Goal: Transaction & Acquisition: Purchase product/service

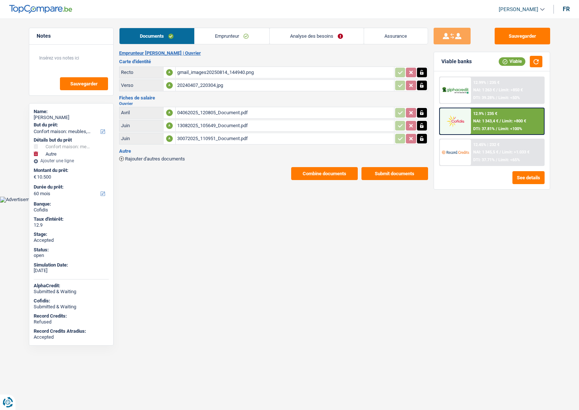
select select "household"
select select "other"
select select "60"
click at [513, 143] on div "12.45% | 232 € NAI: 1 345,5 € / Limit: >1.033 € DTI: 37.71% / Limit: <65%" at bounding box center [507, 152] width 73 height 26
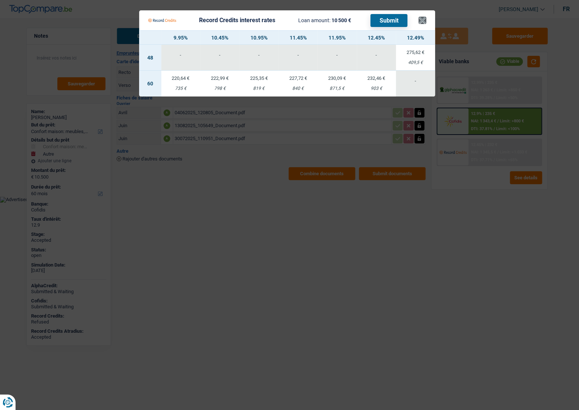
click at [424, 19] on Credits___BV_modal_header_ "Record Credits interest rates Loan amount: 10 500 € Submit ×" at bounding box center [287, 20] width 296 height 20
click at [422, 21] on button "×" at bounding box center [422, 20] width 8 height 7
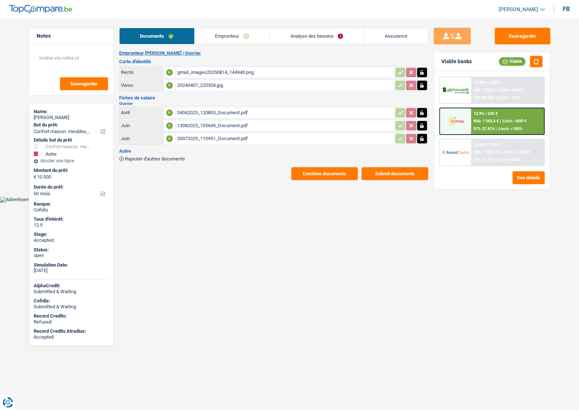
click at [220, 35] on link "Emprunteur" at bounding box center [232, 36] width 75 height 16
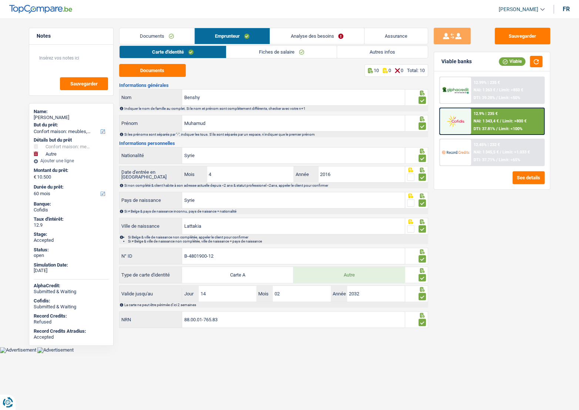
click at [159, 37] on link "Documents" at bounding box center [156, 36] width 75 height 16
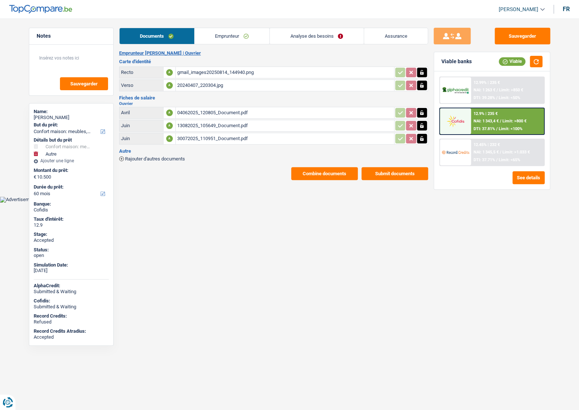
click at [324, 177] on button "Combine documents" at bounding box center [324, 173] width 67 height 13
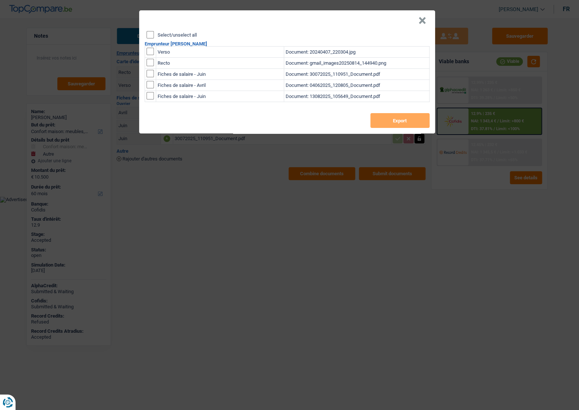
click at [148, 35] on input "Select/unselect all" at bounding box center [149, 34] width 7 height 7
checkbox input "true"
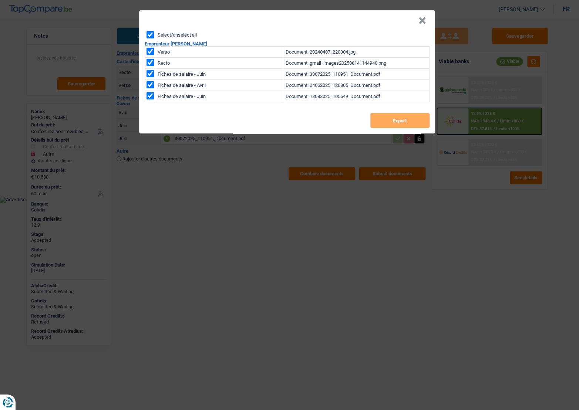
checkbox input "true"
click at [390, 120] on button "Export" at bounding box center [399, 120] width 59 height 15
click at [423, 17] on button "×" at bounding box center [422, 20] width 8 height 7
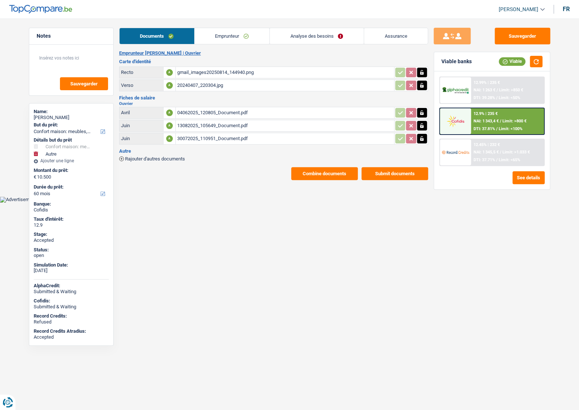
click at [230, 43] on link "Emprunteur" at bounding box center [232, 36] width 75 height 16
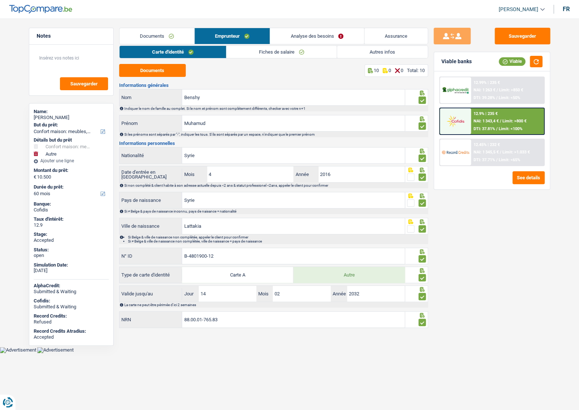
click at [392, 56] on link "Autres infos" at bounding box center [382, 52] width 91 height 12
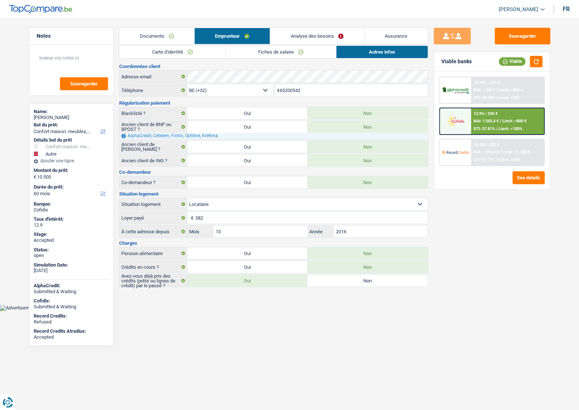
click at [175, 34] on link "Documents" at bounding box center [156, 36] width 75 height 16
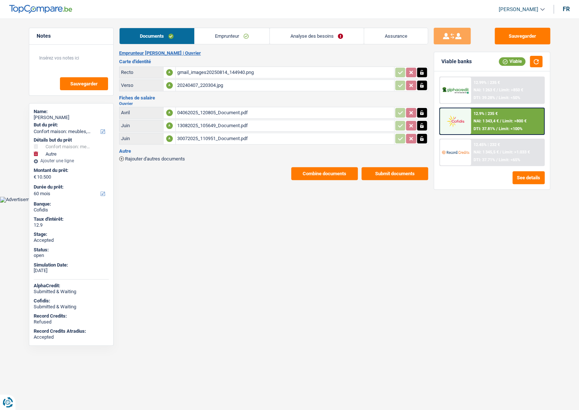
click at [332, 34] on link "Analyse des besoins" at bounding box center [317, 36] width 94 height 16
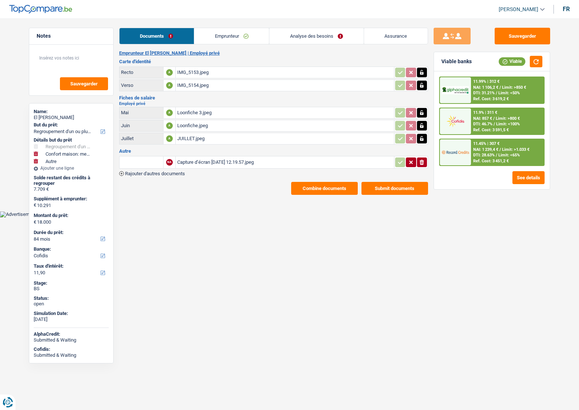
select select "refinancing"
select select "household"
select select "other"
select select "84"
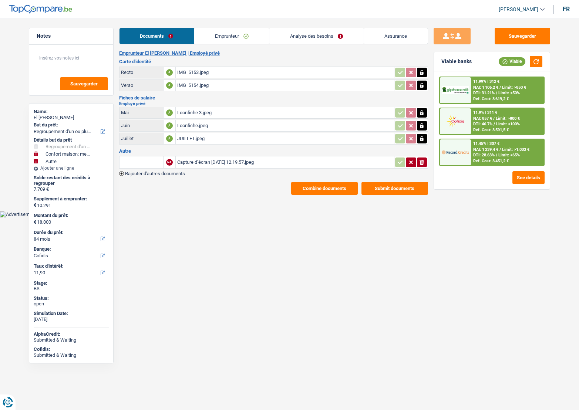
select select "cofidis"
click at [211, 43] on link "Emprunteur" at bounding box center [231, 36] width 75 height 16
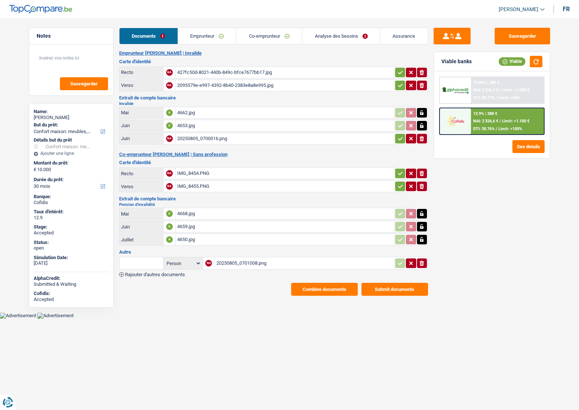
select select "household"
select select "30"
click at [183, 43] on link "Emprunteur" at bounding box center [207, 36] width 58 height 16
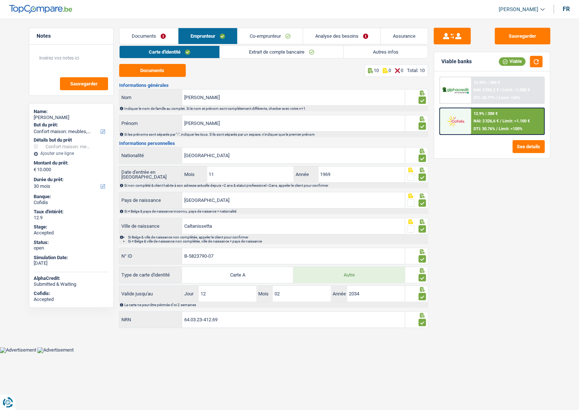
click at [347, 37] on link "Analyse des besoins" at bounding box center [341, 36] width 77 height 16
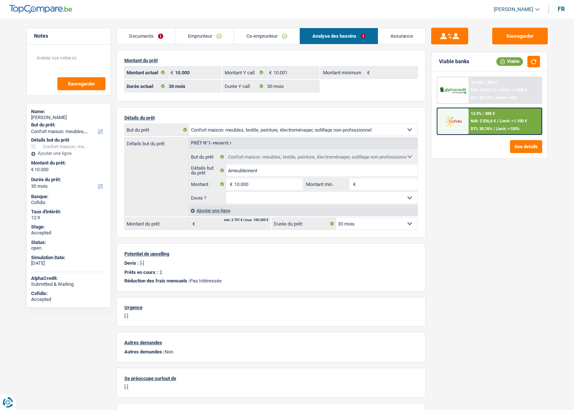
click at [506, 115] on div "12.9% | 388 € NAI: 2 326,6 € / Limit: >1.100 € DTI: 30.76% / Limit: <100%" at bounding box center [504, 121] width 73 height 26
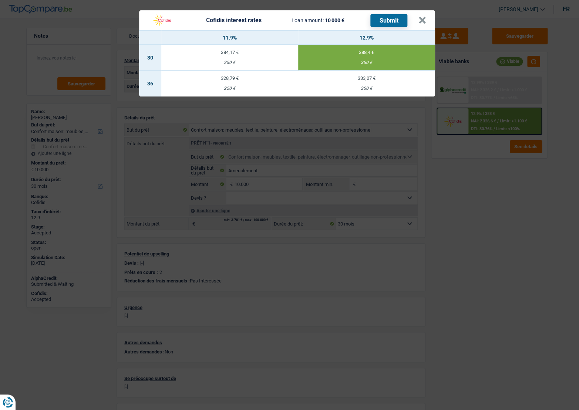
click at [426, 22] on header "Cofidis interest rates Loan amount: 10 000 € Submit ×" at bounding box center [287, 20] width 296 height 20
click at [429, 20] on header "Cofidis interest rates Loan amount: 10 000 € Submit ×" at bounding box center [287, 20] width 296 height 20
click at [421, 20] on button "×" at bounding box center [422, 20] width 8 height 7
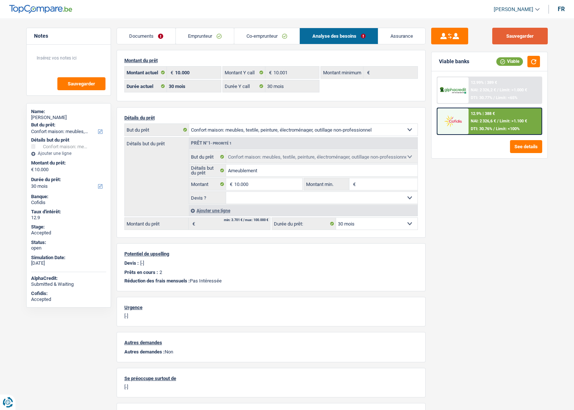
click at [533, 39] on button "Sauvegarder" at bounding box center [519, 36] width 55 height 17
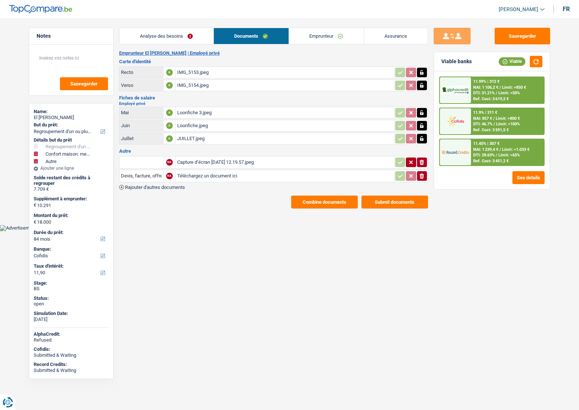
select select "refinancing"
select select "household"
select select "other"
select select "84"
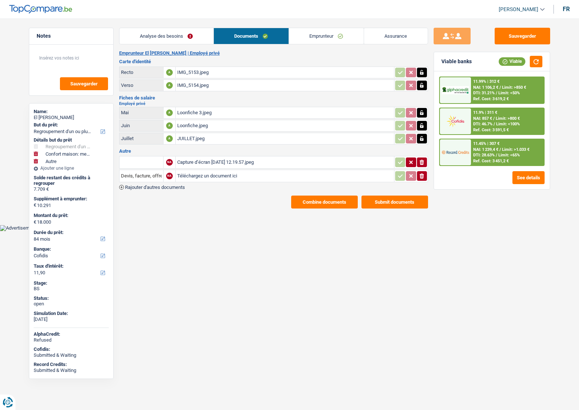
select select "cofidis"
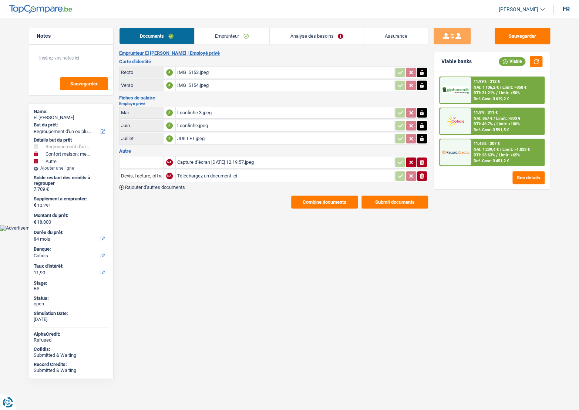
click at [496, 156] on span "/" at bounding box center [496, 155] width 1 height 5
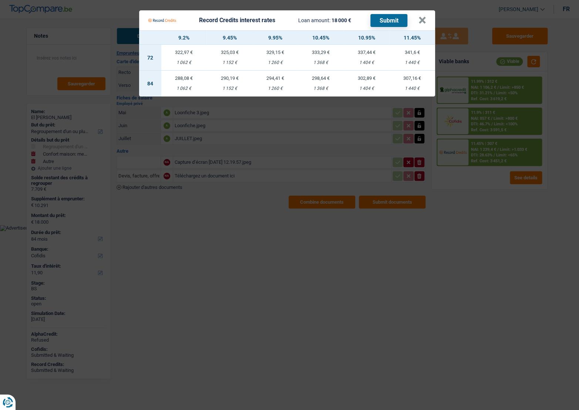
drag, startPoint x: 446, startPoint y: 219, endPoint x: 499, endPoint y: 71, distance: 157.8
click at [446, 219] on Credits "Record Credits interest rates Loan amount: 18 000 € Submit × 9.2% 9.45% 9.95% 1…" at bounding box center [289, 205] width 579 height 410
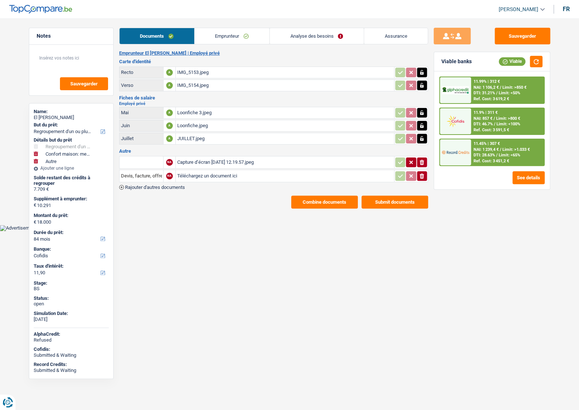
click at [488, 87] on span "NAI: 1 106,2 €" at bounding box center [485, 87] width 25 height 5
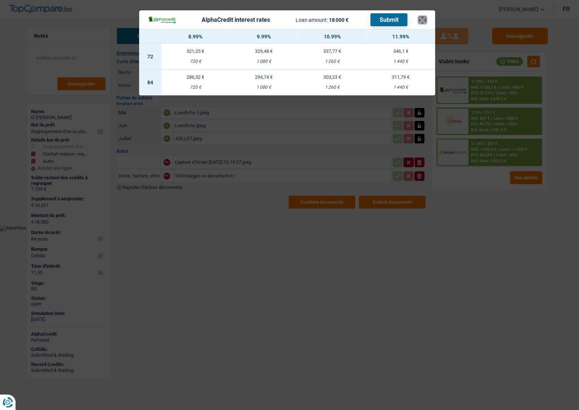
click at [418, 22] on button "×" at bounding box center [422, 19] width 8 height 7
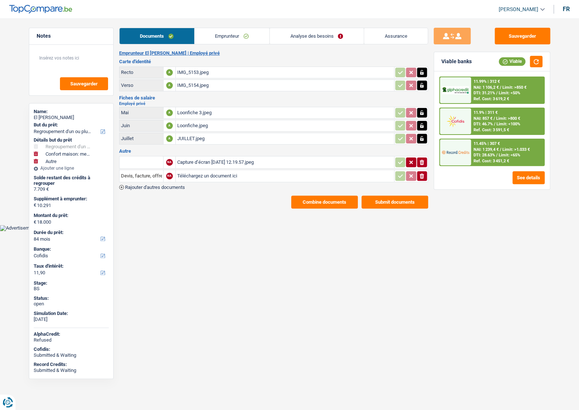
click at [186, 112] on div "Loonfiche 3.jpeg" at bounding box center [284, 112] width 215 height 11
drag, startPoint x: 508, startPoint y: 34, endPoint x: 379, endPoint y: 18, distance: 130.5
click at [508, 34] on button "Sauvegarder" at bounding box center [522, 36] width 55 height 17
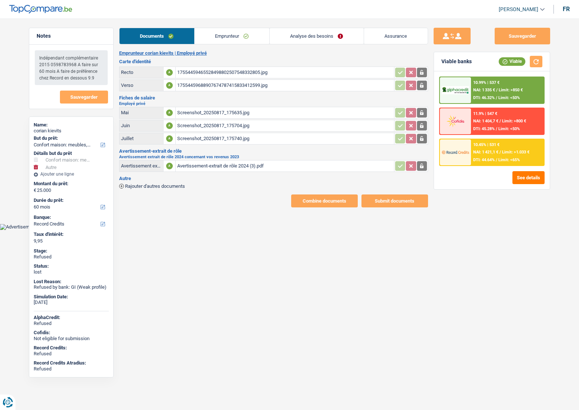
select select "household"
select select "other"
select select "60"
select select "record credits"
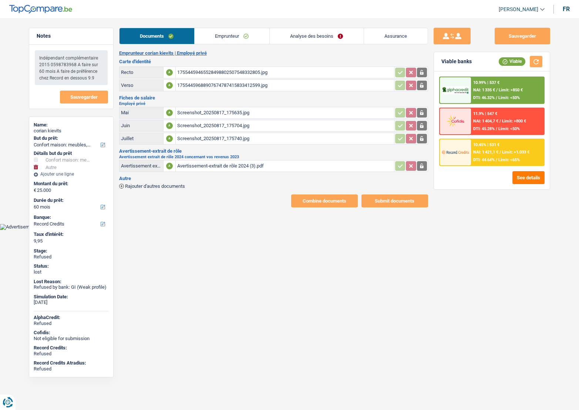
select select "single"
select select "BE"
select select "privateEmployee"
select select "netSalary"
select select "parttimeSelfemployed"
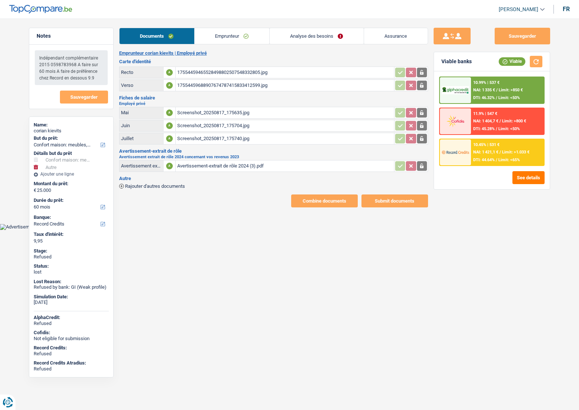
select select "mealVouchers"
select select "BE"
click at [214, 37] on link "Emprunteur" at bounding box center [232, 36] width 75 height 16
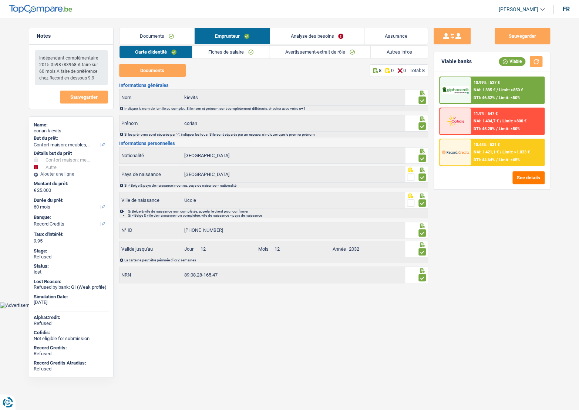
click at [178, 40] on link "Documents" at bounding box center [156, 36] width 75 height 16
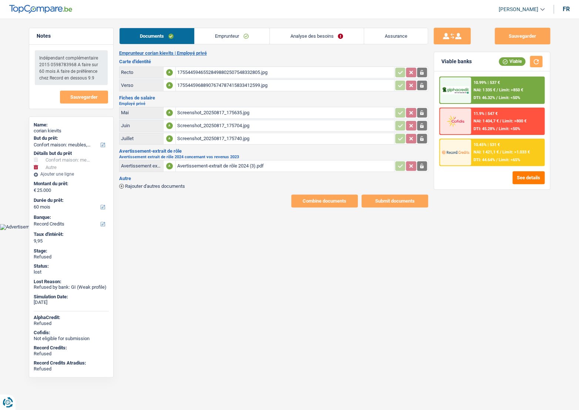
click at [236, 43] on link "Emprunteur" at bounding box center [232, 36] width 75 height 16
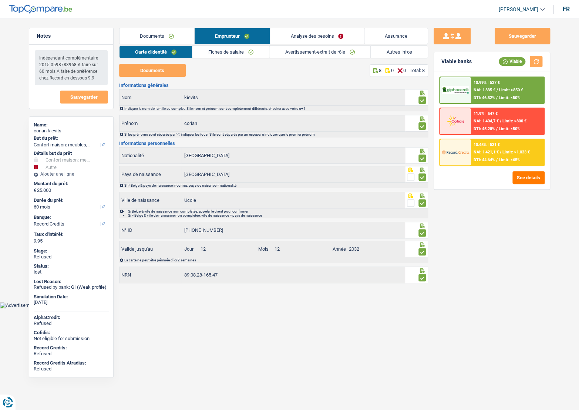
click at [202, 54] on link "Fiches de salaire" at bounding box center [230, 52] width 77 height 12
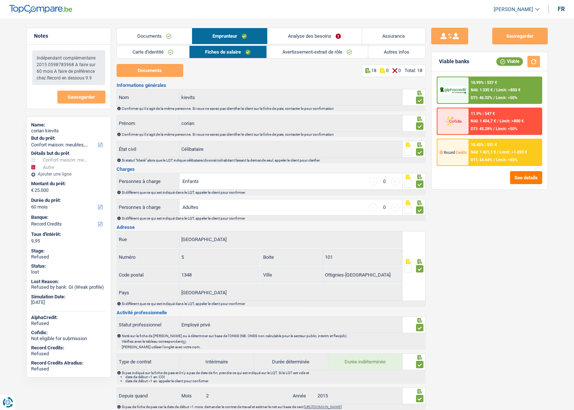
click at [148, 35] on link "Documents" at bounding box center [154, 36] width 75 height 16
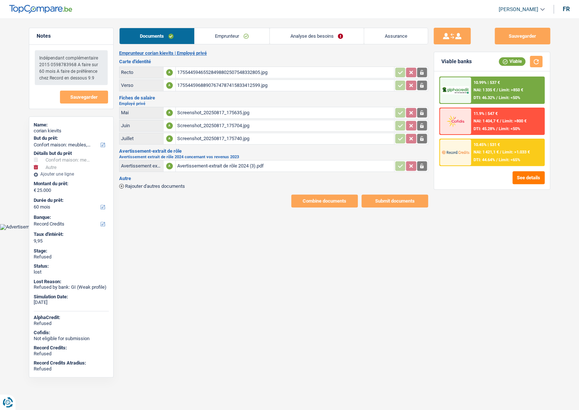
click at [200, 39] on link "Emprunteur" at bounding box center [232, 36] width 75 height 16
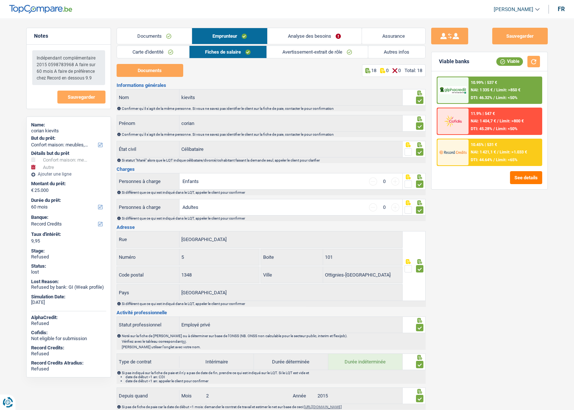
click at [161, 34] on link "Documents" at bounding box center [154, 36] width 75 height 16
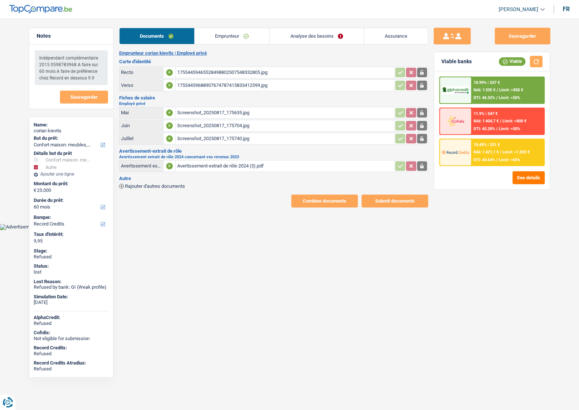
click at [230, 34] on link "Emprunteur" at bounding box center [232, 36] width 75 height 16
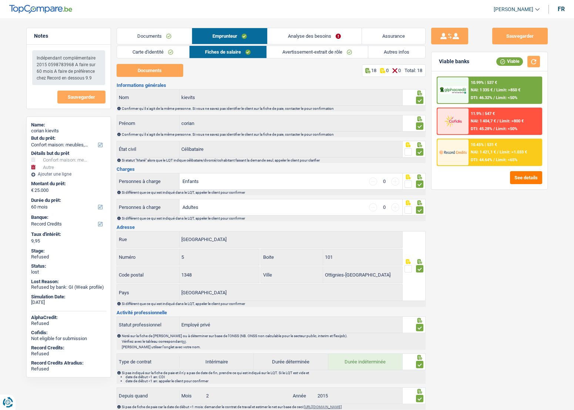
click at [171, 51] on link "Carte d'identité" at bounding box center [153, 52] width 72 height 12
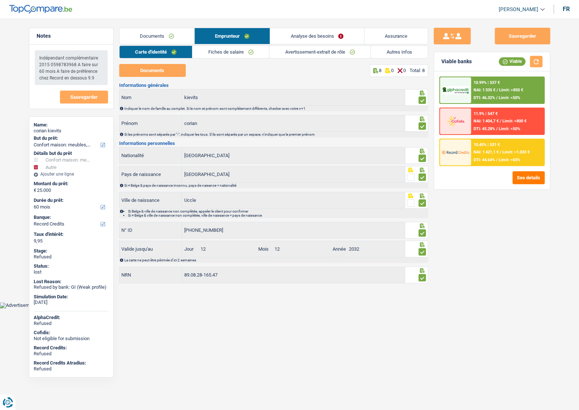
click at [255, 53] on link "Fiches de salaire" at bounding box center [230, 52] width 77 height 12
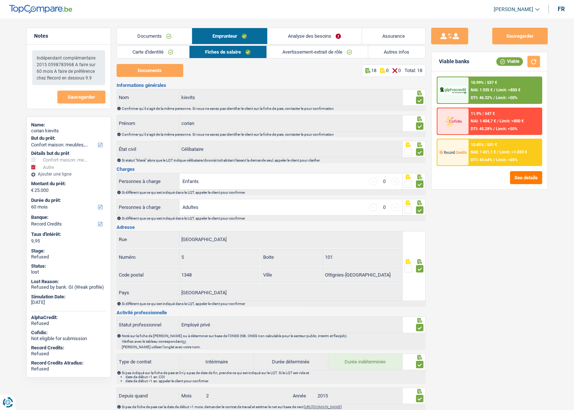
click at [322, 52] on link "Avertissement-extrait de rôle" at bounding box center [317, 52] width 101 height 12
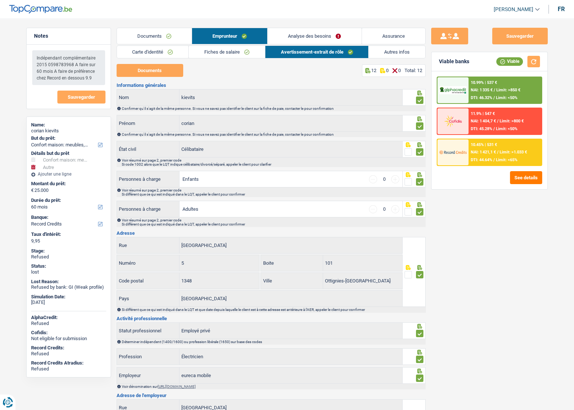
click at [389, 52] on link "Autres infos" at bounding box center [396, 52] width 57 height 12
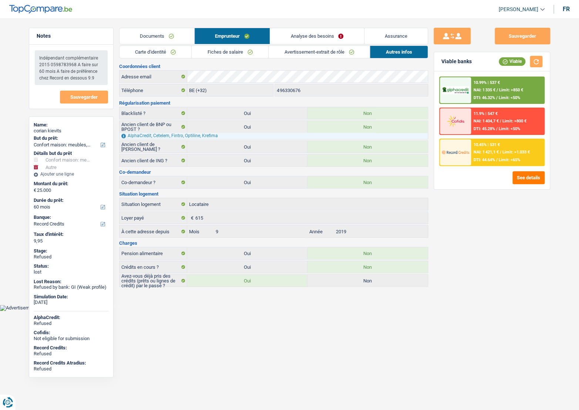
click at [164, 36] on link "Documents" at bounding box center [156, 36] width 75 height 16
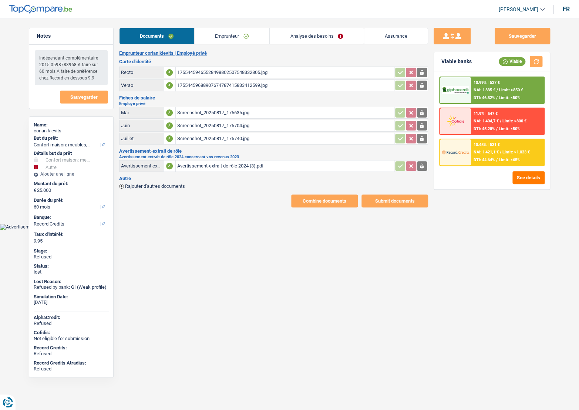
click at [218, 35] on link "Emprunteur" at bounding box center [232, 36] width 75 height 16
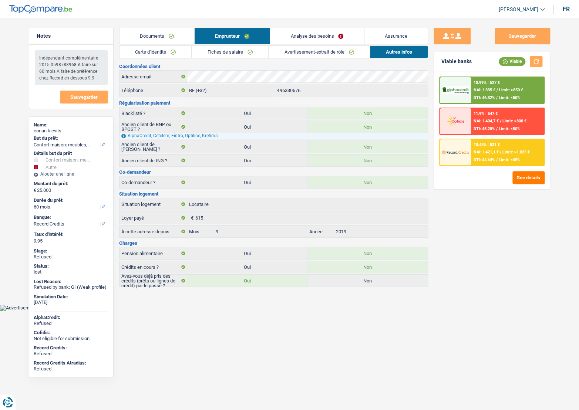
click at [155, 53] on link "Carte d'identité" at bounding box center [155, 52] width 72 height 12
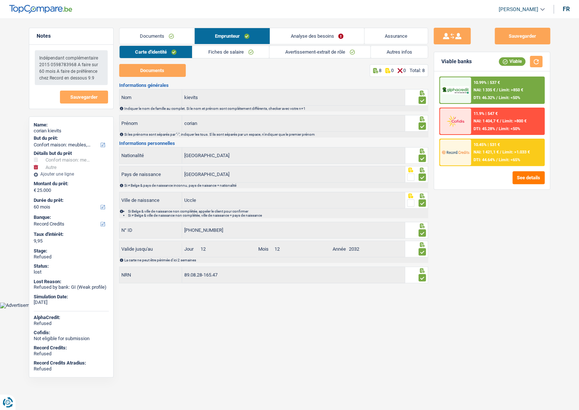
click at [277, 53] on link "Avertissement-extrait de rôle" at bounding box center [319, 52] width 101 height 12
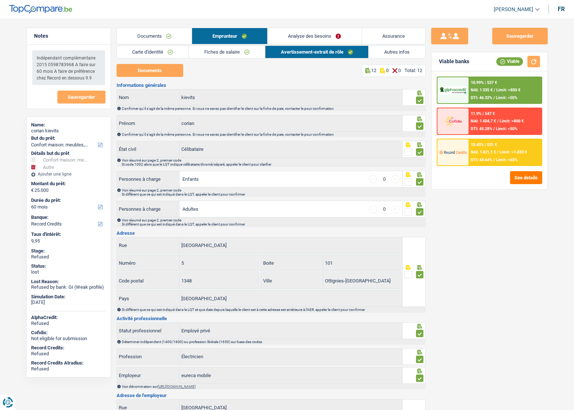
click at [386, 53] on link "Autres infos" at bounding box center [396, 52] width 57 height 12
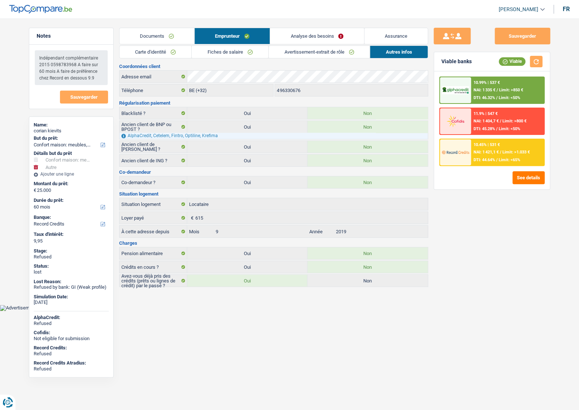
click at [143, 36] on link "Documents" at bounding box center [156, 36] width 75 height 16
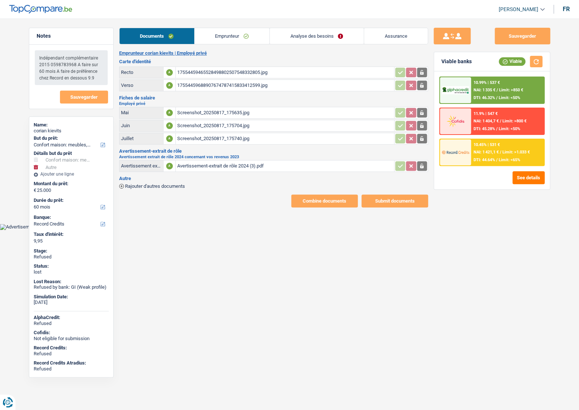
click at [204, 41] on link "Emprunteur" at bounding box center [232, 36] width 75 height 16
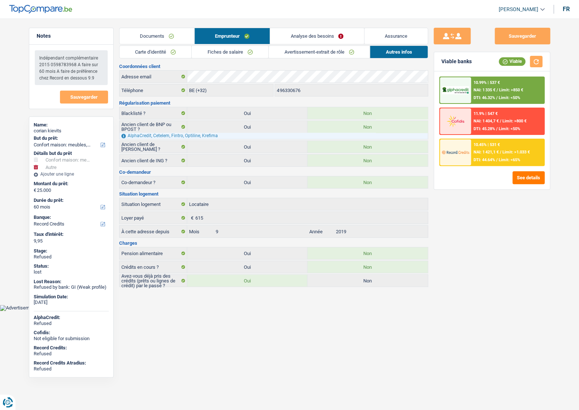
click at [154, 30] on link "Documents" at bounding box center [156, 36] width 75 height 16
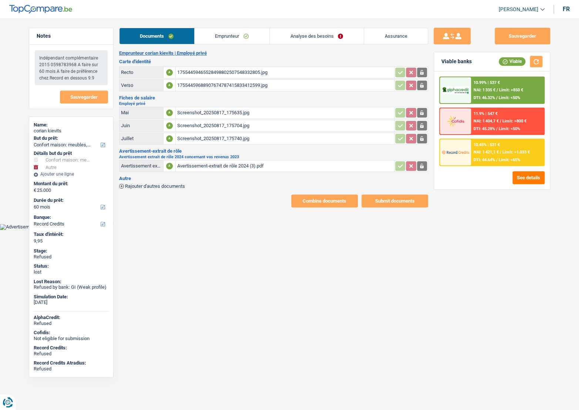
click at [344, 220] on main "Notes Indépendant complémentaire 2015 0598783968 A faire sur 60 mois A faire de…" at bounding box center [289, 117] width 579 height 213
click at [252, 39] on link "Emprunteur" at bounding box center [232, 36] width 75 height 16
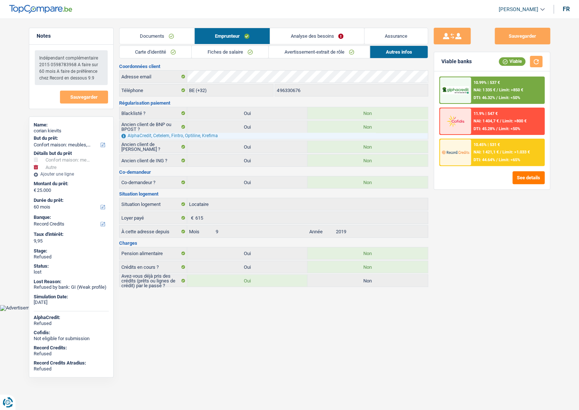
click at [313, 40] on link "Analyse des besoins" at bounding box center [317, 36] width 94 height 16
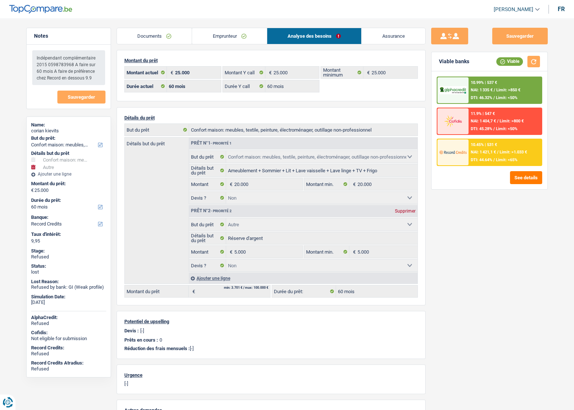
click at [219, 41] on link "Emprunteur" at bounding box center [229, 36] width 75 height 16
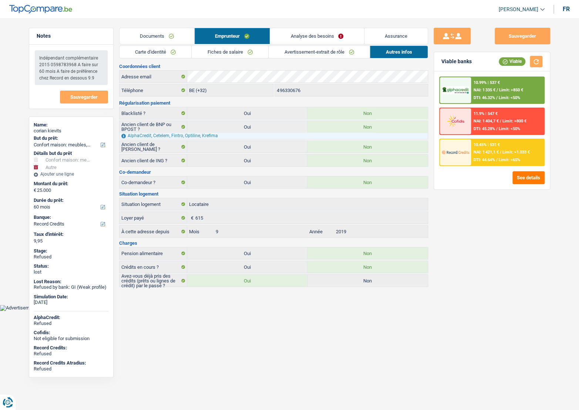
click at [254, 49] on link "Fiches de salaire" at bounding box center [230, 52] width 77 height 12
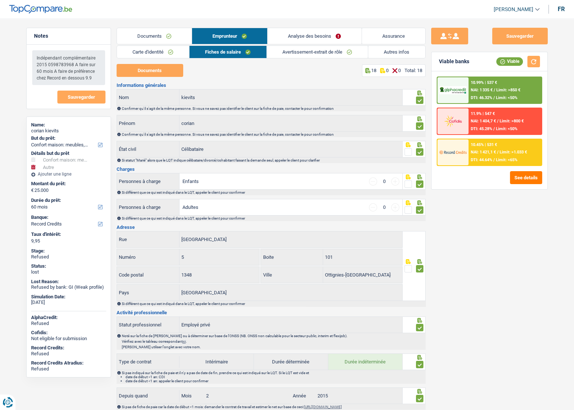
click at [291, 52] on link "Avertissement-extrait de rôle" at bounding box center [317, 52] width 101 height 12
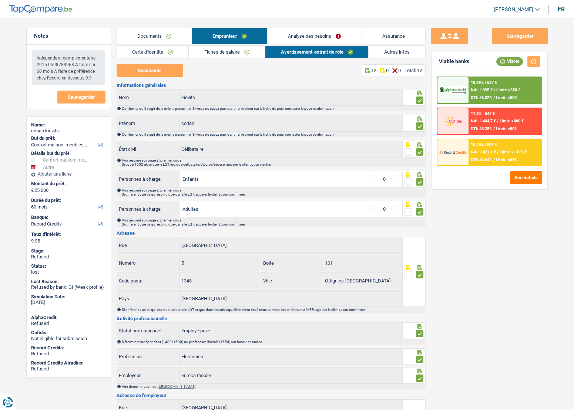
click at [405, 45] on div "Documents Emprunteur Analyse des besoins Assurance Emprunteur corian kievits | …" at bounding box center [271, 334] width 309 height 612
click at [405, 48] on link "Autres infos" at bounding box center [396, 52] width 57 height 12
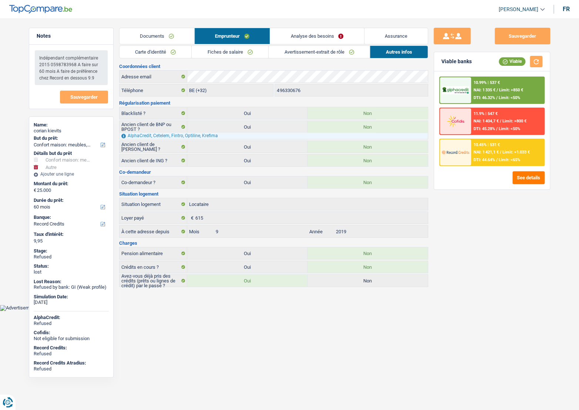
click at [170, 59] on div "Carte d'identité Fiches de salaire Avertissement-extrait de rôle Autres infos D…" at bounding box center [273, 167] width 309 height 242
click at [170, 55] on link "Carte d'identité" at bounding box center [155, 52] width 72 height 12
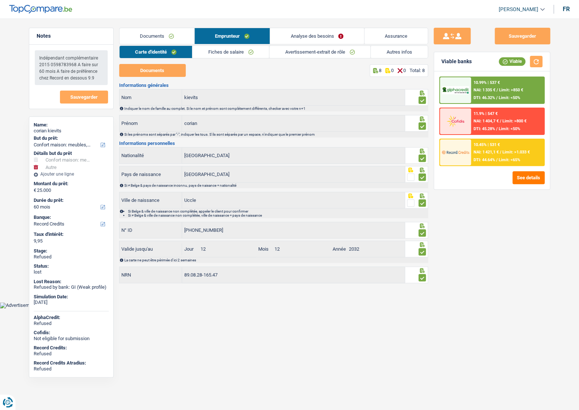
click at [385, 54] on link "Autres infos" at bounding box center [399, 52] width 57 height 12
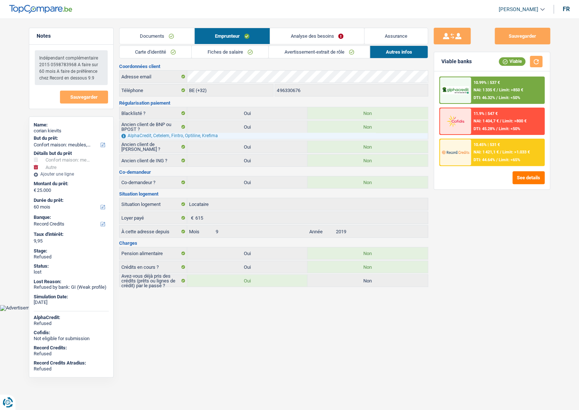
click at [164, 40] on link "Documents" at bounding box center [156, 36] width 75 height 16
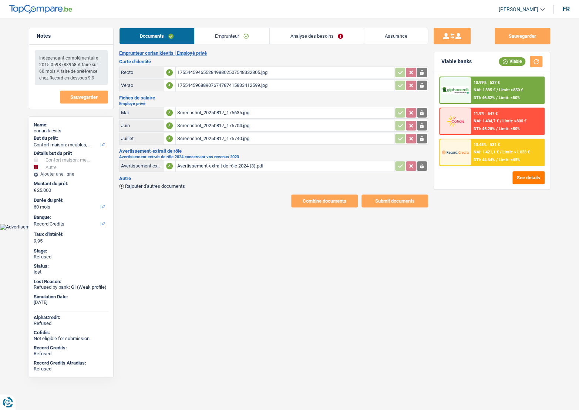
click at [249, 37] on link "Emprunteur" at bounding box center [232, 36] width 75 height 16
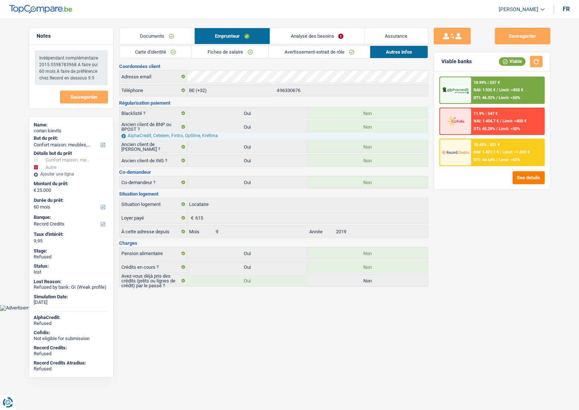
click at [303, 34] on link "Analyse des besoins" at bounding box center [317, 36] width 94 height 16
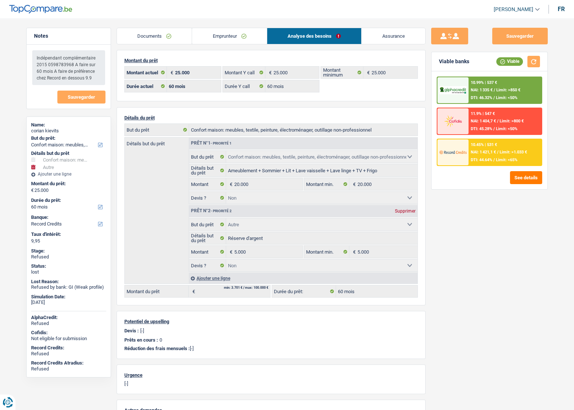
click at [209, 40] on link "Emprunteur" at bounding box center [229, 36] width 75 height 16
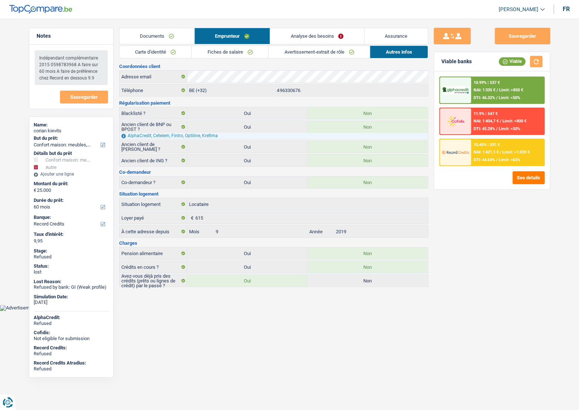
click at [262, 54] on link "Fiches de salaire" at bounding box center [230, 52] width 77 height 12
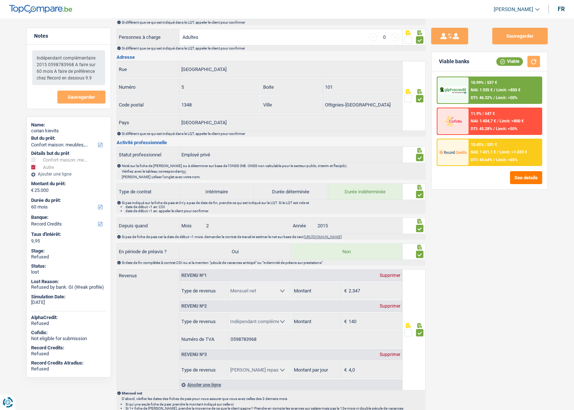
scroll to position [370, 0]
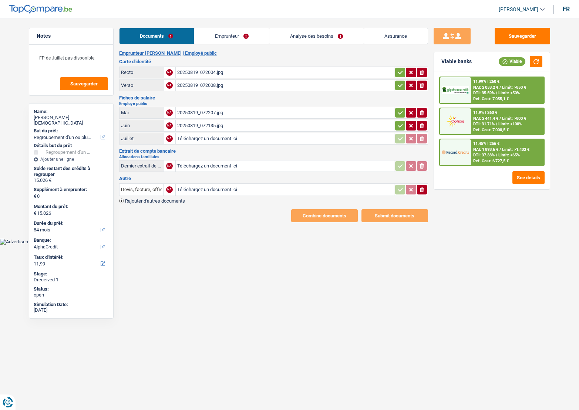
select select "refinancing"
select select "84"
select select "alphacredit"
click at [392, 67] on table "Recto NA 20250819_072004.jpg ionicons-v5-e Verso NA 20250819_072008.jpg ionicon…" at bounding box center [273, 78] width 309 height 27
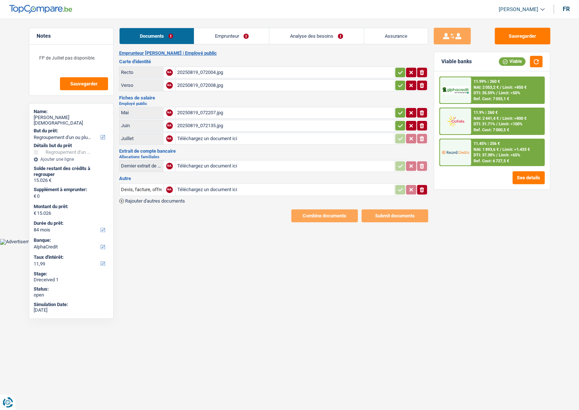
click at [397, 71] on icon "button" at bounding box center [400, 72] width 6 height 7
click at [400, 89] on button "button" at bounding box center [400, 86] width 10 height 10
click at [399, 117] on td "ionicons-v5-e" at bounding box center [411, 113] width 34 height 12
click at [398, 129] on button "button" at bounding box center [400, 126] width 10 height 10
click at [399, 114] on icon "button" at bounding box center [400, 112] width 5 height 3
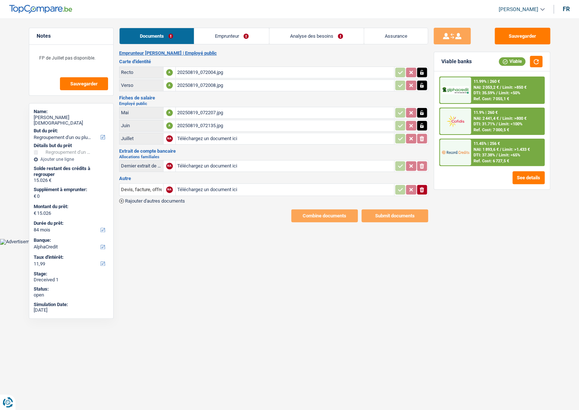
click at [421, 186] on icon "ionicons-v5-e" at bounding box center [422, 189] width 6 height 7
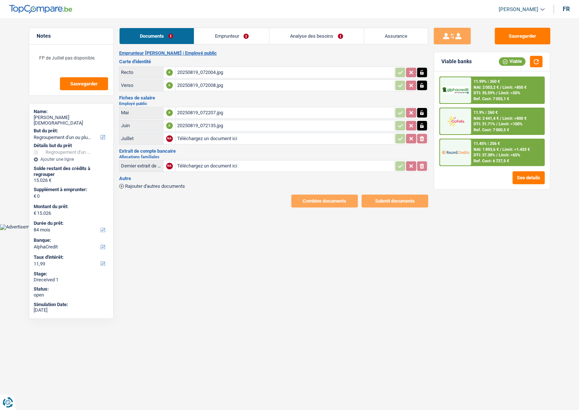
drag, startPoint x: 226, startPoint y: 33, endPoint x: 163, endPoint y: 78, distance: 77.1
click at [225, 33] on link "Emprunteur" at bounding box center [231, 36] width 75 height 16
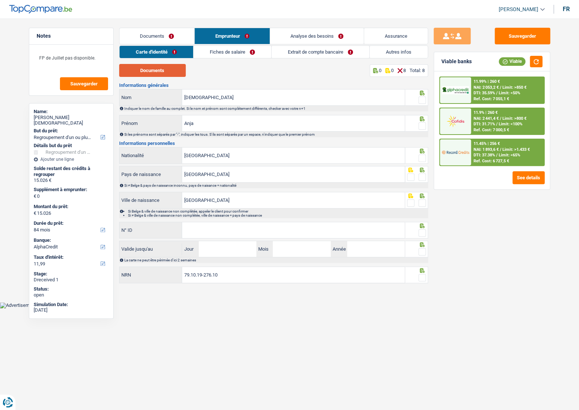
drag, startPoint x: 169, startPoint y: 68, endPoint x: 173, endPoint y: 70, distance: 4.5
click at [169, 69] on button "Documents" at bounding box center [152, 70] width 67 height 13
drag, startPoint x: 422, startPoint y: 100, endPoint x: 422, endPoint y: 111, distance: 11.1
click at [422, 100] on span at bounding box center [421, 100] width 7 height 7
click at [0, 0] on input "radio" at bounding box center [0, 0] width 0 height 0
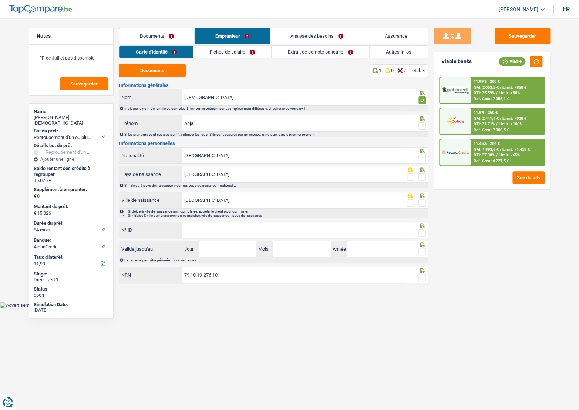
click at [422, 127] on span at bounding box center [421, 125] width 7 height 7
click at [0, 0] on input "radio" at bounding box center [0, 0] width 0 height 0
click at [422, 159] on span at bounding box center [421, 158] width 7 height 7
click at [0, 0] on input "radio" at bounding box center [0, 0] width 0 height 0
click at [422, 177] on span at bounding box center [421, 177] width 7 height 7
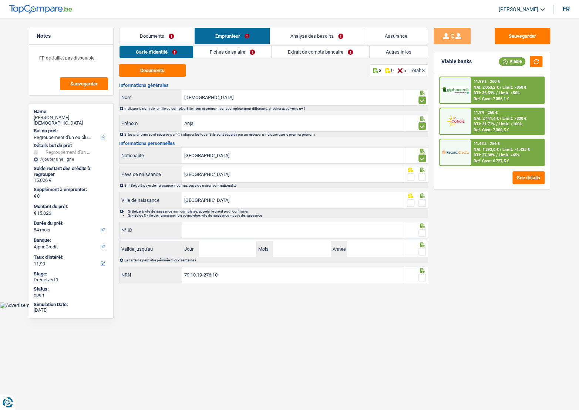
click at [0, 0] on input "radio" at bounding box center [0, 0] width 0 height 0
click at [424, 205] on span at bounding box center [421, 202] width 7 height 7
click at [0, 0] on input "radio" at bounding box center [0, 0] width 0 height 0
click at [219, 203] on input "Brussel" at bounding box center [293, 200] width 223 height 16
drag, startPoint x: 225, startPoint y: 202, endPoint x: 148, endPoint y: 203, distance: 77.3
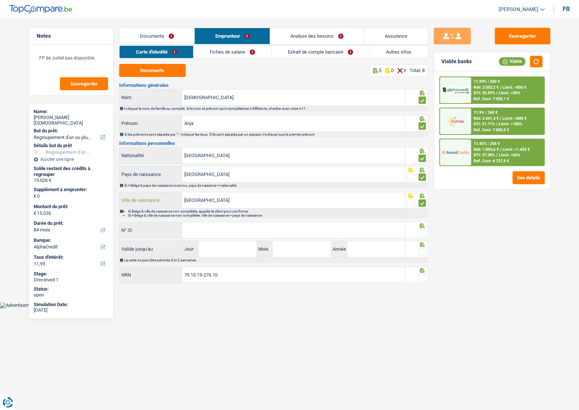
click at [148, 203] on div "Brussel Ville de naissance" at bounding box center [262, 200] width 286 height 16
paste input "Anderlecht"
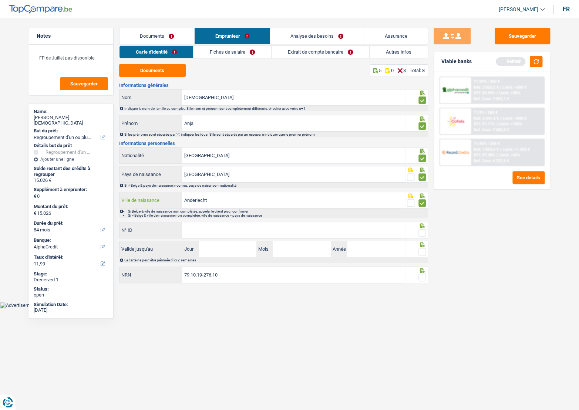
type input "Anderlecht"
click at [230, 228] on input "N° ID" at bounding box center [293, 230] width 223 height 16
paste input "593-88"
drag, startPoint x: 190, startPoint y: 229, endPoint x: 209, endPoint y: 231, distance: 19.0
click at [209, 231] on input "593-88" at bounding box center [293, 230] width 223 height 16
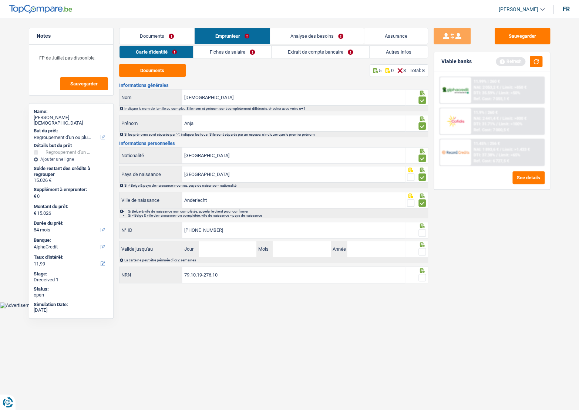
type input "592-3883294-77"
click at [422, 236] on div at bounding box center [421, 233] width 7 height 9
drag, startPoint x: 416, startPoint y: 230, endPoint x: 420, endPoint y: 234, distance: 5.2
click at [417, 231] on fieldset at bounding box center [416, 233] width 19 height 9
drag, startPoint x: 420, startPoint y: 234, endPoint x: 422, endPoint y: 239, distance: 5.6
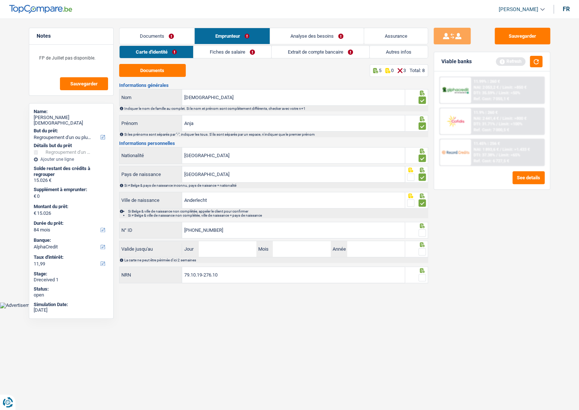
click at [420, 235] on span at bounding box center [421, 232] width 7 height 7
click at [0, 0] on input "radio" at bounding box center [0, 0] width 0 height 0
click at [425, 251] on span at bounding box center [421, 251] width 7 height 7
click at [0, 0] on input "radio" at bounding box center [0, 0] width 0 height 0
click at [225, 246] on input "Jour" at bounding box center [228, 249] width 58 height 16
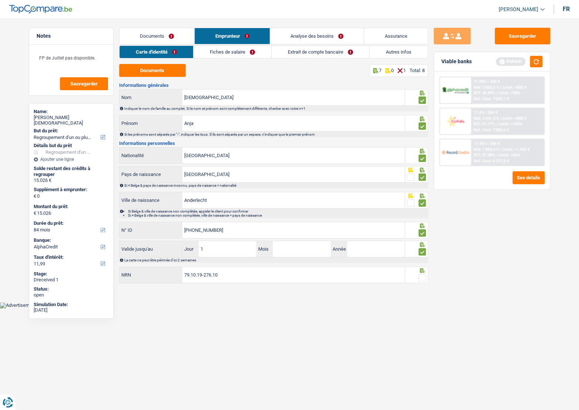
type input "10"
type input "06"
type input "2026"
click at [522, 36] on button "Sauvegarder" at bounding box center [522, 36] width 55 height 17
click at [240, 52] on link "Fiches de salaire" at bounding box center [232, 52] width 78 height 12
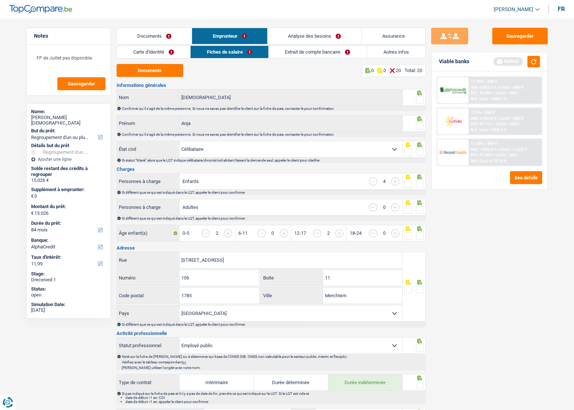
drag, startPoint x: 425, startPoint y: 99, endPoint x: 421, endPoint y: 99, distance: 4.1
click at [424, 99] on div at bounding box center [413, 97] width 23 height 17
drag, startPoint x: 421, startPoint y: 99, endPoint x: 427, endPoint y: 126, distance: 27.7
click at [420, 100] on span at bounding box center [419, 100] width 7 height 7
click at [0, 0] on input "radio" at bounding box center [0, 0] width 0 height 0
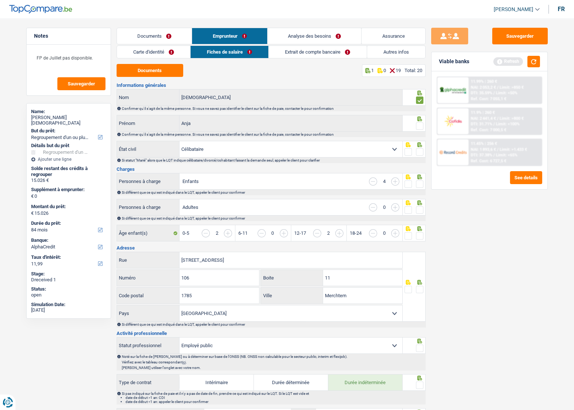
click at [423, 129] on label at bounding box center [419, 125] width 7 height 7
click at [0, 0] on input "radio" at bounding box center [0, 0] width 0 height 0
click at [172, 73] on button "Documents" at bounding box center [150, 70] width 67 height 13
click at [429, 148] on div "Sauvegarder Viable banks Refresh 11.99% | 260 € NAI: 2 053,2 € / Limit: >850 € …" at bounding box center [489, 212] width 128 height 369
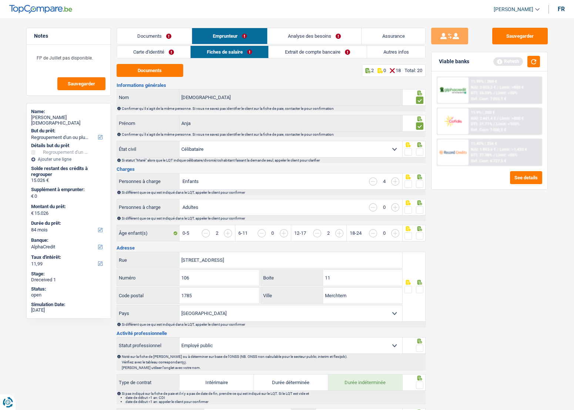
click at [418, 152] on span at bounding box center [419, 151] width 7 height 7
click at [0, 0] on input "radio" at bounding box center [0, 0] width 0 height 0
click at [422, 182] on span at bounding box center [419, 184] width 7 height 7
click at [0, 0] on input "radio" at bounding box center [0, 0] width 0 height 0
click at [418, 208] on span at bounding box center [419, 209] width 7 height 7
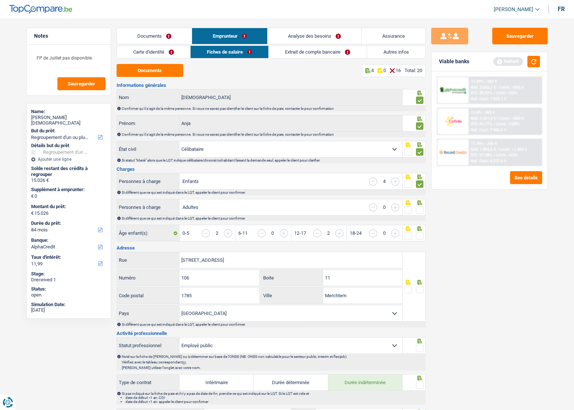
click at [0, 0] on input "radio" at bounding box center [0, 0] width 0 height 0
drag, startPoint x: 422, startPoint y: 229, endPoint x: 420, endPoint y: 235, distance: 6.6
click at [422, 230] on input "button" at bounding box center [534, 237] width 286 height 16
click at [420, 236] on span at bounding box center [419, 235] width 7 height 7
click at [0, 0] on input "radio" at bounding box center [0, 0] width 0 height 0
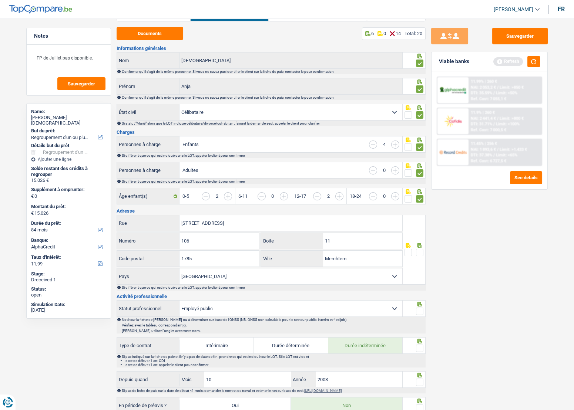
scroll to position [67, 0]
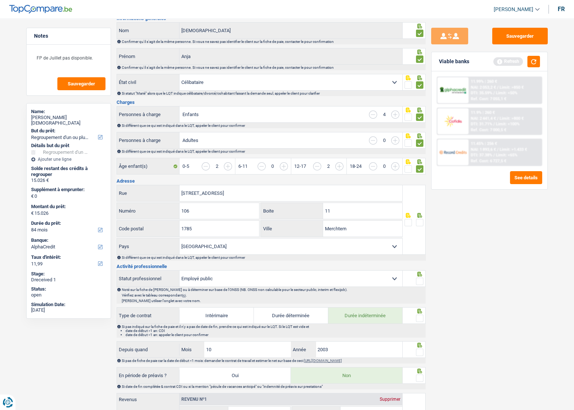
click at [418, 224] on span at bounding box center [419, 222] width 7 height 7
click at [0, 0] on input "radio" at bounding box center [0, 0] width 0 height 0
click at [215, 193] on input "Sint-Jansstraat 106" at bounding box center [290, 193] width 223 height 16
type input "Sint-Jansstraat"
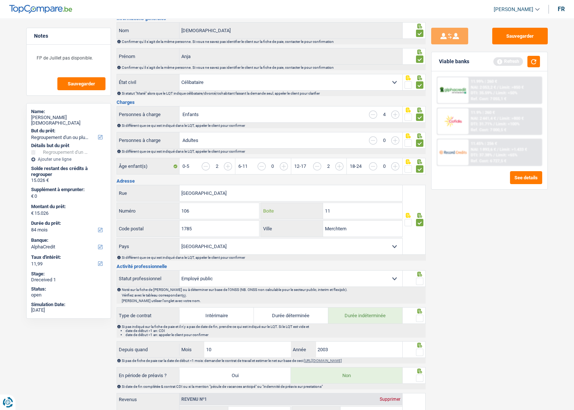
click at [357, 211] on input "11" at bounding box center [362, 211] width 79 height 16
type input "1"
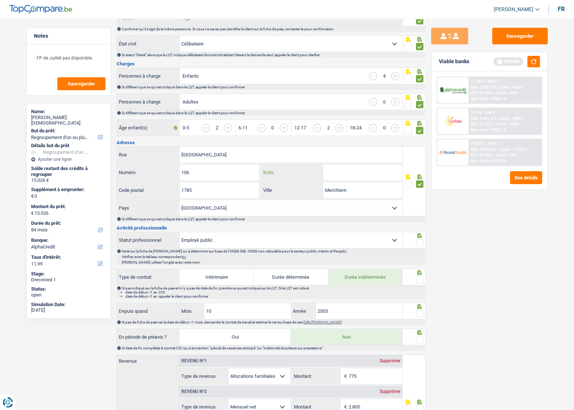
scroll to position [134, 0]
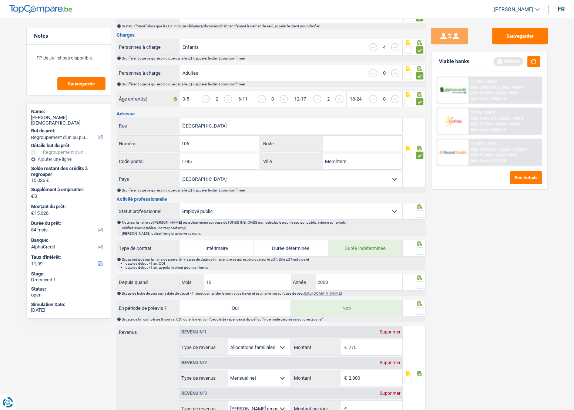
click at [422, 212] on span at bounding box center [419, 213] width 7 height 7
click at [0, 0] on input "radio" at bounding box center [0, 0] width 0 height 0
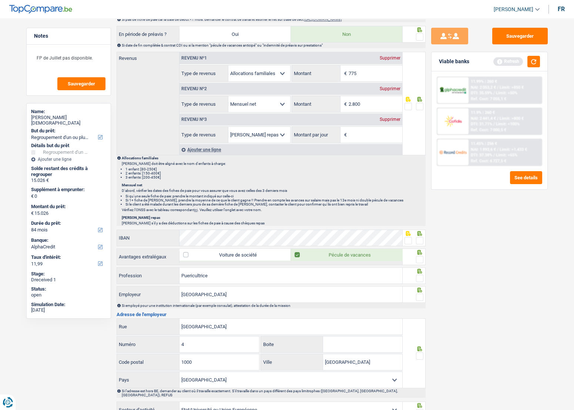
scroll to position [437, 0]
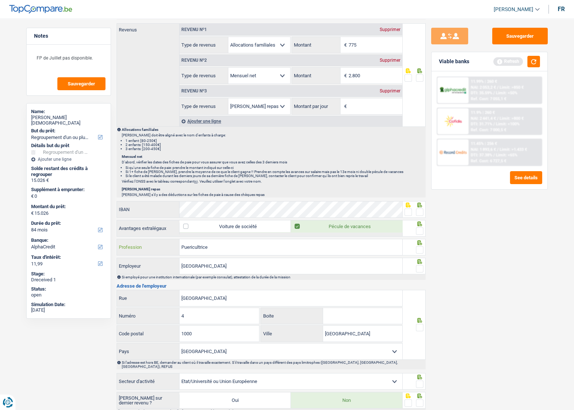
drag, startPoint x: 318, startPoint y: 249, endPoint x: 128, endPoint y: 238, distance: 189.7
click at [122, 240] on div "Puericultrice Profession" at bounding box center [260, 247] width 286 height 16
type input "aide-soigante"
drag, startPoint x: 414, startPoint y: 249, endPoint x: 418, endPoint y: 255, distance: 6.8
click at [414, 249] on fieldset at bounding box center [413, 250] width 19 height 9
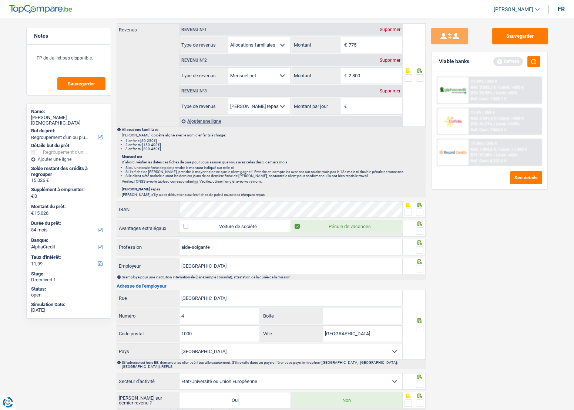
click at [418, 250] on span at bounding box center [419, 249] width 7 height 7
click at [0, 0] on input "radio" at bounding box center [0, 0] width 0 height 0
click at [418, 265] on span at bounding box center [419, 268] width 7 height 7
click at [0, 0] on input "radio" at bounding box center [0, 0] width 0 height 0
click at [422, 230] on span at bounding box center [419, 231] width 7 height 7
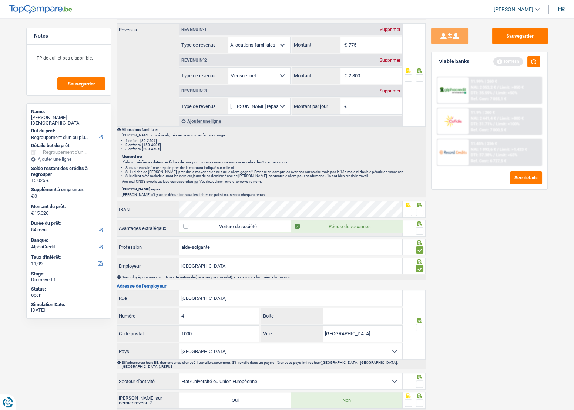
click at [0, 0] on input "radio" at bounding box center [0, 0] width 0 height 0
click at [418, 203] on icon at bounding box center [419, 205] width 7 height 5
click at [420, 209] on span at bounding box center [419, 212] width 7 height 7
click at [0, 0] on input "radio" at bounding box center [0, 0] width 0 height 0
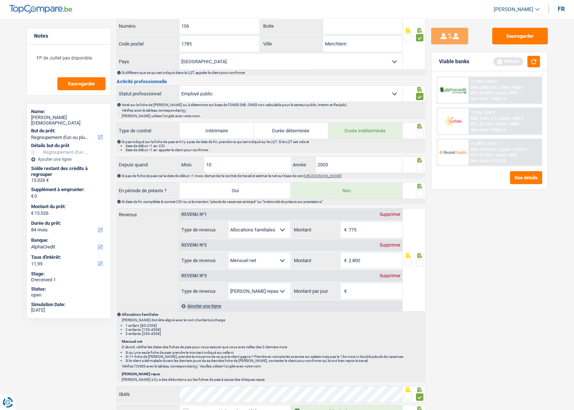
scroll to position [166, 0]
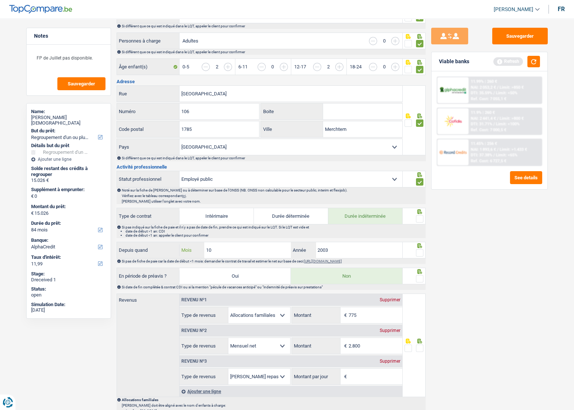
click at [228, 245] on input "10" at bounding box center [247, 250] width 87 height 16
drag, startPoint x: 231, startPoint y: 245, endPoint x: 134, endPoint y: 247, distance: 97.3
click at [127, 247] on div "Depuis quand 10 Mois / 2003 Année" at bounding box center [260, 250] width 286 height 16
type input "3"
drag, startPoint x: 333, startPoint y: 249, endPoint x: 216, endPoint y: 232, distance: 118.6
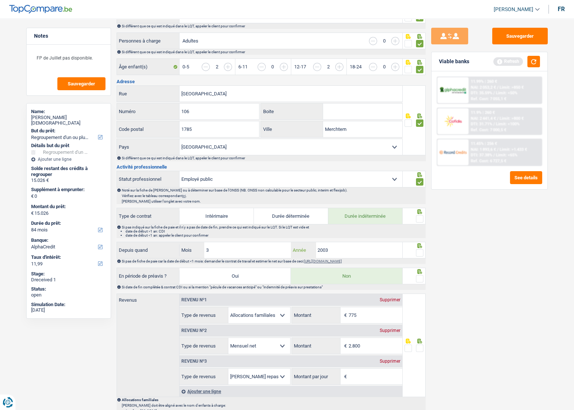
click at [216, 232] on div "Informations générales Vanderstraeten Nom Confirmer qu'il s'agit de la même per…" at bounding box center [271, 321] width 309 height 811
type input "2025"
click at [421, 250] on span at bounding box center [419, 252] width 7 height 7
click at [0, 0] on input "radio" at bounding box center [0, 0] width 0 height 0
click at [422, 215] on div at bounding box center [419, 219] width 7 height 9
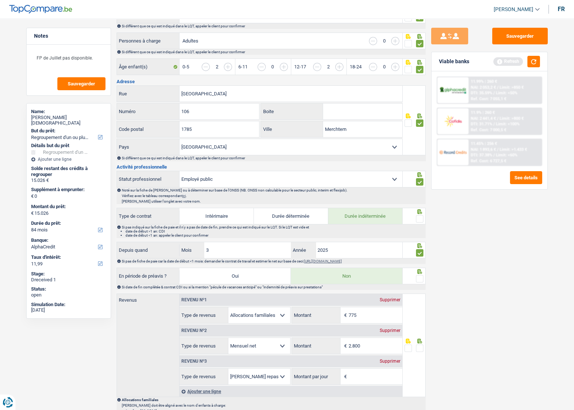
click at [422, 216] on span at bounding box center [419, 218] width 7 height 7
click at [0, 0] on input "radio" at bounding box center [0, 0] width 0 height 0
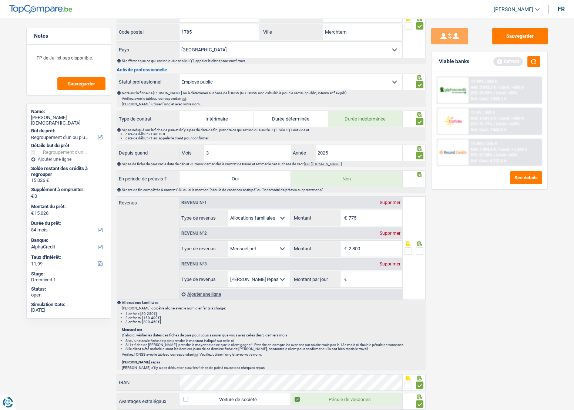
scroll to position [267, 0]
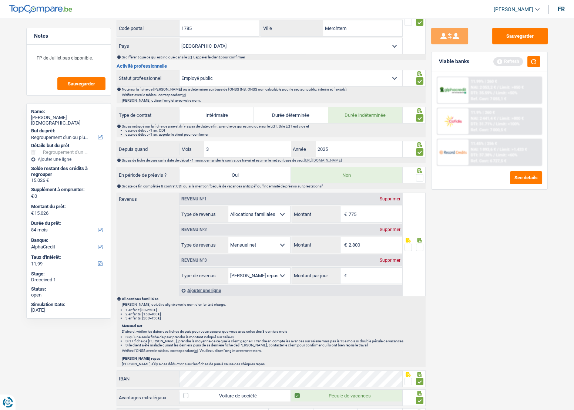
click at [346, 237] on span "€" at bounding box center [344, 245] width 8 height 16
click at [348, 240] on input "2.800" at bounding box center [375, 245] width 54 height 16
click at [365, 238] on input "2.800" at bounding box center [375, 245] width 54 height 16
drag, startPoint x: 365, startPoint y: 240, endPoint x: 301, endPoint y: 241, distance: 64.4
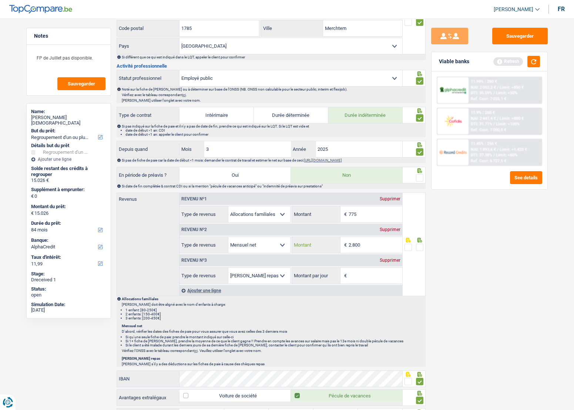
click at [301, 241] on div "2.800 € Montant" at bounding box center [347, 245] width 110 height 16
type input "2.369"
click at [417, 245] on span at bounding box center [419, 247] width 7 height 7
click at [0, 0] on input "radio" at bounding box center [0, 0] width 0 height 0
click at [311, 270] on label "Montant par jour" at bounding box center [316, 276] width 48 height 16
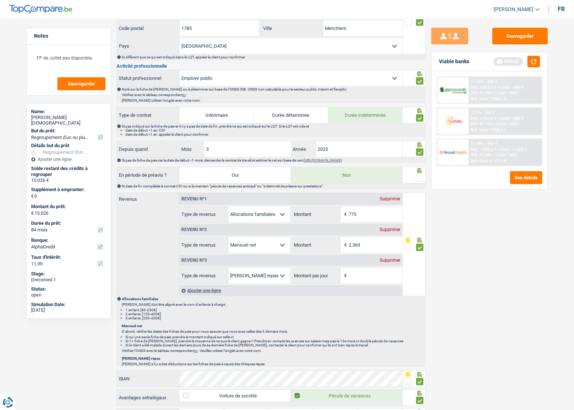
click at [351, 273] on input "Montant par jour" at bounding box center [375, 276] width 54 height 16
type input "4,0"
click at [506, 37] on button "Sauvegarder" at bounding box center [519, 36] width 55 height 17
click at [529, 66] on button "button" at bounding box center [533, 61] width 13 height 11
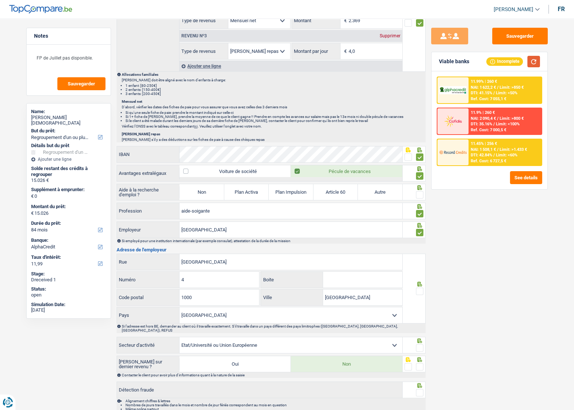
scroll to position [522, 0]
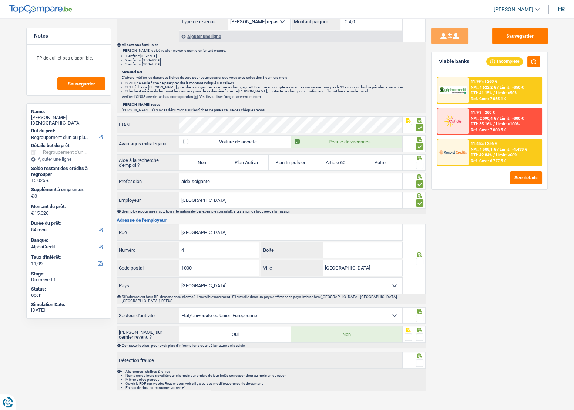
click at [420, 261] on span at bounding box center [419, 261] width 7 height 7
click at [0, 0] on input "radio" at bounding box center [0, 0] width 0 height 0
drag, startPoint x: 424, startPoint y: 311, endPoint x: 423, endPoint y: 317, distance: 6.3
click at [424, 311] on div at bounding box center [413, 315] width 23 height 17
drag, startPoint x: 418, startPoint y: 331, endPoint x: 421, endPoint y: 334, distance: 4.5
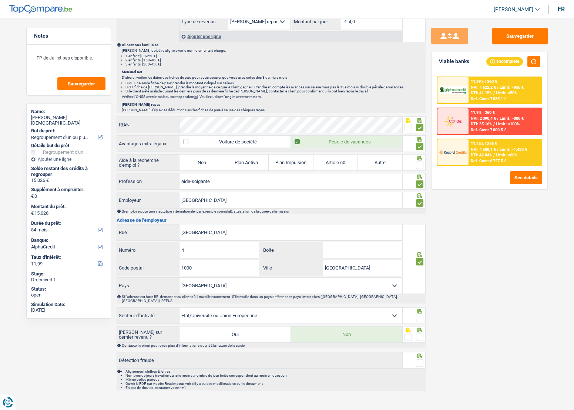
click at [419, 334] on span at bounding box center [419, 337] width 7 height 7
click at [0, 0] on input "radio" at bounding box center [0, 0] width 0 height 0
drag, startPoint x: 420, startPoint y: 353, endPoint x: 425, endPoint y: 332, distance: 21.1
click at [421, 360] on span at bounding box center [419, 363] width 7 height 7
click at [0, 0] on input "radio" at bounding box center [0, 0] width 0 height 0
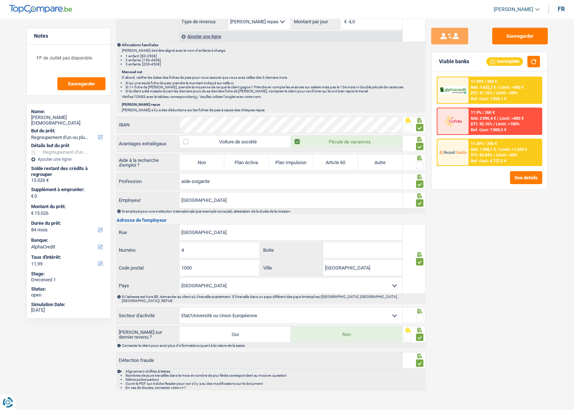
click at [421, 315] on span at bounding box center [419, 318] width 7 height 7
click at [0, 0] on input "radio" at bounding box center [0, 0] width 0 height 0
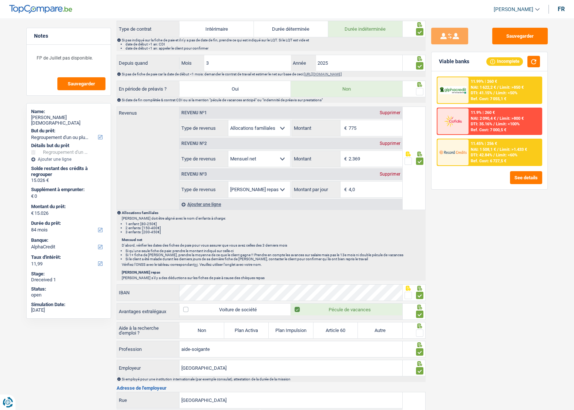
scroll to position [185, 0]
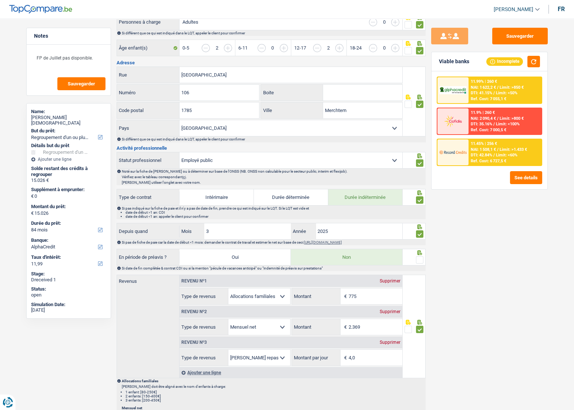
click at [420, 262] on div at bounding box center [419, 260] width 7 height 9
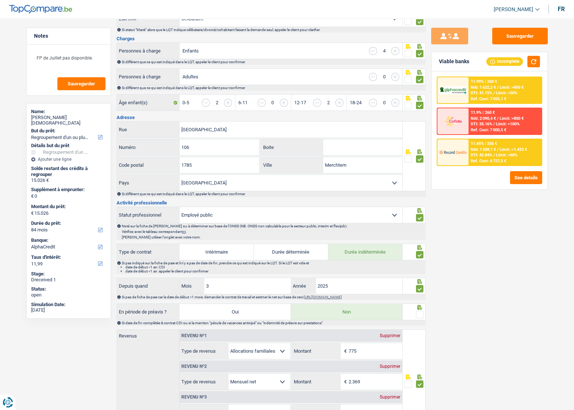
scroll to position [219, 0]
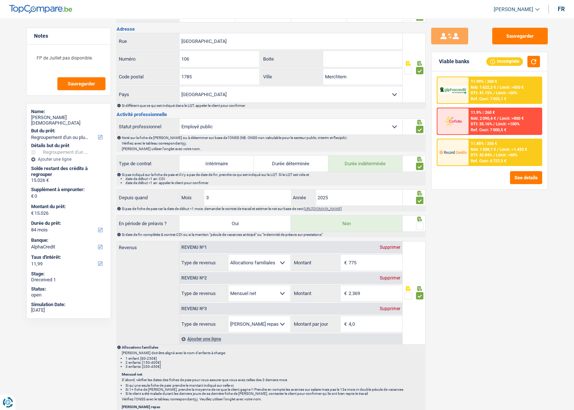
click at [423, 226] on div at bounding box center [413, 223] width 23 height 17
click at [421, 226] on span at bounding box center [419, 226] width 7 height 7
click at [0, 0] on input "radio" at bounding box center [0, 0] width 0 height 0
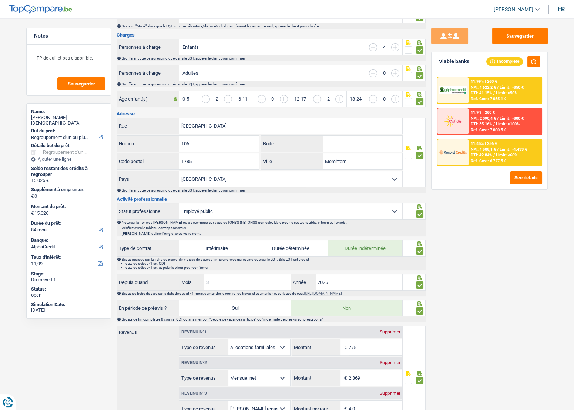
scroll to position [51, 0]
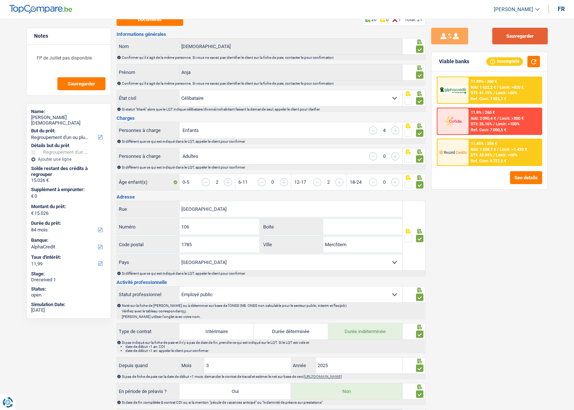
click at [524, 35] on button "Sauvegarder" at bounding box center [519, 36] width 55 height 17
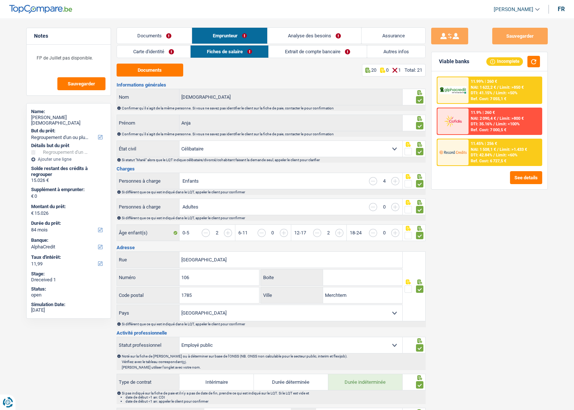
scroll to position [0, 0]
click at [325, 53] on link "Extrait de compte bancaire" at bounding box center [318, 52] width 98 height 12
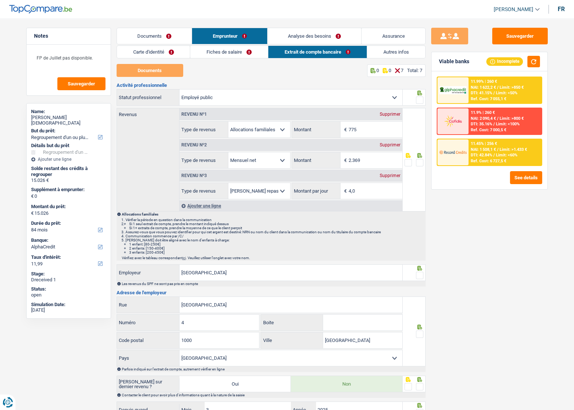
click at [418, 100] on span at bounding box center [419, 100] width 7 height 7
click at [0, 0] on input "radio" at bounding box center [0, 0] width 0 height 0
click at [418, 160] on span at bounding box center [419, 162] width 7 height 7
click at [0, 0] on input "radio" at bounding box center [0, 0] width 0 height 0
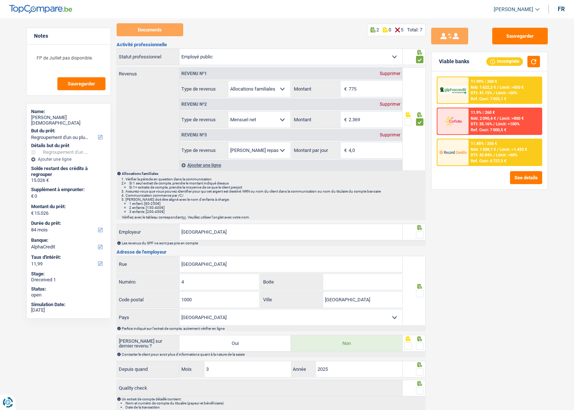
scroll to position [78, 0]
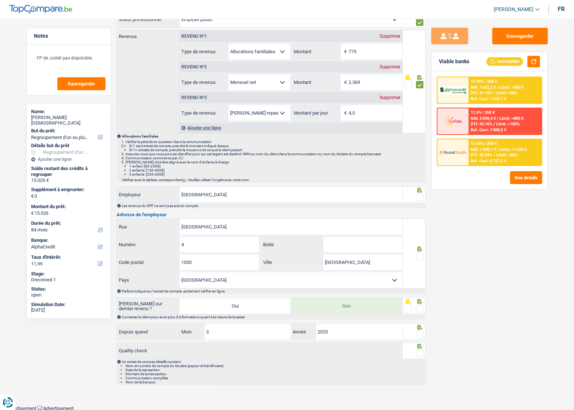
drag, startPoint x: 418, startPoint y: 196, endPoint x: 426, endPoint y: 226, distance: 30.6
click at [418, 197] on span at bounding box center [419, 197] width 7 height 7
click at [0, 0] on input "radio" at bounding box center [0, 0] width 0 height 0
drag, startPoint x: 421, startPoint y: 252, endPoint x: 421, endPoint y: 258, distance: 5.9
click at [421, 253] on span at bounding box center [419, 256] width 7 height 7
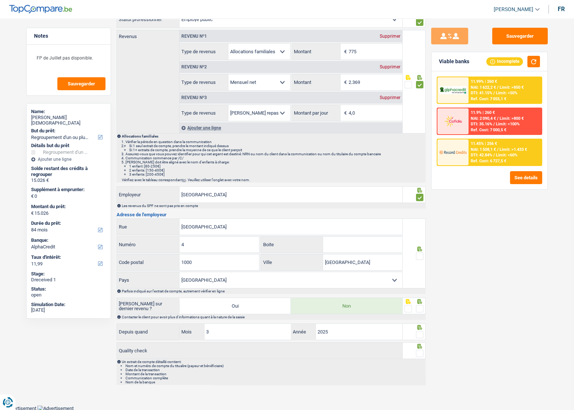
click at [0, 0] on input "radio" at bounding box center [0, 0] width 0 height 0
click at [420, 310] on span at bounding box center [419, 308] width 7 height 7
click at [0, 0] on input "radio" at bounding box center [0, 0] width 0 height 0
drag, startPoint x: 422, startPoint y: 329, endPoint x: 417, endPoint y: 340, distance: 12.4
click at [422, 329] on div at bounding box center [413, 332] width 23 height 17
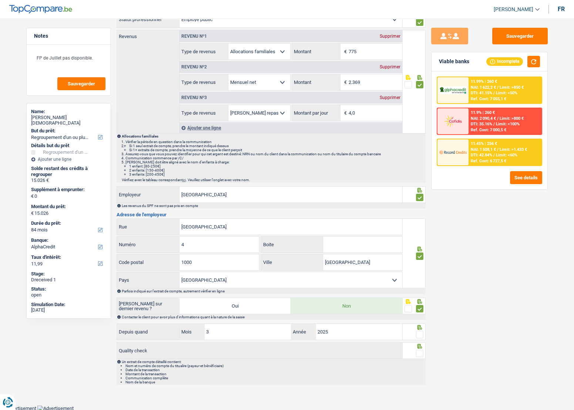
click at [417, 340] on div "Depuis quand 3 Mois / 2025 Année" at bounding box center [271, 333] width 309 height 18
drag, startPoint x: 418, startPoint y: 333, endPoint x: 422, endPoint y: 346, distance: 13.1
click at [418, 333] on span at bounding box center [419, 334] width 7 height 7
click at [0, 0] on input "radio" at bounding box center [0, 0] width 0 height 0
click at [421, 352] on span at bounding box center [419, 353] width 7 height 7
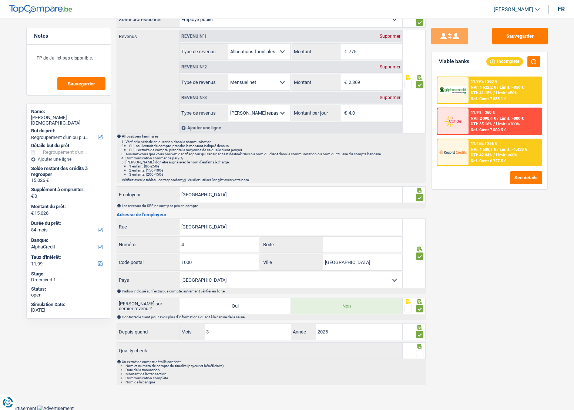
click at [0, 0] on input "radio" at bounding box center [0, 0] width 0 height 0
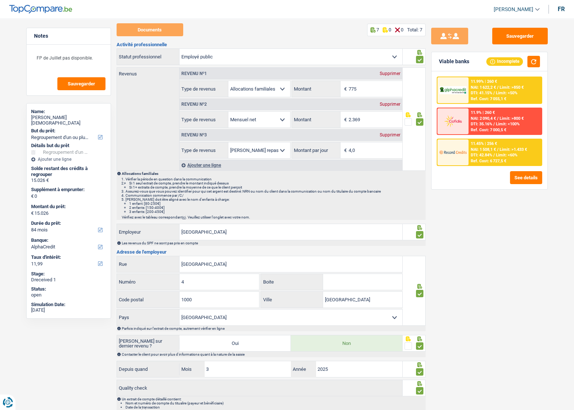
scroll to position [0, 0]
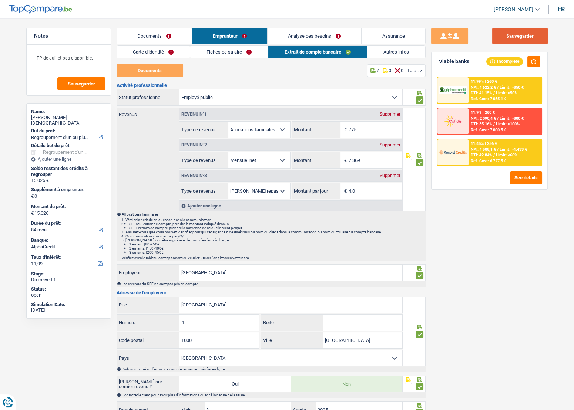
drag, startPoint x: 503, startPoint y: 38, endPoint x: 471, endPoint y: 36, distance: 33.0
click at [504, 38] on button "Sauvegarder" at bounding box center [519, 36] width 55 height 17
click at [485, 34] on div "Sauvegarder" at bounding box center [489, 36] width 117 height 17
click at [504, 97] on div "Ref. Cost: 7 055,1 €" at bounding box center [489, 99] width 36 height 5
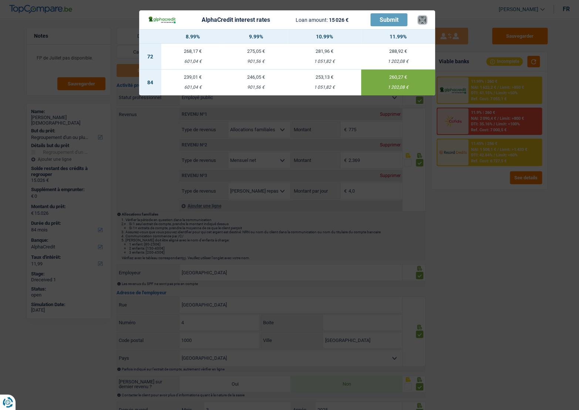
click at [421, 18] on button "×" at bounding box center [422, 19] width 8 height 7
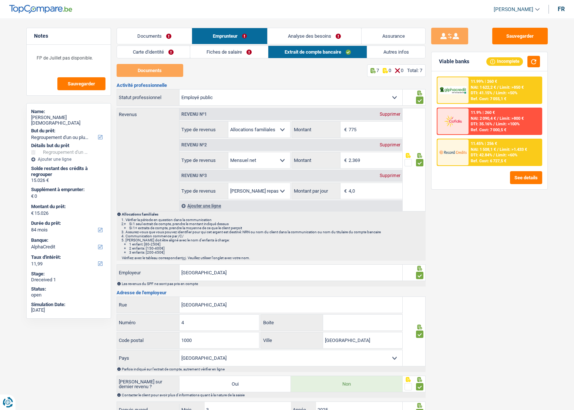
click at [363, 51] on link "Extrait de compte bancaire" at bounding box center [317, 52] width 99 height 12
click at [371, 51] on link "Autres infos" at bounding box center [396, 52] width 58 height 12
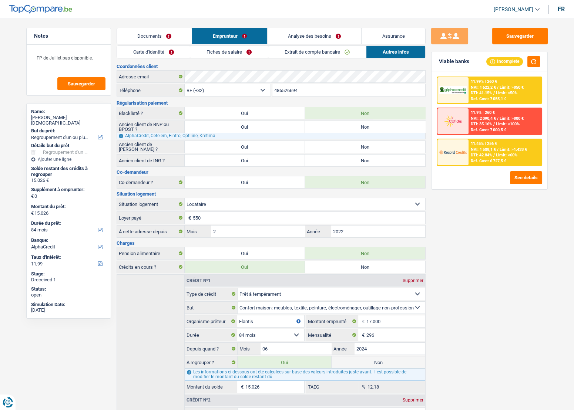
click at [338, 158] on label "Non" at bounding box center [365, 161] width 120 height 12
click at [338, 158] on input "Non" at bounding box center [365, 161] width 120 height 12
radio input "true"
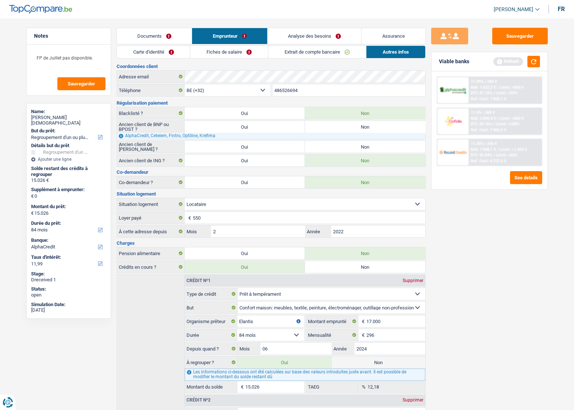
drag, startPoint x: 334, startPoint y: 149, endPoint x: 336, endPoint y: 124, distance: 25.2
click at [334, 149] on label "Non" at bounding box center [365, 147] width 120 height 12
click at [334, 149] on input "Non" at bounding box center [365, 147] width 120 height 12
radio input "true"
click at [336, 124] on label "Non" at bounding box center [365, 127] width 120 height 12
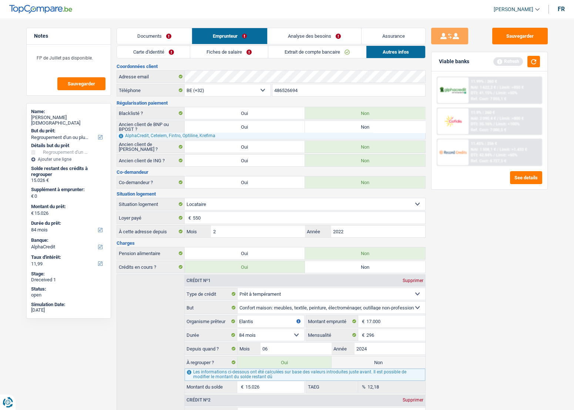
click at [336, 124] on input "Non" at bounding box center [365, 127] width 120 height 12
radio input "true"
click at [288, 54] on link "Extrait de compte bancaire" at bounding box center [317, 52] width 98 height 12
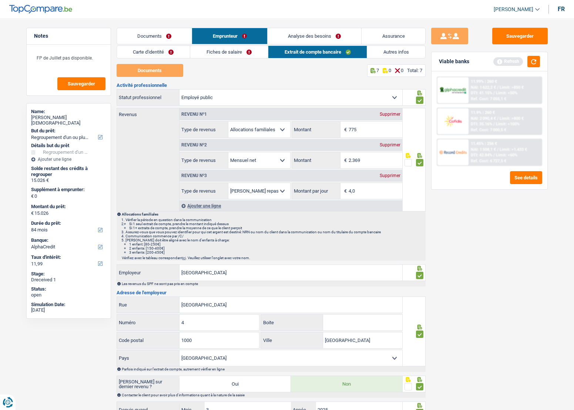
click at [242, 55] on link "Fiches de salaire" at bounding box center [229, 52] width 78 height 12
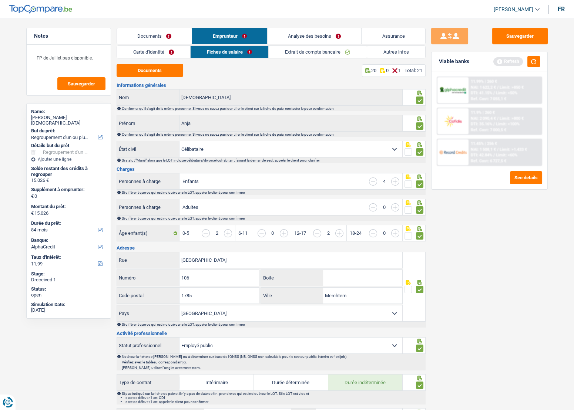
click at [186, 55] on link "Carte d'identité" at bounding box center [153, 52] width 73 height 12
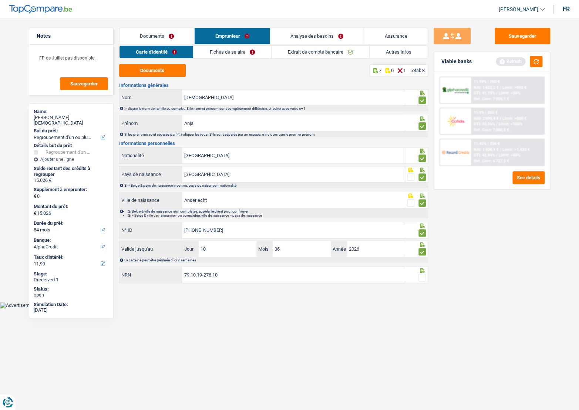
click at [422, 274] on span at bounding box center [421, 277] width 7 height 7
click at [0, 0] on input "radio" at bounding box center [0, 0] width 0 height 0
click at [503, 42] on button "Sauvegarder" at bounding box center [522, 36] width 55 height 17
click at [533, 65] on button "button" at bounding box center [536, 61] width 13 height 11
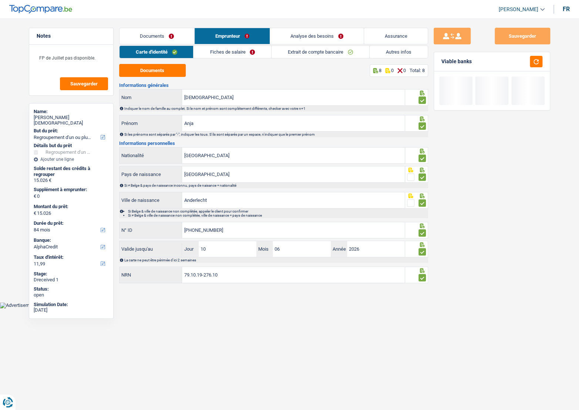
click at [265, 51] on link "Fiches de salaire" at bounding box center [232, 52] width 78 height 12
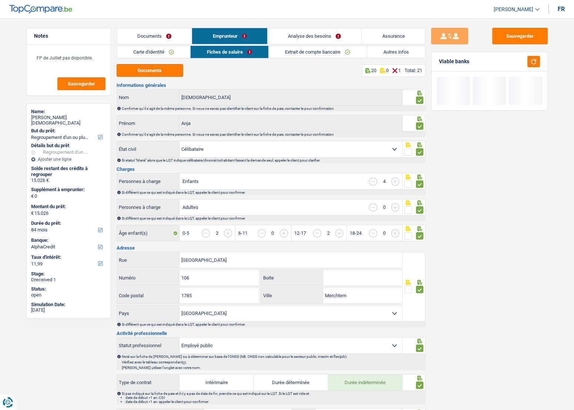
click at [300, 46] on link "Extrait de compte bancaire" at bounding box center [318, 52] width 98 height 12
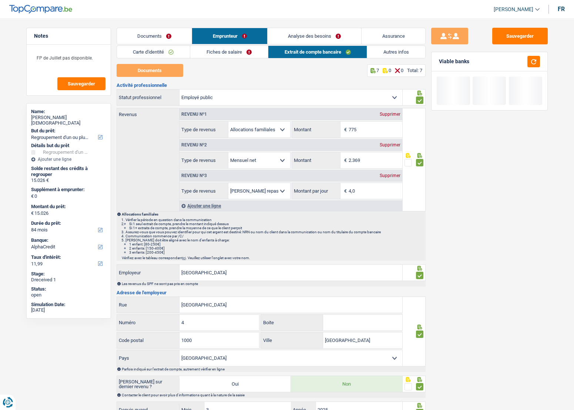
drag, startPoint x: 226, startPoint y: 53, endPoint x: 339, endPoint y: 127, distance: 135.1
click at [227, 52] on link "Fiches de salaire" at bounding box center [229, 52] width 78 height 12
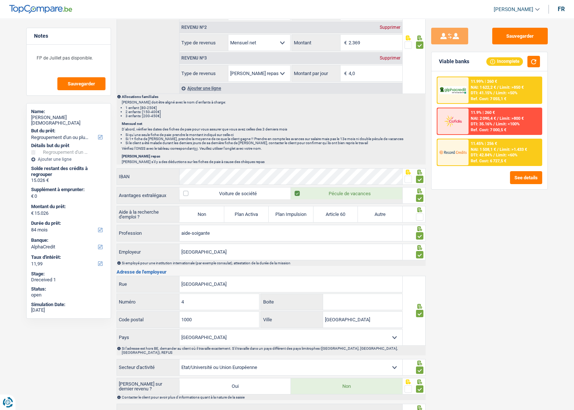
scroll to position [522, 0]
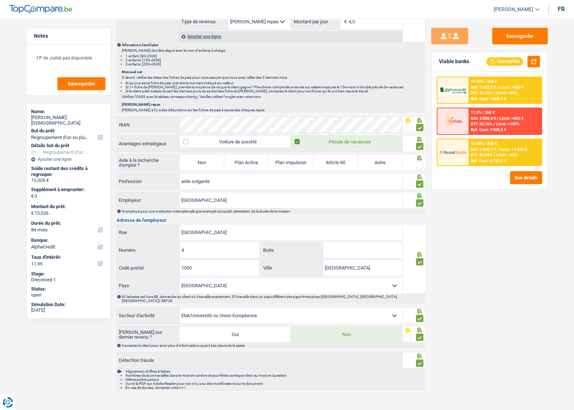
drag, startPoint x: 420, startPoint y: 162, endPoint x: 368, endPoint y: 164, distance: 51.5
click at [420, 162] on span at bounding box center [419, 165] width 7 height 7
click at [0, 0] on input "radio" at bounding box center [0, 0] width 0 height 0
drag, startPoint x: 189, startPoint y: 165, endPoint x: 271, endPoint y: 164, distance: 81.8
click at [190, 165] on label "Non" at bounding box center [201, 163] width 44 height 16
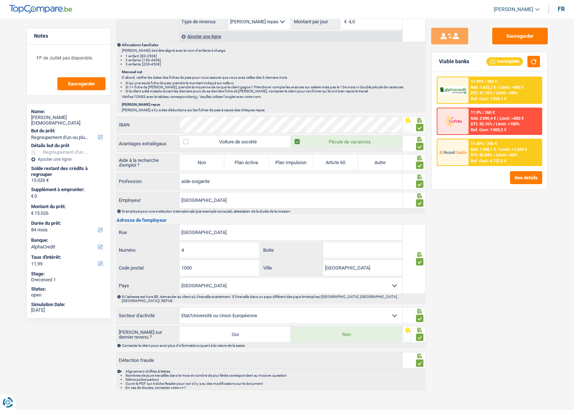
click at [190, 165] on input "Non" at bounding box center [201, 163] width 44 height 16
radio input "true"
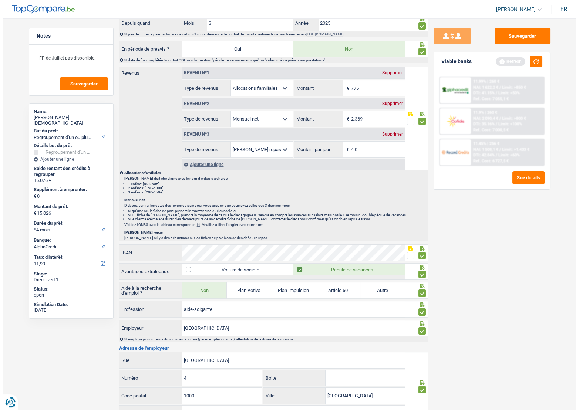
scroll to position [387, 0]
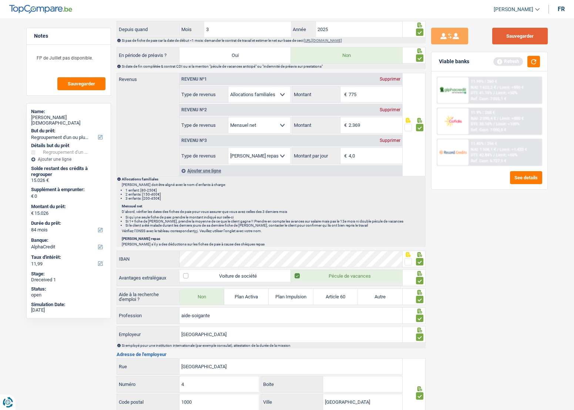
click at [529, 43] on button "Sauvegarder" at bounding box center [519, 36] width 55 height 17
click at [533, 62] on button "button" at bounding box center [533, 61] width 13 height 11
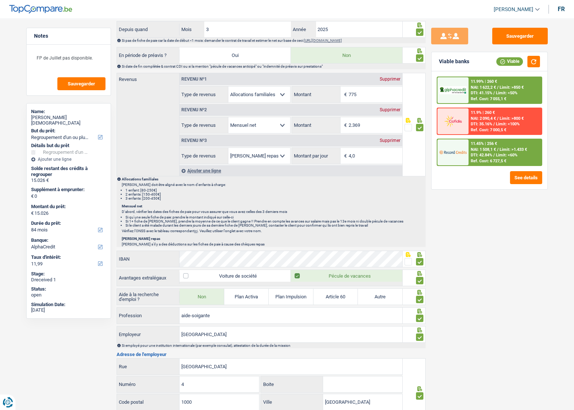
click at [489, 74] on div "11.99% | 260 € NAI: 1 622,2 € / Limit: >850 € DTI: 41.15% / Limit: <50% Ref. Co…" at bounding box center [489, 130] width 116 height 118
click at [486, 87] on span "NAI: 1 622,2 €" at bounding box center [483, 87] width 25 height 5
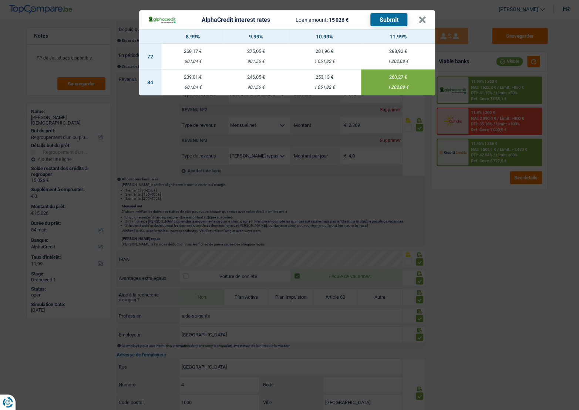
click at [384, 23] on button "Submit" at bounding box center [388, 19] width 37 height 13
drag, startPoint x: 426, startPoint y: 19, endPoint x: 422, endPoint y: 21, distance: 4.3
click at [425, 20] on header "AlphaCredit interest rates Loan amount: 15 026 € Submit ×" at bounding box center [287, 19] width 296 height 19
click at [422, 21] on button "×" at bounding box center [422, 19] width 8 height 7
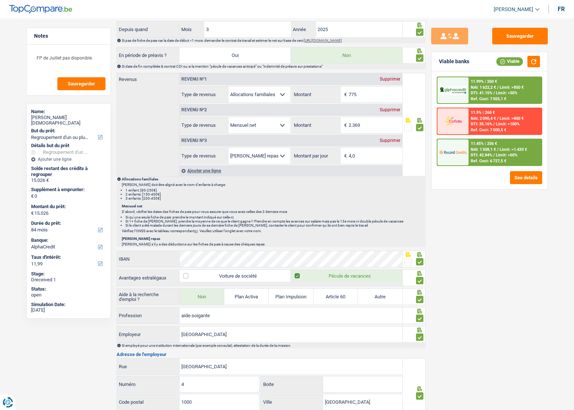
click at [512, 153] on span "Limit: <60%" at bounding box center [506, 155] width 21 height 5
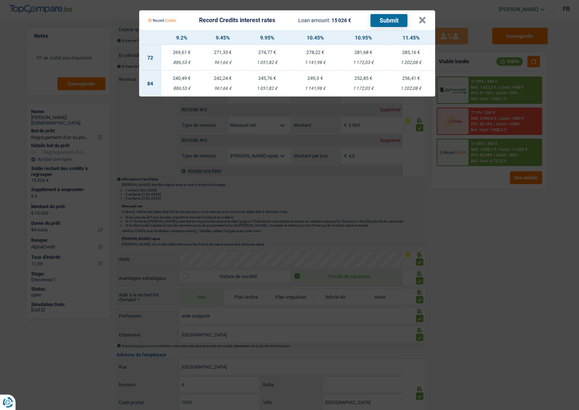
click at [505, 94] on Credits "Record Credits interest rates Loan amount: 15 026 € Submit × 9.2% 9.45% 9.95% 1…" at bounding box center [289, 205] width 579 height 410
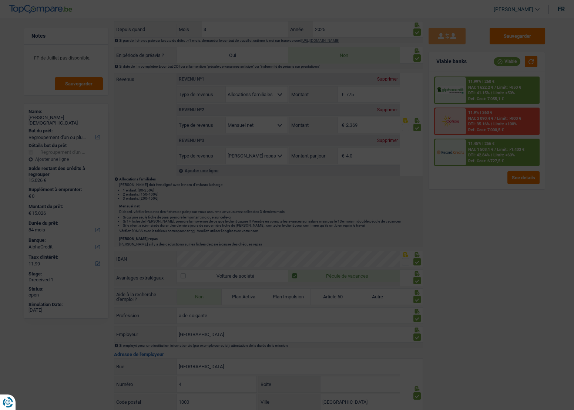
click at [492, 82] on div "11.99% | 260 €" at bounding box center [481, 81] width 26 height 5
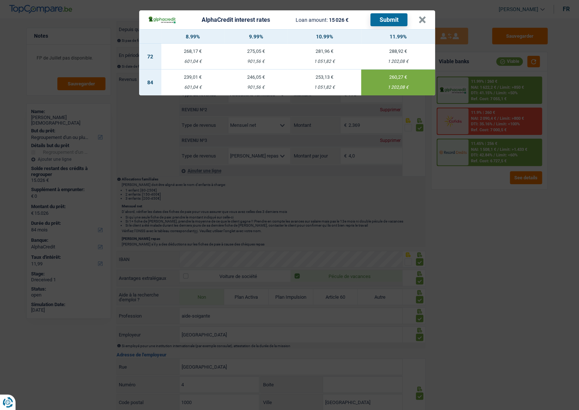
drag, startPoint x: 462, startPoint y: 215, endPoint x: 501, endPoint y: 153, distance: 73.6
click at [469, 212] on div "AlphaCredit interest rates Loan amount: 15 026 € Submit × 8.99% 9.99% 10.99% 11…" at bounding box center [289, 205] width 579 height 410
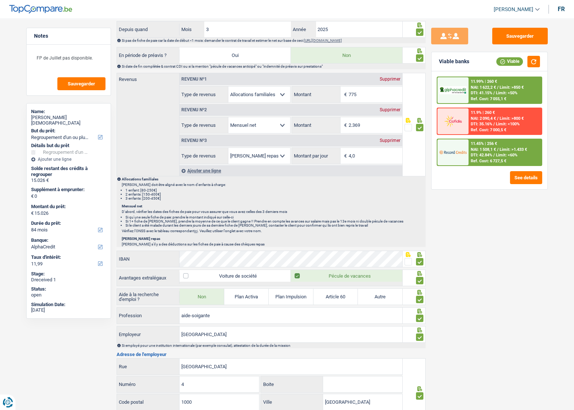
click at [499, 149] on span "Limit: >1.433 €" at bounding box center [512, 149] width 27 height 5
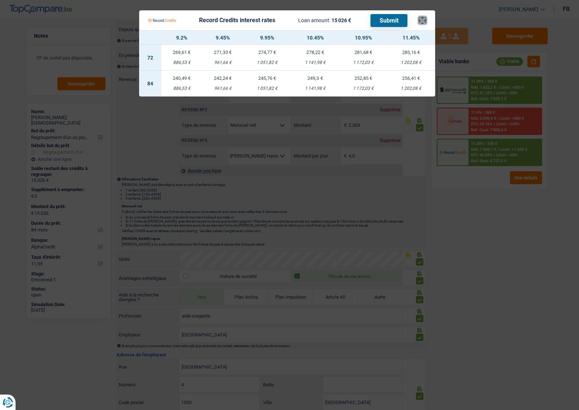
click at [425, 20] on button "×" at bounding box center [422, 20] width 8 height 7
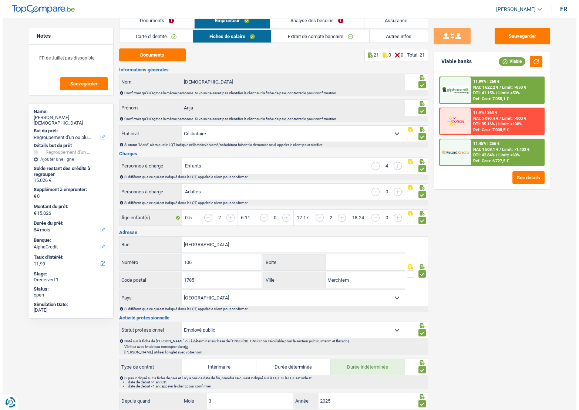
scroll to position [0, 0]
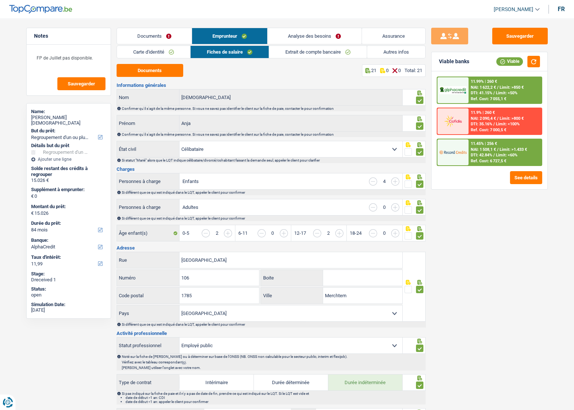
drag, startPoint x: 337, startPoint y: 34, endPoint x: 329, endPoint y: 51, distance: 18.9
click at [337, 34] on link "Analyse des besoins" at bounding box center [314, 36] width 94 height 16
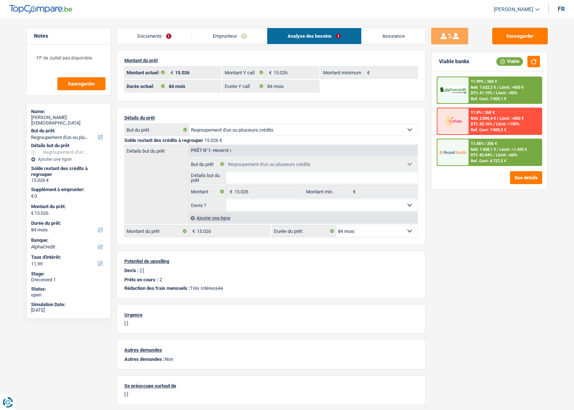
click at [470, 151] on div "11.45% | 256 € NAI: 1 508,1 € / Limit: >1.433 € DTI: 42.84% / Limit: <60% Ref. …" at bounding box center [504, 152] width 73 height 26
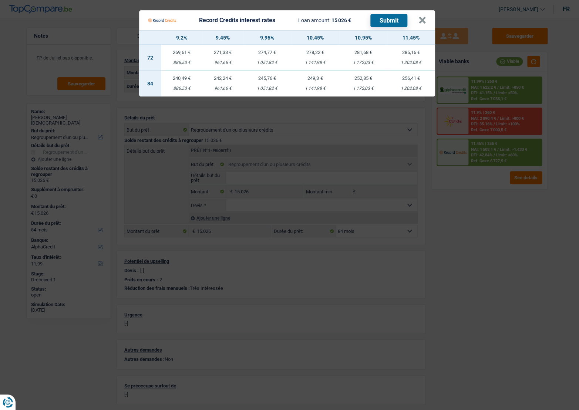
click at [514, 92] on Credits "Record Credits interest rates Loan amount: 15 026 € Submit × 9.2% 9.45% 9.95% 1…" at bounding box center [289, 205] width 579 height 410
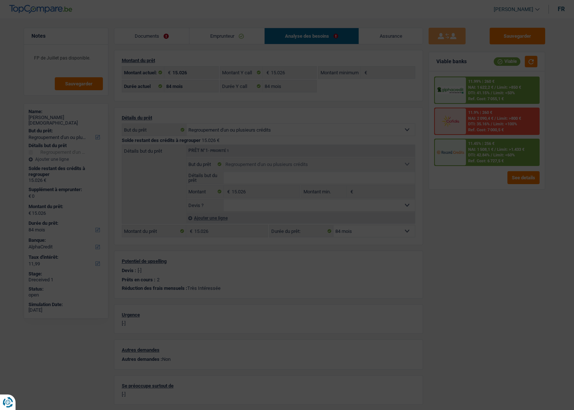
click at [514, 91] on span "Limit: <50%" at bounding box center [503, 93] width 21 height 5
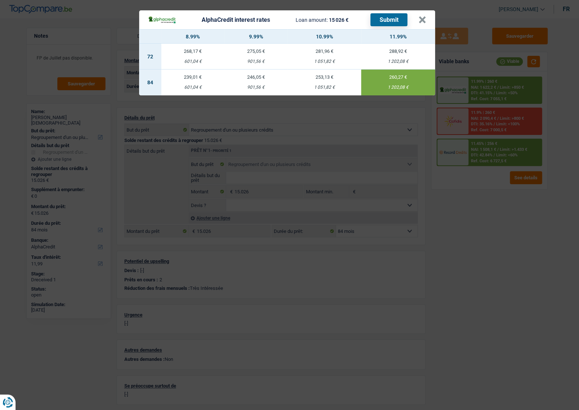
drag, startPoint x: 485, startPoint y: 244, endPoint x: 486, endPoint y: 239, distance: 5.2
click at [485, 244] on div "AlphaCredit interest rates Loan amount: 15 026 € Submit × 8.99% 9.99% 10.99% 11…" at bounding box center [289, 205] width 579 height 410
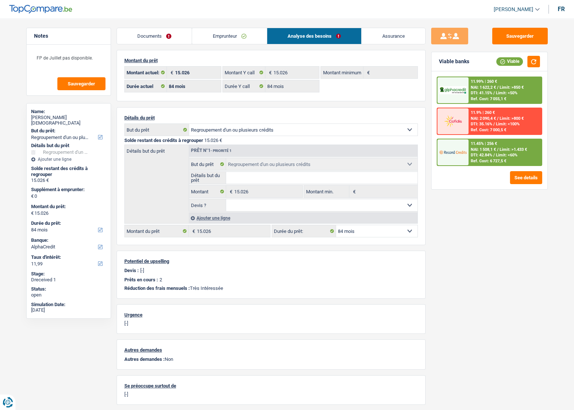
click at [503, 159] on div "Ref. Cost: 6 727,5 €" at bounding box center [489, 161] width 36 height 5
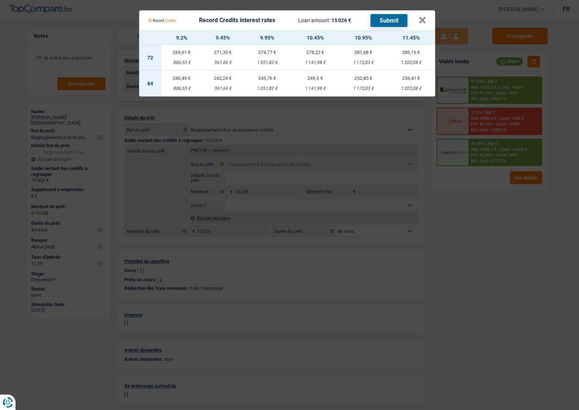
click at [399, 82] on td "256,41 € 1 202,08 €" at bounding box center [411, 84] width 48 height 26
select select "record credits"
type input "11,45"
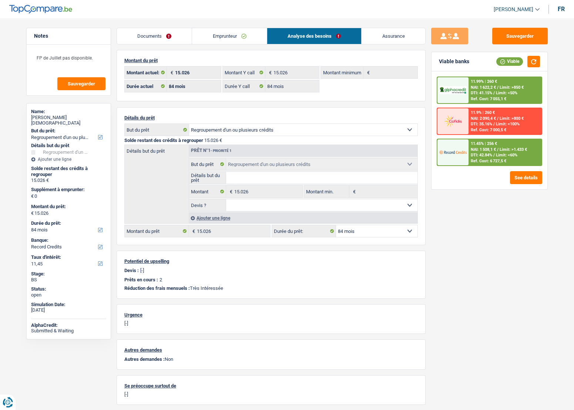
click at [492, 144] on div "11.45% | 256 €" at bounding box center [484, 143] width 26 height 5
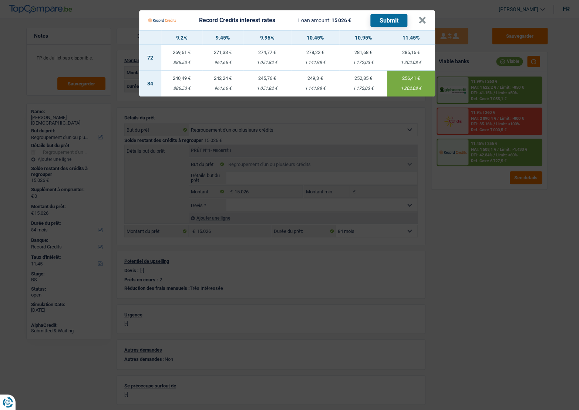
click at [400, 21] on button "Submit" at bounding box center [388, 20] width 37 height 13
click at [428, 16] on Credits___BV_modal_header_ "Record Credits interest rates Loan amount: 15 026 € Submit ×" at bounding box center [287, 20] width 296 height 20
click at [417, 19] on div "Record Credits interest rates Loan amount: 15 026 € Submit" at bounding box center [283, 20] width 270 height 14
click at [417, 20] on div "Record Credits interest rates Loan amount: 15 026 € Submit" at bounding box center [283, 20] width 270 height 14
click at [420, 21] on button "×" at bounding box center [422, 20] width 8 height 7
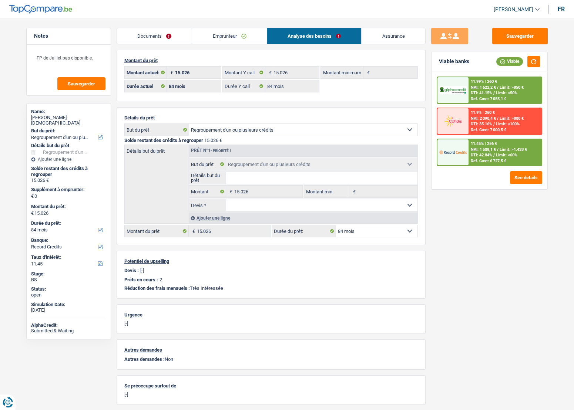
click at [63, 114] on div "Name:" at bounding box center [68, 112] width 75 height 6
click at [64, 115] on div "Anja Vanderstraeten" at bounding box center [68, 120] width 75 height 11
click at [64, 116] on div "Anja Vanderstraeten" at bounding box center [68, 120] width 75 height 11
copy div "Vanderstraeten"
click at [521, 176] on button "See details" at bounding box center [526, 177] width 32 height 13
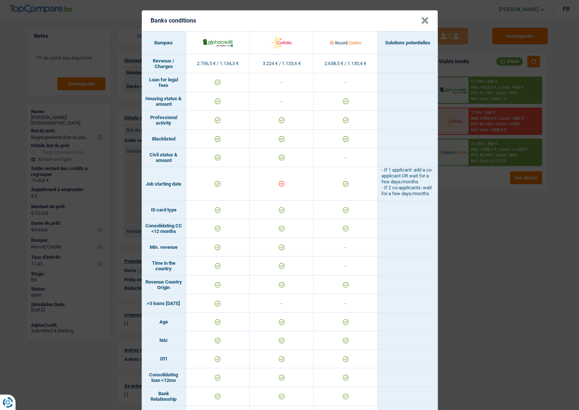
drag, startPoint x: 498, startPoint y: 296, endPoint x: 460, endPoint y: 269, distance: 46.9
click at [497, 296] on div "Banks conditions × Banques Solutions potentielles Revenus / Charges 2.756,5 € /…" at bounding box center [289, 205] width 579 height 410
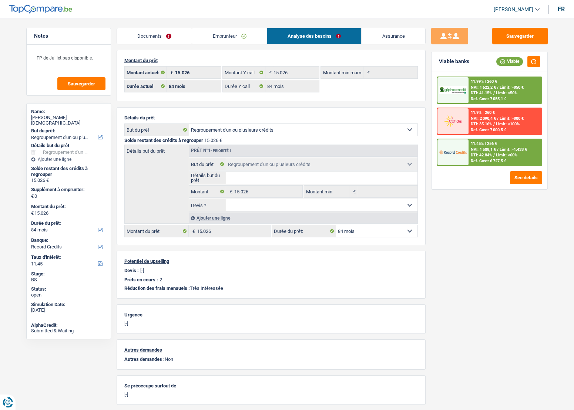
click at [219, 40] on link "Emprunteur" at bounding box center [229, 36] width 75 height 16
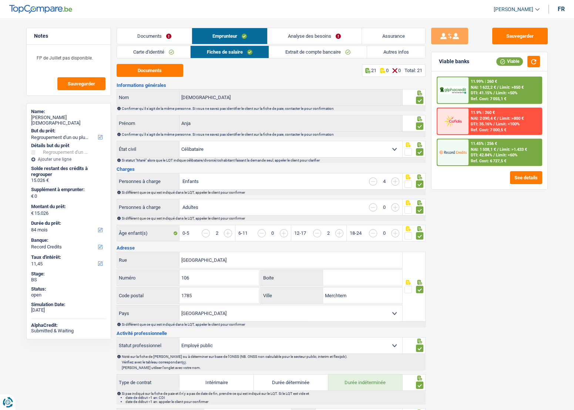
click at [301, 52] on link "Extrait de compte bancaire" at bounding box center [318, 52] width 98 height 12
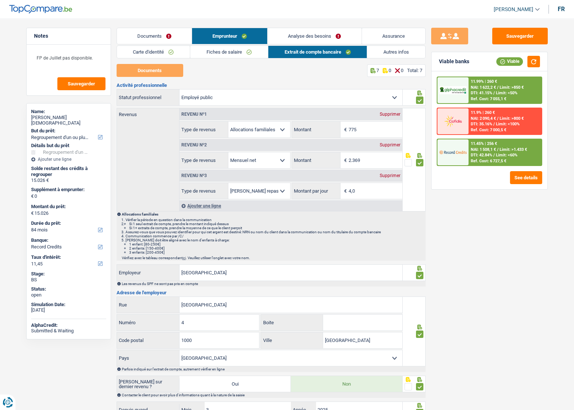
click at [363, 130] on input "775" at bounding box center [375, 130] width 54 height 16
drag, startPoint x: 355, startPoint y: 128, endPoint x: 284, endPoint y: 121, distance: 71.7
click at [284, 122] on div "Allocation d'handicap Allocations chômage Allocations familiales Chèques repas …" at bounding box center [290, 129] width 223 height 17
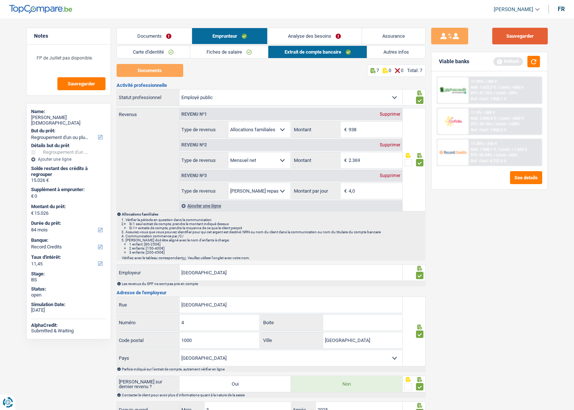
type input "938"
drag, startPoint x: 522, startPoint y: 33, endPoint x: 533, endPoint y: 59, distance: 28.7
click at [522, 33] on button "Sauvegarder" at bounding box center [519, 36] width 55 height 17
click at [533, 61] on button "button" at bounding box center [533, 61] width 13 height 11
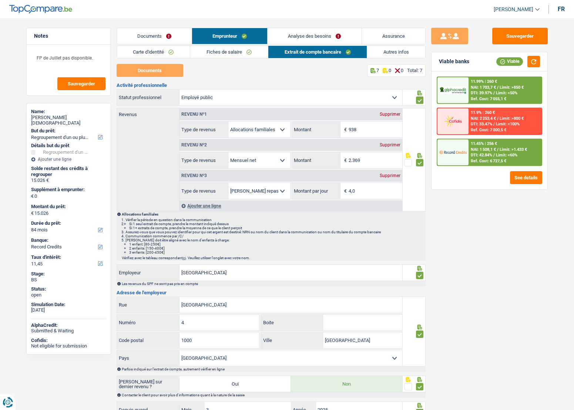
click at [149, 33] on link "Documents" at bounding box center [154, 36] width 75 height 16
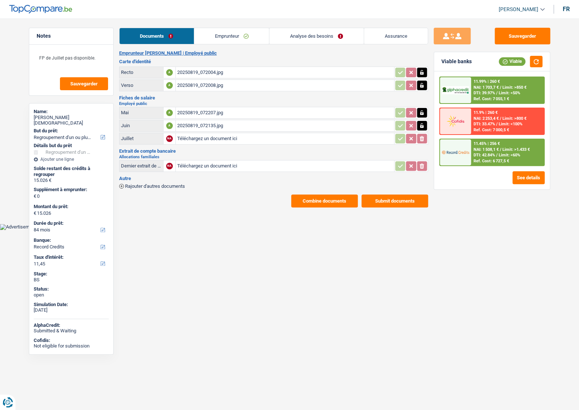
click at [206, 173] on div "Emprunteur Anja Vanderstraeten | Employé public Carte d'identité Recto A 202508…" at bounding box center [273, 128] width 309 height 157
click at [206, 169] on input "Téléchargez un document ici" at bounding box center [284, 166] width 215 height 11
type input "C:\fakepath\20250820_1101045.png"
drag, startPoint x: 448, startPoint y: 186, endPoint x: 469, endPoint y: 204, distance: 27.6
click at [448, 187] on div "11.99% | 260 € NAI: 1 703,7 € / Limit: >850 € DTI: 39.97% / Limit: <50% Ref. Co…" at bounding box center [492, 130] width 116 height 118
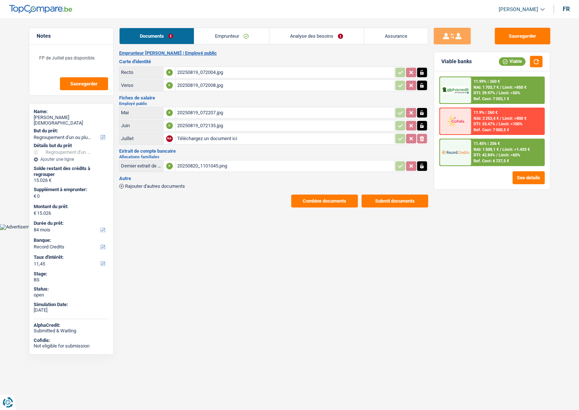
click at [360, 230] on html "Vous avez le contrôle de vos données Nous utilisons des cookies, tout comme nos…" at bounding box center [289, 115] width 579 height 230
click at [491, 156] on span "DTI: 42.84%" at bounding box center [483, 155] width 21 height 5
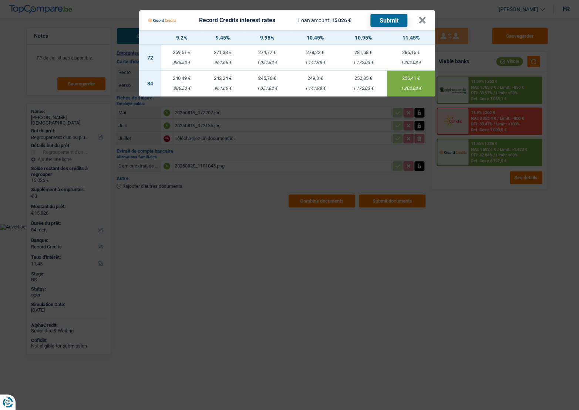
click at [470, 249] on Credits "Record Credits interest rates Loan amount: 15 026 € Submit × 9.2% 9.45% 9.95% 1…" at bounding box center [289, 205] width 579 height 410
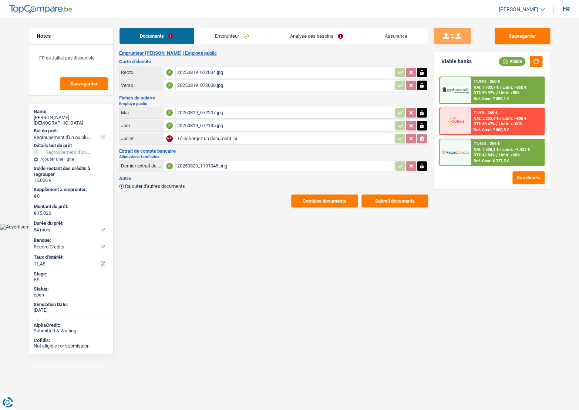
click at [503, 153] on span "Limit: <60%" at bounding box center [508, 155] width 21 height 5
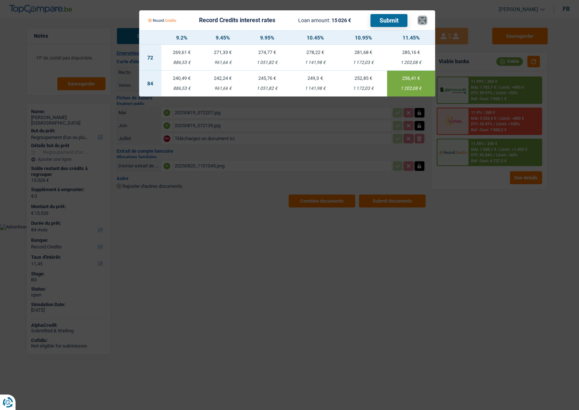
click at [424, 21] on button "×" at bounding box center [422, 20] width 8 height 7
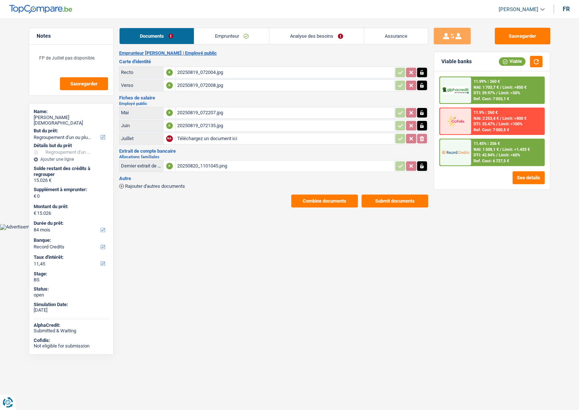
click at [189, 74] on div "20250819_072004.jpg" at bounding box center [284, 72] width 215 height 11
click at [239, 118] on td "20250819_072207.jpg" at bounding box center [284, 113] width 219 height 12
click at [237, 107] on div "20250819_072207.jpg" at bounding box center [284, 112] width 215 height 11
click at [521, 44] on button "Sauvegarder" at bounding box center [522, 36] width 55 height 17
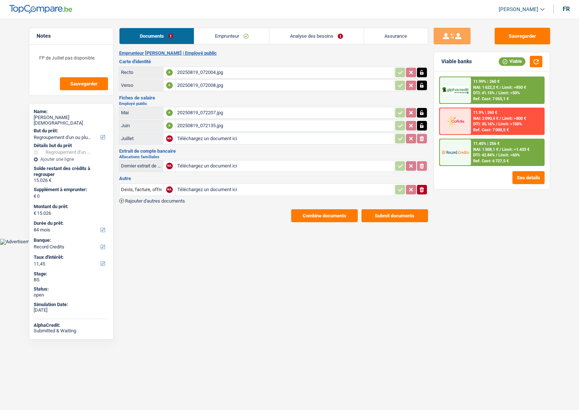
select select "refinancing"
select select "84"
select select "record credits"
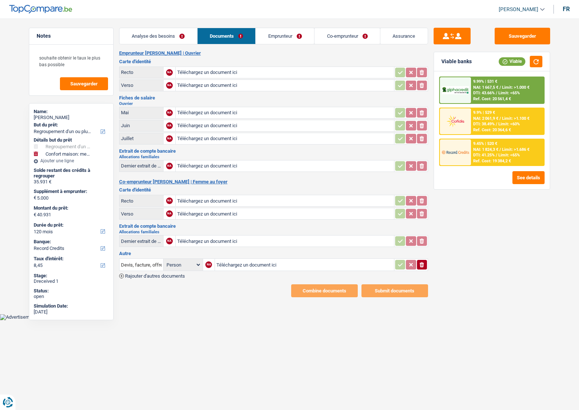
select select "refinancing"
select select "household"
select select "120"
select select "record credits"
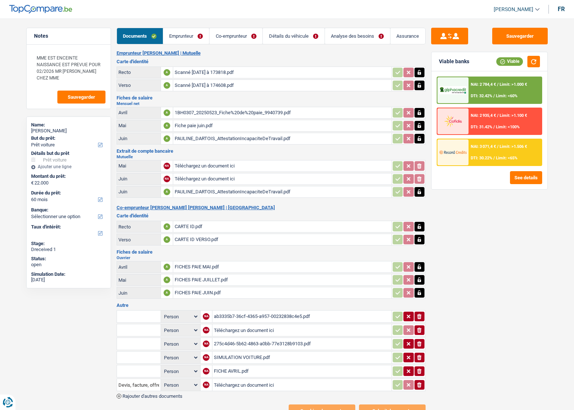
select select "car"
select select "60"
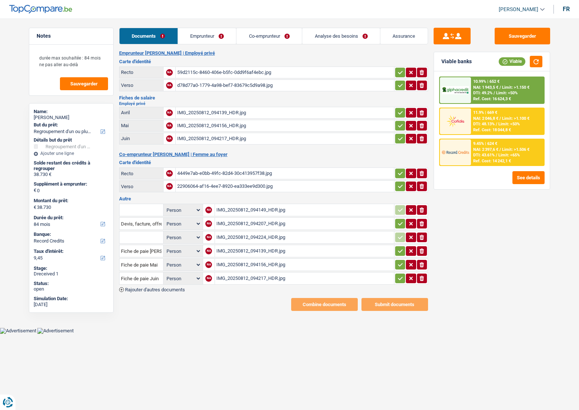
select select "refinancing"
select select "84"
select select "record credits"
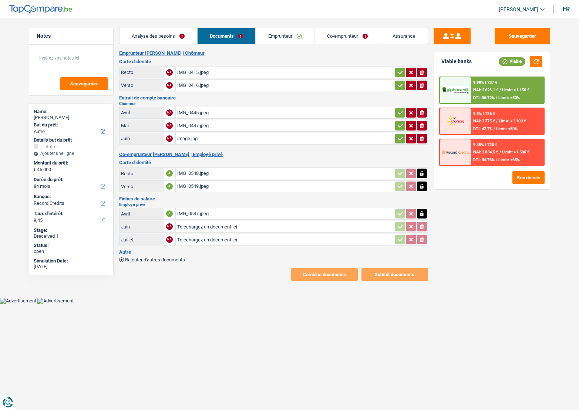
select select "other"
select select "84"
select select "record credits"
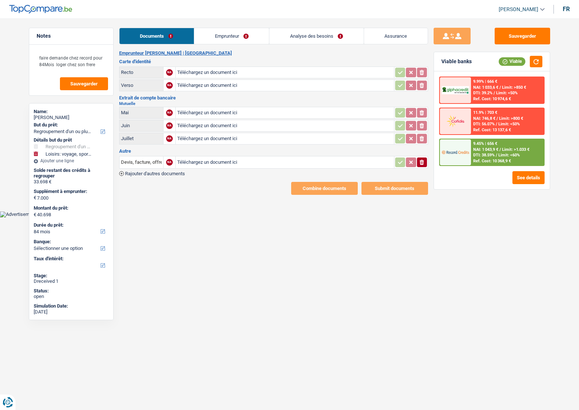
select select "refinancing"
select select "hobbies"
select select "84"
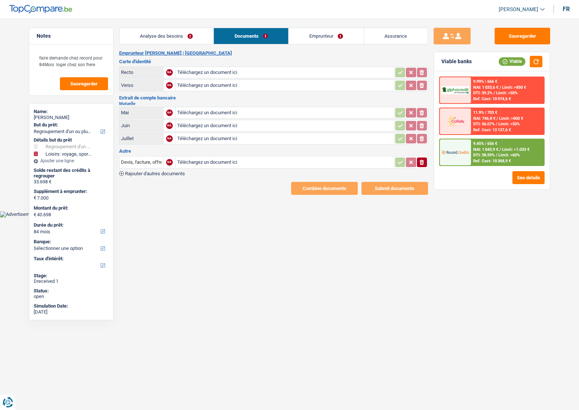
select select "refinancing"
select select "hobbies"
select select "84"
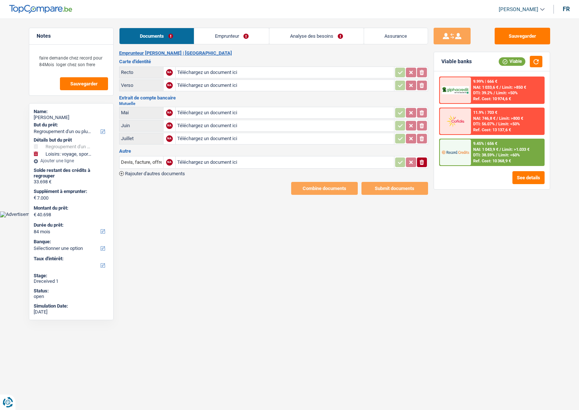
select select "refinancing"
select select "hobbies"
select select "84"
click at [198, 68] on input "Téléchargez un document ici" at bounding box center [284, 72] width 215 height 11
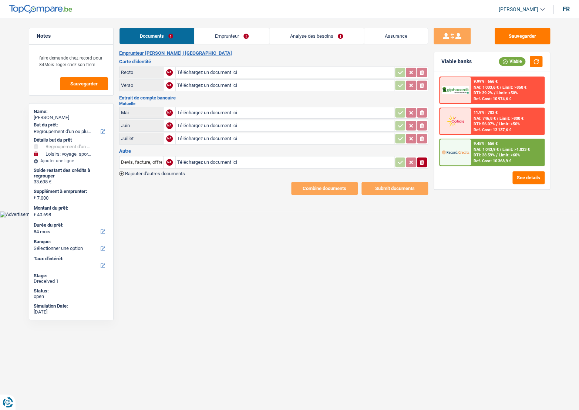
click at [203, 74] on input "Téléchargez un document ici" at bounding box center [284, 72] width 215 height 11
click at [222, 84] on input "Téléchargez un document ici" at bounding box center [284, 85] width 215 height 11
type input "C:\fakepath\f8268848-1755591372754_img_5041.jpeg"
click at [209, 72] on input "Téléchargez un document ici" at bounding box center [284, 72] width 215 height 11
type input "C:\fakepath\f8268848-1755591364740_img_5038.jpeg"
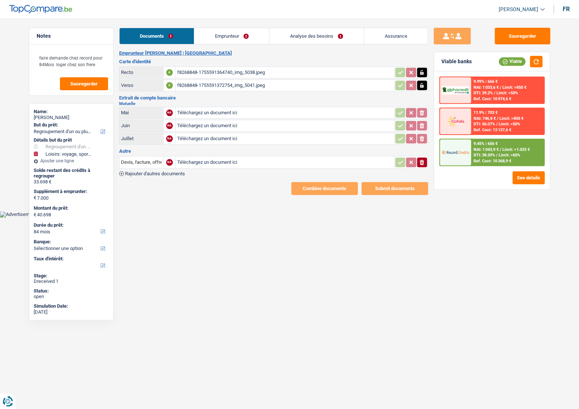
click at [248, 107] on input "Téléchargez un document ici" at bounding box center [284, 112] width 215 height 11
type input "C:\fakepath\f8268848-1755591497233_img_5600.jpeg"
click at [306, 121] on input "Téléchargez un document ici" at bounding box center [284, 125] width 215 height 11
type input "C:\fakepath\f8268848-1755591489773_img_5598.jpeg"
click at [281, 138] on input "Téléchargez un document ici" at bounding box center [284, 138] width 215 height 11
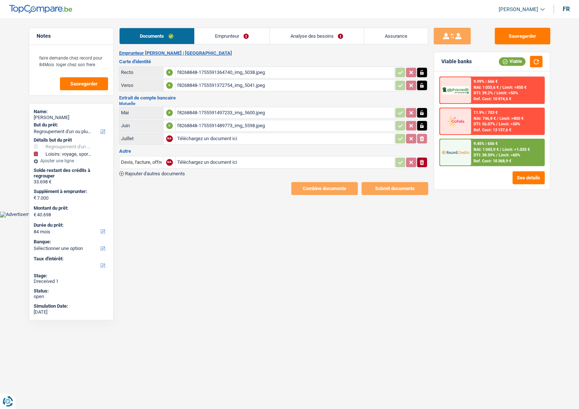
type input "C:\fakepath\f8268848-1755591480973_img_5601.jpeg"
drag, startPoint x: 506, startPoint y: 40, endPoint x: 529, endPoint y: 46, distance: 23.2
click at [508, 40] on button "Sauvegarder" at bounding box center [522, 36] width 55 height 17
click at [538, 60] on button "button" at bounding box center [536, 61] width 13 height 11
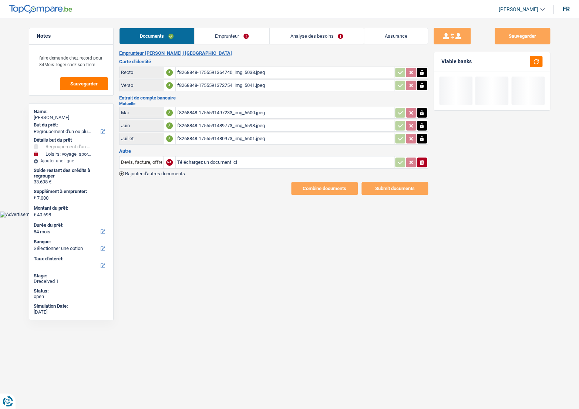
drag, startPoint x: 239, startPoint y: 30, endPoint x: 183, endPoint y: 45, distance: 57.8
click at [239, 31] on link "Emprunteur" at bounding box center [232, 36] width 75 height 16
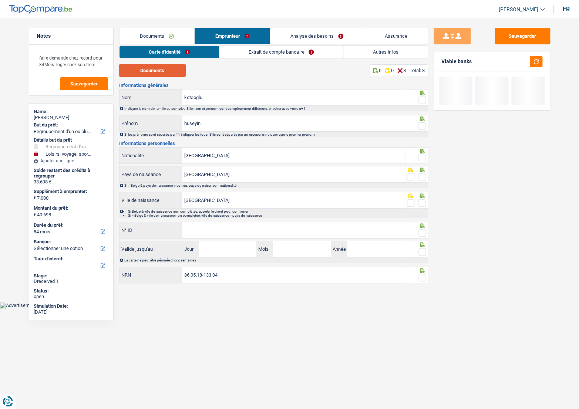
click at [170, 71] on button "Documents" at bounding box center [152, 70] width 67 height 13
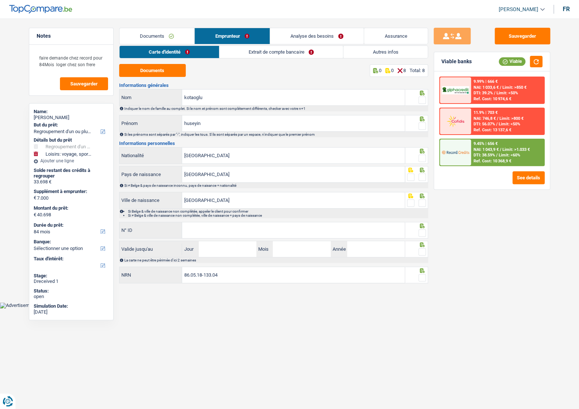
drag, startPoint x: 427, startPoint y: 100, endPoint x: 423, endPoint y: 100, distance: 4.1
click at [427, 100] on div at bounding box center [416, 97] width 23 height 17
click at [421, 99] on span at bounding box center [421, 100] width 7 height 7
click at [0, 0] on input "radio" at bounding box center [0, 0] width 0 height 0
click at [422, 128] on span at bounding box center [421, 125] width 7 height 7
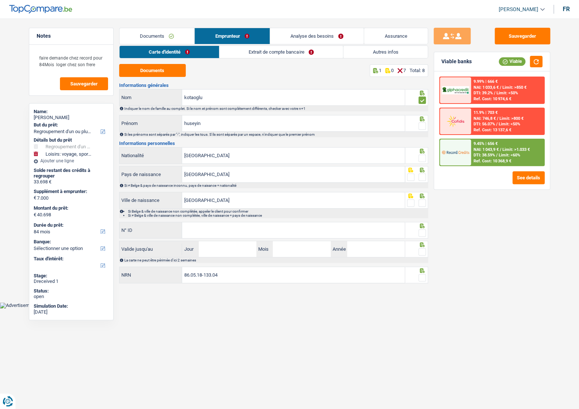
click at [0, 0] on input "radio" at bounding box center [0, 0] width 0 height 0
click at [422, 155] on div at bounding box center [421, 158] width 7 height 9
click at [424, 173] on div at bounding box center [416, 174] width 23 height 17
drag, startPoint x: 424, startPoint y: 177, endPoint x: 425, endPoint y: 182, distance: 5.7
click at [424, 177] on span at bounding box center [421, 177] width 7 height 7
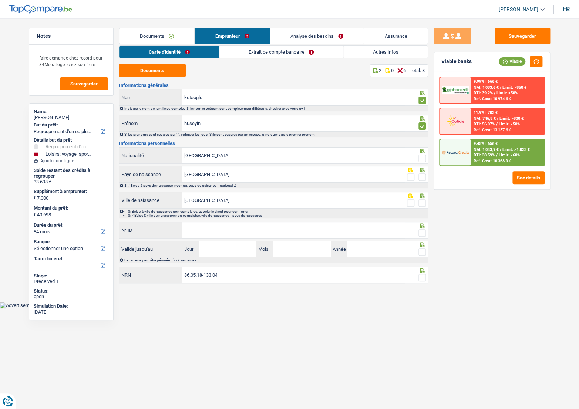
click at [0, 0] on input "radio" at bounding box center [0, 0] width 0 height 0
click at [426, 194] on div at bounding box center [416, 200] width 23 height 17
click at [422, 200] on span at bounding box center [421, 202] width 7 height 7
click at [0, 0] on input "radio" at bounding box center [0, 0] width 0 height 0
click at [215, 229] on input "N° ID" at bounding box center [293, 230] width 223 height 16
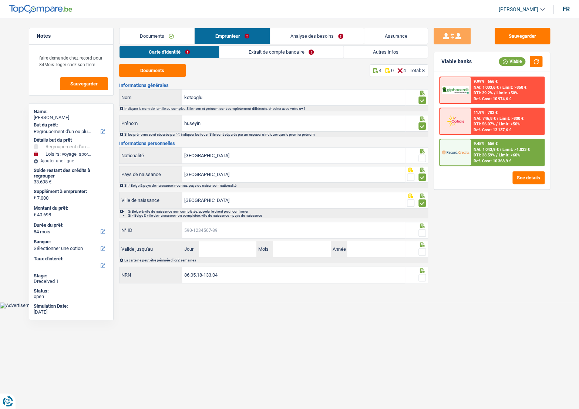
paste input "595-1102722-44"
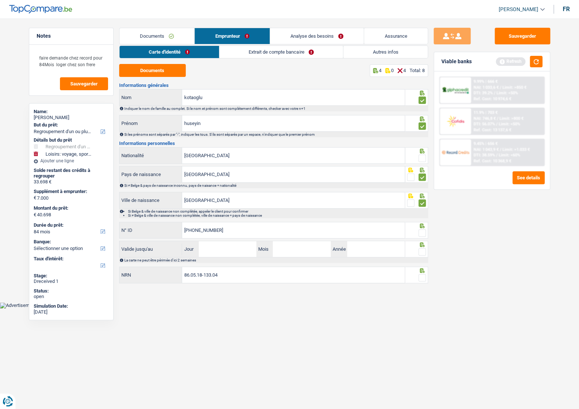
type input "595-1102722-44"
click at [213, 247] on input "Jour" at bounding box center [228, 249] width 58 height 16
type input "31"
type input "08"
type input "2032"
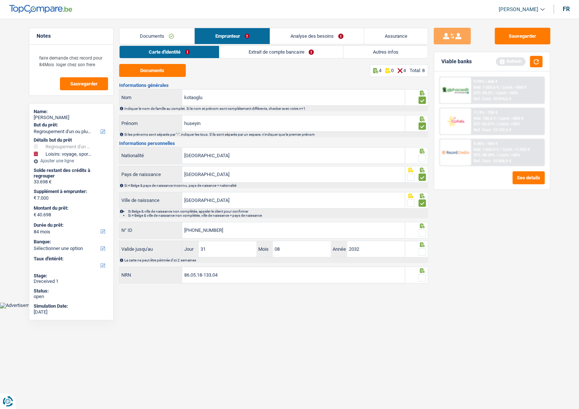
click at [422, 229] on div at bounding box center [416, 230] width 23 height 17
click at [420, 233] on span at bounding box center [421, 232] width 7 height 7
click at [0, 0] on input "radio" at bounding box center [0, 0] width 0 height 0
click at [421, 252] on span at bounding box center [421, 251] width 7 height 7
click at [0, 0] on input "radio" at bounding box center [0, 0] width 0 height 0
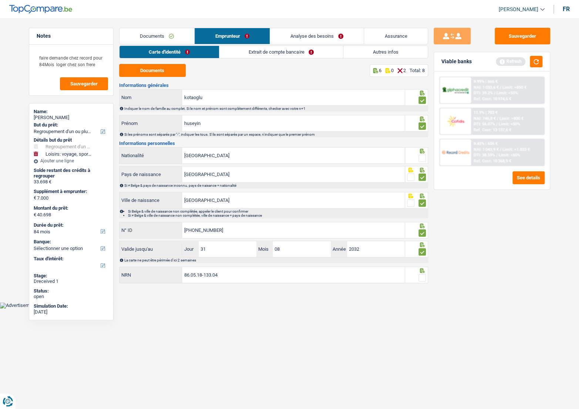
click at [420, 155] on span at bounding box center [421, 158] width 7 height 7
click at [0, 0] on input "radio" at bounding box center [0, 0] width 0 height 0
click at [421, 276] on span at bounding box center [421, 277] width 7 height 7
click at [0, 0] on input "radio" at bounding box center [0, 0] width 0 height 0
click at [252, 52] on link "Extrait de compte bancaire" at bounding box center [282, 52] width 124 height 12
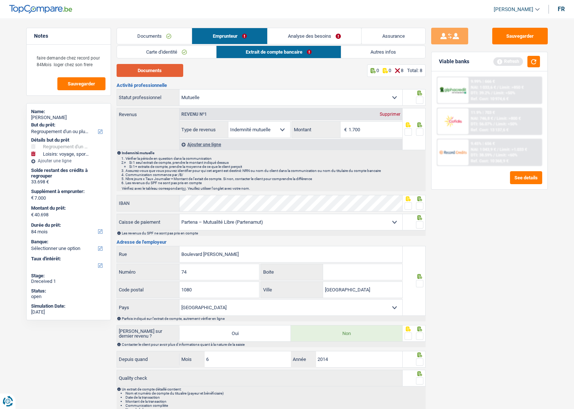
click at [150, 69] on button "Documents" at bounding box center [150, 70] width 67 height 13
drag, startPoint x: 365, startPoint y: 129, endPoint x: 361, endPoint y: 129, distance: 4.1
click at [361, 129] on input "1.700" at bounding box center [375, 130] width 54 height 16
drag, startPoint x: 523, startPoint y: 261, endPoint x: 462, endPoint y: 244, distance: 62.8
click at [523, 261] on div "Sauvegarder Viable banks Refresh 9.99% | 666 € NAI: 1 033,6 € / Limit: >850 € D…" at bounding box center [489, 212] width 128 height 368
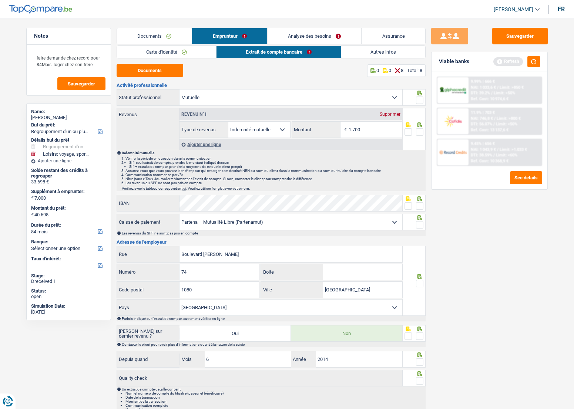
click at [421, 132] on span at bounding box center [419, 131] width 7 height 7
click at [0, 0] on input "radio" at bounding box center [0, 0] width 0 height 0
drag, startPoint x: 422, startPoint y: 95, endPoint x: 420, endPoint y: 100, distance: 5.5
click at [422, 95] on icon at bounding box center [419, 93] width 7 height 5
click at [418, 101] on span at bounding box center [419, 100] width 7 height 7
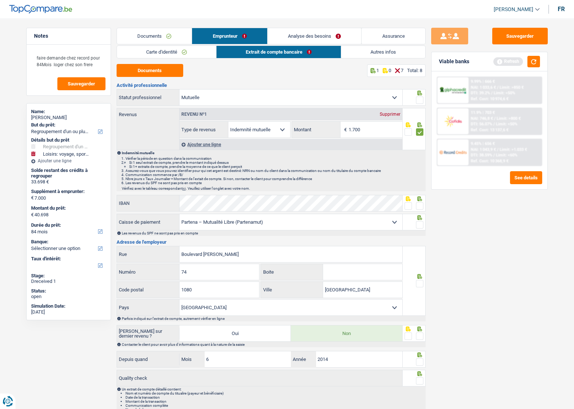
click at [0, 0] on input "radio" at bounding box center [0, 0] width 0 height 0
drag, startPoint x: 409, startPoint y: 202, endPoint x: 420, endPoint y: 220, distance: 21.4
click at [411, 205] on span at bounding box center [407, 205] width 7 height 7
click at [0, 0] on input "radio" at bounding box center [0, 0] width 0 height 0
click at [420, 222] on span at bounding box center [419, 224] width 7 height 7
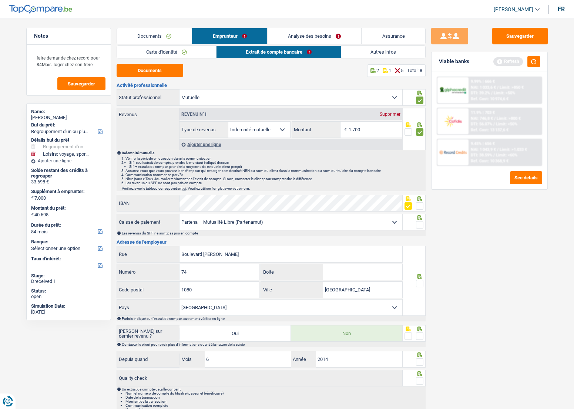
click at [0, 0] on input "radio" at bounding box center [0, 0] width 0 height 0
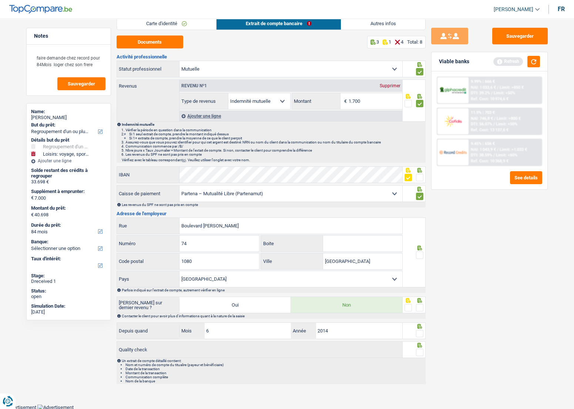
click at [418, 253] on span at bounding box center [419, 255] width 7 height 7
click at [0, 0] on input "radio" at bounding box center [0, 0] width 0 height 0
click at [419, 305] on span at bounding box center [419, 307] width 7 height 7
click at [0, 0] on input "radio" at bounding box center [0, 0] width 0 height 0
drag, startPoint x: 419, startPoint y: 325, endPoint x: 419, endPoint y: 332, distance: 6.7
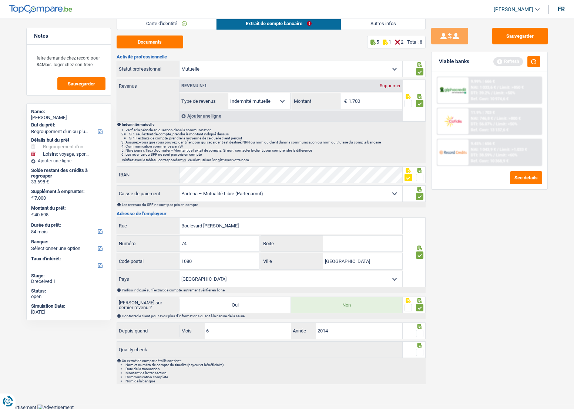
click at [419, 327] on icon at bounding box center [419, 326] width 7 height 5
click at [418, 335] on span at bounding box center [419, 333] width 7 height 7
click at [0, 0] on input "radio" at bounding box center [0, 0] width 0 height 0
click at [415, 353] on fieldset at bounding box center [413, 352] width 19 height 9
click at [418, 351] on span at bounding box center [419, 352] width 7 height 7
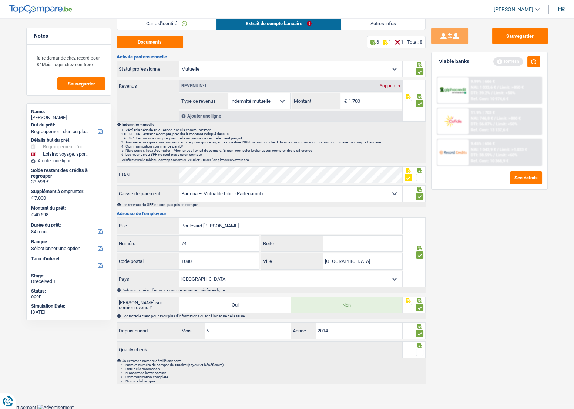
click at [0, 0] on input "radio" at bounding box center [0, 0] width 0 height 0
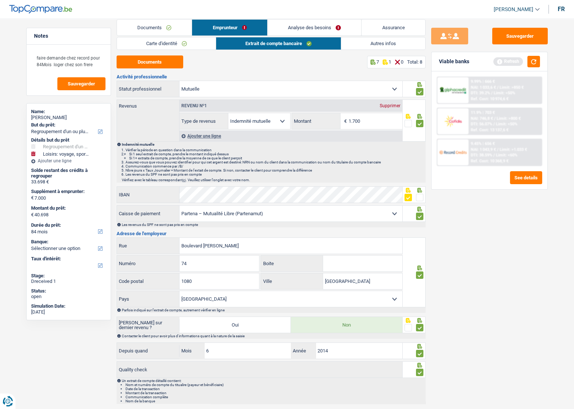
scroll to position [0, 0]
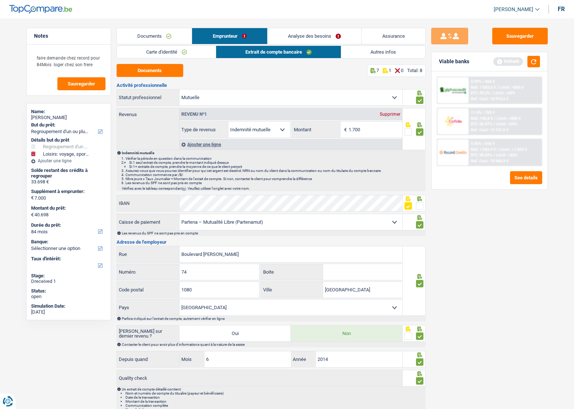
click at [362, 44] on link "Assurance" at bounding box center [393, 36] width 64 height 16
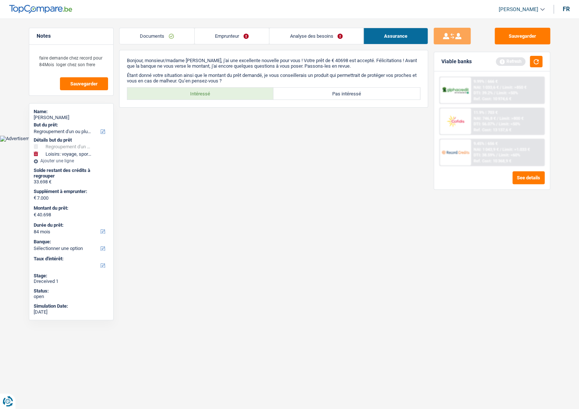
click at [230, 36] on link "Emprunteur" at bounding box center [232, 36] width 74 height 16
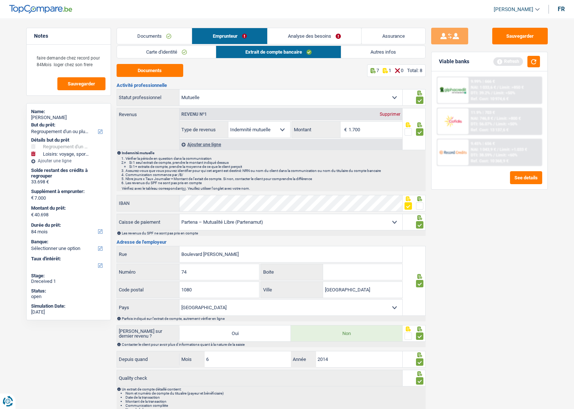
click at [372, 59] on div "Carte d'identité Extrait de compte bancaire Autres infos Documents 8 0 0 Total:…" at bounding box center [271, 229] width 309 height 367
drag, startPoint x: 380, startPoint y: 65, endPoint x: 377, endPoint y: 57, distance: 8.5
click at [380, 65] on div "7 1 0 Total: 8" at bounding box center [396, 70] width 58 height 13
click at [377, 57] on link "Autres infos" at bounding box center [383, 52] width 84 height 12
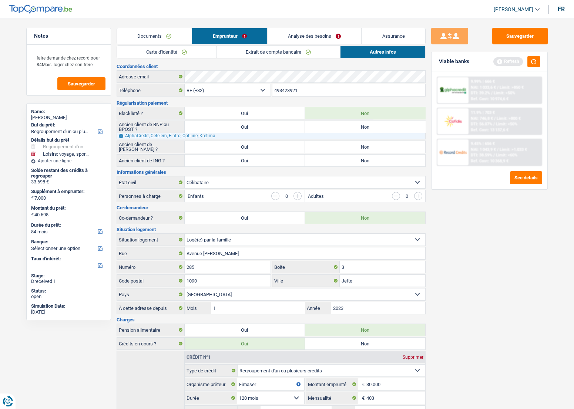
click at [361, 144] on label "Non" at bounding box center [365, 147] width 120 height 12
click at [361, 144] on input "Non" at bounding box center [365, 147] width 120 height 12
radio input "true"
click at [354, 158] on label "Non" at bounding box center [365, 161] width 120 height 12
click at [354, 158] on input "Non" at bounding box center [365, 161] width 120 height 12
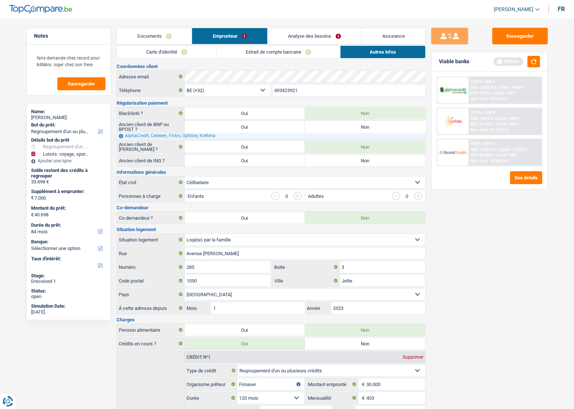
radio input "true"
click at [347, 124] on label "Non" at bounding box center [365, 127] width 120 height 12
click at [347, 124] on input "Non" at bounding box center [365, 127] width 120 height 12
radio input "true"
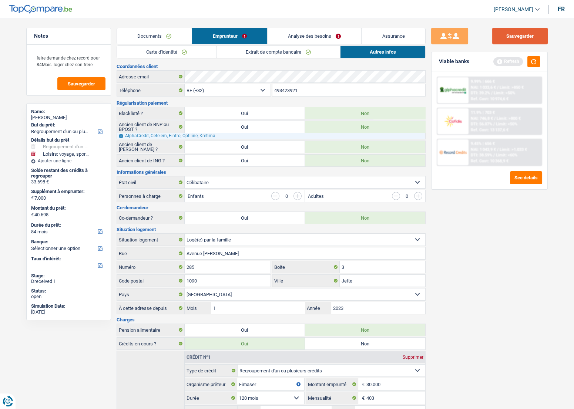
click at [507, 39] on button "Sauvegarder" at bounding box center [519, 36] width 55 height 17
click at [538, 64] on button "button" at bounding box center [533, 61] width 13 height 11
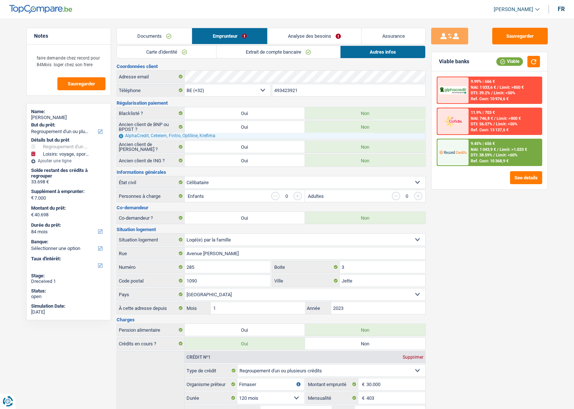
click at [170, 37] on link "Documents" at bounding box center [154, 36] width 75 height 16
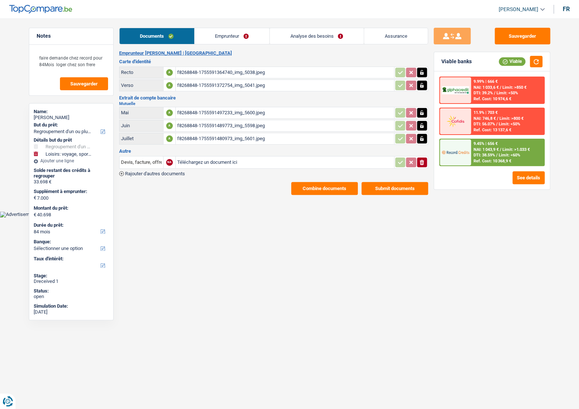
click at [239, 40] on link "Emprunteur" at bounding box center [232, 36] width 75 height 16
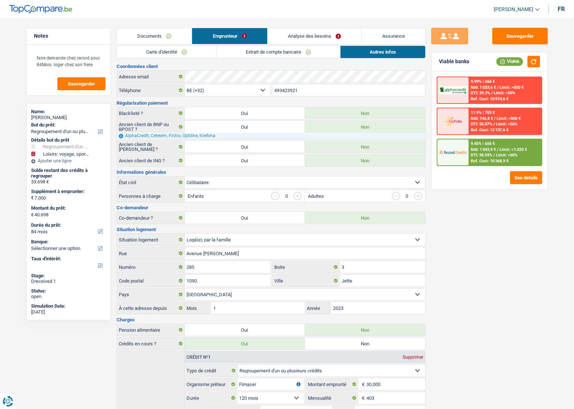
click at [243, 54] on link "Extrait de compte bancaire" at bounding box center [278, 52] width 124 height 12
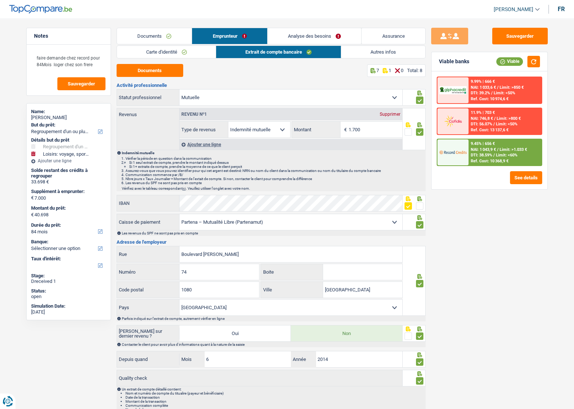
click at [186, 52] on link "Carte d'identité" at bounding box center [166, 52] width 99 height 12
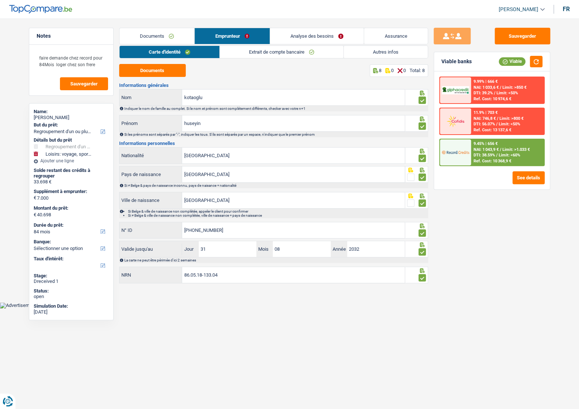
click at [374, 51] on link "Autres infos" at bounding box center [386, 52] width 84 height 12
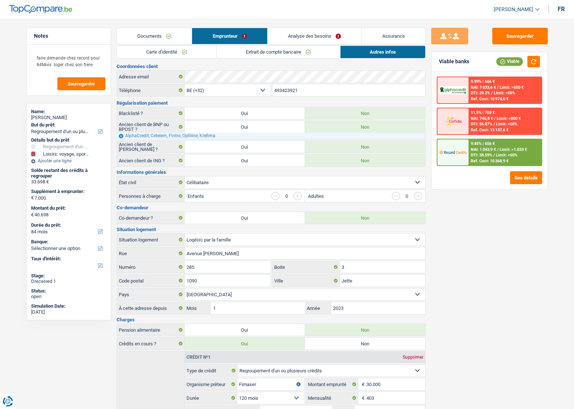
drag, startPoint x: 306, startPoint y: 41, endPoint x: 308, endPoint y: 37, distance: 4.7
click at [307, 40] on link "Analyse des besoins" at bounding box center [314, 36] width 94 height 16
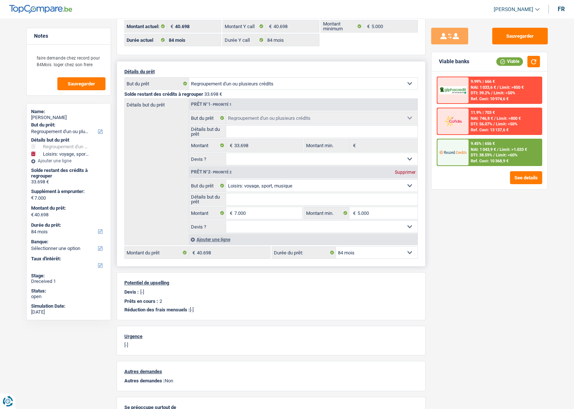
scroll to position [101, 0]
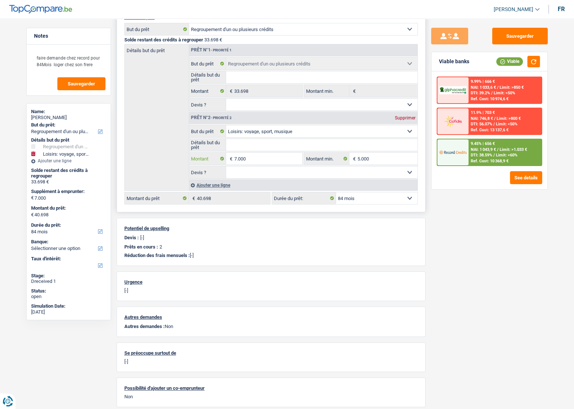
click at [257, 160] on input "7.000" at bounding box center [268, 159] width 68 height 12
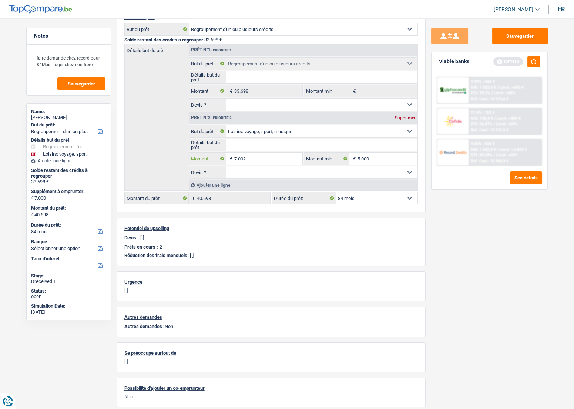
type input "7.002"
type input "40.700"
select select "144"
type input "40.700"
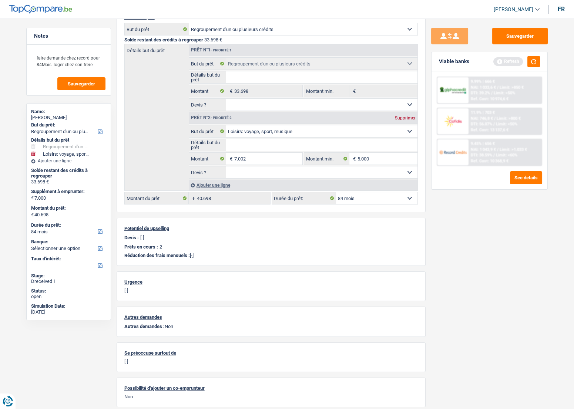
select select "144"
type input "40.700"
select select "144"
click at [484, 235] on div "Sauvegarder Viable banks Refresh 9.99% | 666 € NAI: 1 033,6 € / Limit: >850 € D…" at bounding box center [489, 212] width 128 height 368
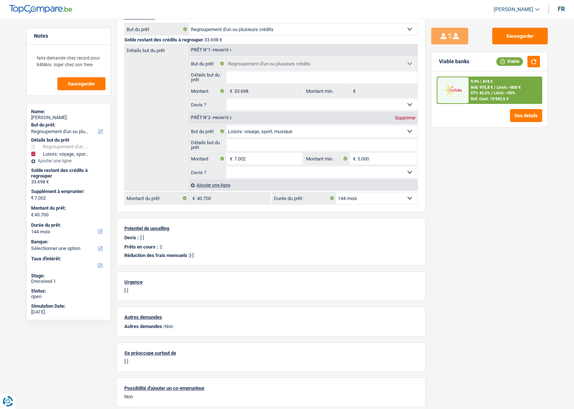
drag, startPoint x: 512, startPoint y: 92, endPoint x: 483, endPoint y: 119, distance: 39.3
click at [483, 115] on div "9.9% | 474 € NAI: 975,8 € / Limit: >800 € DTI: 42.6% / Limit: <50% Ref. Cost: 1…" at bounding box center [489, 99] width 116 height 56
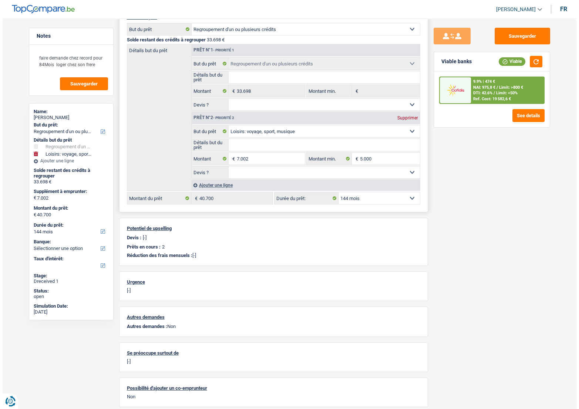
scroll to position [0, 0]
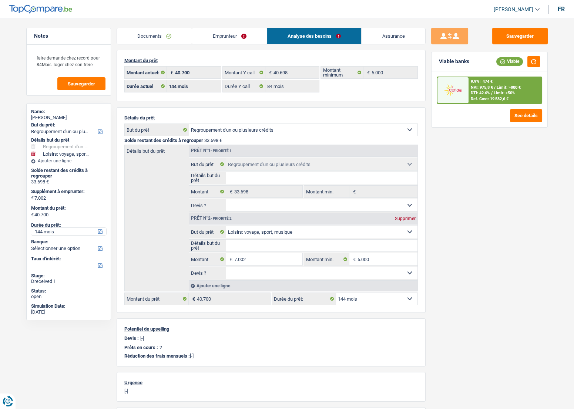
click at [49, 229] on select "12 mois 18 mois 24 mois 30 mois 36 mois 42 mois 48 mois 60 mois 72 mois 84 mois…" at bounding box center [68, 231] width 75 height 7
select select "84"
click at [31, 228] on select "12 mois 18 mois 24 mois 30 mois 36 mois 42 mois 48 mois 60 mois 72 mois 84 mois…" at bounding box center [68, 231] width 75 height 7
select select "84"
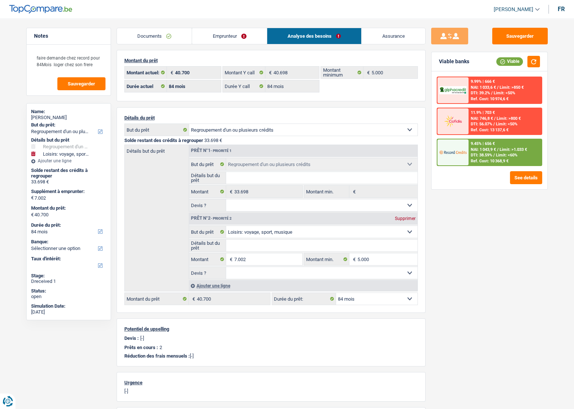
click at [498, 151] on span "/" at bounding box center [497, 149] width 1 height 5
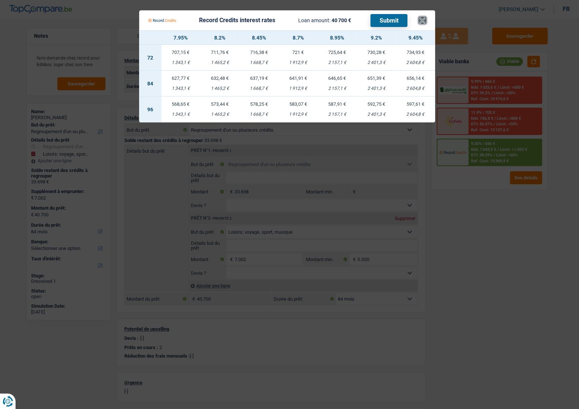
click at [424, 19] on button "×" at bounding box center [422, 20] width 8 height 7
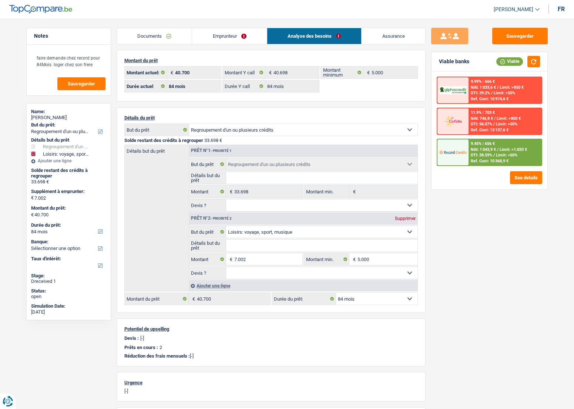
click at [511, 150] on span "Limit: >1.033 €" at bounding box center [512, 149] width 27 height 5
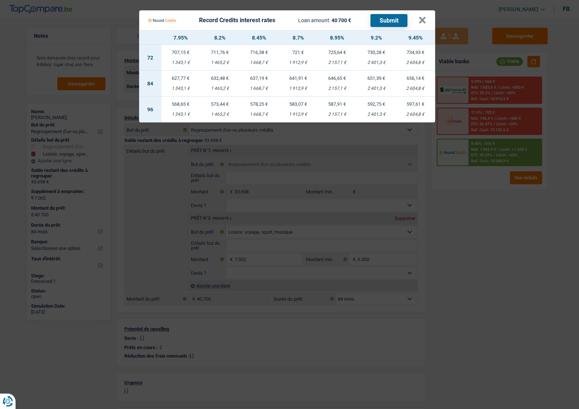
click at [344, 84] on td "646,65 € 2 157,1 €" at bounding box center [336, 84] width 39 height 26
select select "record credits"
type input "8,95"
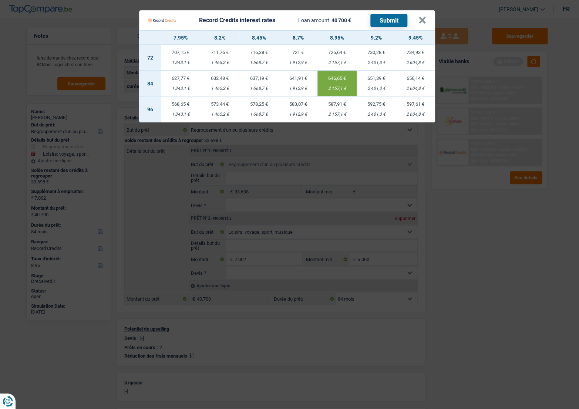
click at [392, 16] on button "Submit" at bounding box center [388, 20] width 37 height 13
click at [423, 18] on button "×" at bounding box center [422, 20] width 8 height 7
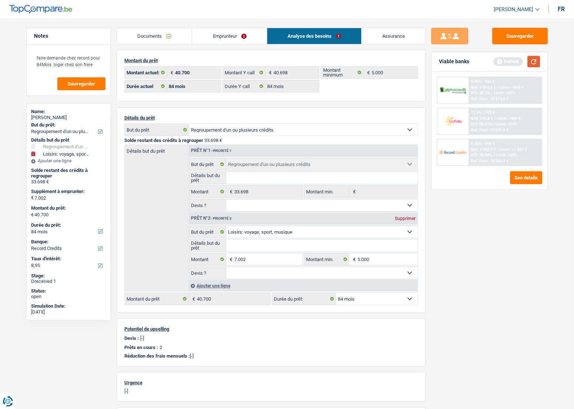
click at [532, 62] on button "button" at bounding box center [533, 61] width 13 height 11
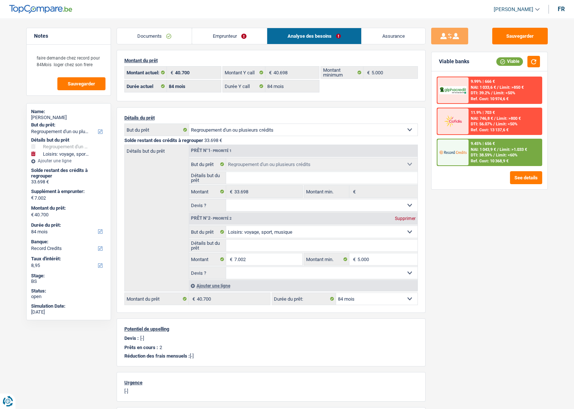
click at [56, 115] on div "huseyin kotaoglu" at bounding box center [68, 118] width 75 height 6
copy div "kotaoglu"
click at [504, 93] on span "Limit: <50%" at bounding box center [503, 93] width 21 height 5
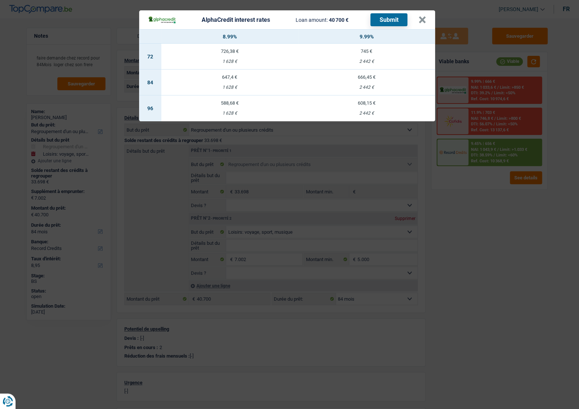
click at [371, 77] on div "666,45 €" at bounding box center [366, 77] width 137 height 5
select select "alphacredit"
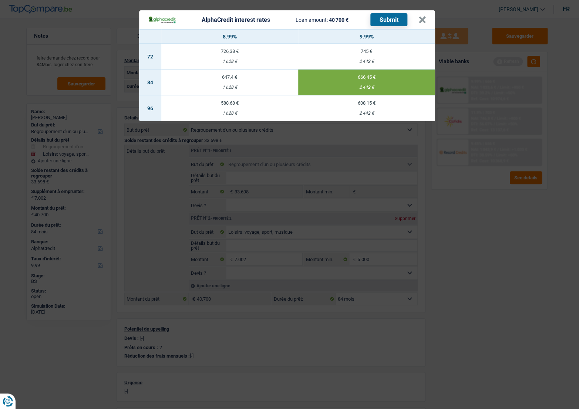
drag, startPoint x: 252, startPoint y: 80, endPoint x: 260, endPoint y: 78, distance: 8.8
click at [251, 80] on td "647,4 € 1 628 €" at bounding box center [229, 83] width 137 height 26
type input "8,99"
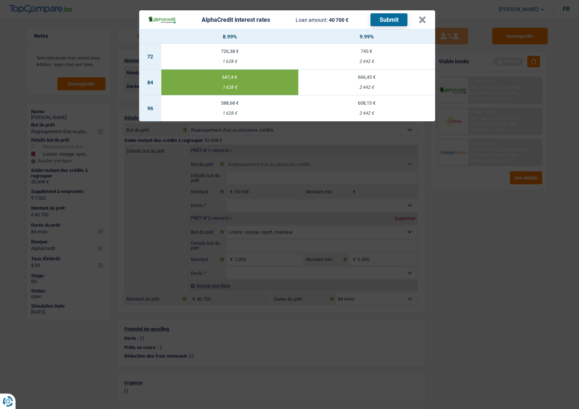
drag, startPoint x: 397, startPoint y: 22, endPoint x: 237, endPoint y: 54, distance: 163.6
click at [395, 23] on button "Submit" at bounding box center [388, 19] width 37 height 13
drag, startPoint x: 424, startPoint y: 23, endPoint x: 424, endPoint y: 30, distance: 7.0
click at [424, 23] on button "×" at bounding box center [422, 19] width 8 height 7
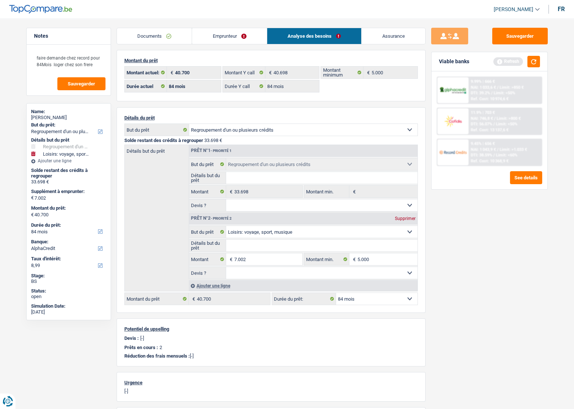
click at [549, 38] on div "Sauvegarder Viable banks Refresh 9.99% | 666 € NAI: 1 033,6 € / Limit: >850 € D…" at bounding box center [489, 212] width 128 height 368
drag, startPoint x: 541, startPoint y: 39, endPoint x: 526, endPoint y: 63, distance: 28.4
click at [540, 40] on button "Sauvegarder" at bounding box center [519, 36] width 55 height 17
click at [537, 63] on button "button" at bounding box center [533, 61] width 13 height 11
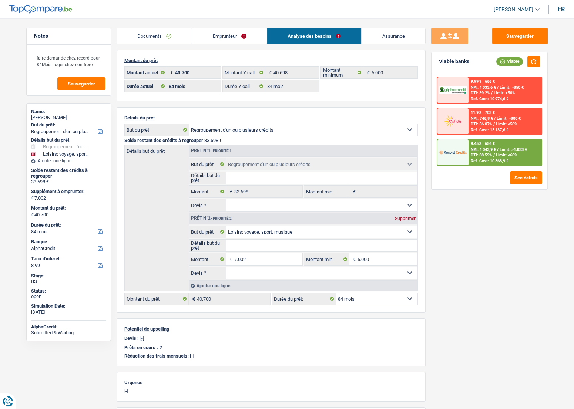
click at [510, 155] on span "Limit: <60%" at bounding box center [506, 155] width 21 height 5
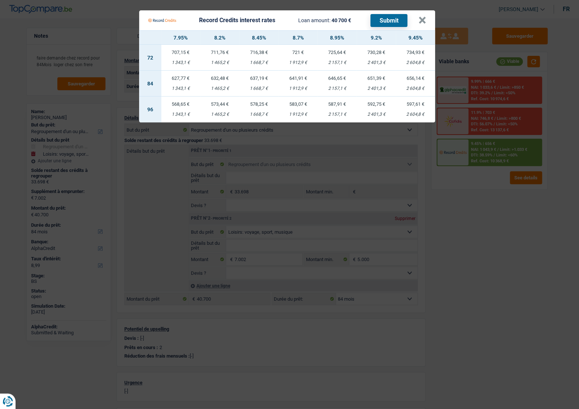
drag, startPoint x: 340, startPoint y: 82, endPoint x: 367, endPoint y: 98, distance: 31.2
click at [340, 83] on td "646,65 € 2 157,1 €" at bounding box center [336, 84] width 39 height 26
select select "record credits"
type input "8,95"
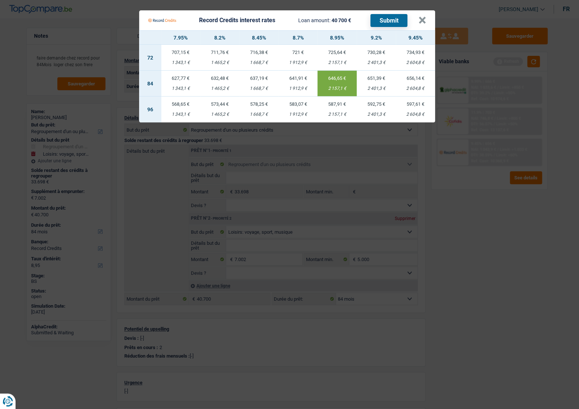
click at [485, 196] on Credits "Record Credits interest rates Loan amount: 40 700 € Submit × 7.95% 8.2% 8.45% 8…" at bounding box center [289, 204] width 579 height 409
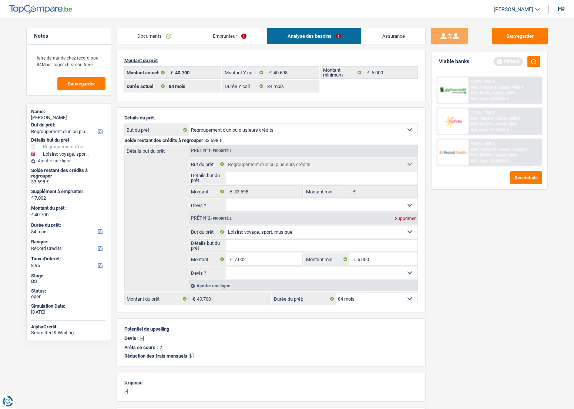
click at [183, 34] on link "Documents" at bounding box center [154, 36] width 75 height 16
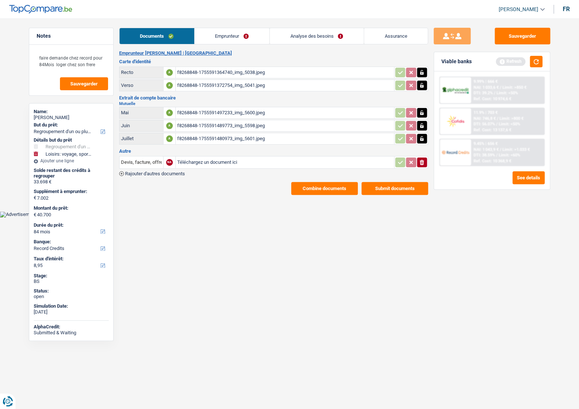
click at [213, 74] on div "f8268848-1755591364740_img_5038.jpeg" at bounding box center [284, 72] width 215 height 11
click at [213, 107] on div "f8268848-1755591497233_img_5600.jpeg" at bounding box center [284, 112] width 215 height 11
click at [507, 32] on button "Sauvegarder" at bounding box center [522, 36] width 55 height 17
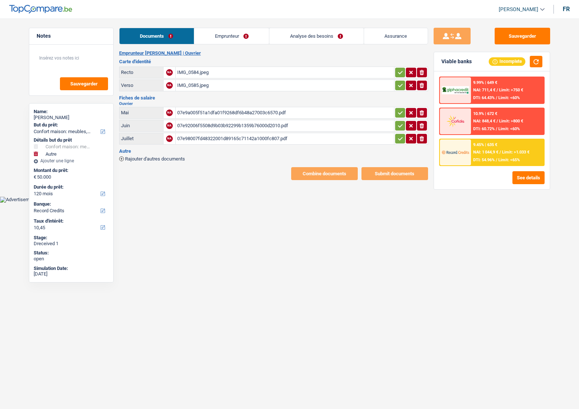
select select "household"
select select "other"
select select "120"
select select "record credits"
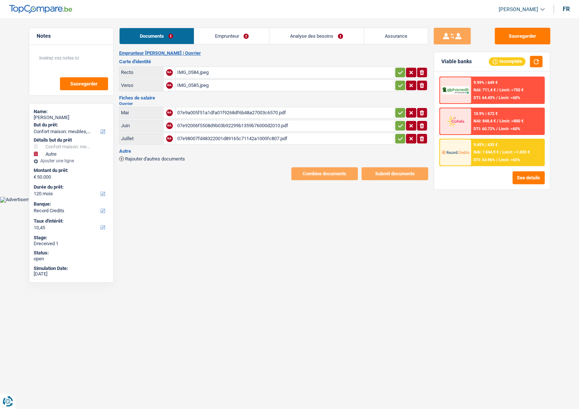
click at [262, 80] on td "IMG_0585.jpeg" at bounding box center [284, 86] width 219 height 12
click at [262, 77] on div "IMG_0584.jpeg" at bounding box center [284, 72] width 215 height 11
drag, startPoint x: 398, startPoint y: 108, endPoint x: 398, endPoint y: 118, distance: 10.4
click at [398, 110] on button "button" at bounding box center [400, 113] width 10 height 10
drag, startPoint x: 398, startPoint y: 121, endPoint x: 399, endPoint y: 134, distance: 13.3
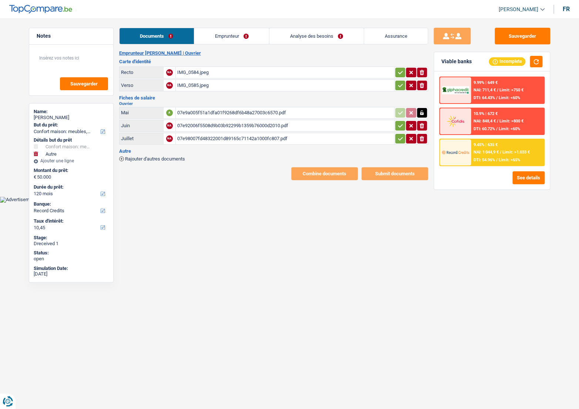
click at [398, 121] on button "button" at bounding box center [400, 126] width 10 height 10
click at [398, 135] on icon "button" at bounding box center [400, 138] width 6 height 7
click at [401, 70] on icon "button" at bounding box center [400, 72] width 6 height 7
click at [400, 81] on button "button" at bounding box center [400, 86] width 10 height 10
drag, startPoint x: 209, startPoint y: 32, endPoint x: 209, endPoint y: 62, distance: 30.0
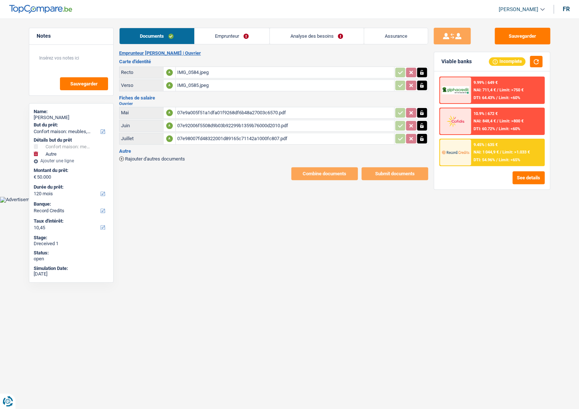
click at [209, 33] on link "Emprunteur" at bounding box center [232, 36] width 75 height 16
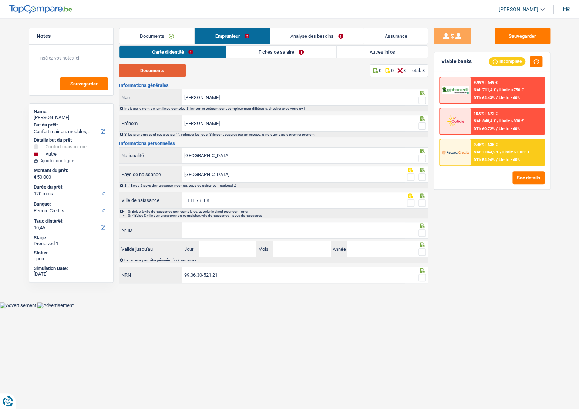
click at [171, 68] on button "Documents" at bounding box center [152, 70] width 67 height 13
click at [421, 102] on span at bounding box center [421, 100] width 7 height 7
click at [0, 0] on input "radio" at bounding box center [0, 0] width 0 height 0
click at [422, 126] on span at bounding box center [421, 125] width 7 height 7
click at [0, 0] on input "radio" at bounding box center [0, 0] width 0 height 0
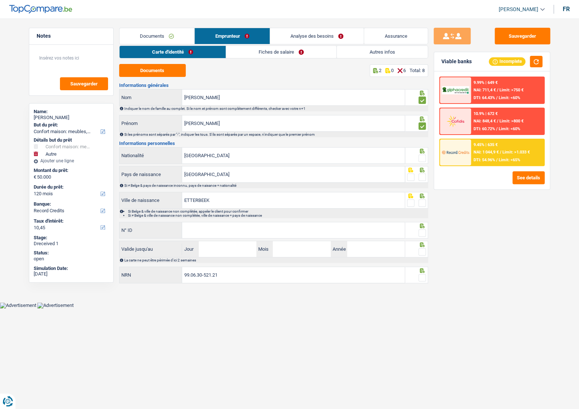
click at [423, 158] on span at bounding box center [421, 158] width 7 height 7
click at [0, 0] on input "radio" at bounding box center [0, 0] width 0 height 0
click at [427, 181] on div at bounding box center [416, 174] width 23 height 17
click at [421, 199] on span at bounding box center [421, 202] width 7 height 7
click at [0, 0] on input "radio" at bounding box center [0, 0] width 0 height 0
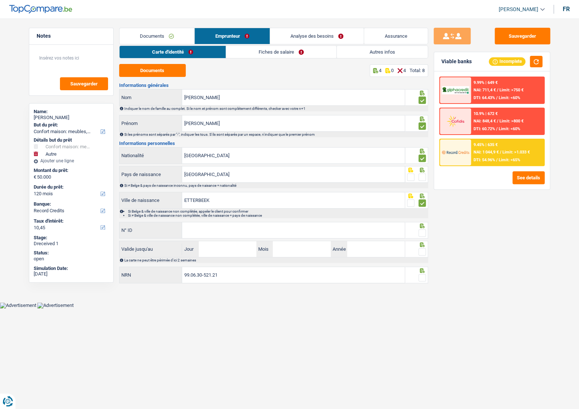
click at [241, 218] on div "Informations générales george Nom Indiquer le nom de famille au complet. Si le …" at bounding box center [273, 184] width 309 height 202
click at [249, 226] on input "N° ID" at bounding box center [293, 230] width 223 height 16
click at [256, 222] on input "N° ID" at bounding box center [293, 230] width 223 height 16
paste input "595-0811176-8"
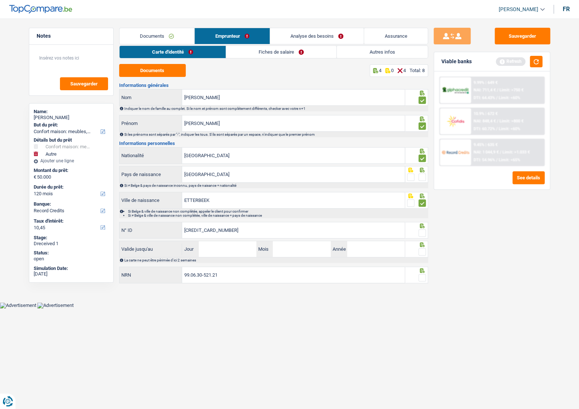
click at [218, 238] on input "[CREDIT_CARD_NUMBER]" at bounding box center [293, 230] width 223 height 16
type input "[CREDIT_CARD_NUMBER]"
drag, startPoint x: 224, startPoint y: 247, endPoint x: 232, endPoint y: 251, distance: 9.1
click at [224, 247] on input "Jour" at bounding box center [228, 249] width 58 height 16
type input "18"
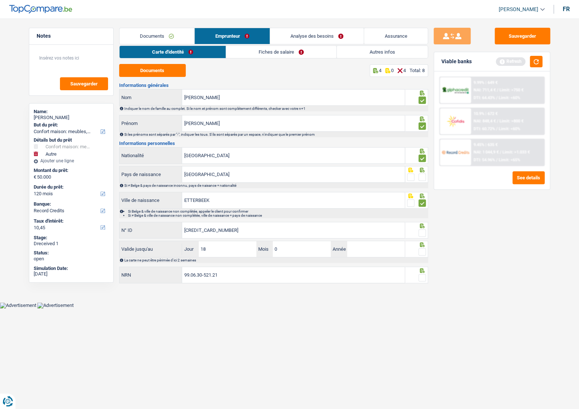
type input "03"
type input "2032"
click at [422, 250] on span at bounding box center [421, 251] width 7 height 7
click at [0, 0] on input "radio" at bounding box center [0, 0] width 0 height 0
click at [422, 233] on span at bounding box center [421, 232] width 7 height 7
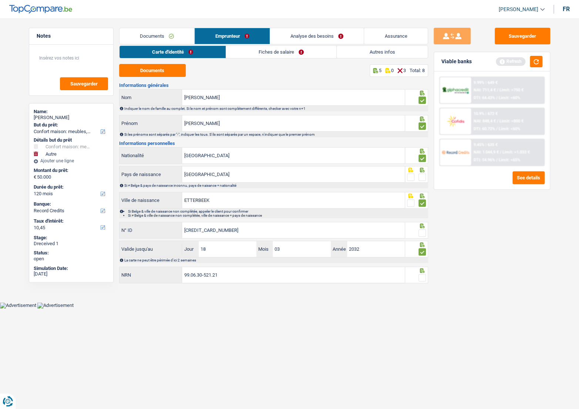
click at [0, 0] on input "radio" at bounding box center [0, 0] width 0 height 0
click at [429, 270] on div "Sauvegarder Viable banks Refresh 9.99% | 649 € NAI: 711,4 € / Limit: >750 € DTI…" at bounding box center [492, 212] width 128 height 368
click at [423, 276] on span at bounding box center [421, 277] width 7 height 7
click at [0, 0] on input "radio" at bounding box center [0, 0] width 0 height 0
click at [247, 56] on link "Fiches de salaire" at bounding box center [281, 52] width 110 height 12
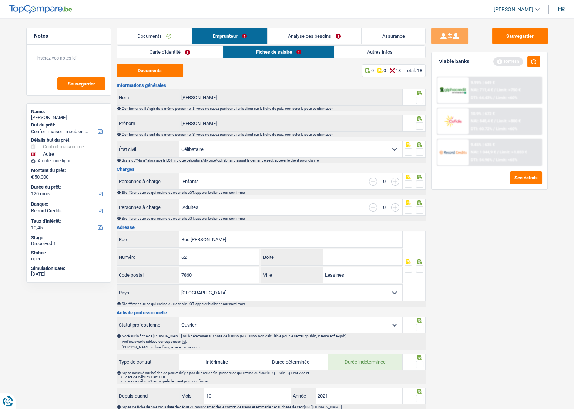
drag, startPoint x: 420, startPoint y: 100, endPoint x: 422, endPoint y: 120, distance: 20.0
click at [420, 101] on span at bounding box center [419, 100] width 7 height 7
click at [0, 0] on input "radio" at bounding box center [0, 0] width 0 height 0
drag, startPoint x: 422, startPoint y: 121, endPoint x: 421, endPoint y: 129, distance: 8.2
click at [422, 122] on div at bounding box center [413, 123] width 23 height 17
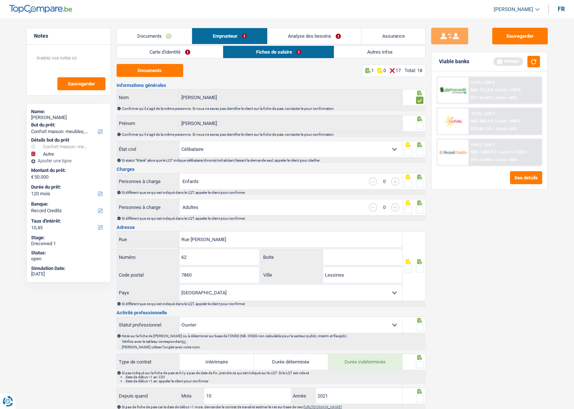
drag, startPoint x: 421, startPoint y: 129, endPoint x: 425, endPoint y: 129, distance: 3.7
click at [421, 129] on span at bounding box center [419, 125] width 7 height 7
click at [0, 0] on input "radio" at bounding box center [0, 0] width 0 height 0
click at [162, 72] on button "Documents" at bounding box center [150, 70] width 67 height 13
drag, startPoint x: 423, startPoint y: 155, endPoint x: 420, endPoint y: 152, distance: 4.3
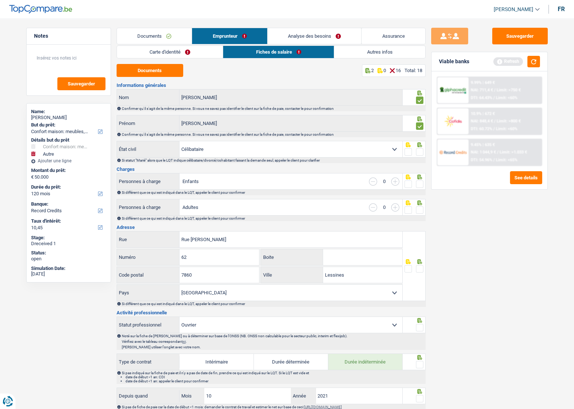
click at [422, 154] on div at bounding box center [413, 149] width 23 height 17
click at [420, 152] on span at bounding box center [419, 151] width 7 height 7
click at [0, 0] on input "radio" at bounding box center [0, 0] width 0 height 0
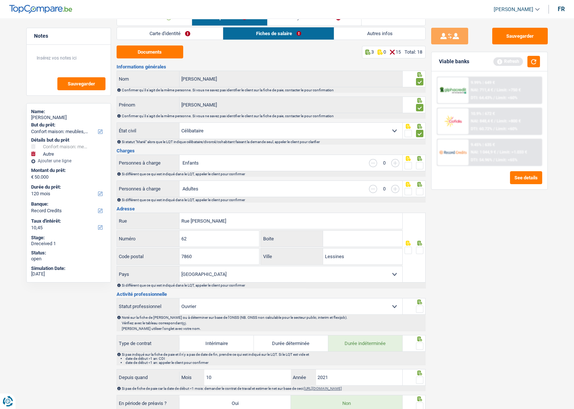
scroll to position [33, 0]
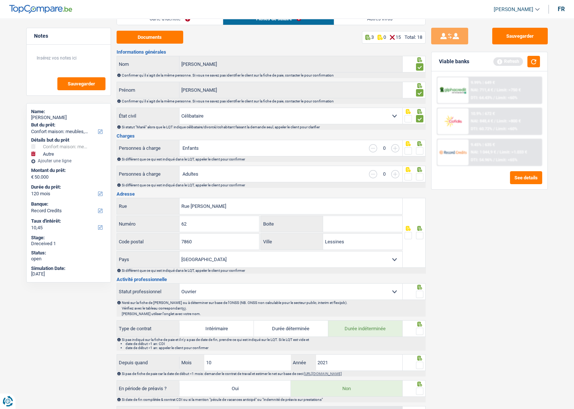
click at [422, 151] on span at bounding box center [419, 150] width 7 height 7
click at [0, 0] on input "radio" at bounding box center [0, 0] width 0 height 0
click at [420, 174] on span at bounding box center [419, 176] width 7 height 7
click at [0, 0] on input "radio" at bounding box center [0, 0] width 0 height 0
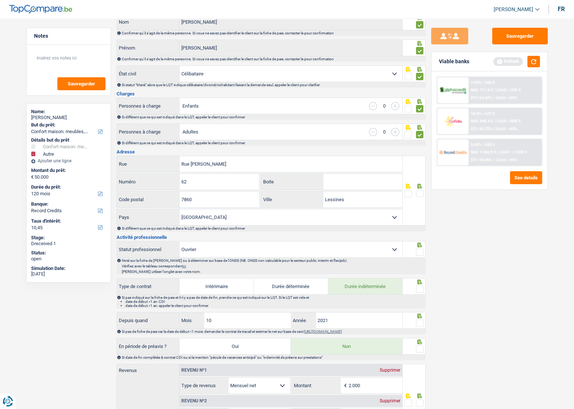
scroll to position [134, 0]
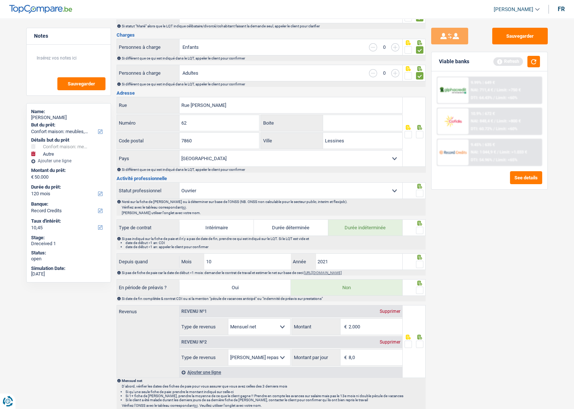
click at [421, 132] on span at bounding box center [419, 134] width 7 height 7
click at [0, 0] on input "radio" at bounding box center [0, 0] width 0 height 0
click at [420, 192] on span at bounding box center [419, 193] width 7 height 7
click at [0, 0] on input "radio" at bounding box center [0, 0] width 0 height 0
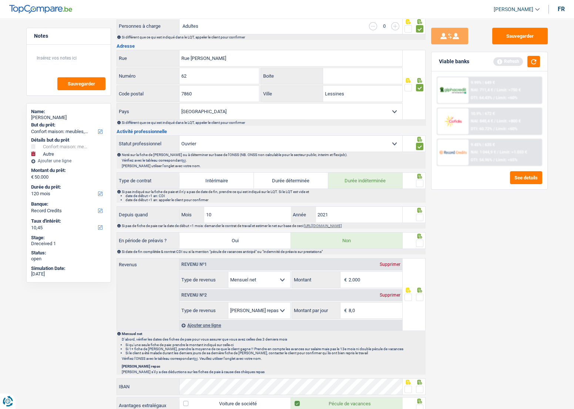
scroll to position [235, 0]
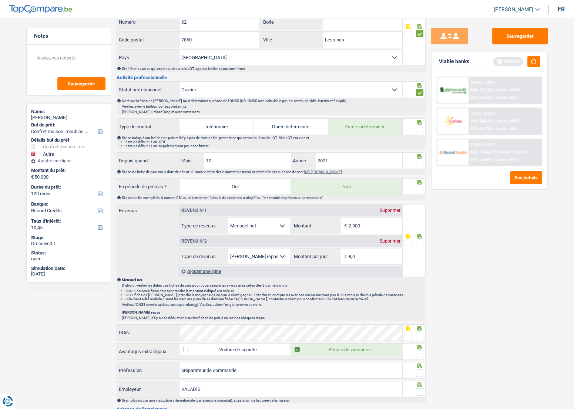
click at [419, 128] on span at bounding box center [419, 129] width 7 height 7
click at [0, 0] on input "radio" at bounding box center [0, 0] width 0 height 0
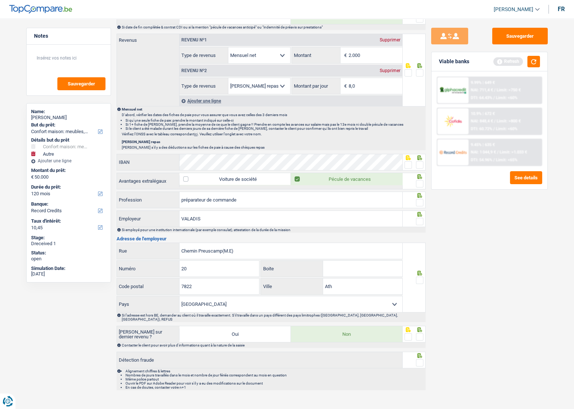
scroll to position [407, 0]
drag, startPoint x: 225, startPoint y: 246, endPoint x: 259, endPoint y: 251, distance: 33.6
click at [259, 251] on input "Chemin Preuscamp(M.E)" at bounding box center [290, 250] width 223 height 16
click at [213, 253] on input "Chemin Preuscamp" at bounding box center [290, 250] width 223 height 16
click at [213, 249] on input "Chemin Preuscamp" at bounding box center [290, 250] width 223 height 16
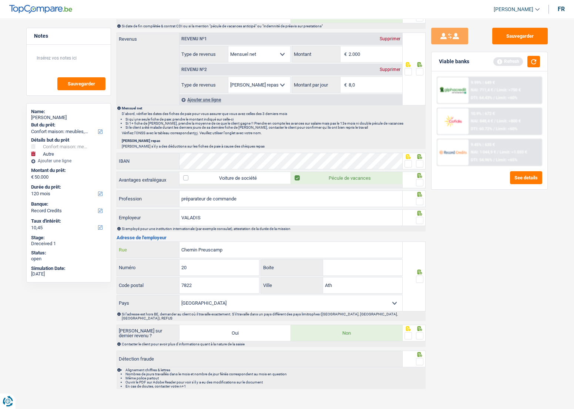
click at [213, 249] on input "Chemin Preuscamp" at bounding box center [290, 250] width 223 height 16
paste input "REUSCAMPS"
type input "Chemin PREUSCAMPS"
drag, startPoint x: 462, startPoint y: 267, endPoint x: 420, endPoint y: 278, distance: 42.7
click at [462, 267] on div "Sauvegarder Viable banks Refresh 9.99% | 649 € NAI: 711,4 € / Limit: >750 € DTI…" at bounding box center [489, 212] width 128 height 368
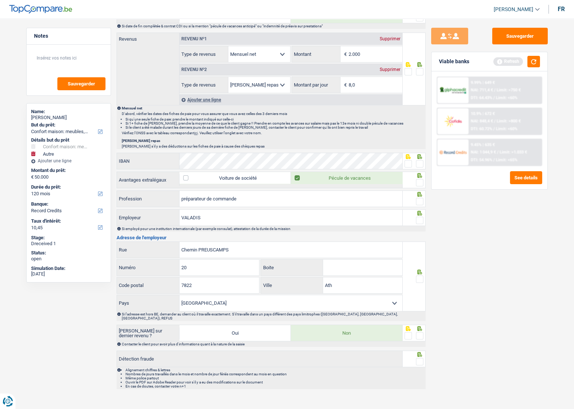
click at [419, 278] on span at bounding box center [419, 279] width 7 height 7
click at [0, 0] on input "radio" at bounding box center [0, 0] width 0 height 0
click at [247, 266] on input "20" at bounding box center [219, 268] width 80 height 16
click at [235, 285] on input "7822" at bounding box center [219, 285] width 80 height 16
click at [335, 283] on input "Ath" at bounding box center [362, 285] width 79 height 16
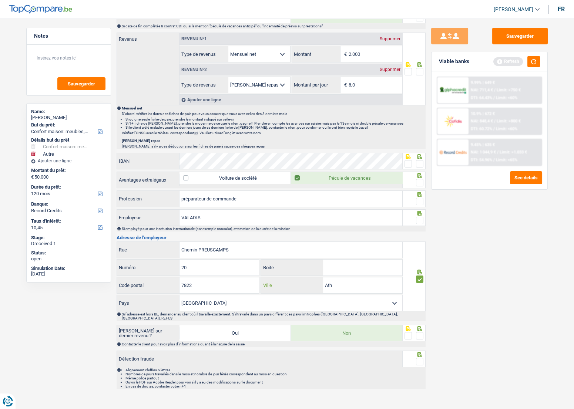
click at [326, 287] on input "Ath" at bounding box center [362, 285] width 79 height 16
paste input "GHISLENGHIEN"
type input "GHISLENGHIEN"
click at [418, 332] on span at bounding box center [419, 335] width 7 height 7
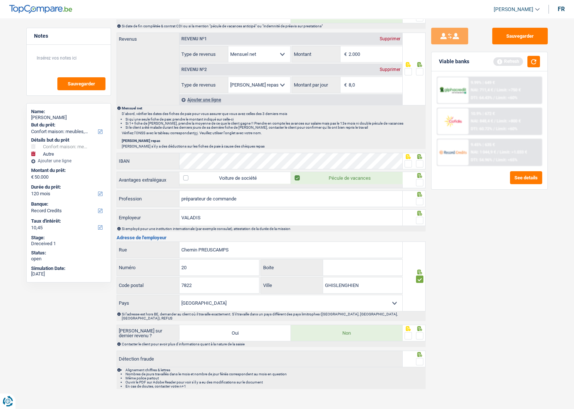
click at [0, 0] on input "radio" at bounding box center [0, 0] width 0 height 0
click at [420, 358] on span at bounding box center [419, 361] width 7 height 7
click at [0, 0] on input "radio" at bounding box center [0, 0] width 0 height 0
click at [418, 217] on span at bounding box center [419, 220] width 7 height 7
click at [0, 0] on input "radio" at bounding box center [0, 0] width 0 height 0
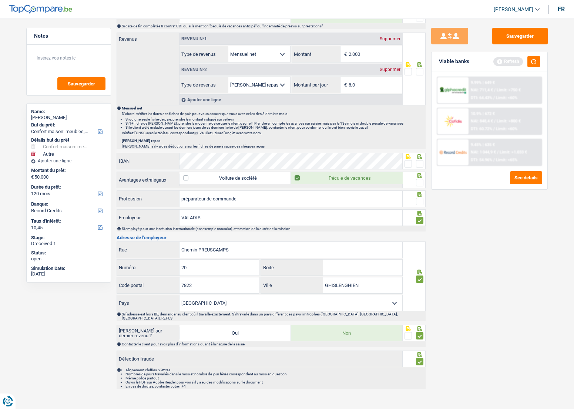
click at [422, 197] on div at bounding box center [419, 201] width 7 height 9
click at [421, 199] on span at bounding box center [419, 201] width 7 height 7
click at [0, 0] on input "radio" at bounding box center [0, 0] width 0 height 0
click at [422, 179] on div at bounding box center [413, 180] width 23 height 17
click at [422, 179] on span at bounding box center [419, 182] width 7 height 7
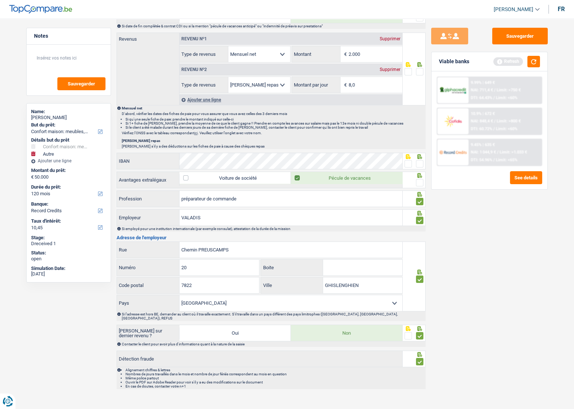
click at [0, 0] on input "radio" at bounding box center [0, 0] width 0 height 0
click at [421, 160] on span at bounding box center [419, 163] width 7 height 7
click at [0, 0] on input "radio" at bounding box center [0, 0] width 0 height 0
click at [544, 177] on div "9.99% | 649 € NAI: 711,4 € / Limit: >750 € DTI: 64.43% / Limit: <60% 10.9% | 67…" at bounding box center [489, 130] width 116 height 118
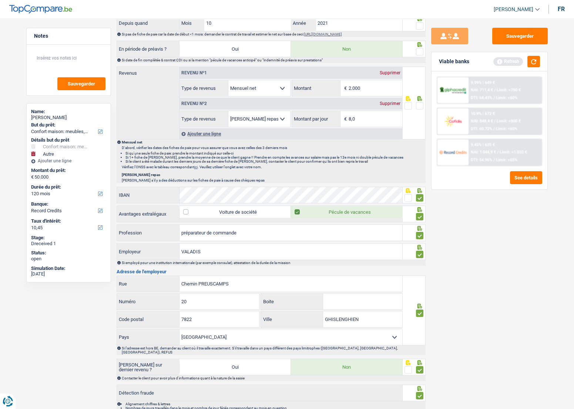
scroll to position [340, 0]
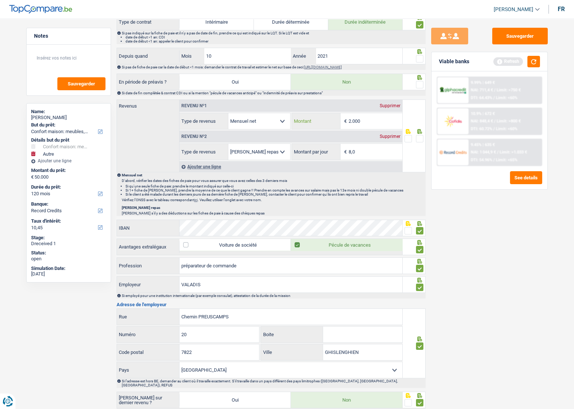
drag, startPoint x: 377, startPoint y: 117, endPoint x: 277, endPoint y: 119, distance: 100.3
click at [277, 119] on div "Allocation d'handicap Allocations chômage Allocations familiales Chèques repas …" at bounding box center [290, 121] width 223 height 17
type input "1.193"
click at [428, 139] on div "Sauvegarder Viable banks Refresh 9.99% | 649 € NAI: 711,4 € / Limit: >750 € DTI…" at bounding box center [489, 212] width 128 height 368
drag, startPoint x: 420, startPoint y: 138, endPoint x: 421, endPoint y: 78, distance: 59.2
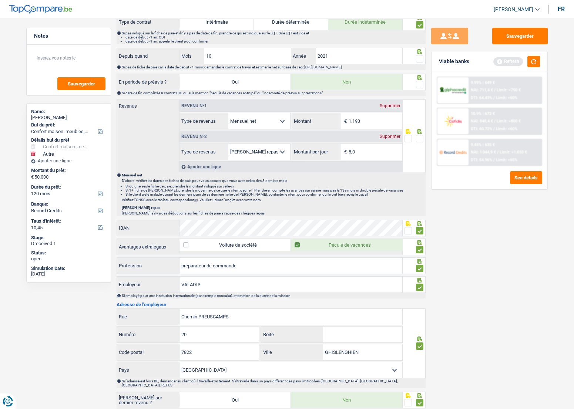
click at [419, 138] on span at bounding box center [419, 138] width 7 height 7
click at [0, 0] on input "radio" at bounding box center [0, 0] width 0 height 0
click at [418, 84] on span at bounding box center [419, 84] width 7 height 7
click at [0, 0] on input "radio" at bounding box center [0, 0] width 0 height 0
click at [424, 56] on div at bounding box center [413, 56] width 23 height 17
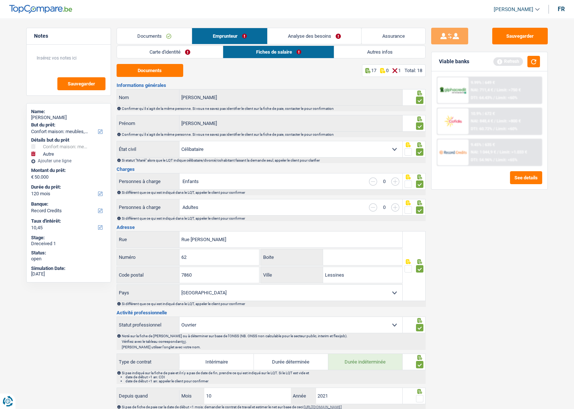
scroll to position [0, 0]
click at [384, 55] on link "Autres infos" at bounding box center [379, 52] width 91 height 12
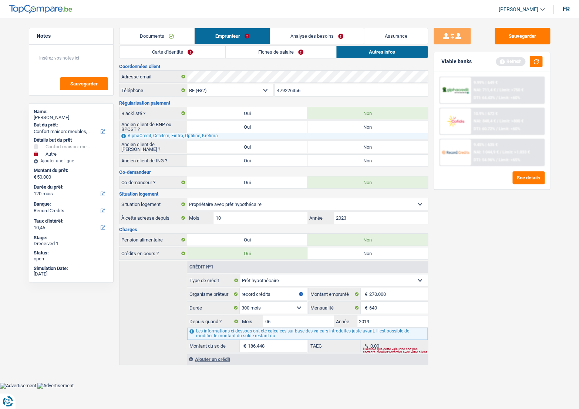
click at [331, 157] on label "Non" at bounding box center [367, 161] width 120 height 12
click at [331, 157] on input "Non" at bounding box center [367, 161] width 120 height 12
radio input "true"
click at [328, 147] on label "Non" at bounding box center [367, 147] width 120 height 12
click at [328, 147] on input "Non" at bounding box center [367, 147] width 120 height 12
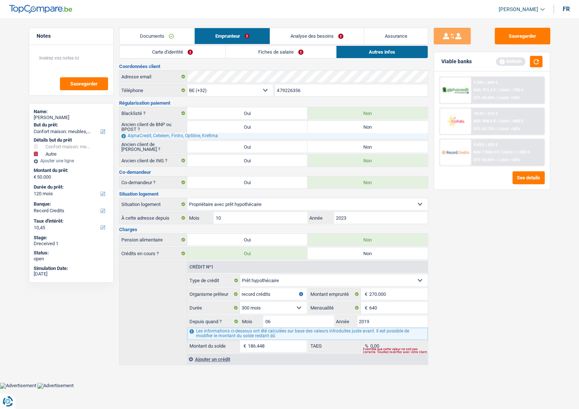
radio input "true"
click at [328, 125] on label "Non" at bounding box center [367, 127] width 120 height 12
click at [328, 125] on input "Non" at bounding box center [367, 127] width 120 height 12
radio input "true"
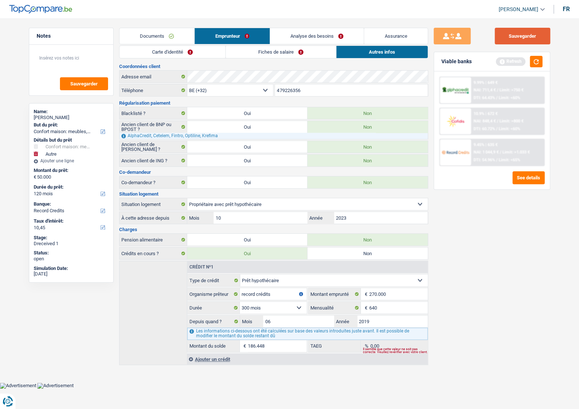
click at [512, 37] on button "Sauvegarder" at bounding box center [522, 36] width 55 height 17
click at [532, 59] on div "Viable banks Refresh" at bounding box center [492, 61] width 116 height 19
click at [536, 63] on button "button" at bounding box center [536, 61] width 13 height 11
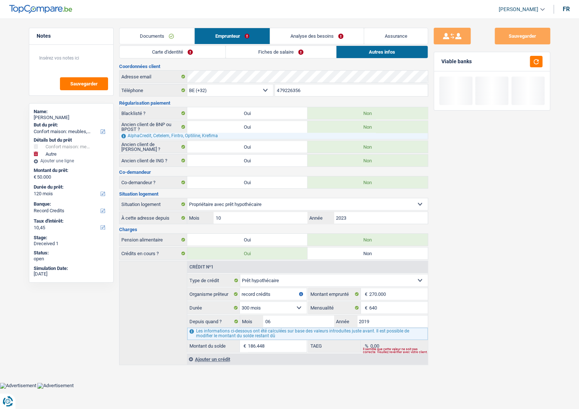
click at [316, 35] on link "Analyse des besoins" at bounding box center [317, 36] width 94 height 16
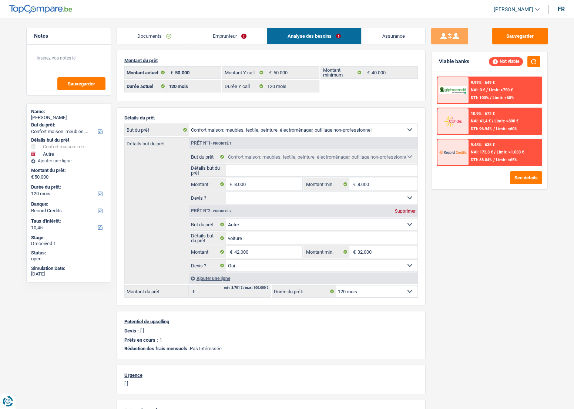
click at [233, 37] on link "Emprunteur" at bounding box center [229, 36] width 75 height 16
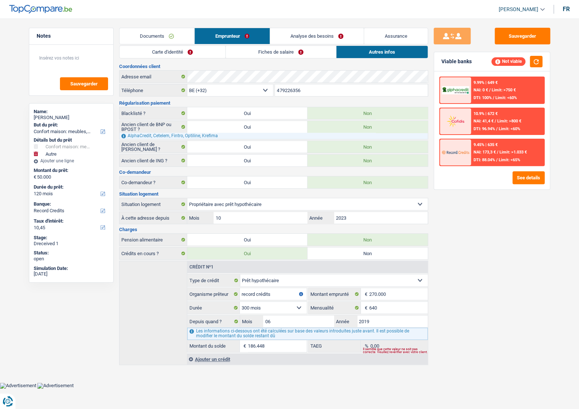
click at [168, 37] on link "Documents" at bounding box center [156, 36] width 75 height 16
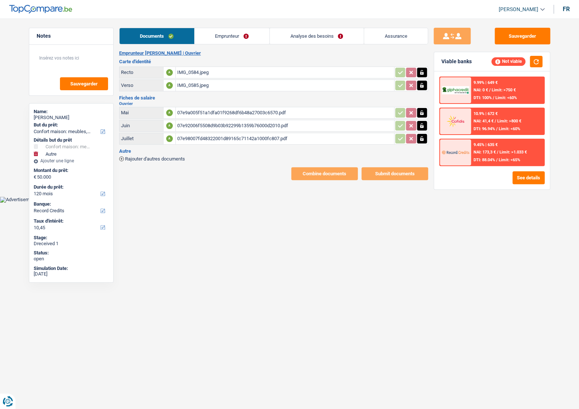
click at [222, 39] on link "Emprunteur" at bounding box center [232, 36] width 75 height 16
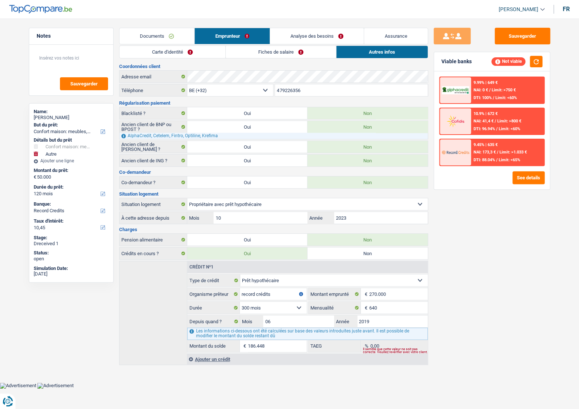
click at [166, 37] on link "Documents" at bounding box center [156, 36] width 75 height 16
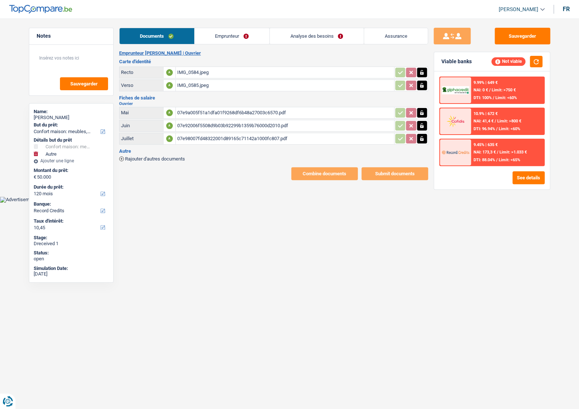
click at [306, 36] on link "Analyse des besoins" at bounding box center [317, 36] width 94 height 16
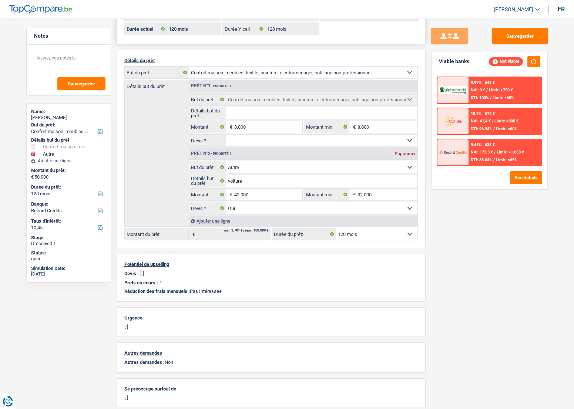
scroll to position [125, 0]
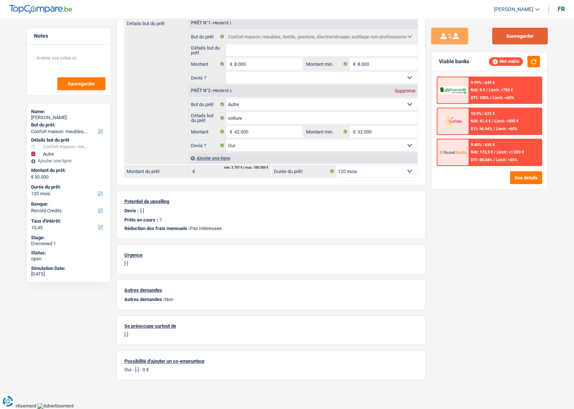
drag, startPoint x: 513, startPoint y: 30, endPoint x: 513, endPoint y: 33, distance: 3.8
click at [513, 32] on button "Sauvegarder" at bounding box center [519, 36] width 55 height 17
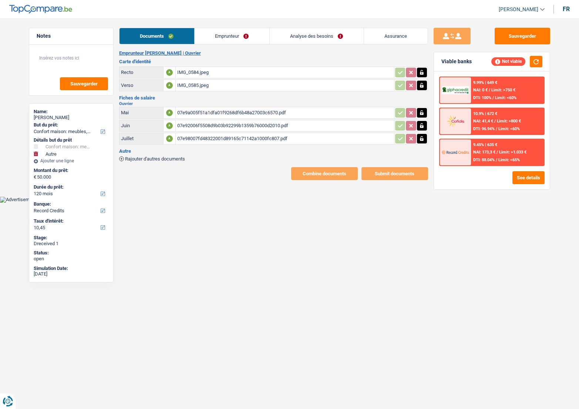
select select "household"
select select "other"
select select "120"
select select "record credits"
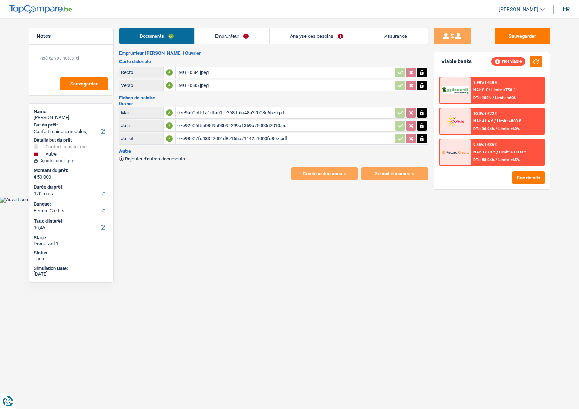
select select "single"
select select "BE"
select select "worker"
select select "netSalary"
select select "mealVouchers"
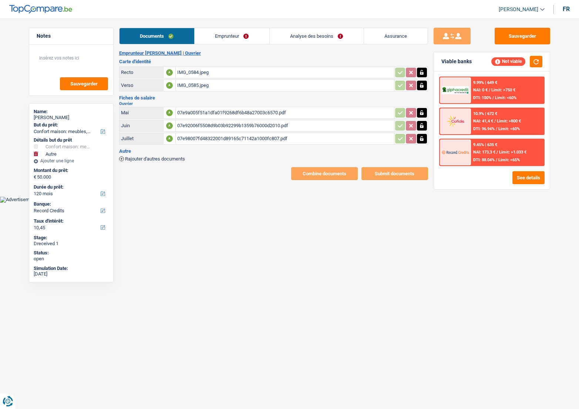
select select "BE"
click at [222, 27] on main "Notes Sauvegarder Name: [PERSON_NAME] But du prêt: Confort maison: meubles, tex…" at bounding box center [289, 104] width 579 height 186
click at [221, 32] on link "Emprunteur" at bounding box center [232, 36] width 75 height 16
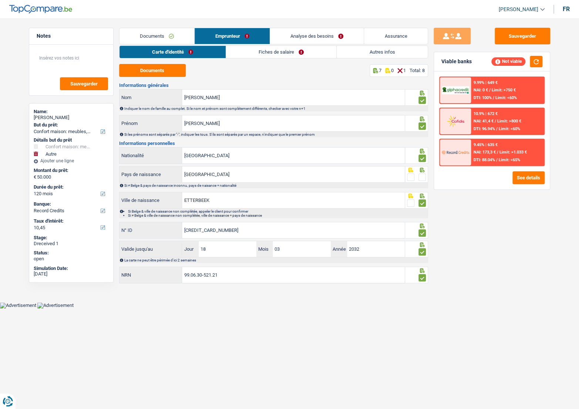
click at [255, 54] on link "Fiches de salaire" at bounding box center [281, 52] width 110 height 12
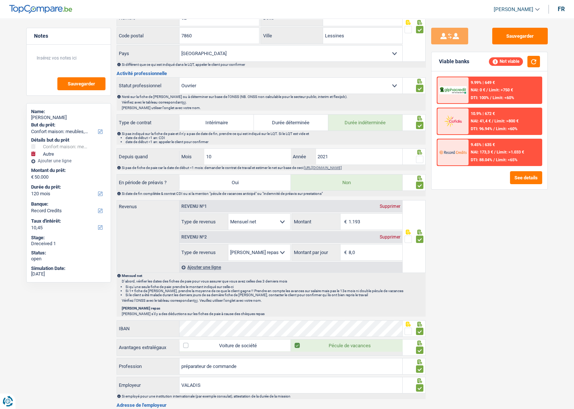
scroll to position [336, 0]
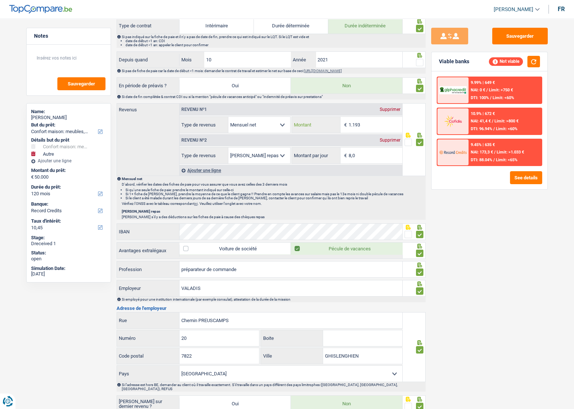
drag, startPoint x: 352, startPoint y: 123, endPoint x: 397, endPoint y: 130, distance: 45.4
click at [397, 130] on input "1.193" at bounding box center [375, 125] width 54 height 16
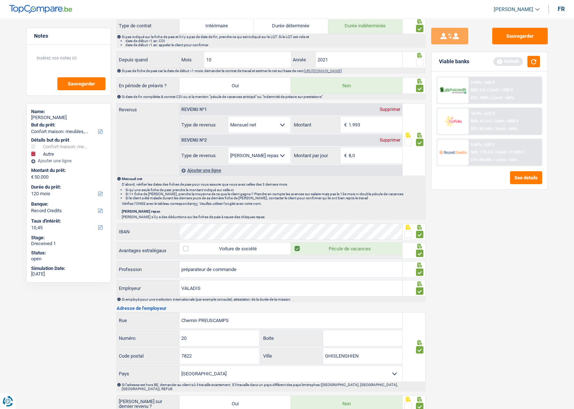
type input "1.993"
click at [538, 59] on button "button" at bounding box center [533, 61] width 13 height 11
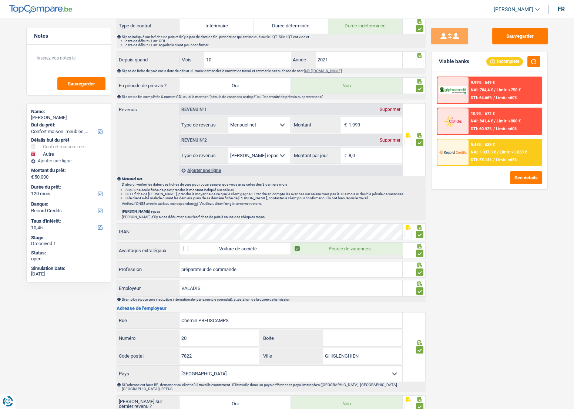
click at [484, 229] on div "Sauvegarder Viable banks Incomplete 9.99% | 649 € NAI: 704,4 € / Limit: >750 € …" at bounding box center [489, 212] width 128 height 368
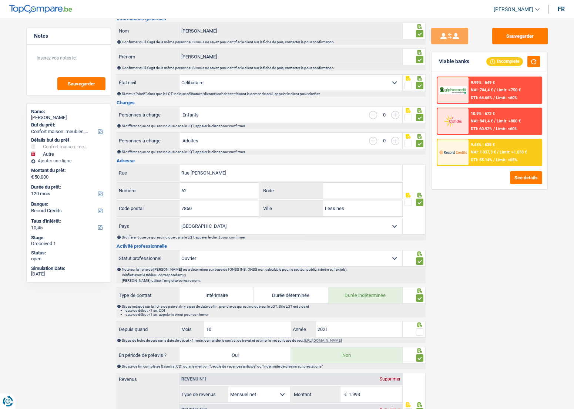
scroll to position [134, 0]
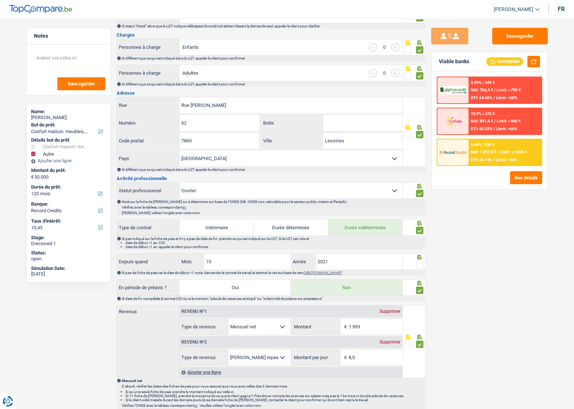
click at [423, 263] on div at bounding box center [413, 261] width 23 height 17
click at [421, 264] on span at bounding box center [419, 264] width 7 height 7
click at [0, 0] on input "radio" at bounding box center [0, 0] width 0 height 0
click at [501, 144] on div "9.45% | 635 € NAI: 1 037,3 € / Limit: >1.033 € DTI: 55.14% / Limit: <65%" at bounding box center [504, 152] width 73 height 26
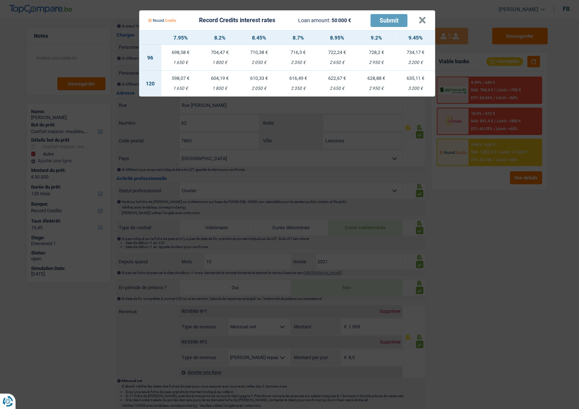
click at [462, 209] on Credits "Record Credits interest rates Loan amount: 50 000 € Submit × 7.95% 8.2% 8.45% 8…" at bounding box center [289, 204] width 579 height 409
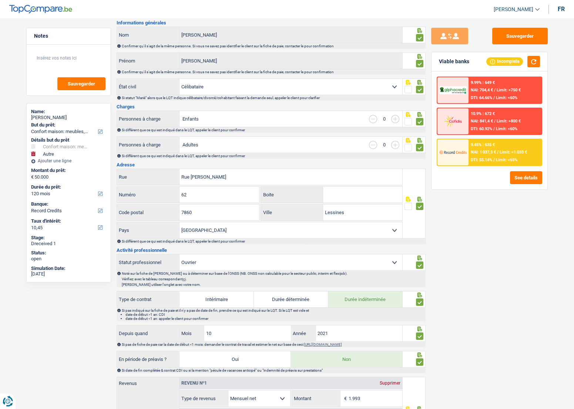
scroll to position [0, 0]
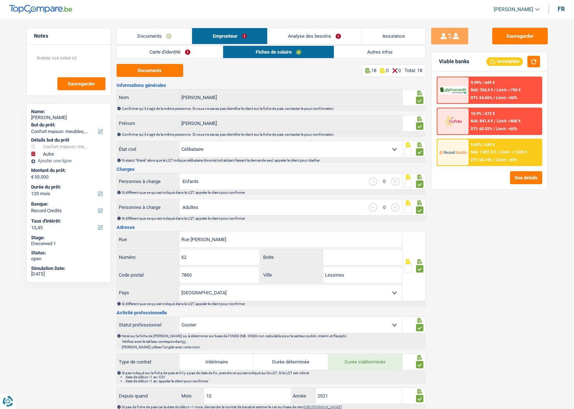
click at [500, 147] on div "9.45% | 635 € NAI: 1 037,3 € / Limit: >1.033 € DTI: 55.14% / Limit: <65%" at bounding box center [504, 152] width 73 height 26
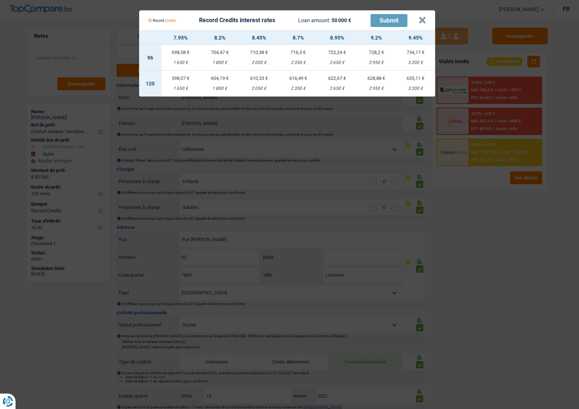
click at [465, 219] on Credits "Record Credits interest rates Loan amount: 50 000 € Submit × 7.95% 8.2% 8.45% 8…" at bounding box center [289, 204] width 579 height 409
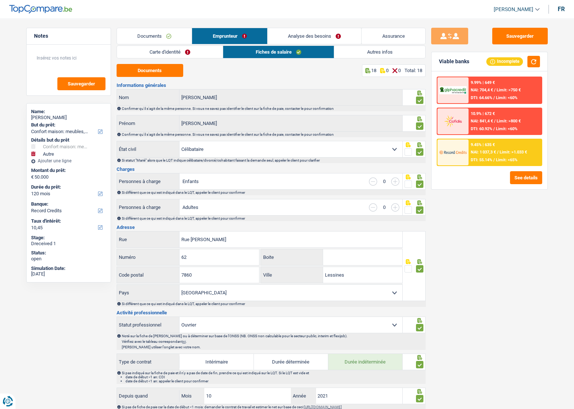
click at [299, 29] on link "Analyse des besoins" at bounding box center [314, 36] width 94 height 16
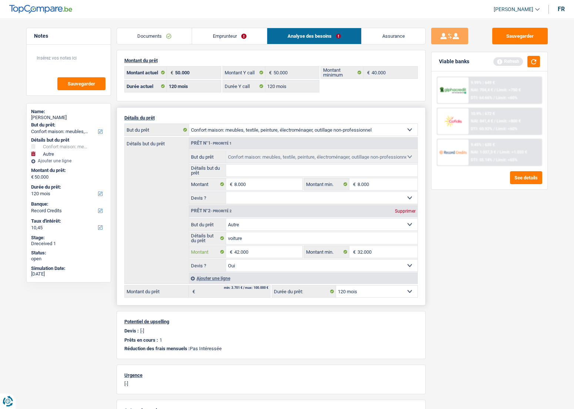
click at [236, 252] on input "42.000" at bounding box center [268, 252] width 68 height 12
type input "32.000"
type input "40.000"
select select "144"
type input "40.000"
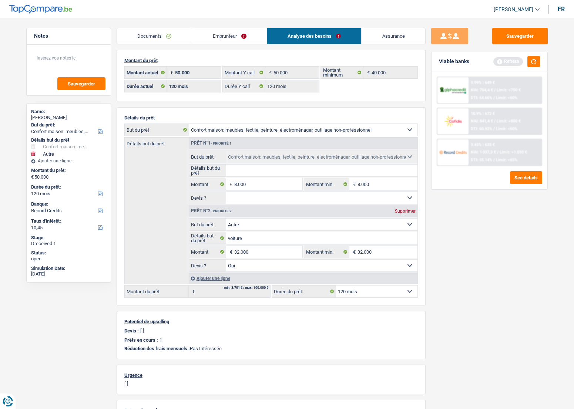
select select "144"
type input "40.000"
select select "144"
click at [473, 250] on div "Sauvegarder Viable banks Refresh 9.99% | 649 € NAI: 704,4 € / Limit: >750 € DTI…" at bounding box center [489, 212] width 128 height 368
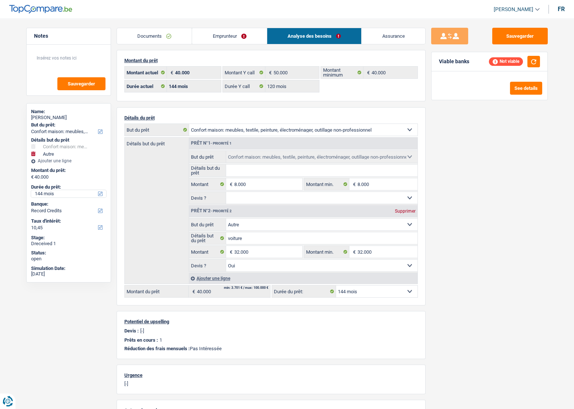
click at [50, 194] on select "12 mois 18 mois 24 mois 30 mois 36 mois 42 mois 48 mois 60 mois 72 mois 84 mois…" at bounding box center [68, 193] width 75 height 7
select select "120"
click at [31, 190] on select "12 mois 18 mois 24 mois 30 mois 36 mois 42 mois 48 mois 60 mois 72 mois 84 mois…" at bounding box center [68, 193] width 75 height 7
select select "120"
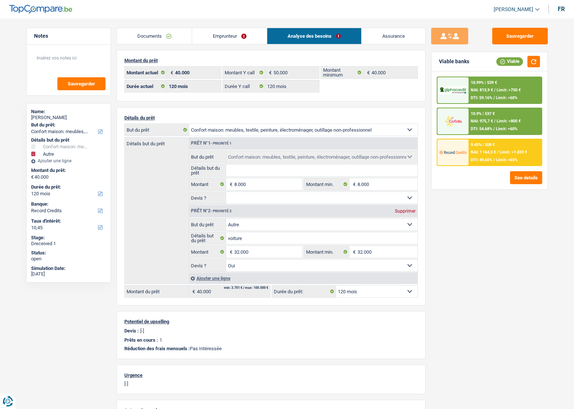
click at [498, 150] on span "/" at bounding box center [497, 152] width 1 height 5
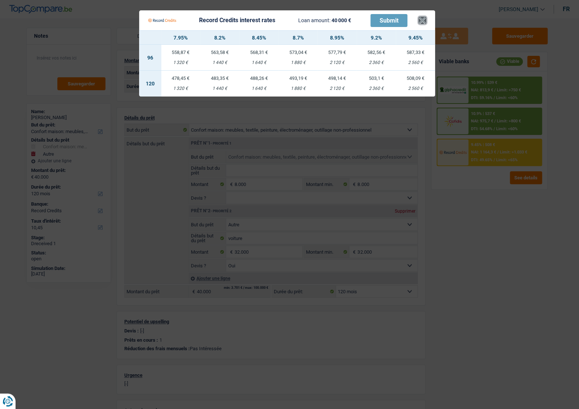
click at [421, 24] on button "×" at bounding box center [422, 20] width 8 height 7
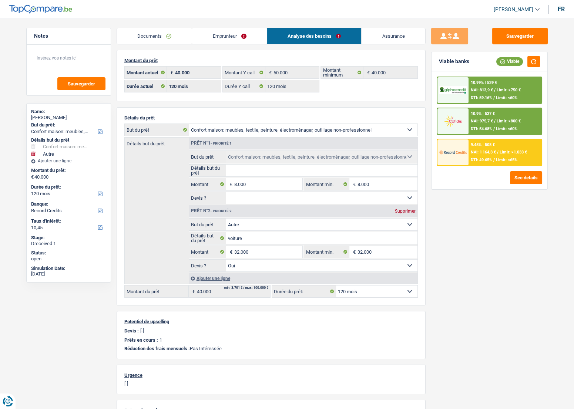
click at [492, 91] on span "NAI: 813,9 €" at bounding box center [482, 90] width 22 height 5
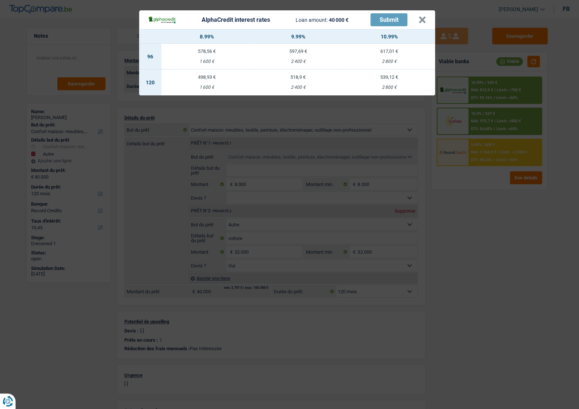
click at [229, 88] on div "1 600 €" at bounding box center [206, 87] width 91 height 5
select select "alphacredit"
type input "8,99"
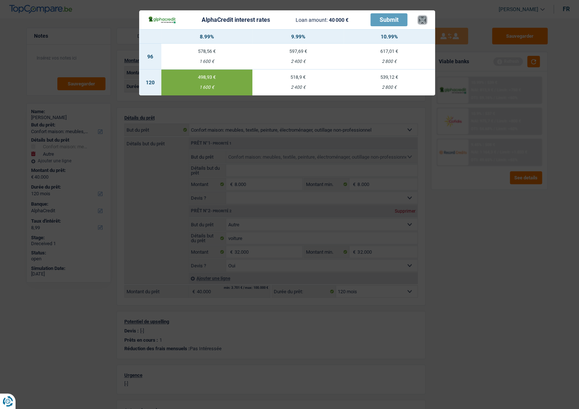
click at [419, 22] on button "×" at bounding box center [422, 19] width 8 height 7
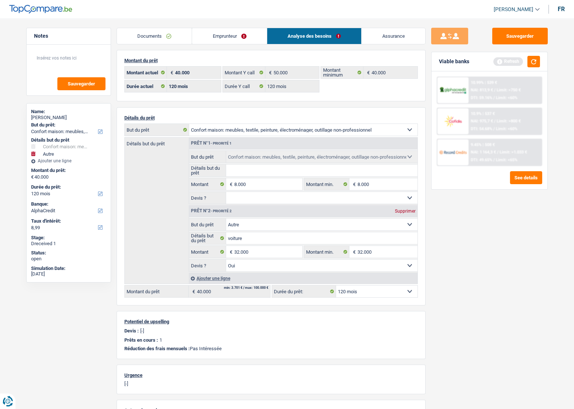
click at [171, 41] on link "Documents" at bounding box center [154, 36] width 75 height 16
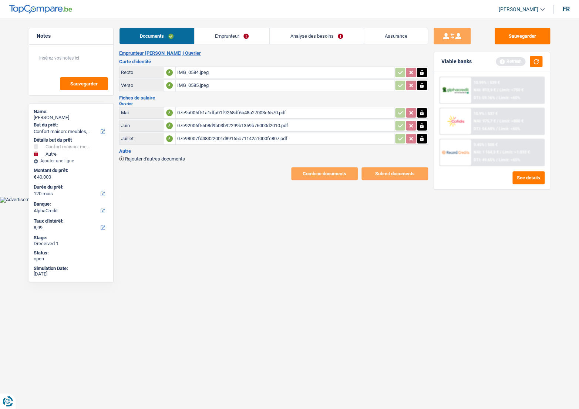
click at [207, 41] on link "Emprunteur" at bounding box center [232, 36] width 75 height 16
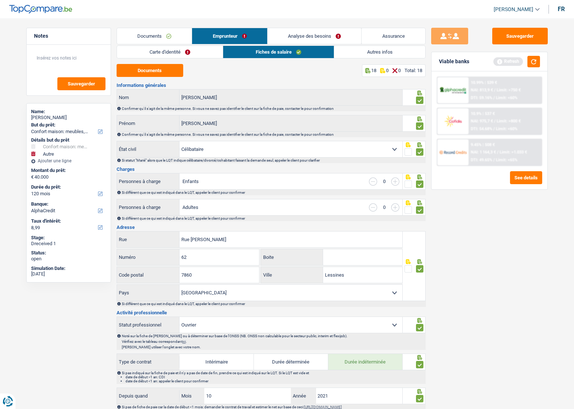
click at [344, 53] on link "Autres infos" at bounding box center [379, 52] width 91 height 12
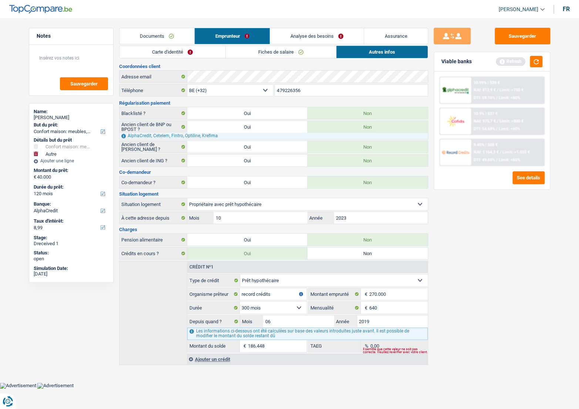
click at [179, 57] on link "Carte d'identité" at bounding box center [172, 52] width 106 height 12
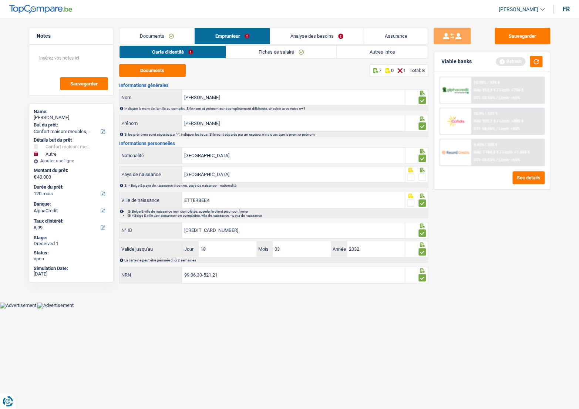
click at [422, 178] on span at bounding box center [421, 177] width 7 height 7
click at [0, 0] on input "radio" at bounding box center [0, 0] width 0 height 0
click at [495, 95] on div "10.99% | 539 € NAI: 813,9 € / Limit: >750 € DTI: 59.16% / Limit: <60%" at bounding box center [507, 90] width 73 height 26
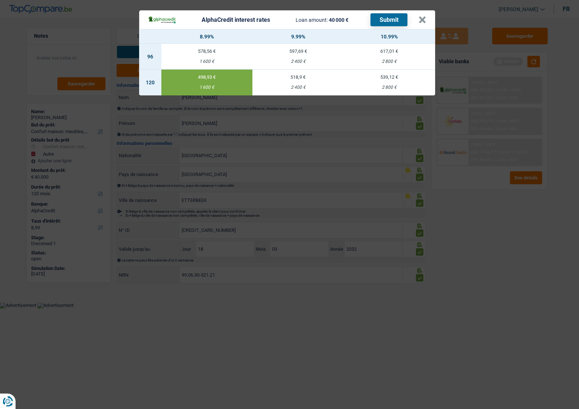
click at [381, 21] on button "Submit" at bounding box center [388, 19] width 37 height 13
click at [421, 22] on button "×" at bounding box center [422, 19] width 8 height 7
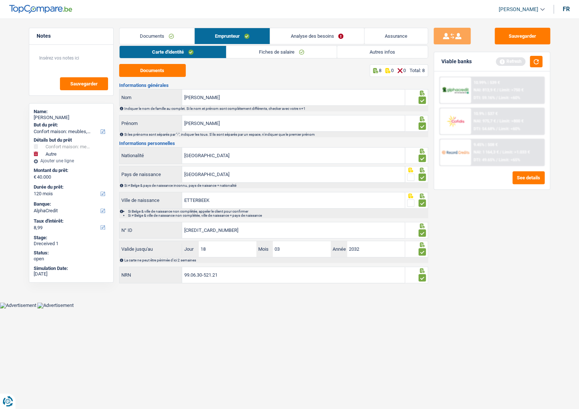
click at [54, 115] on div "[PERSON_NAME]" at bounding box center [71, 118] width 75 height 6
click at [52, 116] on div "[PERSON_NAME]" at bounding box center [71, 118] width 75 height 6
click at [48, 116] on div "[PERSON_NAME]" at bounding box center [71, 118] width 75 height 6
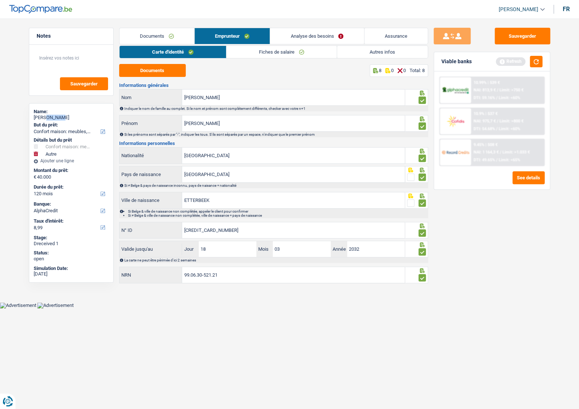
copy div "[PERSON_NAME]"
drag, startPoint x: 536, startPoint y: 51, endPoint x: 536, endPoint y: 55, distance: 4.5
click at [537, 53] on div "Sauvegarder Viable banks Refresh 10.99% | 539 € NAI: 813,9 € / Limit: >750 € DT…" at bounding box center [492, 212] width 128 height 368
click at [532, 64] on button "button" at bounding box center [536, 61] width 13 height 11
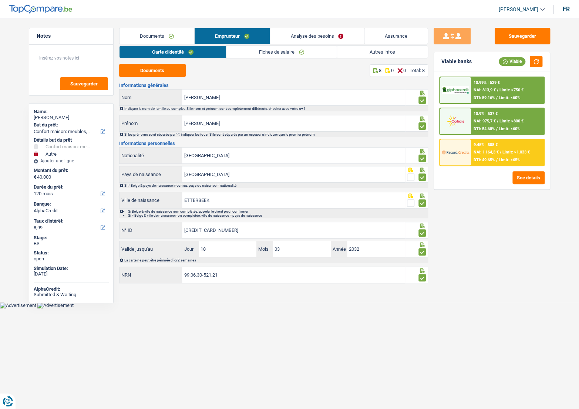
click at [482, 116] on div "10.9% | 537 € NAI: 975,7 € / Limit: >800 € DTI: 54.68% / Limit: <60%" at bounding box center [507, 121] width 73 height 26
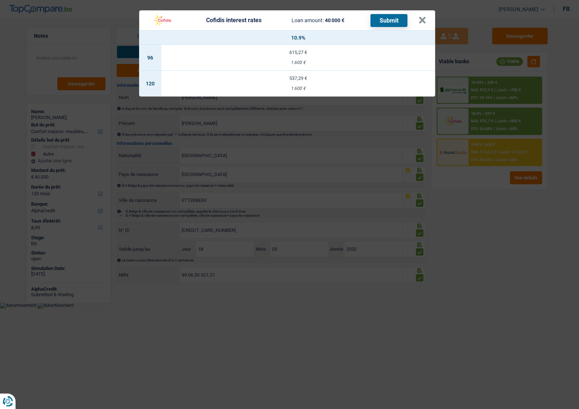
click at [353, 81] on td "537,29 € 1 600 €" at bounding box center [298, 84] width 274 height 26
select select "cofidis"
type input "10,90"
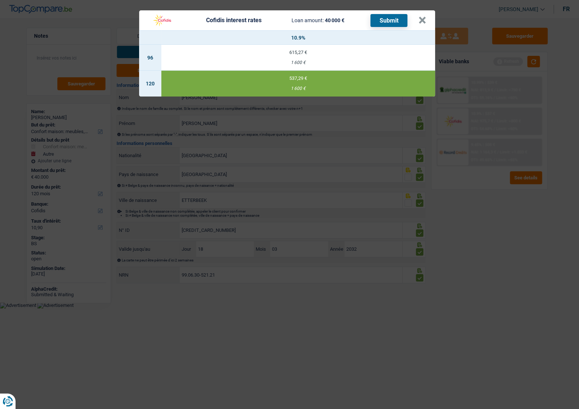
click at [377, 24] on button "Submit" at bounding box center [388, 20] width 37 height 13
click at [425, 17] on header "Cofidis interest rates Loan amount: 40 000 € Submit ×" at bounding box center [287, 20] width 296 height 20
click at [417, 22] on div "Cofidis interest rates Loan amount: 40 000 € Submit" at bounding box center [283, 20] width 270 height 14
click at [425, 22] on button "×" at bounding box center [422, 20] width 8 height 7
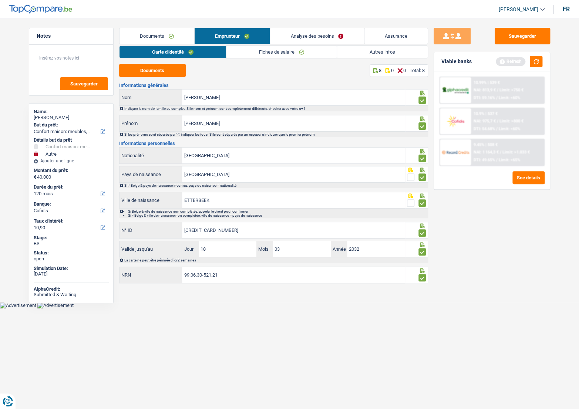
click at [166, 36] on link "Documents" at bounding box center [156, 36] width 75 height 16
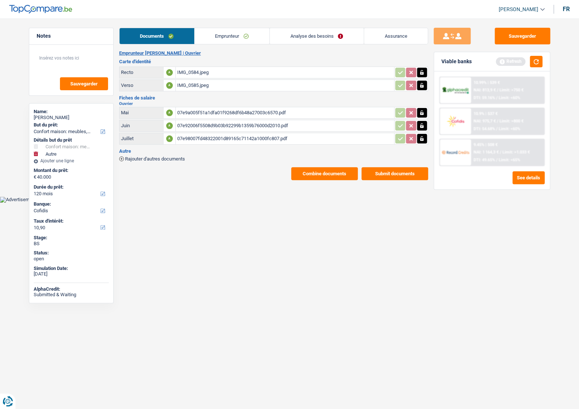
click at [230, 44] on div "Documents Emprunteur Analyse des besoins Assurance Emprunteur [PERSON_NAME] | […" at bounding box center [273, 104] width 309 height 152
click at [378, 170] on button "Submit documents" at bounding box center [394, 173] width 67 height 13
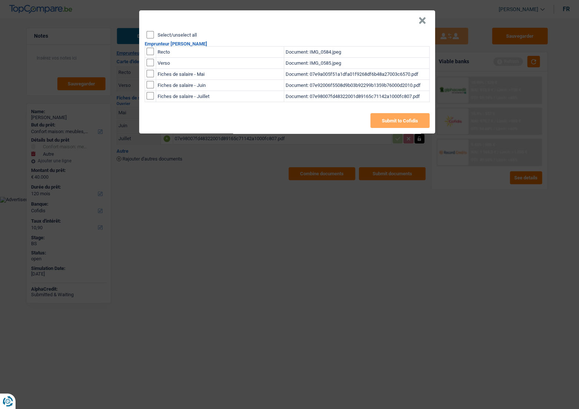
click at [149, 34] on input "Select/unselect all" at bounding box center [149, 34] width 7 height 7
checkbox input "true"
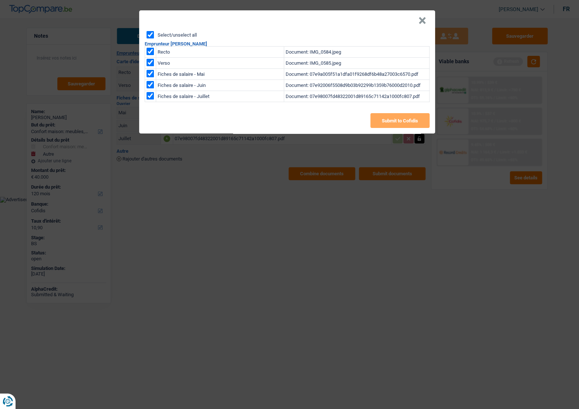
checkbox input "true"
click at [377, 119] on button "Submit to Cofidis" at bounding box center [399, 120] width 59 height 15
click at [421, 23] on button "×" at bounding box center [422, 20] width 8 height 7
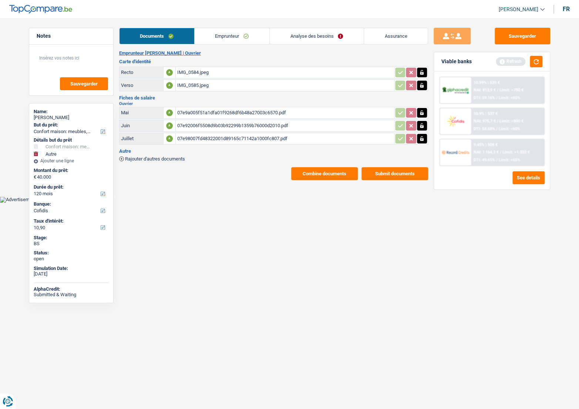
click at [488, 147] on div "9.45% | 508 € NAI: 1 164,3 € / Limit: >1.033 € DTI: 49.65% / Limit: <65%" at bounding box center [507, 152] width 73 height 26
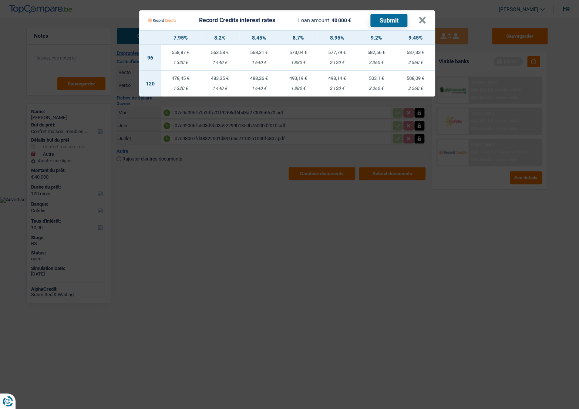
click at [341, 87] on div "2 120 €" at bounding box center [336, 88] width 39 height 5
select select "record credits"
type input "8,95"
click at [397, 14] on button "Submit" at bounding box center [388, 20] width 37 height 13
click at [419, 24] on button "×" at bounding box center [422, 20] width 8 height 7
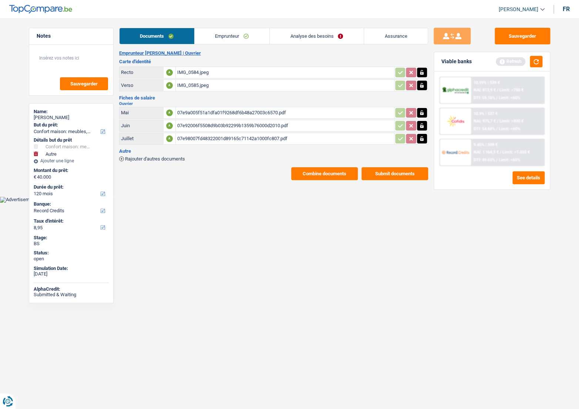
click at [229, 40] on link "Emprunteur" at bounding box center [232, 36] width 75 height 16
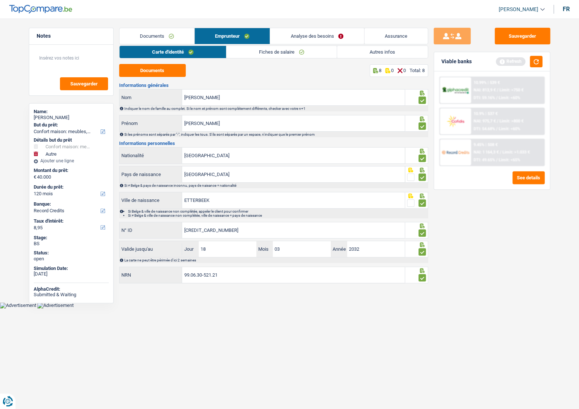
click at [255, 53] on link "Fiches de salaire" at bounding box center [281, 52] width 110 height 12
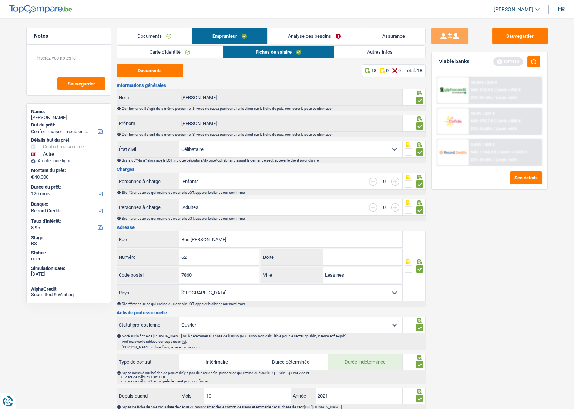
click at [354, 47] on link "Autres infos" at bounding box center [379, 52] width 91 height 12
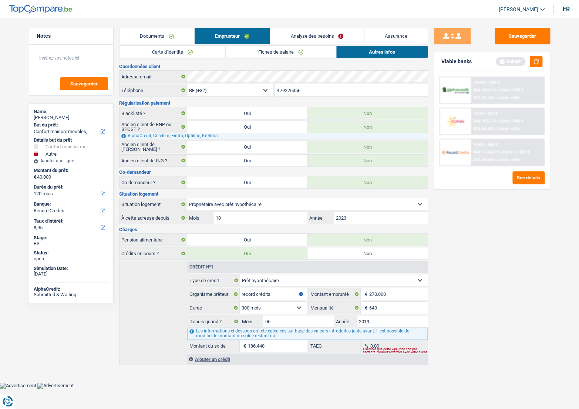
click at [304, 35] on link "Analyse des besoins" at bounding box center [317, 36] width 94 height 16
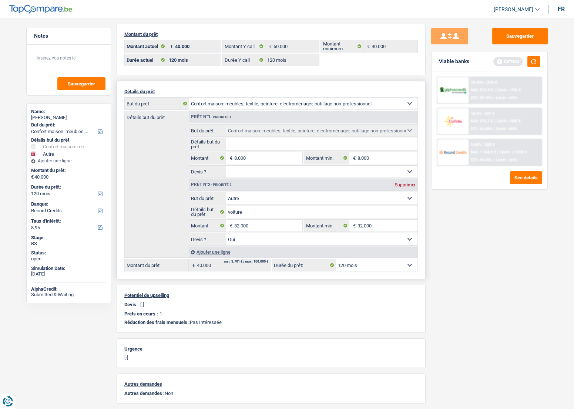
scroll to position [24, 0]
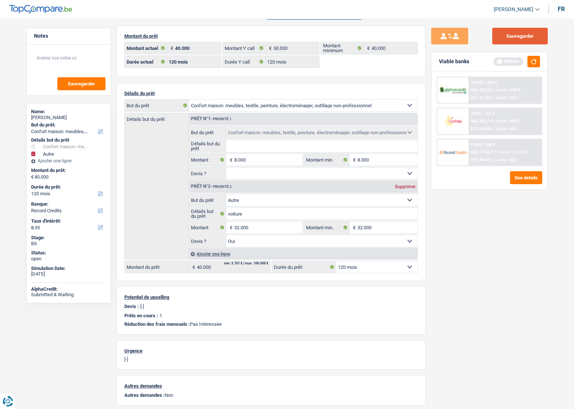
drag, startPoint x: 522, startPoint y: 39, endPoint x: 428, endPoint y: 30, distance: 95.1
click at [522, 39] on button "Sauvegarder" at bounding box center [519, 36] width 55 height 17
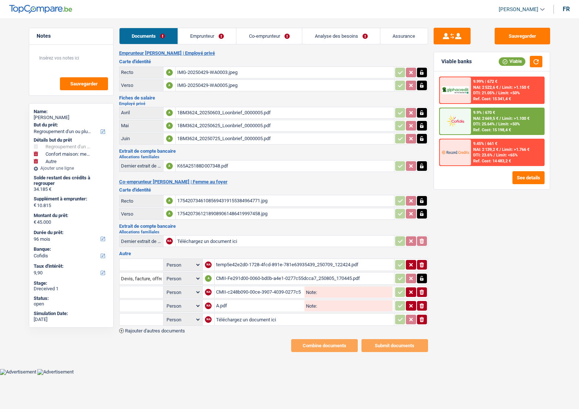
select select "refinancing"
select select "household"
select select "other"
select select "96"
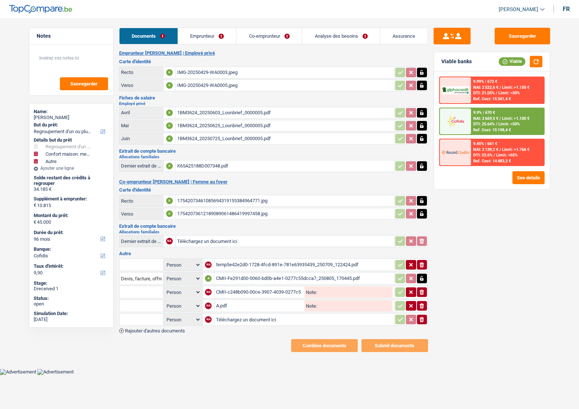
select select "cofidis"
click at [231, 165] on div "K65A25188D007348.pdf" at bounding box center [284, 166] width 215 height 11
click at [285, 255] on div "Autre Person Emprunteur Co-emprunteur NA temp5e42e2d0-1728-4fcd-891e-781e639354…" at bounding box center [273, 292] width 309 height 82
click at [285, 257] on table "Person Emprunteur Co-emprunteur NA temp5e42e2d0-1728-4fcd-891e-781e63935439_250…" at bounding box center [273, 292] width 309 height 70
click at [281, 259] on div "temp5e42e2d0-1728-4fcd-891e-781e63935439_250709_122424.pdf" at bounding box center [304, 264] width 176 height 11
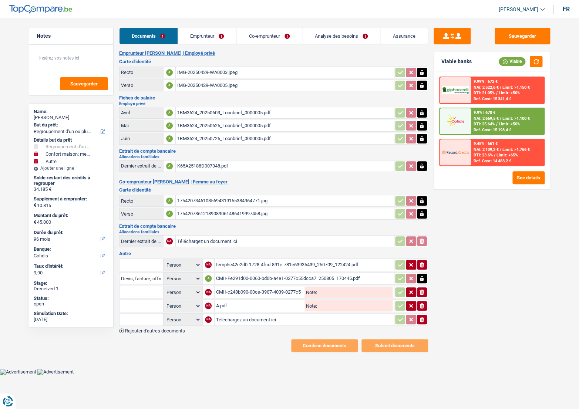
click at [218, 47] on div "Documents Emprunteur Co-emprunteur Analyse des besoins Assurance Emprunteur Vas…" at bounding box center [273, 190] width 309 height 324
drag, startPoint x: 219, startPoint y: 37, endPoint x: 230, endPoint y: 37, distance: 10.7
click at [220, 37] on link "Emprunteur" at bounding box center [207, 36] width 58 height 16
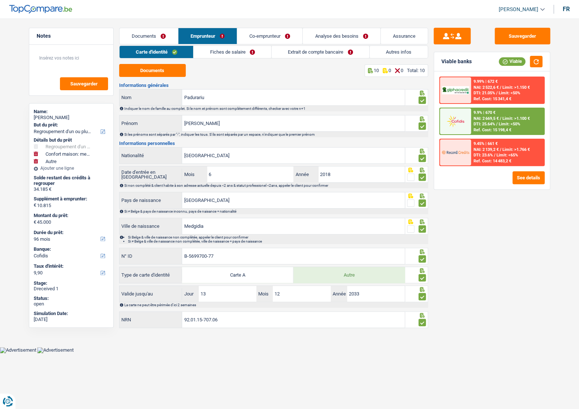
click at [259, 53] on link "Fiches de salaire" at bounding box center [232, 52] width 78 height 12
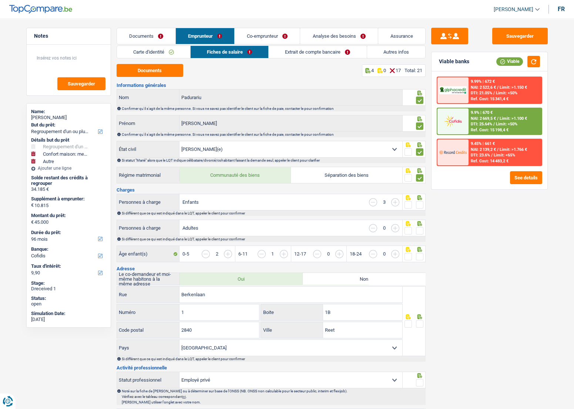
click at [317, 53] on link "Extrait de compte bancaire" at bounding box center [318, 52] width 98 height 12
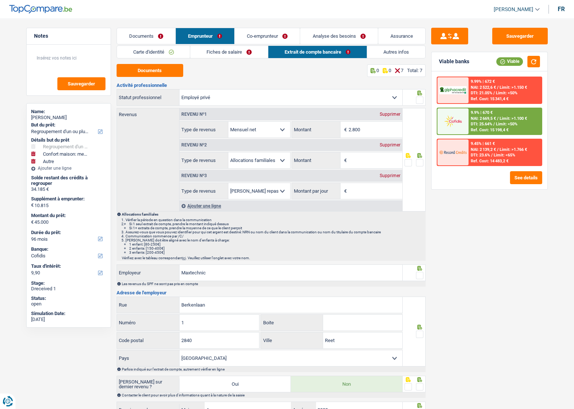
click at [250, 51] on link "Fiches de salaire" at bounding box center [229, 52] width 78 height 12
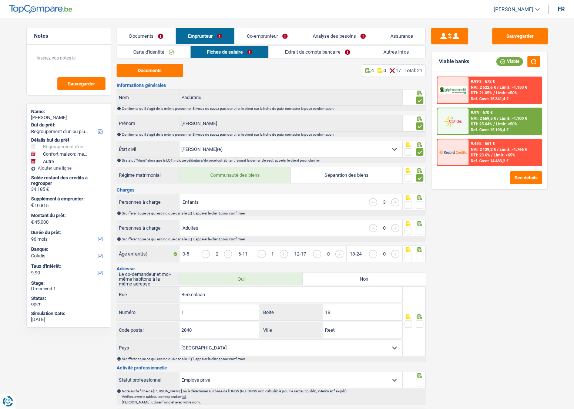
click at [263, 34] on link "Co-emprunteur" at bounding box center [267, 36] width 65 height 16
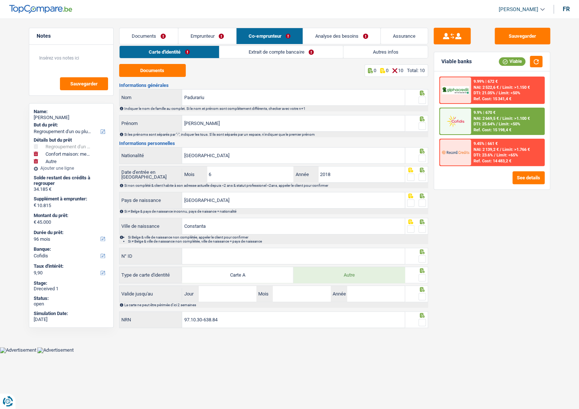
drag, startPoint x: 276, startPoint y: 46, endPoint x: 320, endPoint y: 51, distance: 44.7
click at [276, 47] on link "Extrait de compte bancaire" at bounding box center [281, 52] width 124 height 12
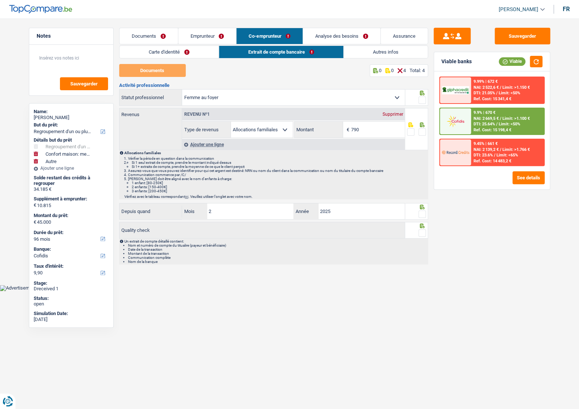
click at [341, 51] on link "Extrait de compte bancaire" at bounding box center [281, 52] width 124 height 12
click at [209, 30] on link "Emprunteur" at bounding box center [207, 36] width 58 height 16
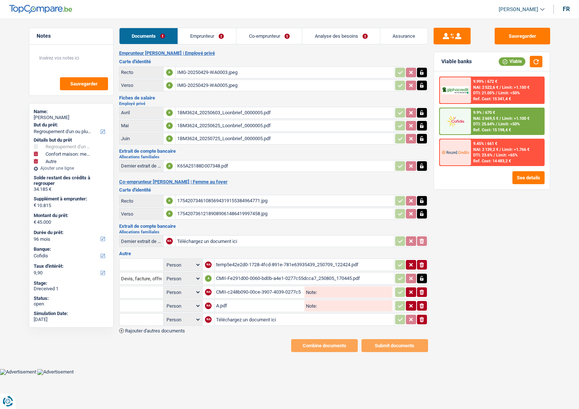
select select "refinancing"
select select "household"
select select "other"
select select "96"
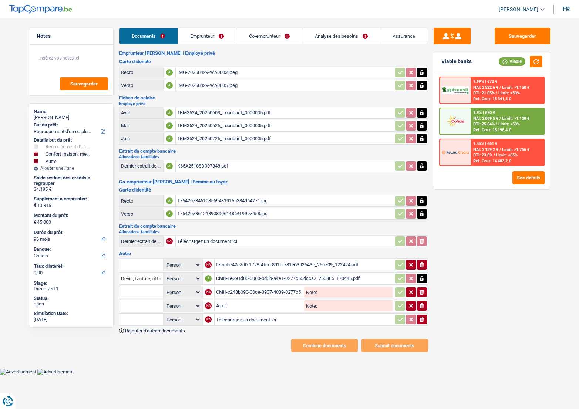
select select "cofidis"
click at [245, 263] on div "temp5e42e2d0-1728-4fcd-891e-781e63935439_250709_122424.pdf" at bounding box center [304, 264] width 176 height 11
click at [281, 282] on td "CMII-Fe291d00-0060-bd0b-a4e1-0277c55dcca7_250805_170445.pdf" at bounding box center [304, 278] width 180 height 13
click at [234, 302] on div "A.pdf" at bounding box center [259, 305] width 87 height 11
click at [269, 319] on input "Téléchargez un document ici" at bounding box center [304, 319] width 176 height 11
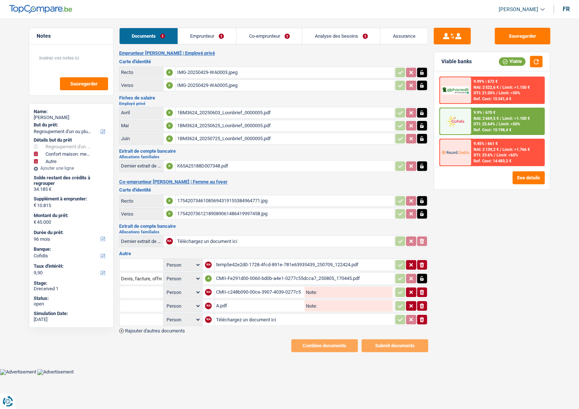
click at [424, 317] on icon "ionicons-v5-e" at bounding box center [422, 319] width 6 height 7
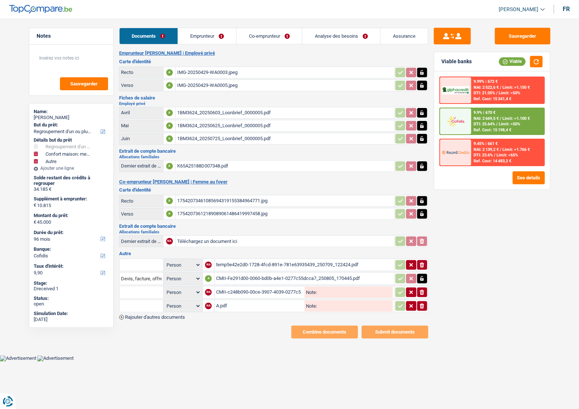
click at [244, 288] on div "CMII-c248b090-00ce-3907-4039-0277c55de83d_250805_170552.pdf" at bounding box center [259, 292] width 87 height 11
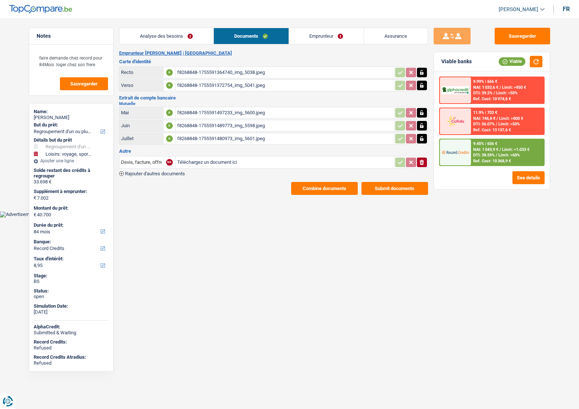
select select "refinancing"
select select "hobbies"
select select "84"
select select "record credits"
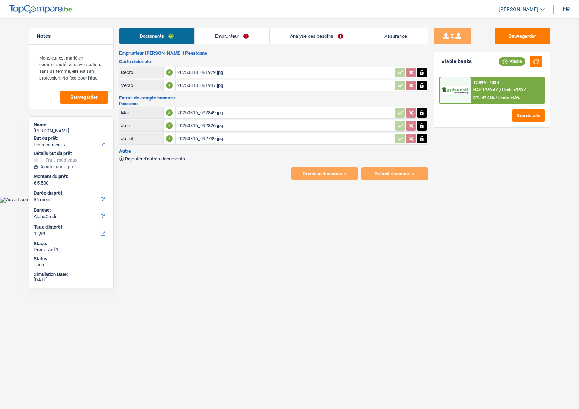
select select "medical"
select select "36"
select select "alphacredit"
select select "36"
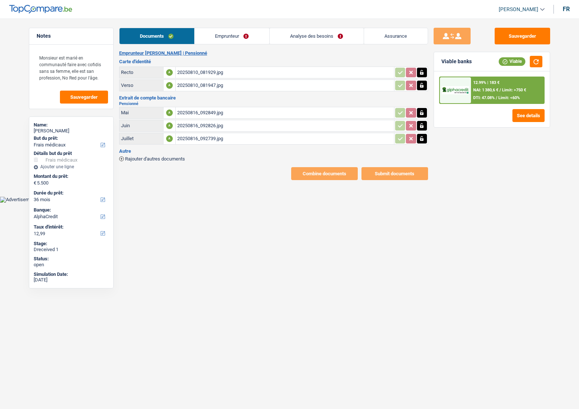
select select "72"
select select "medical"
select select "yes"
select select "36"
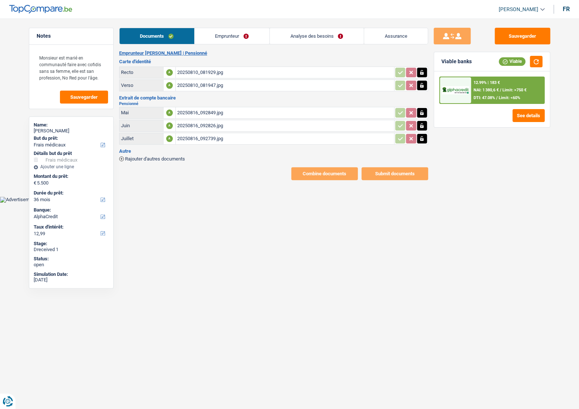
click at [201, 39] on link "Emprunteur" at bounding box center [232, 36] width 75 height 16
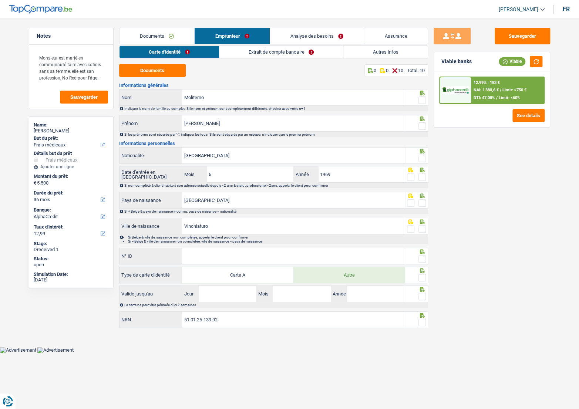
click at [333, 43] on link "Analyse des besoins" at bounding box center [317, 36] width 94 height 16
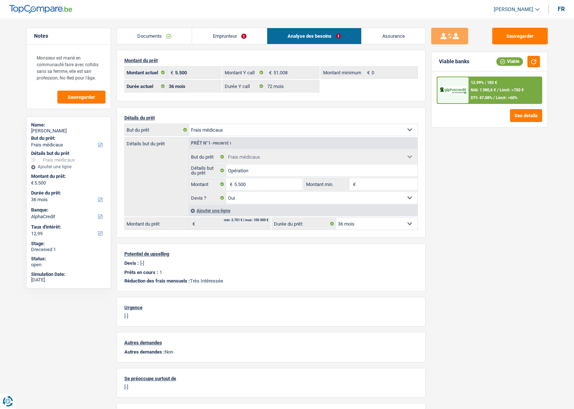
click at [146, 32] on link "Documents" at bounding box center [154, 36] width 75 height 16
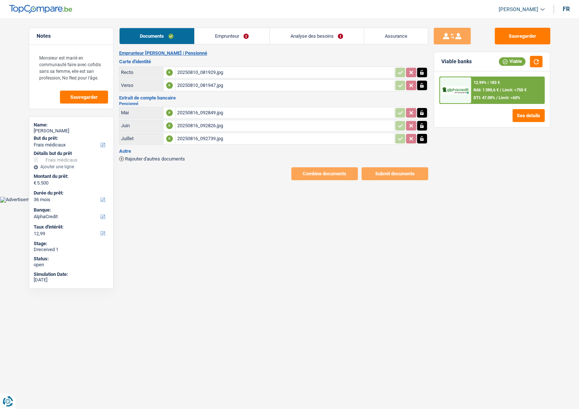
click at [193, 32] on link "Documents" at bounding box center [156, 36] width 75 height 16
drag, startPoint x: 205, startPoint y: 35, endPoint x: 191, endPoint y: 44, distance: 17.3
click at [205, 36] on link "Emprunteur" at bounding box center [232, 36] width 75 height 16
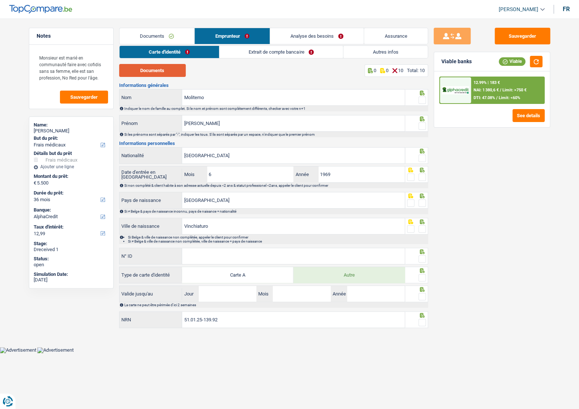
click at [159, 68] on button "Documents" at bounding box center [152, 70] width 67 height 13
drag, startPoint x: 171, startPoint y: 71, endPoint x: 240, endPoint y: 68, distance: 68.5
click at [240, 68] on div "Documents 0 0 10 Total: 10" at bounding box center [273, 70] width 309 height 13
click at [423, 101] on span at bounding box center [421, 100] width 7 height 7
click at [0, 0] on input "radio" at bounding box center [0, 0] width 0 height 0
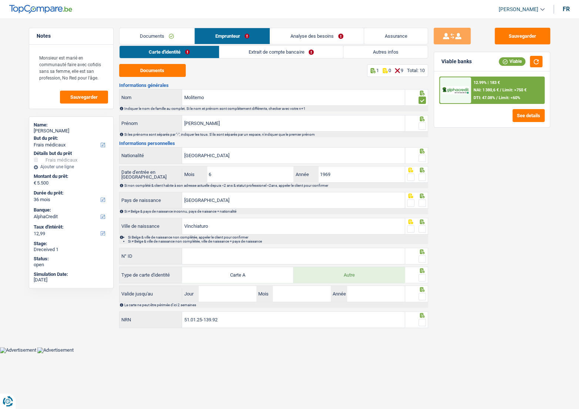
click at [425, 151] on icon at bounding box center [421, 151] width 7 height 5
click at [425, 128] on span at bounding box center [421, 125] width 7 height 7
click at [0, 0] on input "radio" at bounding box center [0, 0] width 0 height 0
click at [422, 156] on span at bounding box center [421, 158] width 7 height 7
click at [0, 0] on input "radio" at bounding box center [0, 0] width 0 height 0
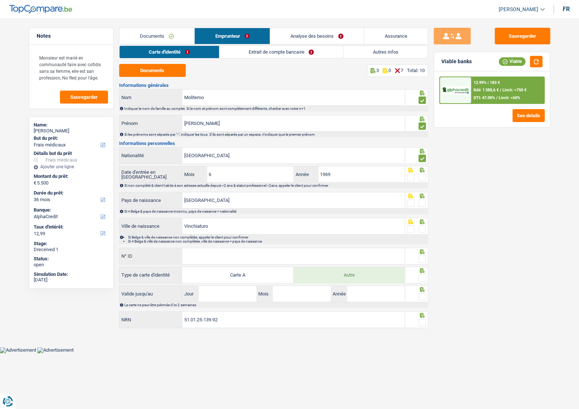
click at [416, 273] on fieldset at bounding box center [416, 277] width 19 height 9
click at [421, 95] on icon at bounding box center [422, 93] width 5 height 5
drag, startPoint x: 422, startPoint y: 278, endPoint x: 452, endPoint y: 279, distance: 30.3
click at [422, 278] on span at bounding box center [421, 277] width 7 height 7
click at [0, 0] on input "radio" at bounding box center [0, 0] width 0 height 0
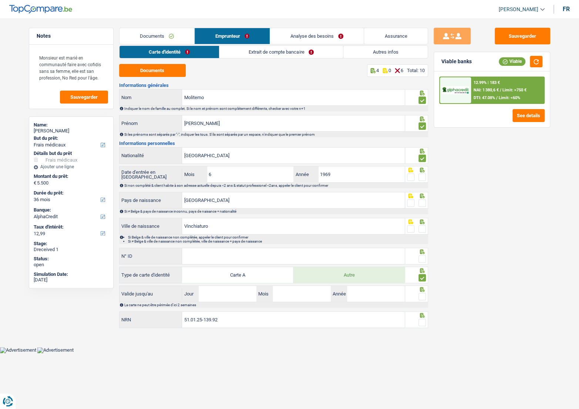
click at [423, 179] on span at bounding box center [421, 177] width 7 height 7
click at [0, 0] on input "radio" at bounding box center [0, 0] width 0 height 0
click at [421, 203] on span at bounding box center [421, 202] width 7 height 7
click at [0, 0] on input "radio" at bounding box center [0, 0] width 0 height 0
click at [423, 229] on span at bounding box center [421, 228] width 7 height 7
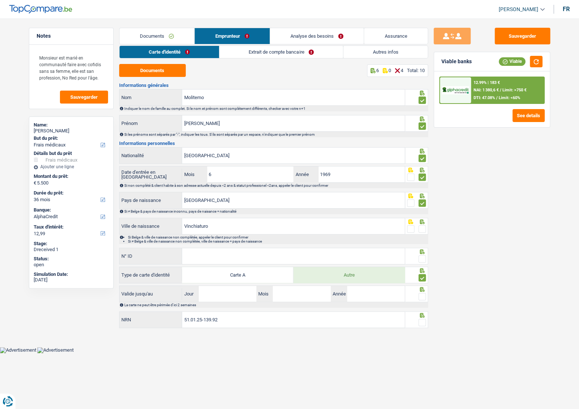
click at [0, 0] on input "radio" at bounding box center [0, 0] width 0 height 0
paste input "B-6282098-87"
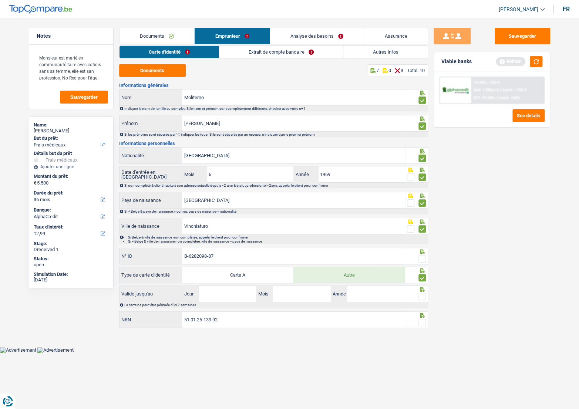
click at [196, 256] on input "B-6282098-87" at bounding box center [293, 256] width 223 height 16
click at [205, 253] on input "B-6282098-87" at bounding box center [293, 256] width 223 height 16
click at [196, 255] on input "B-6282098-87" at bounding box center [293, 256] width 223 height 16
drag, startPoint x: 207, startPoint y: 256, endPoint x: 248, endPoint y: 258, distance: 41.1
click at [207, 256] on input "B-6282098-87" at bounding box center [293, 256] width 223 height 16
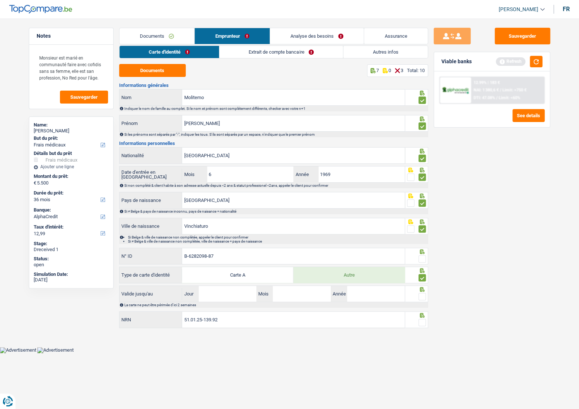
type input "B-6282098-87"
click at [422, 262] on span at bounding box center [421, 258] width 7 height 7
click at [0, 0] on input "radio" at bounding box center [0, 0] width 0 height 0
click at [421, 296] on span at bounding box center [421, 296] width 7 height 7
click at [0, 0] on input "radio" at bounding box center [0, 0] width 0 height 0
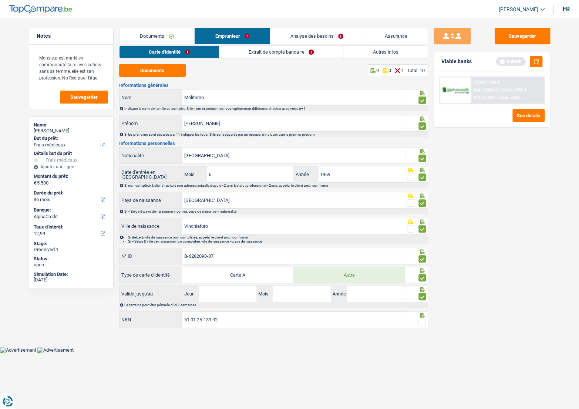
click at [420, 319] on span at bounding box center [421, 322] width 7 height 7
click at [0, 0] on input "radio" at bounding box center [0, 0] width 0 height 0
click at [246, 284] on div "Informations générales Moliterno Nom Indiquer le nom de famille au complet. Si …" at bounding box center [273, 206] width 309 height 246
click at [239, 290] on input "Jour" at bounding box center [228, 294] width 58 height 16
type input "12"
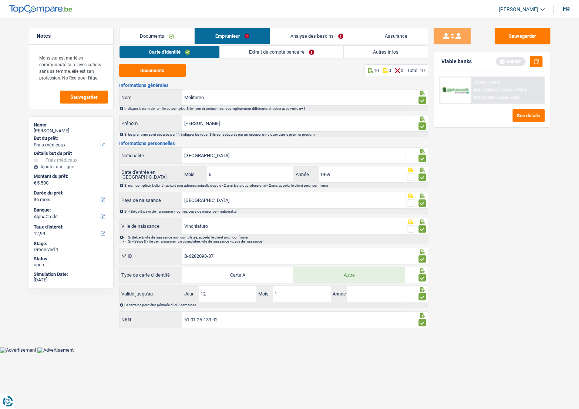
type input "11"
type input "2034"
drag, startPoint x: 270, startPoint y: 64, endPoint x: 268, endPoint y: 55, distance: 8.4
click at [270, 61] on div "Carte d'identité Extrait de compte bancaire Autres infos Documents 10 0 0 Total…" at bounding box center [273, 188] width 309 height 284
click at [268, 55] on link "Extrait de compte bancaire" at bounding box center [282, 52] width 124 height 12
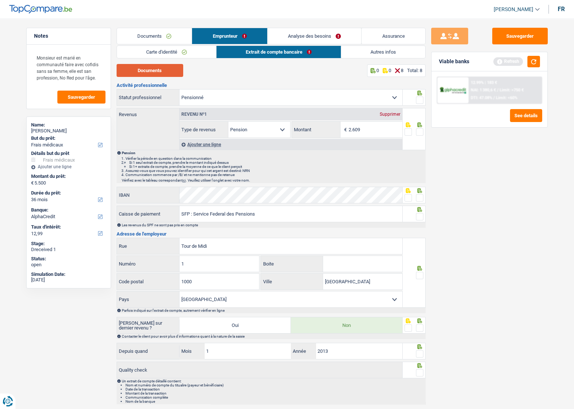
click at [172, 75] on button "Documents" at bounding box center [150, 70] width 67 height 13
click at [421, 130] on span at bounding box center [419, 131] width 7 height 7
click at [0, 0] on input "radio" at bounding box center [0, 0] width 0 height 0
click at [417, 101] on span at bounding box center [419, 100] width 7 height 7
click at [0, 0] on input "radio" at bounding box center [0, 0] width 0 height 0
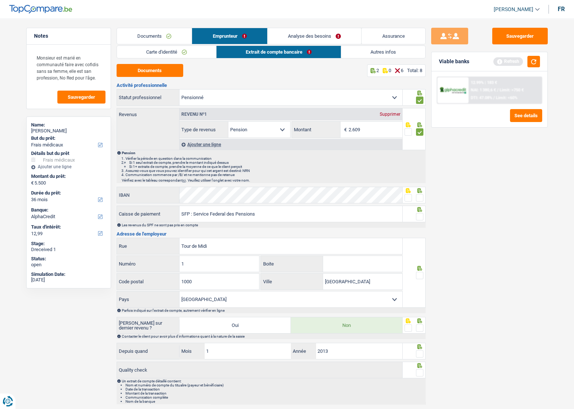
click at [420, 198] on span at bounding box center [419, 197] width 7 height 7
click at [0, 0] on input "radio" at bounding box center [0, 0] width 0 height 0
click at [406, 200] on span at bounding box center [407, 197] width 7 height 7
click at [0, 0] on input "radio" at bounding box center [0, 0] width 0 height 0
click at [420, 218] on span at bounding box center [419, 216] width 7 height 7
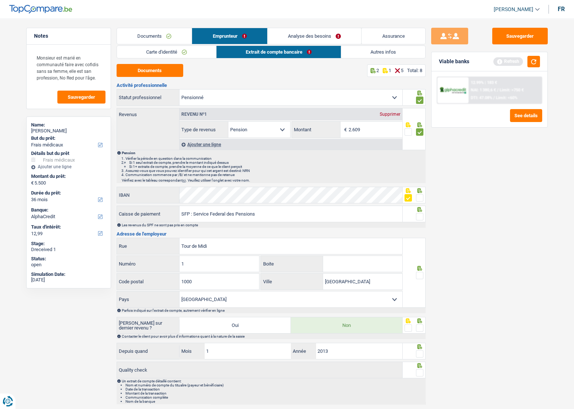
click at [0, 0] on input "radio" at bounding box center [0, 0] width 0 height 0
click at [418, 272] on span at bounding box center [419, 275] width 7 height 7
click at [0, 0] on input "radio" at bounding box center [0, 0] width 0 height 0
click at [419, 329] on span at bounding box center [419, 327] width 7 height 7
click at [0, 0] on input "radio" at bounding box center [0, 0] width 0 height 0
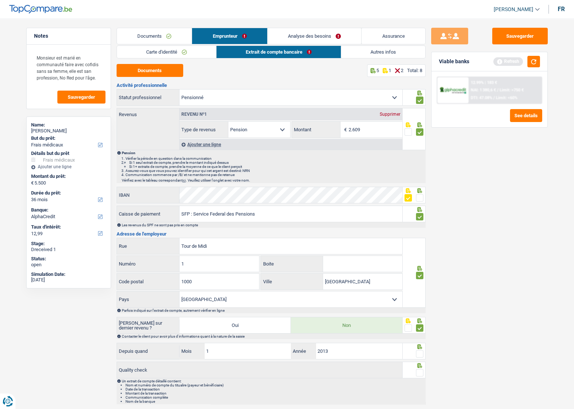
click at [418, 350] on span at bounding box center [419, 353] width 7 height 7
click at [0, 0] on input "radio" at bounding box center [0, 0] width 0 height 0
click at [417, 358] on div at bounding box center [413, 351] width 23 height 17
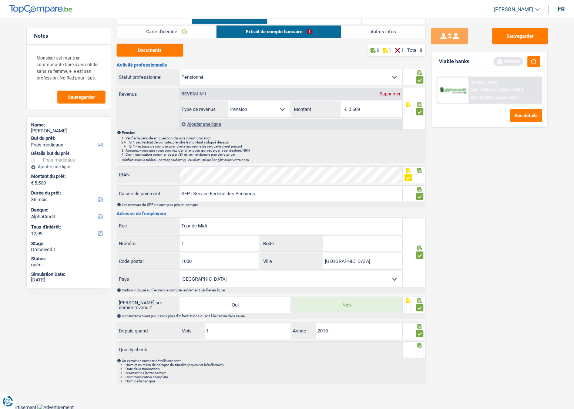
click at [414, 346] on div at bounding box center [413, 345] width 19 height 6
click at [417, 349] on span at bounding box center [419, 352] width 7 height 7
click at [0, 0] on input "radio" at bounding box center [0, 0] width 0 height 0
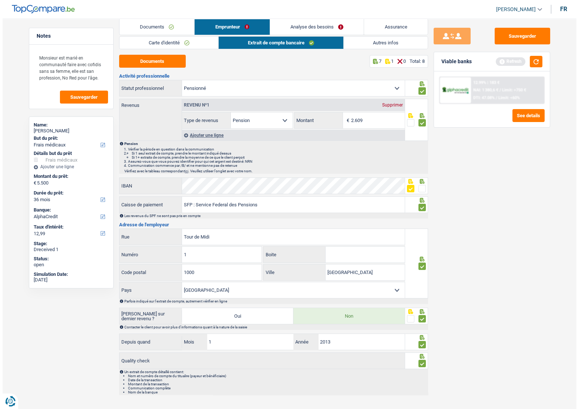
scroll to position [0, 0]
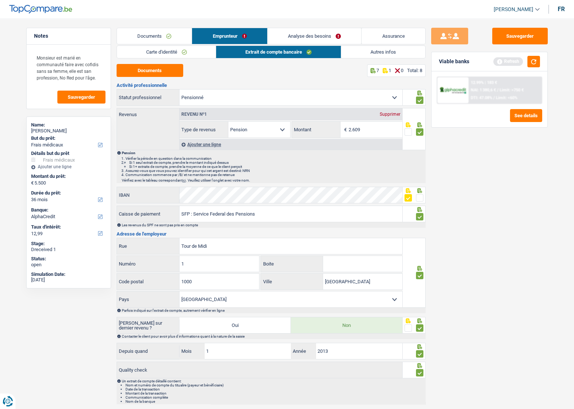
click at [364, 42] on link "Assurance" at bounding box center [393, 36] width 64 height 16
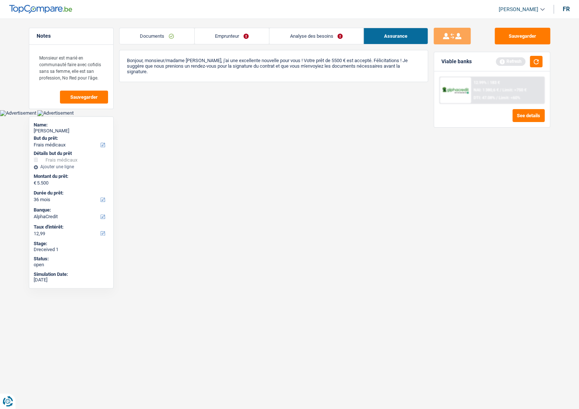
click at [275, 40] on link "Analyse des besoins" at bounding box center [316, 36] width 94 height 16
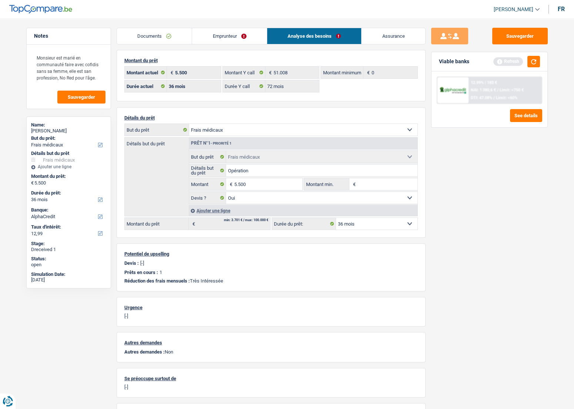
click at [280, 40] on link "Analyse des besoins" at bounding box center [314, 36] width 94 height 16
click at [248, 33] on link "Emprunteur" at bounding box center [229, 36] width 75 height 16
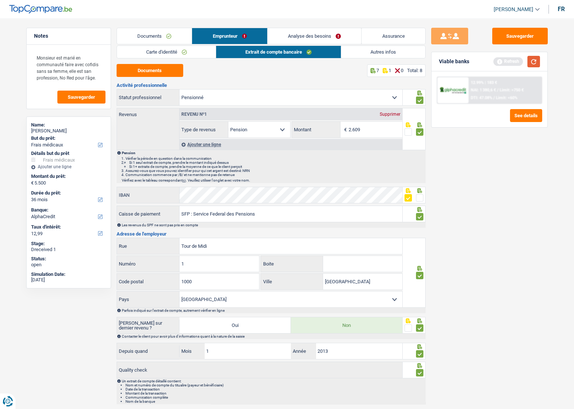
click at [528, 61] on button "button" at bounding box center [533, 61] width 13 height 11
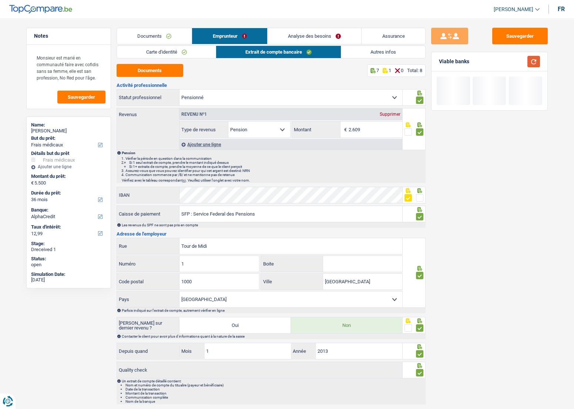
click at [530, 62] on button "button" at bounding box center [533, 61] width 13 height 11
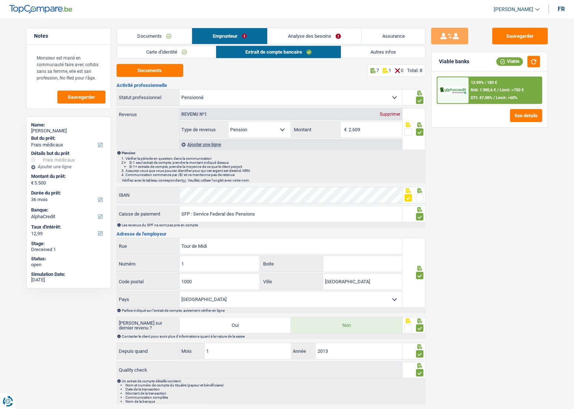
click at [335, 34] on link "Analyse des besoins" at bounding box center [314, 36] width 94 height 16
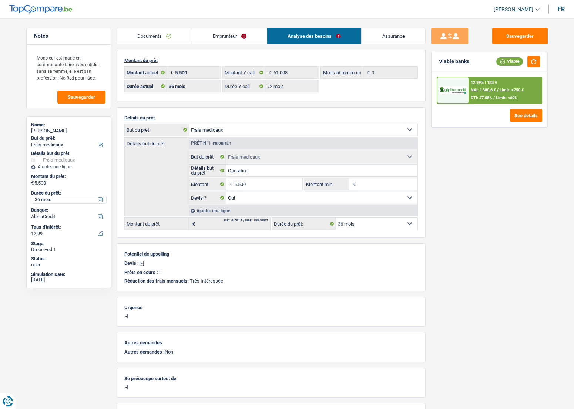
click at [52, 201] on select "12 mois 18 mois 24 mois 30 mois 36 mois Sélectionner une option" at bounding box center [68, 199] width 75 height 7
click at [31, 196] on select "12 mois 18 mois 24 mois 30 mois 36 mois Sélectionner une option" at bounding box center [68, 199] width 75 height 7
click at [498, 87] on div "12.99% | 183 € NAI: 1 380,6 € / Limit: >750 € DTI: 47.08% / Limit: <60%" at bounding box center [504, 90] width 73 height 26
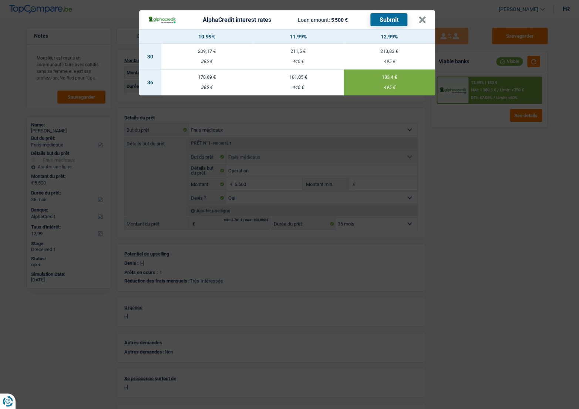
click at [388, 23] on button "Submit" at bounding box center [388, 19] width 37 height 13
click at [431, 25] on header "AlphaCredit interest rates Loan amount: 5 500 € Submit ×" at bounding box center [287, 19] width 296 height 19
click at [420, 20] on button "×" at bounding box center [422, 19] width 8 height 7
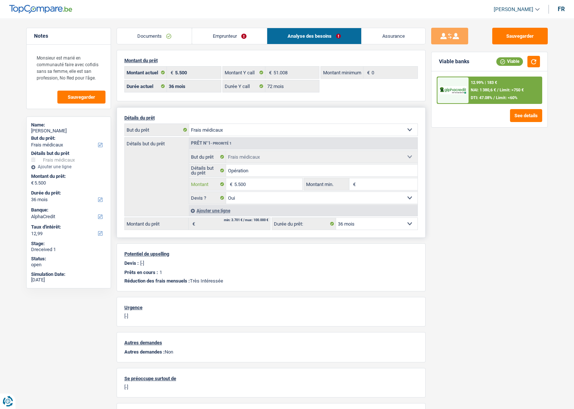
click at [256, 184] on input "5.500" at bounding box center [268, 184] width 68 height 12
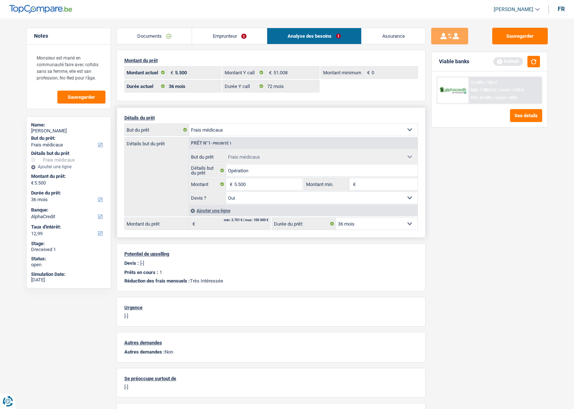
click at [232, 183] on span "€" at bounding box center [230, 184] width 8 height 12
click at [237, 182] on input "5.500" at bounding box center [268, 184] width 68 height 12
type input "6.000"
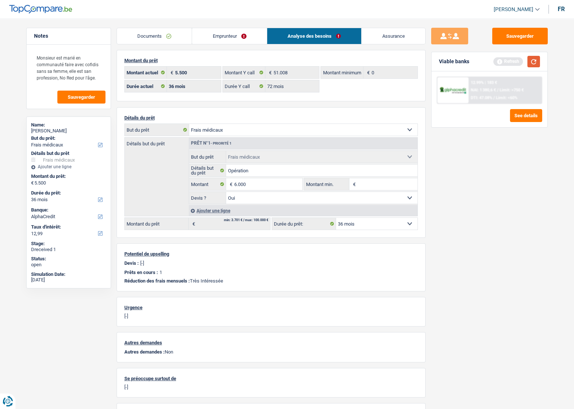
type input "6.000"
select select "42"
type input "6.000"
click at [535, 61] on button "button" at bounding box center [533, 61] width 13 height 11
select select "42"
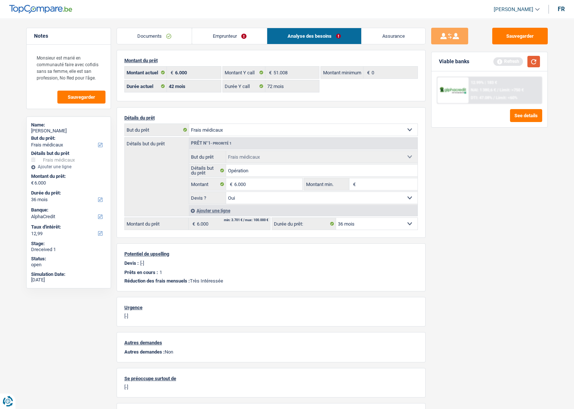
select select "42"
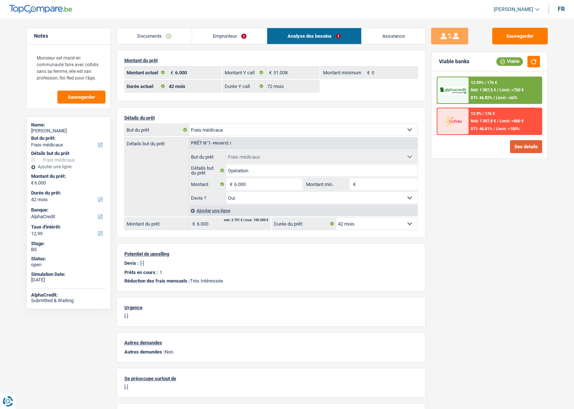
click at [518, 141] on button "See details" at bounding box center [526, 146] width 32 height 13
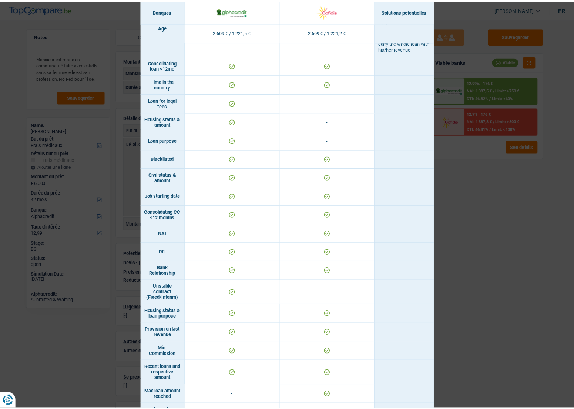
scroll to position [269, 0]
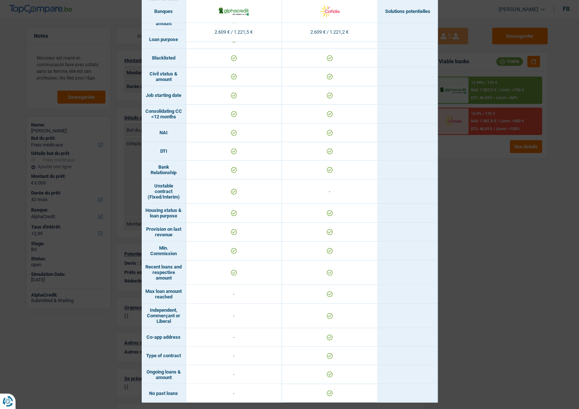
click at [489, 181] on div "Banks conditions × Banques Solutions potentielles Revenus / Charges 2.609 € / 1…" at bounding box center [289, 204] width 579 height 409
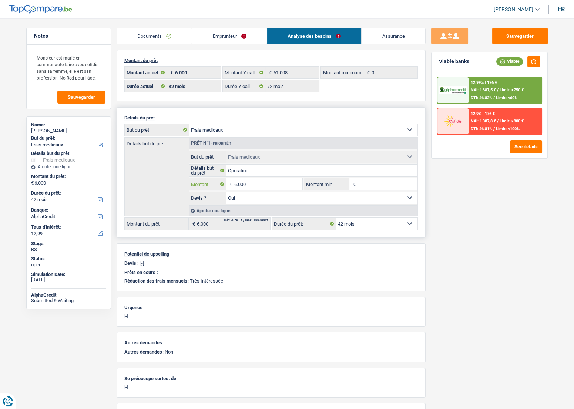
click at [266, 184] on input "6.000" at bounding box center [268, 184] width 68 height 12
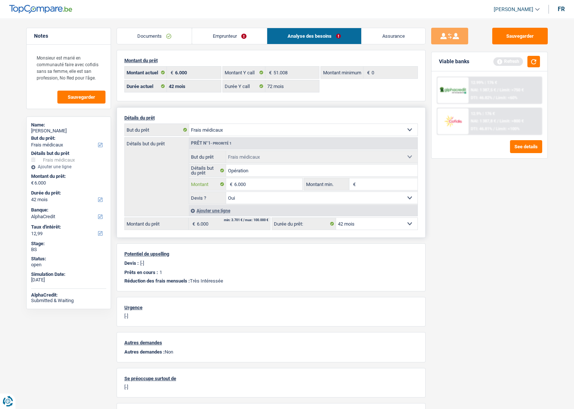
click at [241, 180] on input "6.000" at bounding box center [268, 184] width 68 height 12
type input "6.500"
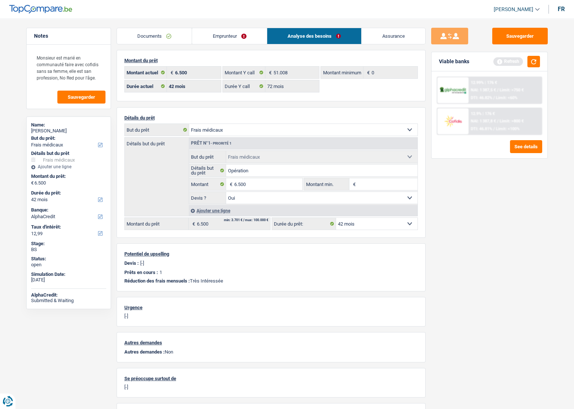
click at [453, 185] on div "Sauvegarder Viable banks Refresh 12.99% | 176 € NAI: 1 387,5 € / Limit: >750 € …" at bounding box center [489, 212] width 128 height 368
click at [534, 63] on button "button" at bounding box center [533, 61] width 13 height 11
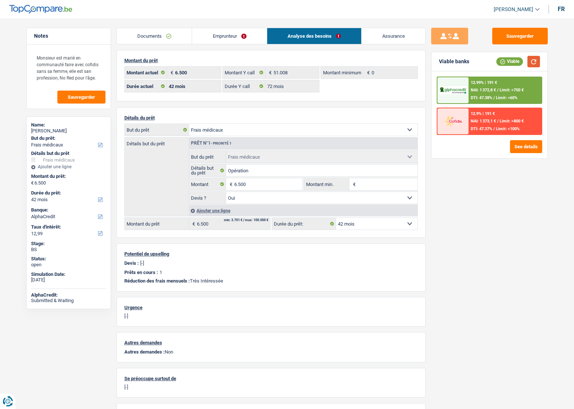
click at [529, 58] on button "button" at bounding box center [533, 61] width 13 height 11
click at [257, 188] on input "6.500" at bounding box center [268, 184] width 68 height 12
click at [234, 187] on input "6.500" at bounding box center [268, 184] width 68 height 12
click at [236, 185] on input "6.500" at bounding box center [268, 184] width 68 height 12
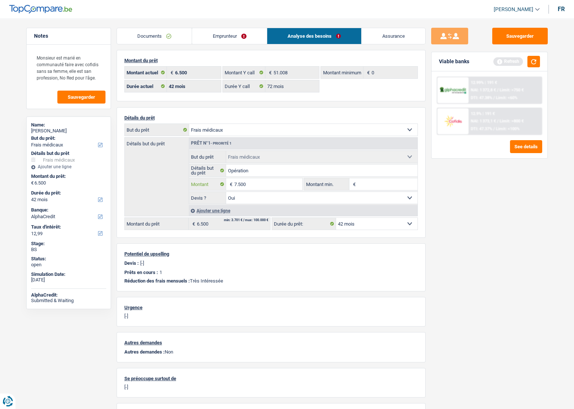
type input "7.500"
click at [496, 207] on div "Sauvegarder Viable banks Refresh 12.99% | 191 € NAI: 1 372,8 € / Limit: >750 € …" at bounding box center [489, 212] width 128 height 368
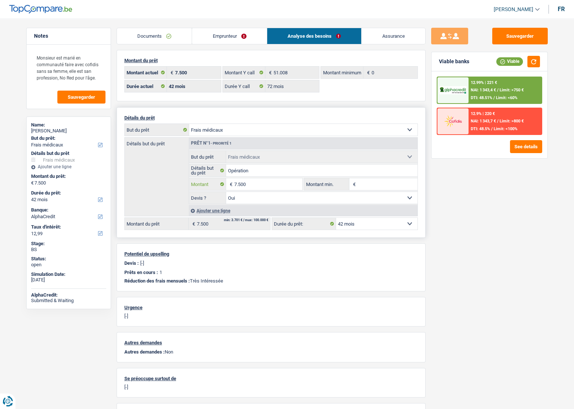
click at [282, 185] on input "7.500" at bounding box center [268, 184] width 68 height 12
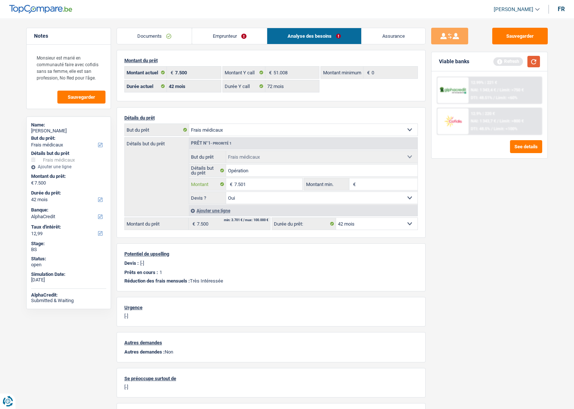
type input "7.501"
select select "48"
type input "7.501"
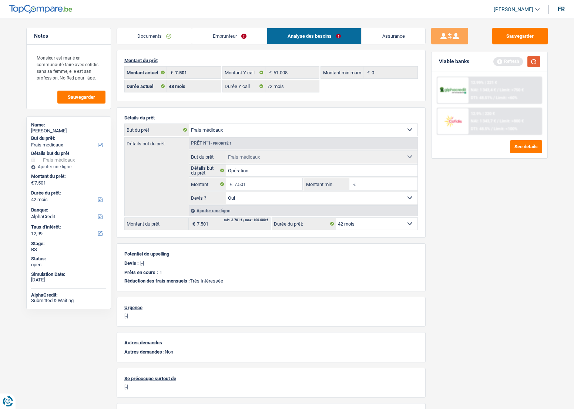
click at [538, 63] on button "button" at bounding box center [533, 61] width 13 height 11
select select "48"
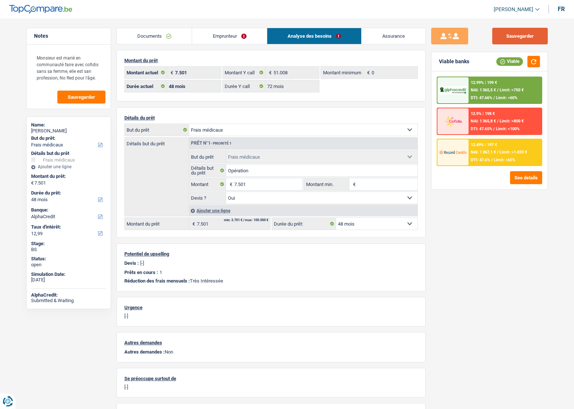
drag, startPoint x: 495, startPoint y: 32, endPoint x: 483, endPoint y: 28, distance: 12.8
click at [496, 32] on button "Sauvegarder" at bounding box center [519, 36] width 55 height 17
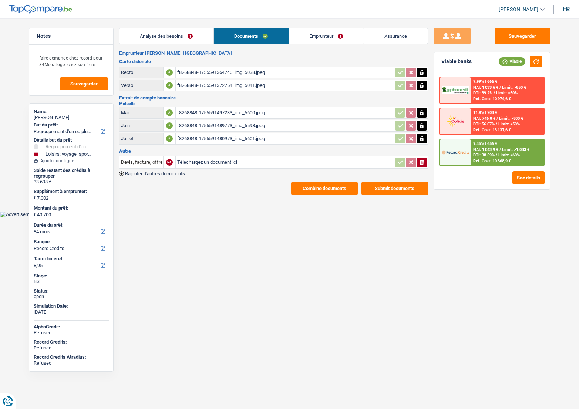
select select "refinancing"
select select "hobbies"
select select "84"
select select "record credits"
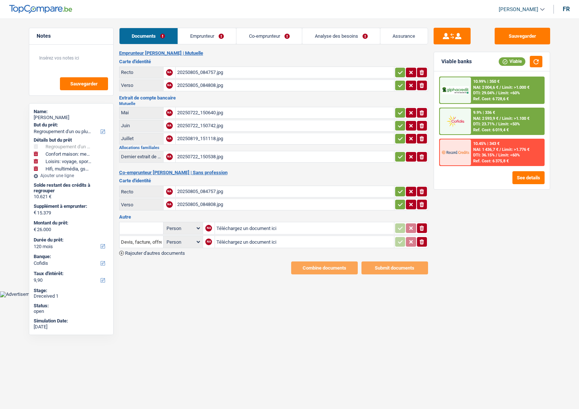
select select "refinancing"
select select "household"
select select "hobbies"
select select "tech"
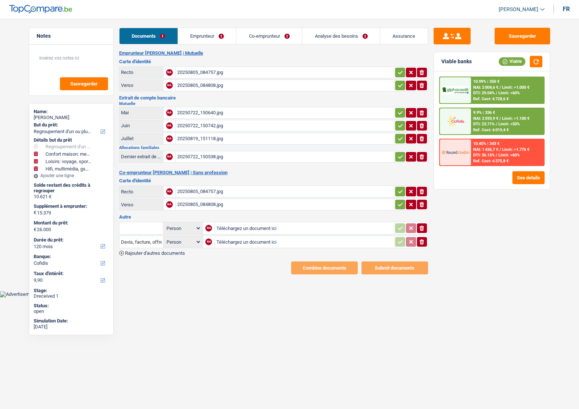
select select "120"
select select "cofidis"
drag, startPoint x: 398, startPoint y: 152, endPoint x: 401, endPoint y: 141, distance: 12.0
click at [398, 153] on icon "button" at bounding box center [400, 156] width 6 height 7
click at [400, 130] on td "ionicons-v5-e" at bounding box center [411, 126] width 34 height 12
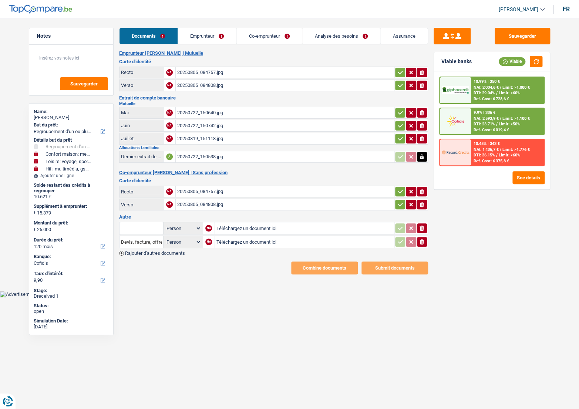
click at [398, 118] on td "ionicons-v5-e" at bounding box center [411, 113] width 34 height 12
click at [398, 109] on icon "button" at bounding box center [400, 112] width 6 height 7
click at [396, 80] on td "ionicons-v5-e" at bounding box center [411, 86] width 34 height 12
drag, startPoint x: 396, startPoint y: 71, endPoint x: 397, endPoint y: 85, distance: 13.3
click at [397, 74] on icon "button" at bounding box center [400, 72] width 6 height 7
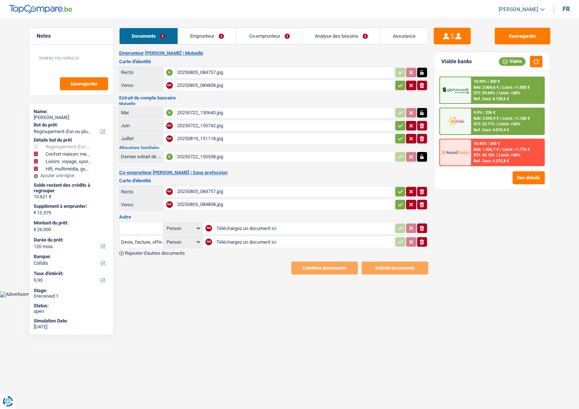
click at [400, 135] on icon "button" at bounding box center [400, 138] width 6 height 7
drag, startPoint x: 398, startPoint y: 120, endPoint x: 398, endPoint y: 126, distance: 6.3
click at [398, 121] on button "button" at bounding box center [400, 126] width 10 height 10
click at [400, 188] on icon "button" at bounding box center [400, 191] width 6 height 7
click at [400, 201] on icon "button" at bounding box center [400, 204] width 6 height 7
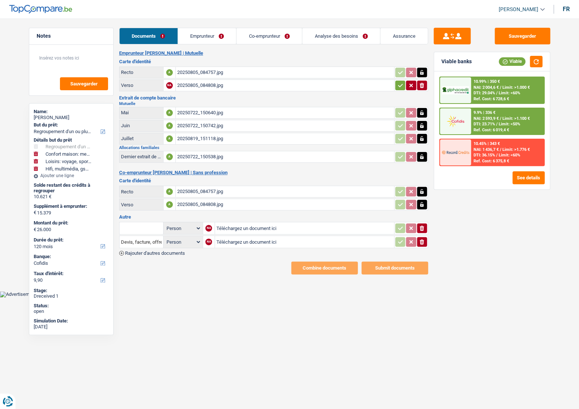
click at [421, 240] on icon "button" at bounding box center [422, 241] width 4 height 5
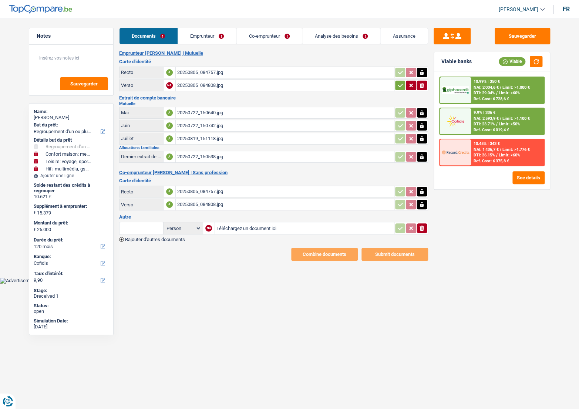
click at [422, 231] on button "ionicons-v5-e" at bounding box center [422, 228] width 10 height 10
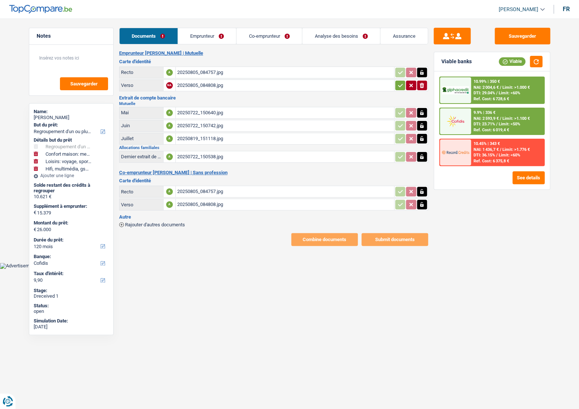
click at [205, 41] on link "Emprunteur" at bounding box center [207, 36] width 58 height 16
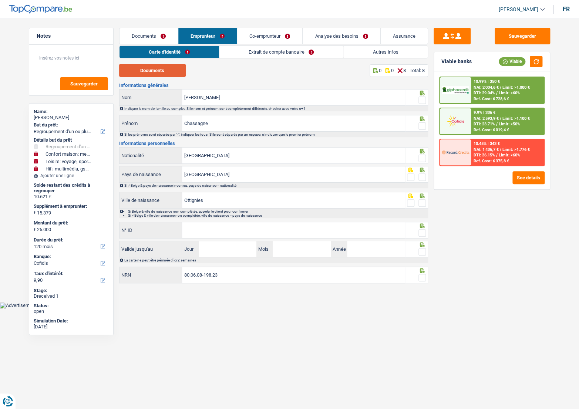
click at [141, 67] on button "Documents" at bounding box center [152, 70] width 67 height 13
drag, startPoint x: 424, startPoint y: 98, endPoint x: 421, endPoint y: 117, distance: 19.1
click at [424, 98] on span at bounding box center [421, 100] width 7 height 7
click at [0, 0] on input "radio" at bounding box center [0, 0] width 0 height 0
click at [419, 123] on span at bounding box center [421, 125] width 7 height 7
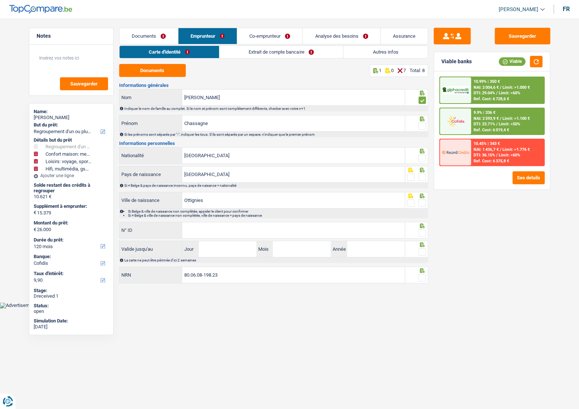
click at [0, 0] on input "radio" at bounding box center [0, 0] width 0 height 0
drag, startPoint x: 218, startPoint y: 122, endPoint x: 105, endPoint y: 114, distance: 113.5
click at [105, 114] on div "Notes Sauvegarder Name: Chassagne Sabrina But du prêt: Confort maison: meubles,…" at bounding box center [289, 157] width 533 height 258
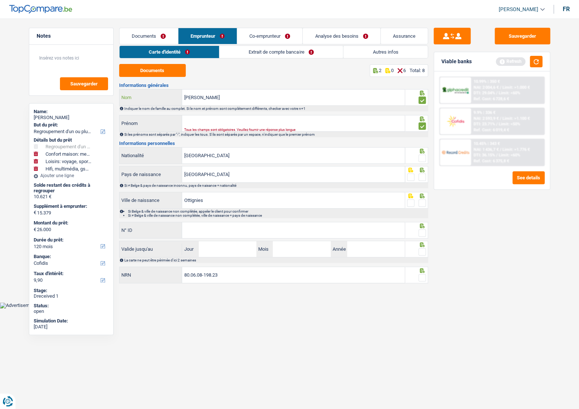
click at [254, 100] on input "Sabrina" at bounding box center [293, 98] width 223 height 16
paste input "Chassagne"
drag, startPoint x: 202, startPoint y: 97, endPoint x: 212, endPoint y: 100, distance: 10.4
click at [173, 100] on div "SabrinaChassagne Nom" at bounding box center [262, 98] width 286 height 16
click at [213, 100] on input "SabrinaChassagne" at bounding box center [293, 98] width 223 height 16
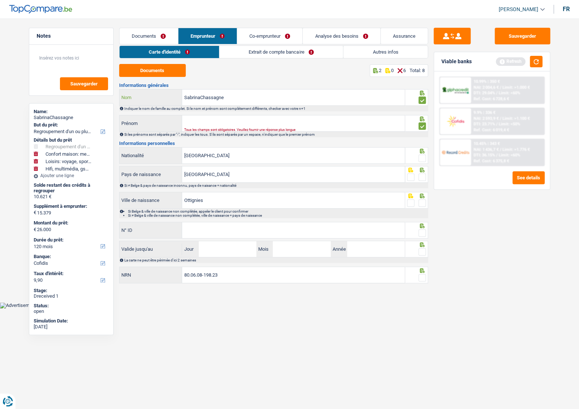
drag, startPoint x: 199, startPoint y: 98, endPoint x: 154, endPoint y: 99, distance: 45.9
click at [154, 99] on div "SabrinaChassagne Nom" at bounding box center [262, 98] width 286 height 16
type input "Chassagne"
click at [267, 126] on input "Prénom" at bounding box center [293, 123] width 223 height 16
paste input "Sabrina"
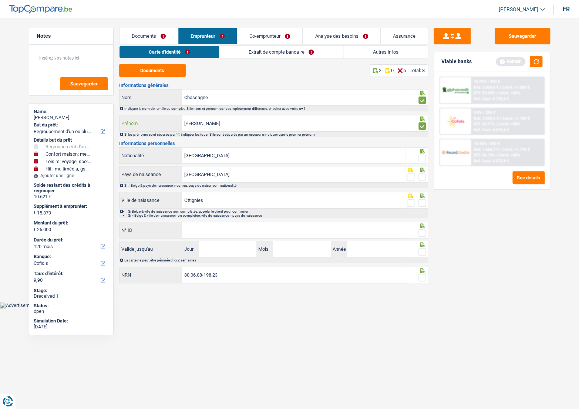
type input "Sabrina"
drag, startPoint x: 421, startPoint y: 158, endPoint x: 425, endPoint y: 172, distance: 14.7
click at [421, 158] on span at bounding box center [421, 158] width 7 height 7
click at [0, 0] on input "radio" at bounding box center [0, 0] width 0 height 0
click at [423, 175] on span at bounding box center [421, 177] width 7 height 7
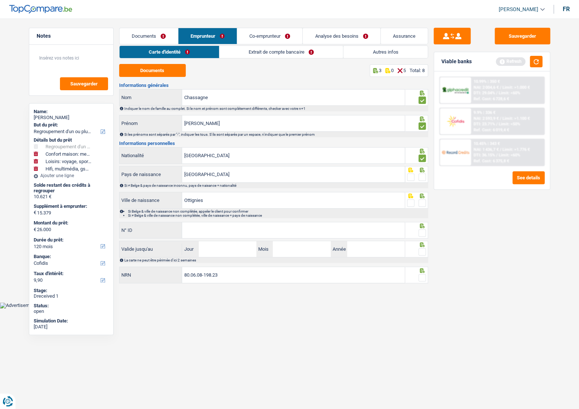
click at [0, 0] on input "radio" at bounding box center [0, 0] width 0 height 0
click at [424, 201] on span at bounding box center [421, 202] width 7 height 7
click at [0, 0] on input "radio" at bounding box center [0, 0] width 0 height 0
click at [242, 224] on input "N° ID" at bounding box center [293, 230] width 223 height 16
paste input "592-3465105-55"
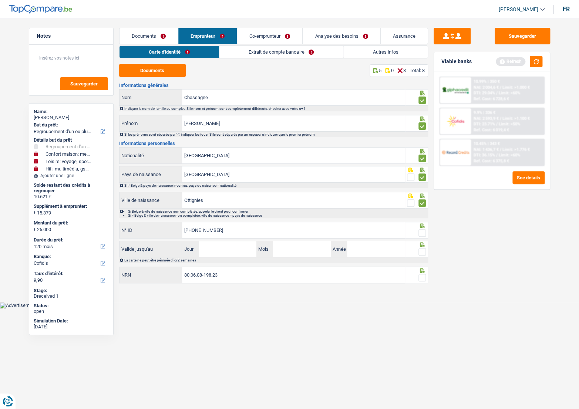
type input "592-3465105-55"
drag, startPoint x: 227, startPoint y: 249, endPoint x: 266, endPoint y: 255, distance: 39.3
click at [227, 249] on input "Jour" at bounding box center [228, 249] width 58 height 16
click at [295, 255] on div "Valide jusqu'au Jour / Mois / Année La carte ne peut être périmée d'ici 2 semai…" at bounding box center [273, 252] width 309 height 22
click at [230, 249] on input "Jour" at bounding box center [228, 249] width 58 height 16
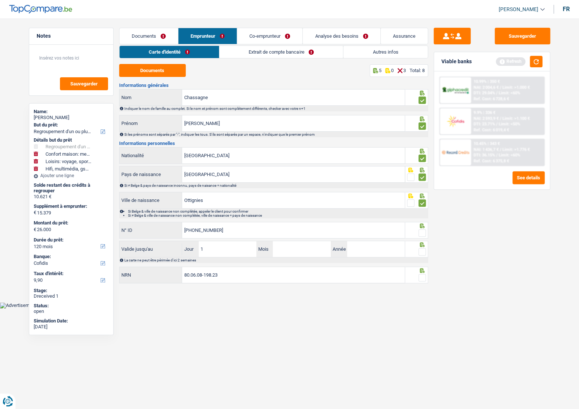
type input "12"
type input "04"
type input "2026"
click at [415, 248] on fieldset at bounding box center [416, 251] width 19 height 9
click at [422, 246] on icon at bounding box center [421, 244] width 7 height 5
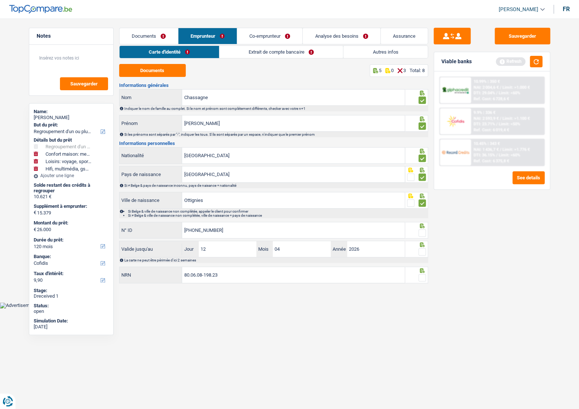
click at [420, 230] on span at bounding box center [421, 232] width 7 height 7
click at [0, 0] on input "radio" at bounding box center [0, 0] width 0 height 0
click at [428, 254] on div "Sauvegarder Viable banks Refresh 10.99% | 350 € NAI: 2 004,6 € / Limit: >1.000 …" at bounding box center [492, 212] width 128 height 368
click at [421, 253] on span at bounding box center [421, 251] width 7 height 7
click at [0, 0] on input "radio" at bounding box center [0, 0] width 0 height 0
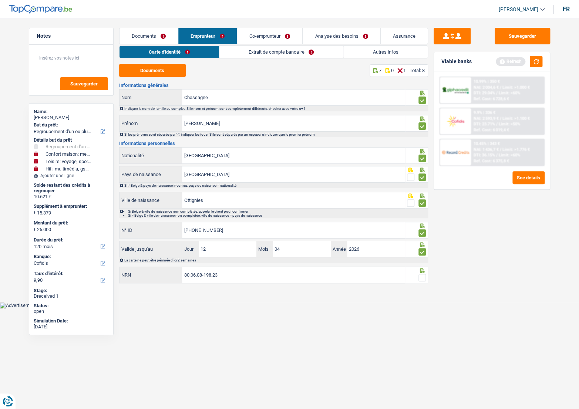
click at [420, 274] on span at bounding box center [421, 277] width 7 height 7
click at [0, 0] on input "radio" at bounding box center [0, 0] width 0 height 0
drag, startPoint x: 535, startPoint y: 35, endPoint x: 492, endPoint y: 35, distance: 42.5
click at [533, 35] on button "Sauvegarder" at bounding box center [522, 36] width 55 height 17
click at [292, 50] on link "Extrait de compte bancaire" at bounding box center [282, 52] width 124 height 12
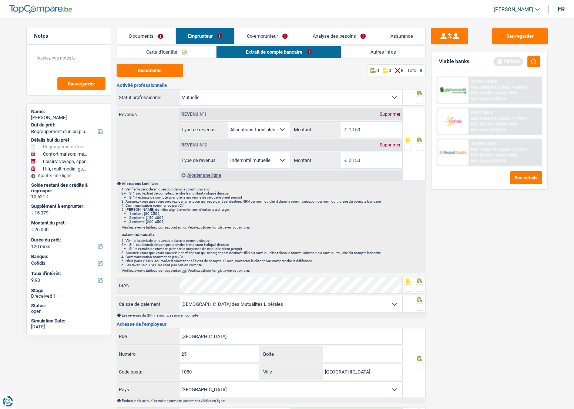
click at [258, 40] on link "Co-emprunteur" at bounding box center [267, 36] width 65 height 16
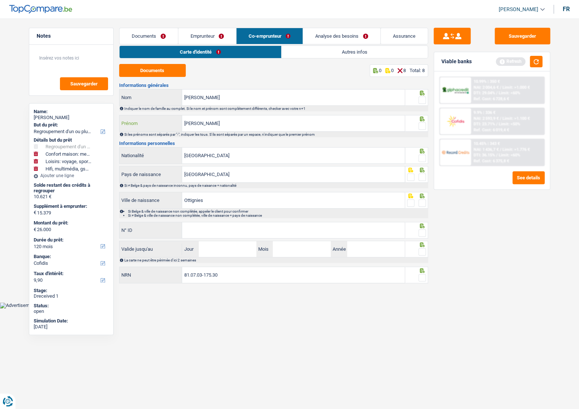
drag, startPoint x: 211, startPoint y: 124, endPoint x: 135, endPoint y: 126, distance: 76.2
click at [135, 126] on div "Schuler Prénom" at bounding box center [262, 123] width 286 height 16
click at [232, 94] on input "Ludovic" at bounding box center [293, 98] width 223 height 16
paste input "Schuler"
drag, startPoint x: 201, startPoint y: 97, endPoint x: 156, endPoint y: 99, distance: 45.5
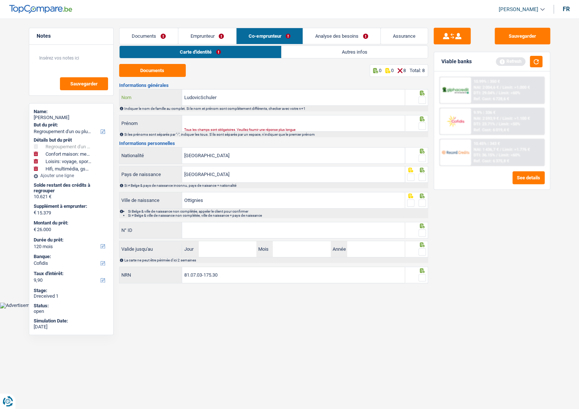
click at [156, 99] on div "LudovicSchuler Nom" at bounding box center [262, 98] width 286 height 16
type input "Schuler"
click at [247, 120] on input "Prénom" at bounding box center [293, 123] width 223 height 16
paste input "Ludovic"
type input "Ludovic"
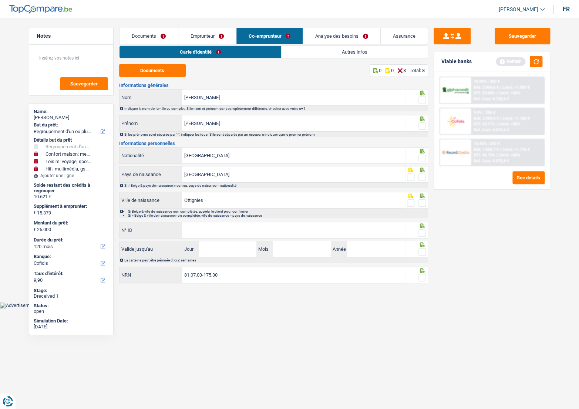
click at [422, 101] on span at bounding box center [421, 100] width 7 height 7
click at [0, 0] on input "radio" at bounding box center [0, 0] width 0 height 0
click at [420, 124] on span at bounding box center [421, 125] width 7 height 7
click at [0, 0] on input "radio" at bounding box center [0, 0] width 0 height 0
drag, startPoint x: 418, startPoint y: 155, endPoint x: 418, endPoint y: 166, distance: 10.4
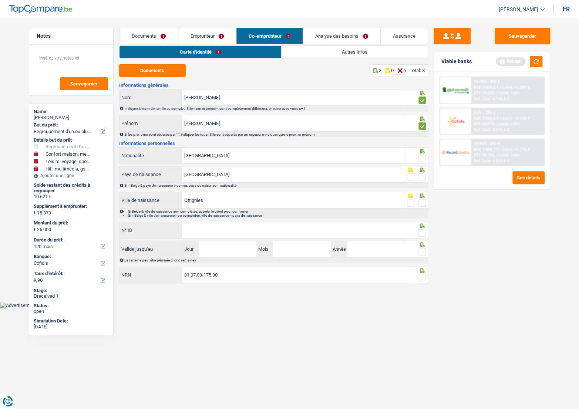
click at [418, 158] on span at bounding box center [421, 158] width 7 height 7
click at [0, 0] on input "radio" at bounding box center [0, 0] width 0 height 0
click at [428, 177] on div "Sauvegarder Viable banks Refresh 10.99% | 350 € NAI: 2 004,6 € / Limit: >1.000 …" at bounding box center [492, 212] width 128 height 368
click at [426, 177] on div at bounding box center [416, 174] width 23 height 17
drag, startPoint x: 422, startPoint y: 178, endPoint x: 420, endPoint y: 173, distance: 5.0
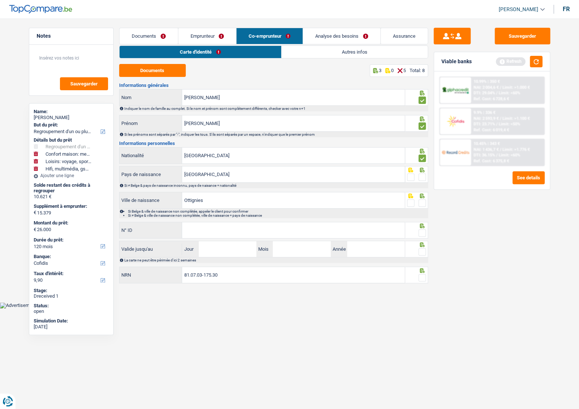
click at [422, 178] on span at bounding box center [421, 177] width 7 height 7
click at [0, 0] on input "radio" at bounding box center [0, 0] width 0 height 0
click at [420, 199] on span at bounding box center [421, 202] width 7 height 7
click at [0, 0] on input "radio" at bounding box center [0, 0] width 0 height 0
drag, startPoint x: 201, startPoint y: 223, endPoint x: 197, endPoint y: 226, distance: 4.7
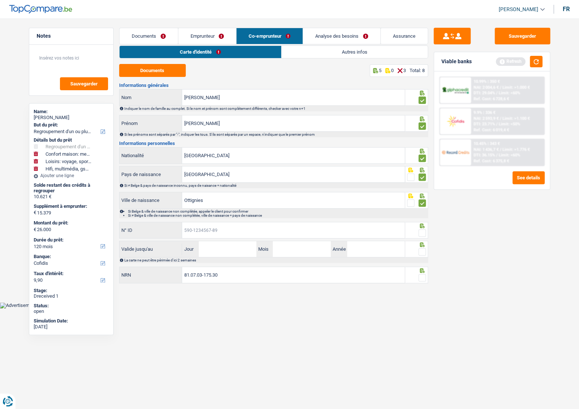
click at [200, 225] on input "N° ID" at bounding box center [293, 230] width 223 height 16
paste input "595-2293873-35"
type input "595-2293873-35"
click at [211, 245] on input "Jour" at bounding box center [228, 249] width 58 height 16
type input "07"
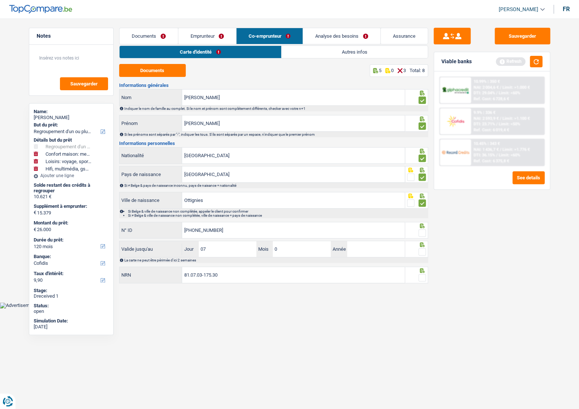
type input "05"
click at [252, 254] on div "Entrez une date valide" at bounding box center [283, 255] width 198 height 3
drag, startPoint x: 402, startPoint y: 242, endPoint x: 398, endPoint y: 242, distance: 4.1
click at [401, 242] on input "203" at bounding box center [376, 249] width 58 height 16
type input "2034"
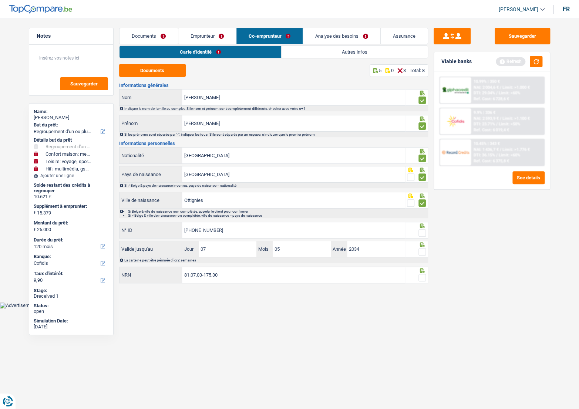
click at [482, 260] on div "Sauvegarder Viable banks Refresh 10.99% | 350 € NAI: 2 004,6 € / Limit: >1.000 …" at bounding box center [492, 212] width 128 height 368
drag, startPoint x: 416, startPoint y: 246, endPoint x: 423, endPoint y: 248, distance: 7.4
click at [421, 248] on div at bounding box center [416, 249] width 23 height 17
click at [424, 249] on span at bounding box center [421, 251] width 7 height 7
click at [0, 0] on input "radio" at bounding box center [0, 0] width 0 height 0
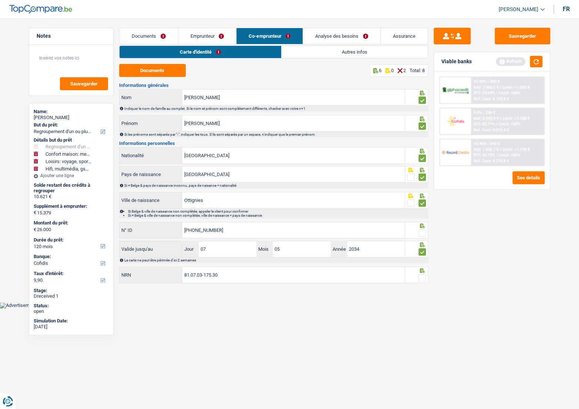
click at [419, 229] on div at bounding box center [421, 233] width 7 height 9
click at [422, 229] on span at bounding box center [421, 232] width 7 height 7
click at [0, 0] on input "radio" at bounding box center [0, 0] width 0 height 0
click at [425, 274] on span at bounding box center [421, 277] width 7 height 7
click at [0, 0] on input "radio" at bounding box center [0, 0] width 0 height 0
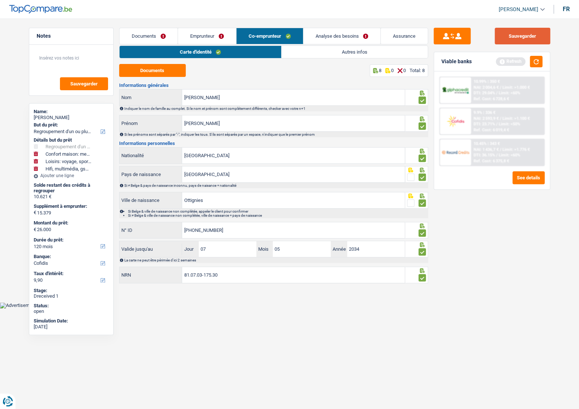
click at [521, 41] on button "Sauvegarder" at bounding box center [522, 36] width 55 height 17
click at [313, 48] on link "Autres infos" at bounding box center [355, 52] width 146 height 12
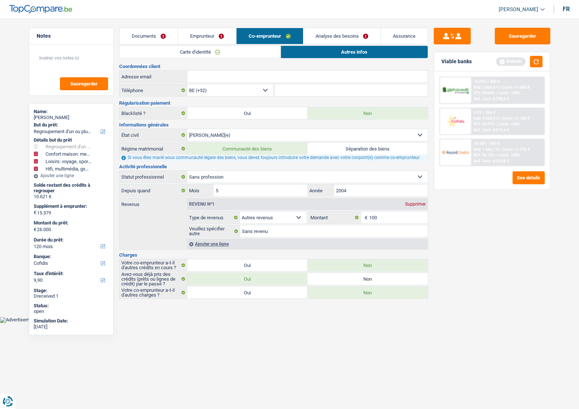
click at [192, 38] on link "Emprunteur" at bounding box center [207, 36] width 58 height 16
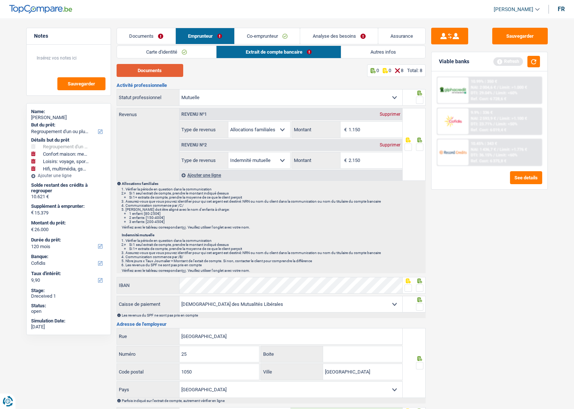
click at [164, 73] on button "Documents" at bounding box center [150, 70] width 67 height 13
drag, startPoint x: 421, startPoint y: 100, endPoint x: 421, endPoint y: 110, distance: 10.0
click at [420, 100] on span at bounding box center [419, 100] width 7 height 7
click at [0, 0] on input "radio" at bounding box center [0, 0] width 0 height 0
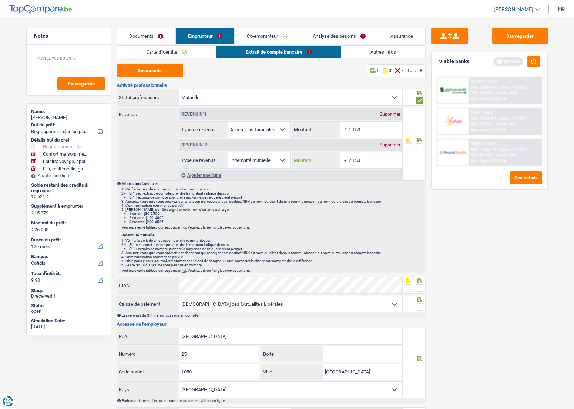
click at [361, 159] on input "2.150" at bounding box center [375, 160] width 54 height 16
drag, startPoint x: 369, startPoint y: 162, endPoint x: 262, endPoint y: 162, distance: 106.9
click at [262, 162] on div "Allocation d'handicap Allocations chômage Allocations familiales Chèques repas …" at bounding box center [290, 160] width 223 height 17
click at [373, 162] on input "2.146" at bounding box center [375, 160] width 54 height 16
drag, startPoint x: 370, startPoint y: 162, endPoint x: 330, endPoint y: 160, distance: 40.4
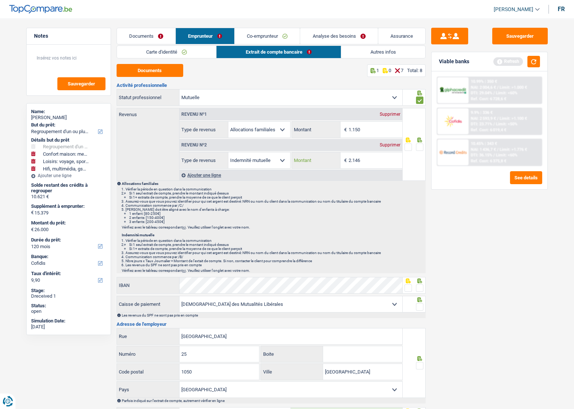
click at [330, 160] on div "2.146 € Montant" at bounding box center [347, 160] width 110 height 16
type input "2.093"
click at [418, 148] on span at bounding box center [419, 147] width 7 height 7
click at [0, 0] on input "radio" at bounding box center [0, 0] width 0 height 0
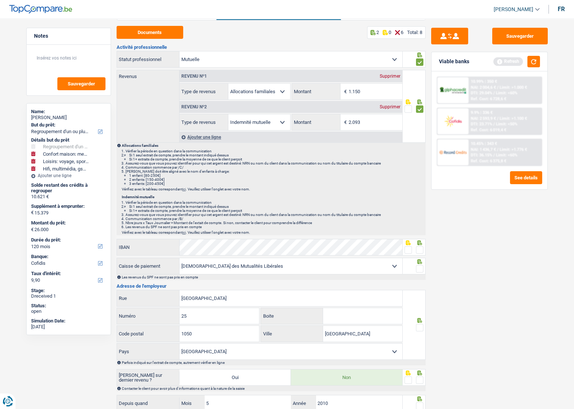
scroll to position [67, 0]
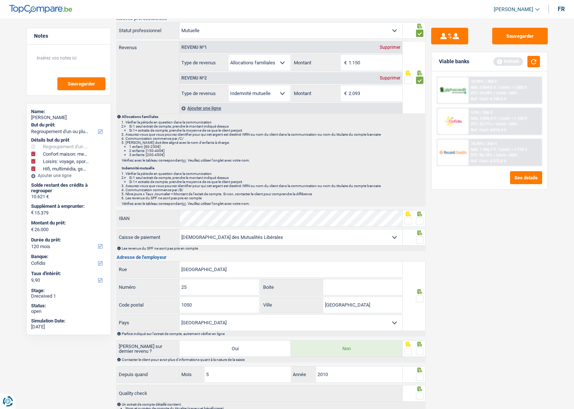
click at [410, 220] on span at bounding box center [407, 221] width 7 height 7
click at [0, 0] on input "radio" at bounding box center [0, 0] width 0 height 0
click at [320, 202] on p "Vérifiez avec le tableau correspondant ici . Veuillez utiliser l'onglet avec vo…" at bounding box center [273, 204] width 303 height 4
click at [303, 209] on div "Activité professionnelle Ouvrier Employé privé Employé public Invalide Indépend…" at bounding box center [271, 222] width 309 height 412
drag, startPoint x: 421, startPoint y: 226, endPoint x: 417, endPoint y: 225, distance: 4.2
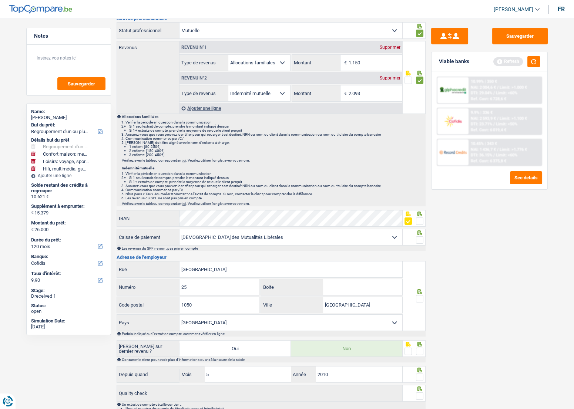
click at [420, 226] on div "IBAN" at bounding box center [271, 219] width 309 height 18
click at [416, 222] on span at bounding box center [419, 221] width 7 height 7
click at [0, 0] on input "radio" at bounding box center [0, 0] width 0 height 0
drag, startPoint x: 420, startPoint y: 237, endPoint x: 422, endPoint y: 241, distance: 5.0
click at [420, 238] on span at bounding box center [419, 239] width 7 height 7
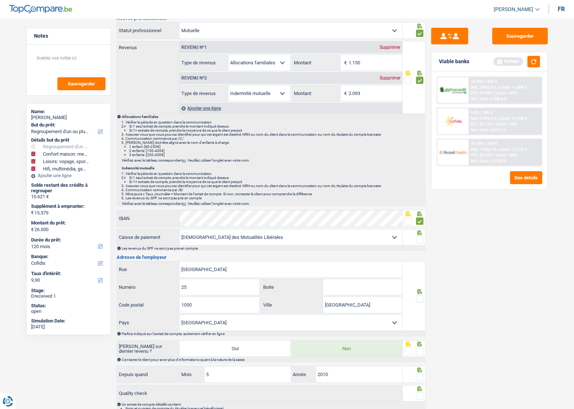
click at [0, 0] on input "radio" at bounding box center [0, 0] width 0 height 0
click at [419, 295] on span at bounding box center [419, 298] width 7 height 7
click at [0, 0] on input "radio" at bounding box center [0, 0] width 0 height 0
drag, startPoint x: 421, startPoint y: 350, endPoint x: 417, endPoint y: 366, distance: 16.0
click at [420, 351] on span at bounding box center [419, 351] width 7 height 7
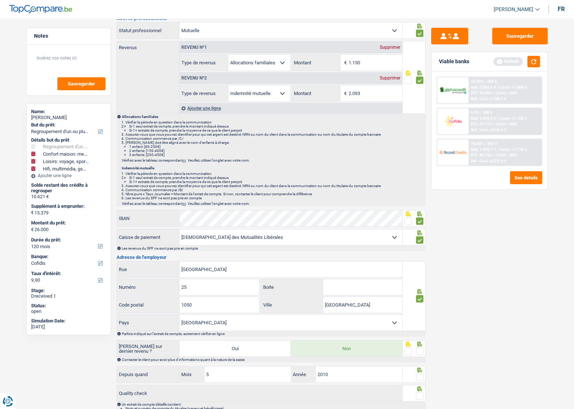
click at [0, 0] on input "radio" at bounding box center [0, 0] width 0 height 0
click at [418, 378] on span at bounding box center [419, 377] width 7 height 7
click at [0, 0] on input "radio" at bounding box center [0, 0] width 0 height 0
click at [418, 375] on span at bounding box center [419, 377] width 7 height 7
click at [0, 0] on input "radio" at bounding box center [0, 0] width 0 height 0
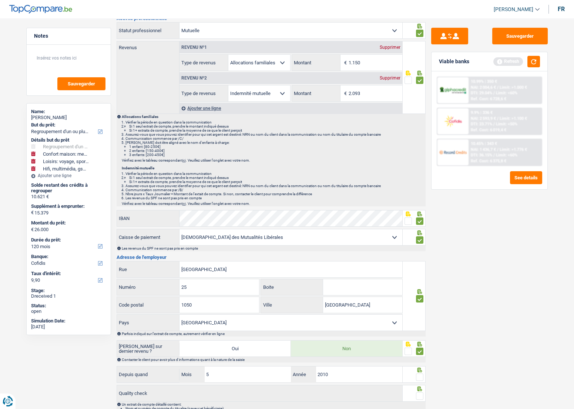
drag, startPoint x: 423, startPoint y: 401, endPoint x: 421, endPoint y: 394, distance: 7.6
click at [423, 402] on div "Un extrait de compte détaillé contient: Nom et numéro de compte du titualire (p…" at bounding box center [273, 414] width 303 height 24
drag, startPoint x: 421, startPoint y: 394, endPoint x: 418, endPoint y: 372, distance: 22.0
click at [421, 394] on span at bounding box center [419, 396] width 7 height 7
click at [0, 0] on input "radio" at bounding box center [0, 0] width 0 height 0
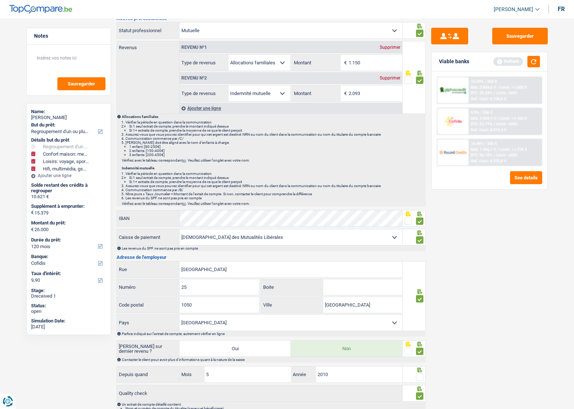
click at [418, 373] on div at bounding box center [419, 377] width 7 height 9
click at [418, 375] on span at bounding box center [419, 377] width 7 height 7
click at [0, 0] on input "radio" at bounding box center [0, 0] width 0 height 0
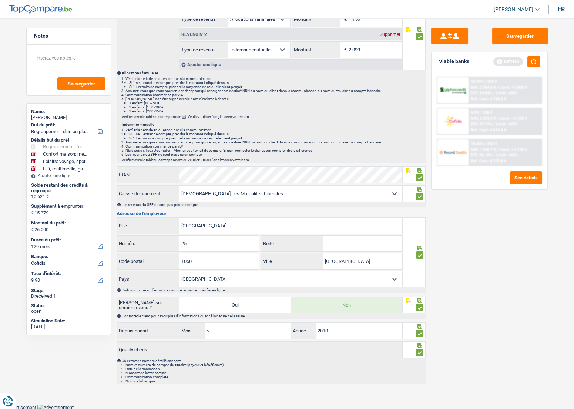
scroll to position [0, 0]
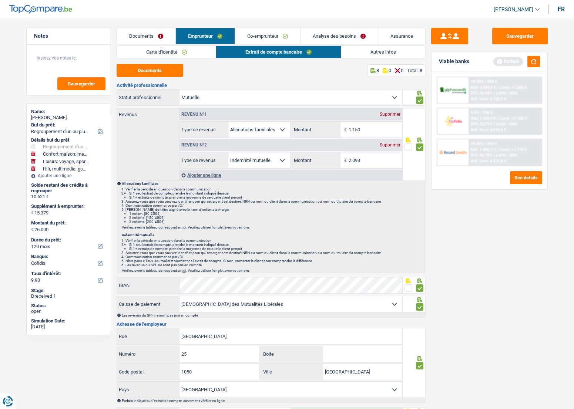
click at [362, 49] on link "Autres infos" at bounding box center [383, 52] width 84 height 12
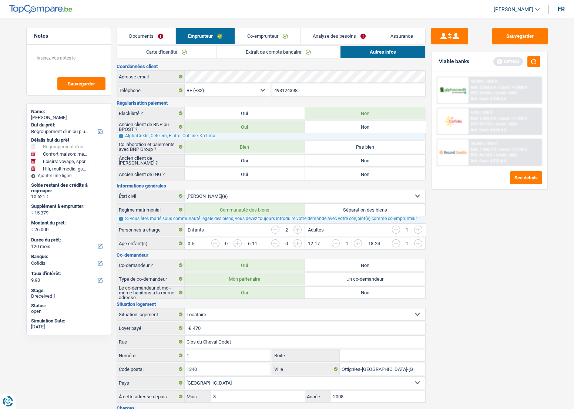
click at [372, 176] on label "Non" at bounding box center [365, 174] width 120 height 12
click at [372, 176] on input "Non" at bounding box center [365, 174] width 120 height 12
radio input "true"
click at [366, 162] on label "Non" at bounding box center [365, 161] width 120 height 12
click at [366, 162] on input "Non" at bounding box center [365, 161] width 120 height 12
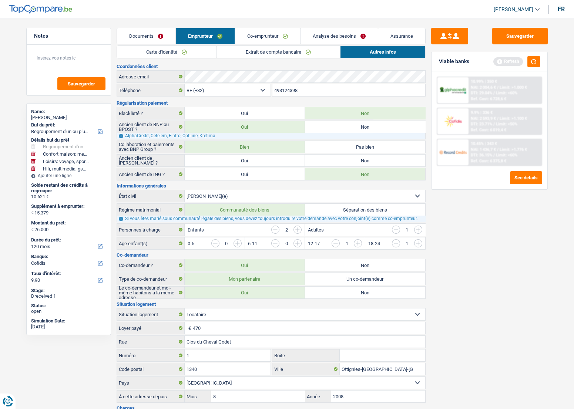
radio input "true"
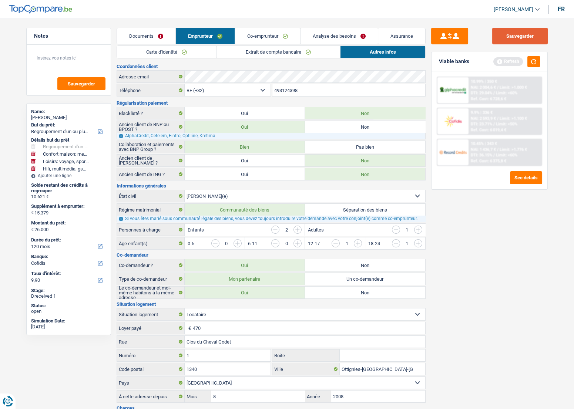
click at [504, 43] on button "Sauvegarder" at bounding box center [519, 36] width 55 height 17
click at [530, 62] on button "button" at bounding box center [533, 61] width 13 height 11
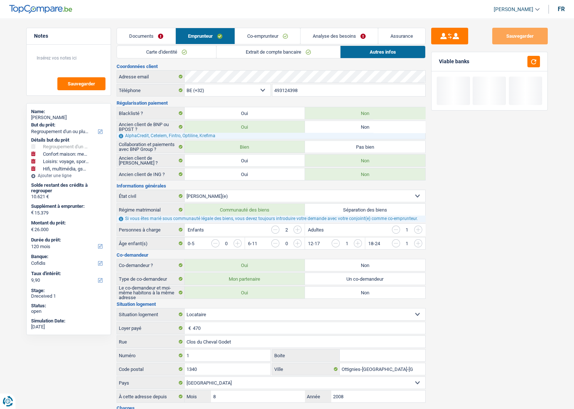
click at [265, 36] on link "Co-emprunteur" at bounding box center [267, 36] width 65 height 16
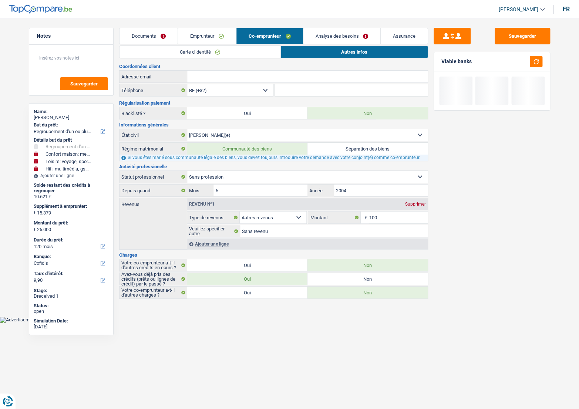
click at [216, 54] on link "Carte d'identité" at bounding box center [199, 52] width 161 height 12
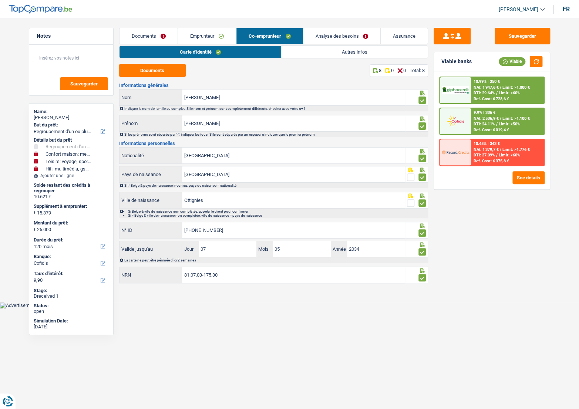
click at [304, 59] on div "Carte d'identité Autres infos Documents 8 0 0 Total: 8 Informations générales S…" at bounding box center [273, 165] width 309 height 239
click at [304, 53] on link "Autres infos" at bounding box center [355, 52] width 146 height 12
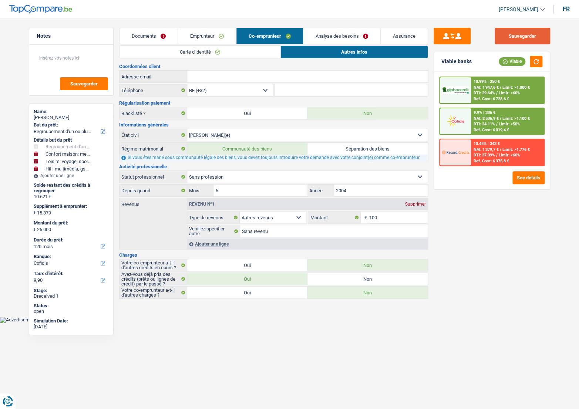
click at [525, 39] on button "Sauvegarder" at bounding box center [522, 36] width 55 height 17
click at [530, 61] on button "button" at bounding box center [536, 61] width 13 height 11
click at [491, 88] on span "NAI: 1 947,6 €" at bounding box center [485, 87] width 25 height 5
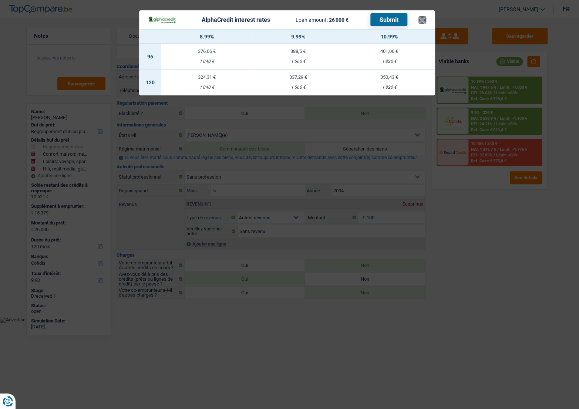
click at [425, 21] on header "AlphaCredit interest rates Loan amount: 26 000 € Submit ×" at bounding box center [287, 19] width 296 height 19
click at [422, 21] on button "×" at bounding box center [422, 19] width 8 height 7
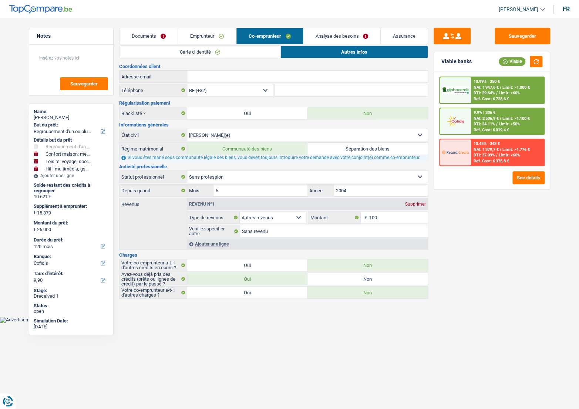
click at [204, 34] on link "Emprunteur" at bounding box center [207, 36] width 58 height 16
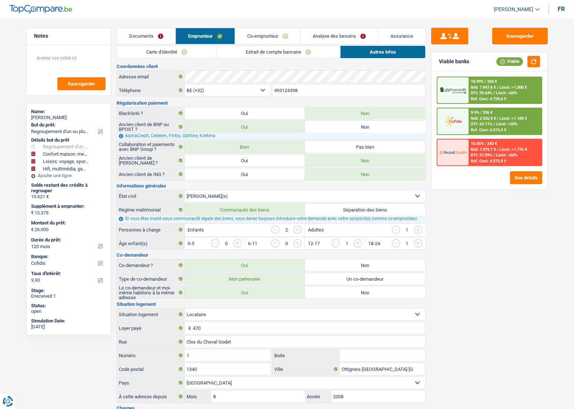
drag, startPoint x: 197, startPoint y: 49, endPoint x: 206, endPoint y: 52, distance: 9.8
click at [197, 49] on link "Carte d'identité" at bounding box center [166, 52] width 99 height 12
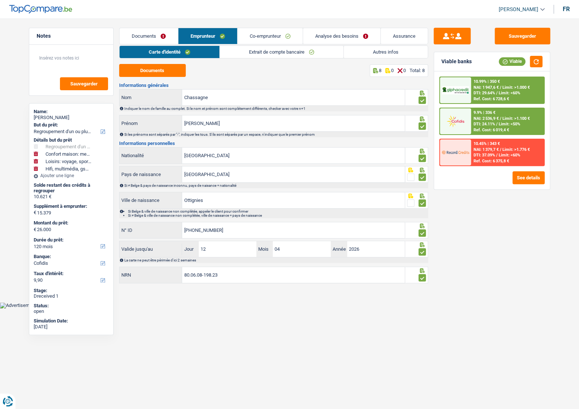
click at [363, 50] on link "Autres infos" at bounding box center [386, 52] width 84 height 12
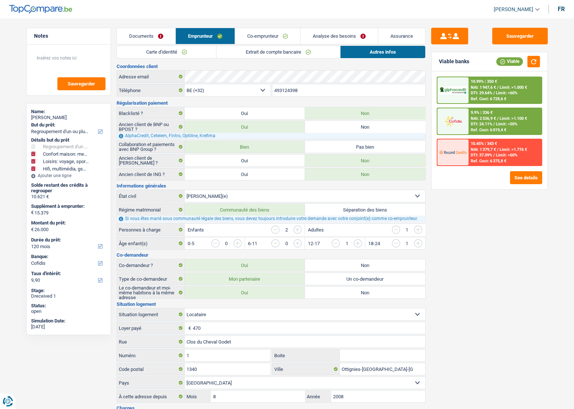
drag, startPoint x: 257, startPoint y: 56, endPoint x: 367, endPoint y: 50, distance: 109.3
click at [258, 56] on link "Extrait de compte bancaire" at bounding box center [278, 52] width 124 height 12
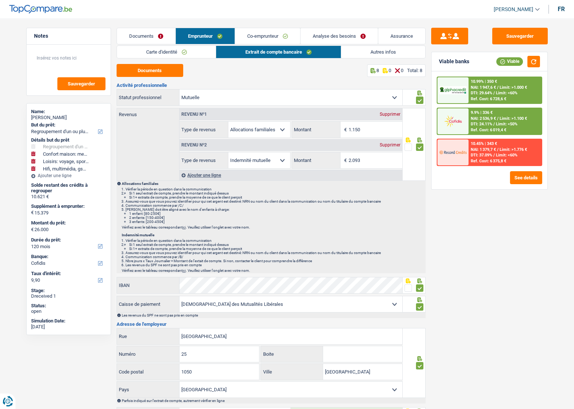
click at [351, 41] on link "Analyse des besoins" at bounding box center [338, 36] width 77 height 16
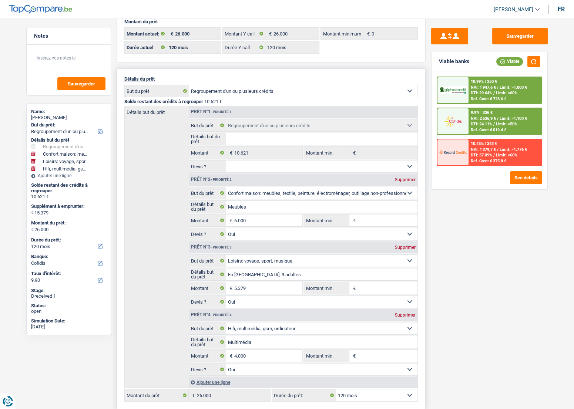
scroll to position [101, 0]
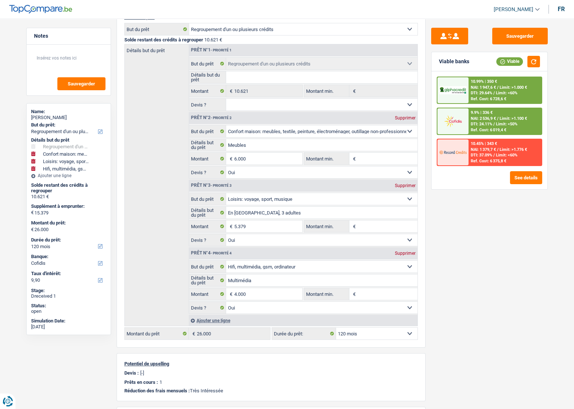
click at [516, 94] on span "Limit: <60%" at bounding box center [506, 93] width 21 height 5
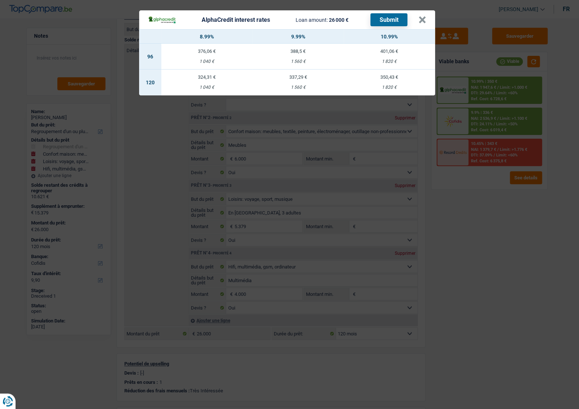
click at [232, 85] on div "1 040 €" at bounding box center [206, 87] width 91 height 5
select select "alphacredit"
type input "8,99"
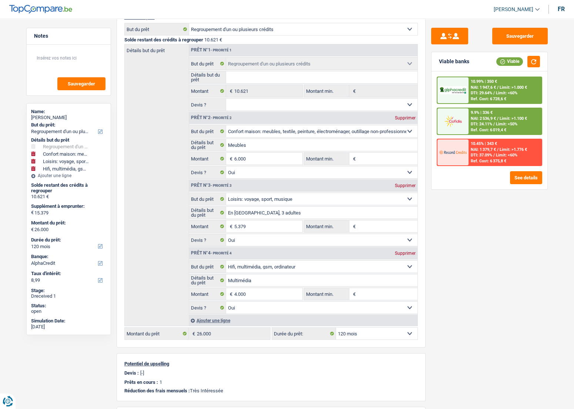
click at [489, 88] on span "NAI: 1 947,6 €" at bounding box center [483, 87] width 25 height 5
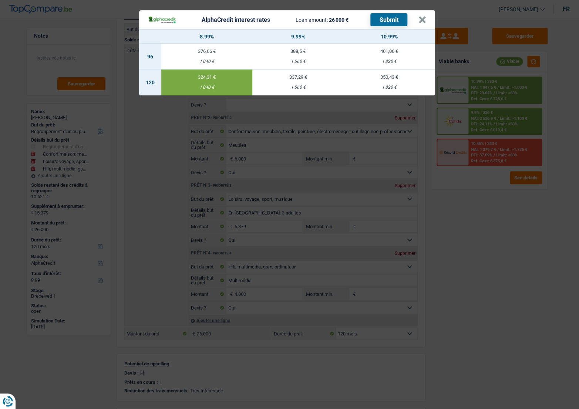
click at [395, 22] on button "Submit" at bounding box center [388, 19] width 37 height 13
click at [419, 21] on button "×" at bounding box center [422, 19] width 8 height 7
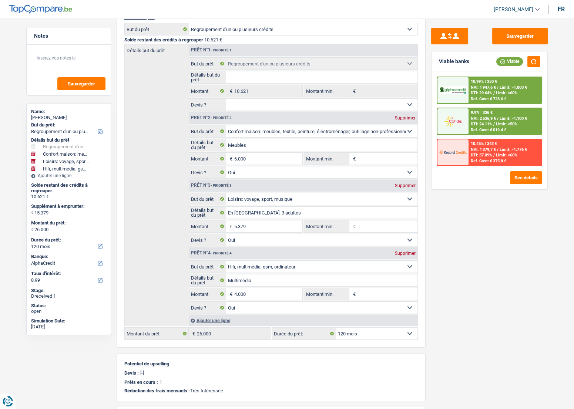
click at [508, 111] on div "9.9% | 336 € NAI: 2 536,9 € / Limit: >1.100 € DTI: 24.11% / Limit: <50% Ref. Co…" at bounding box center [504, 121] width 73 height 26
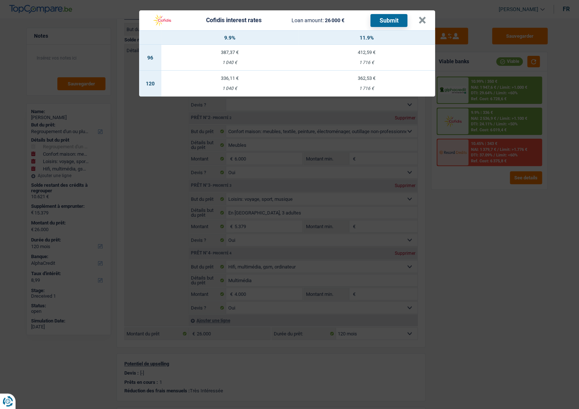
click at [263, 88] on div "1 040 €" at bounding box center [229, 88] width 137 height 5
select select "cofidis"
type input "9,90"
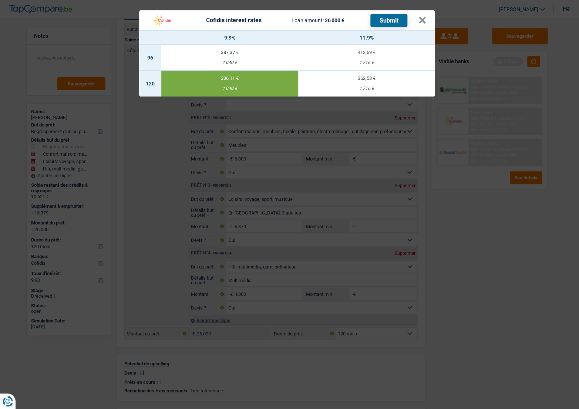
click at [385, 25] on button "Submit" at bounding box center [388, 20] width 37 height 13
click at [425, 18] on button "×" at bounding box center [422, 20] width 8 height 7
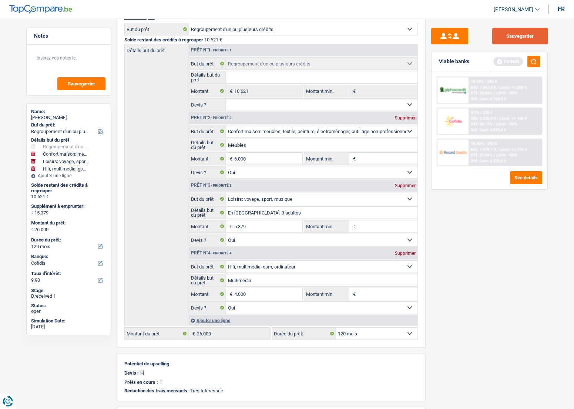
click at [510, 31] on button "Sauvegarder" at bounding box center [519, 36] width 55 height 17
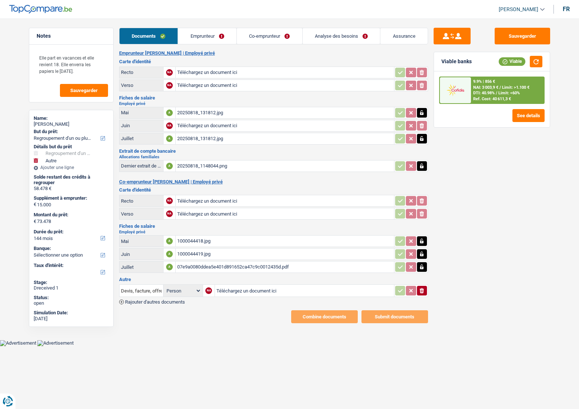
select select "refinancing"
select select "other"
select select "144"
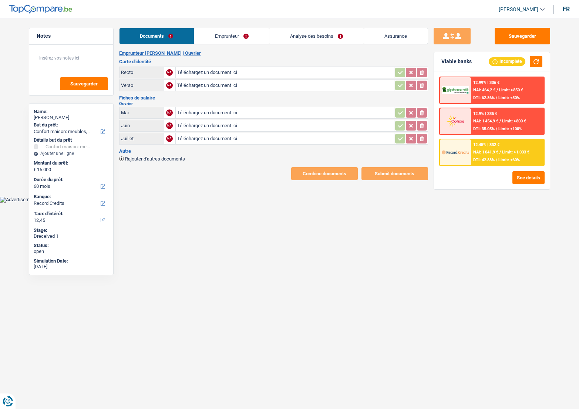
select select "household"
select select "60"
select select "record credits"
click at [200, 74] on input "Téléchargez un document ici" at bounding box center [284, 72] width 215 height 11
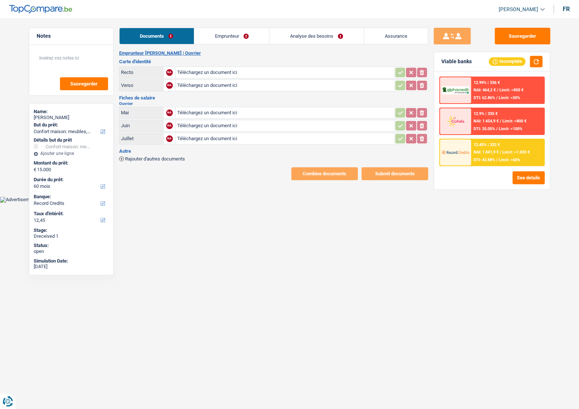
type input "C:\fakepath\IMG_6973.jpeg"
click at [204, 84] on input "Téléchargez un document ici" at bounding box center [284, 85] width 215 height 11
type input "C:\fakepath\IMG_6975.jpeg"
click at [235, 108] on input "Téléchargez un document ici" at bounding box center [284, 112] width 215 height 11
type input "C:\fakepath\IMG_6572.jpeg"
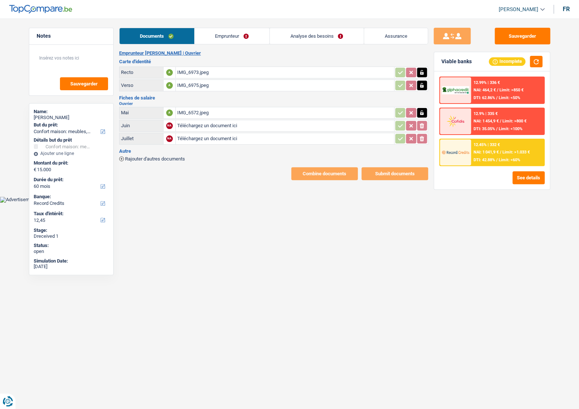
click at [223, 137] on input "Téléchargez un document ici" at bounding box center [284, 138] width 215 height 11
type input "C:\fakepath\IMG_7009.jpeg"
click at [228, 121] on input "Téléchargez un document ici" at bounding box center [284, 125] width 215 height 11
type input "C:\fakepath\IMG_7008.jpeg"
click at [215, 34] on link "Emprunteur" at bounding box center [232, 36] width 75 height 16
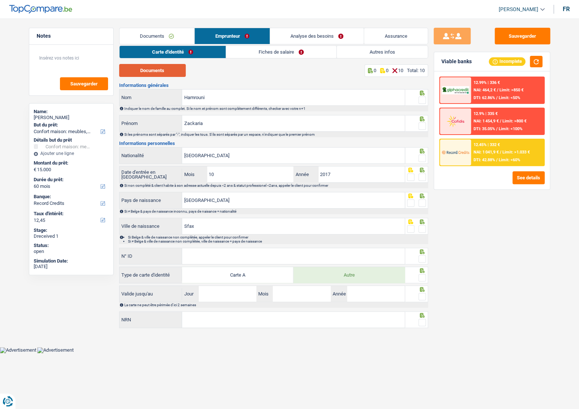
click at [160, 75] on button "Documents" at bounding box center [152, 70] width 67 height 13
click at [162, 71] on button "Documents" at bounding box center [152, 70] width 67 height 13
click at [423, 100] on span at bounding box center [421, 100] width 7 height 7
click at [0, 0] on input "radio" at bounding box center [0, 0] width 0 height 0
drag, startPoint x: 422, startPoint y: 126, endPoint x: 422, endPoint y: 141, distance: 14.8
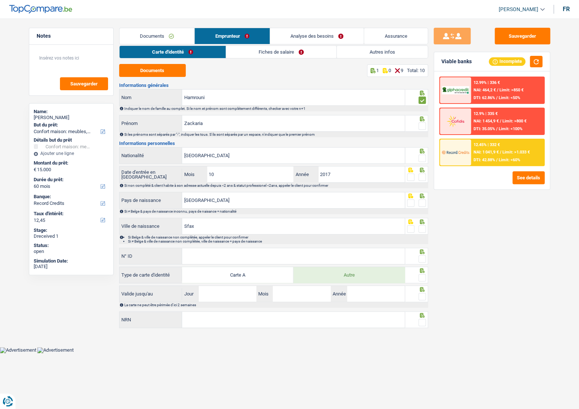
click at [422, 126] on span at bounding box center [421, 125] width 7 height 7
click at [0, 0] on input "radio" at bounding box center [0, 0] width 0 height 0
click at [421, 155] on div at bounding box center [421, 158] width 7 height 9
click at [421, 169] on icon at bounding box center [421, 170] width 7 height 5
drag, startPoint x: 421, startPoint y: 174, endPoint x: 421, endPoint y: 165, distance: 8.1
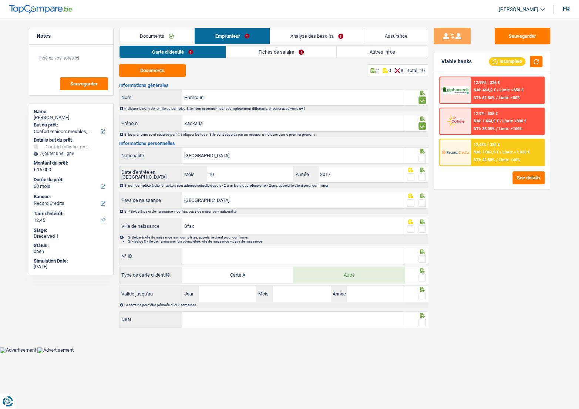
click at [421, 174] on span at bounding box center [421, 177] width 7 height 7
click at [0, 0] on input "radio" at bounding box center [0, 0] width 0 height 0
click at [422, 158] on span at bounding box center [421, 158] width 7 height 7
click at [0, 0] on input "radio" at bounding box center [0, 0] width 0 height 0
click at [421, 201] on span at bounding box center [421, 202] width 7 height 7
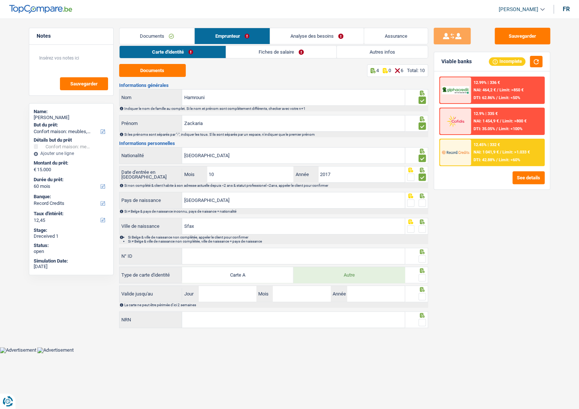
click at [0, 0] on input "radio" at bounding box center [0, 0] width 0 height 0
click at [422, 172] on icon at bounding box center [422, 170] width 5 height 5
click at [422, 228] on span at bounding box center [421, 228] width 7 height 7
click at [0, 0] on input "radio" at bounding box center [0, 0] width 0 height 0
drag, startPoint x: 215, startPoint y: 229, endPoint x: 201, endPoint y: 226, distance: 14.5
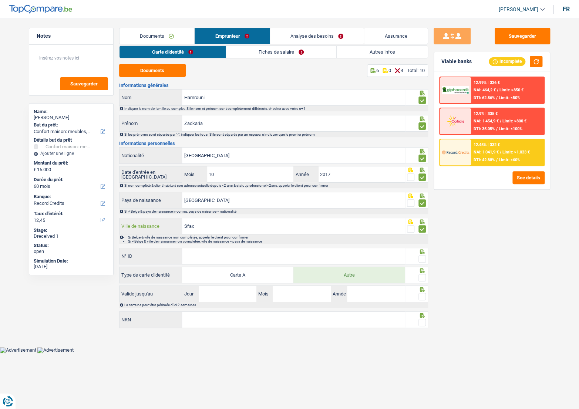
click at [175, 223] on div "Sfax Ville de naissance" at bounding box center [262, 226] width 286 height 16
drag, startPoint x: 233, startPoint y: 257, endPoint x: 400, endPoint y: 139, distance: 203.3
click at [235, 256] on input "N° ID" at bounding box center [293, 256] width 223 height 16
paste input "B-5937374"
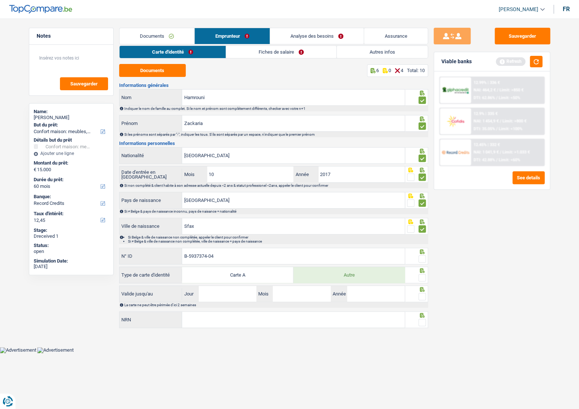
type input "B-5937374-04"
click at [423, 258] on span at bounding box center [421, 258] width 7 height 7
click at [0, 0] on input "radio" at bounding box center [0, 0] width 0 height 0
click at [422, 278] on span at bounding box center [421, 277] width 7 height 7
click at [0, 0] on input "radio" at bounding box center [0, 0] width 0 height 0
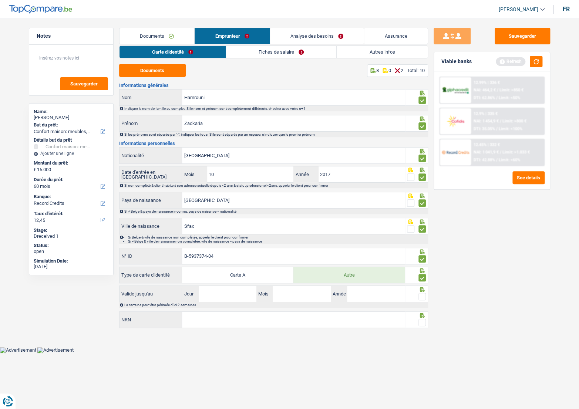
click at [422, 298] on span at bounding box center [421, 296] width 7 height 7
click at [0, 0] on input "radio" at bounding box center [0, 0] width 0 height 0
click at [233, 294] on input "Jour" at bounding box center [228, 294] width 58 height 16
type input "10"
type input "04"
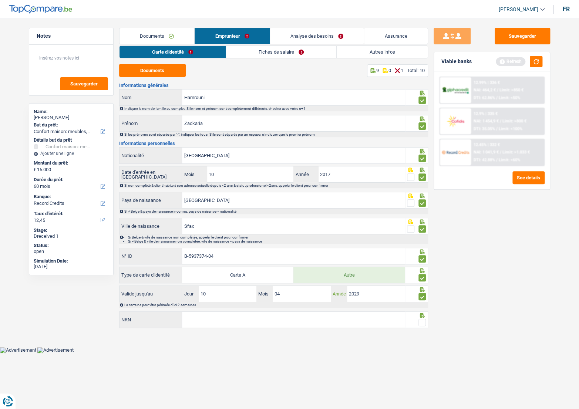
type input "2029"
click at [420, 95] on icon at bounding box center [422, 93] width 5 height 5
click at [420, 320] on span at bounding box center [421, 322] width 7 height 7
click at [0, 0] on input "radio" at bounding box center [0, 0] width 0 height 0
click at [213, 316] on input "NRN" at bounding box center [293, 320] width 223 height 16
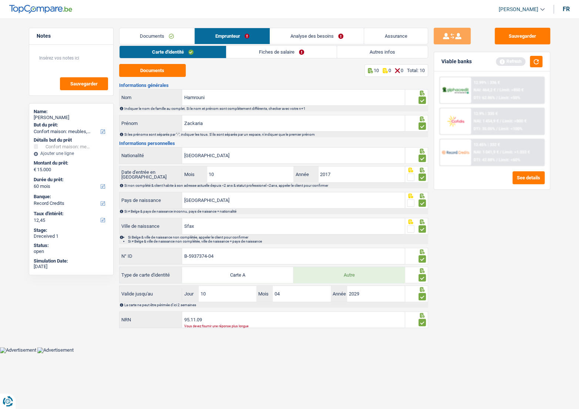
click at [244, 325] on div "Vous devez fournir une réponse plus longue" at bounding box center [283, 326] width 198 height 3
click at [247, 317] on input "95.11.09" at bounding box center [293, 320] width 223 height 16
type input "95.11.09-661.74"
click at [270, 58] on link "Fiches de salaire" at bounding box center [281, 52] width 110 height 12
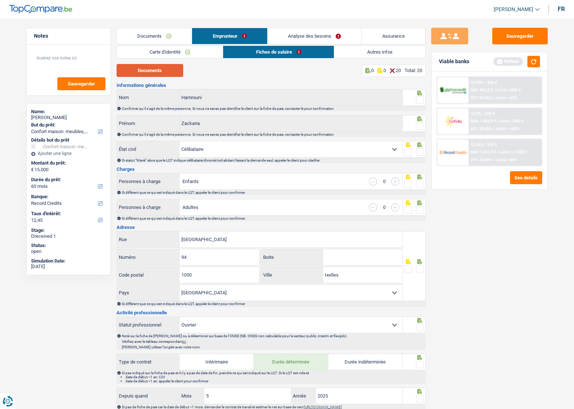
click at [166, 64] on button "Documents" at bounding box center [150, 70] width 67 height 13
drag, startPoint x: 420, startPoint y: 96, endPoint x: 420, endPoint y: 116, distance: 20.0
click at [420, 97] on span at bounding box center [419, 100] width 7 height 7
click at [0, 0] on input "radio" at bounding box center [0, 0] width 0 height 0
click at [419, 95] on icon at bounding box center [419, 93] width 5 height 5
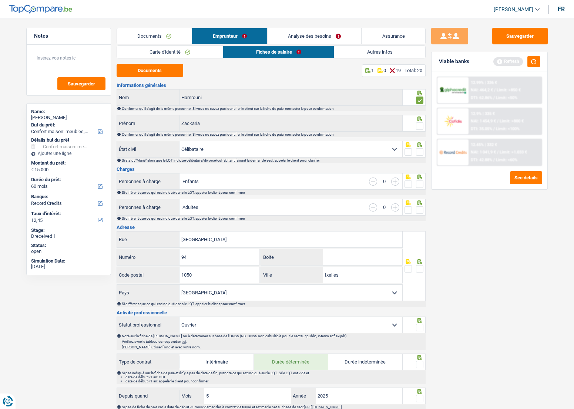
click at [417, 125] on span at bounding box center [419, 125] width 7 height 7
click at [0, 0] on input "radio" at bounding box center [0, 0] width 0 height 0
click at [417, 149] on span at bounding box center [419, 151] width 7 height 7
click at [0, 0] on input "radio" at bounding box center [0, 0] width 0 height 0
click at [416, 186] on span at bounding box center [419, 184] width 7 height 7
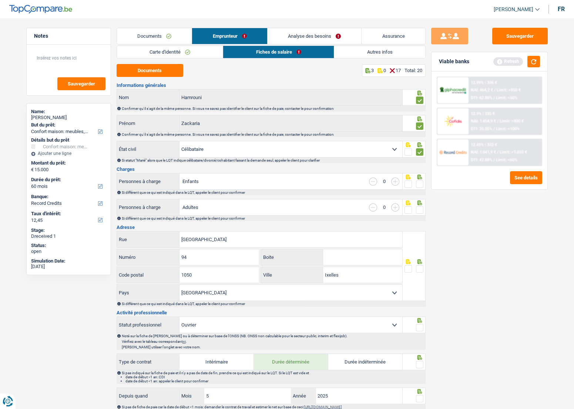
click at [0, 0] on input "radio" at bounding box center [0, 0] width 0 height 0
click at [416, 207] on span at bounding box center [419, 209] width 7 height 7
click at [0, 0] on input "radio" at bounding box center [0, 0] width 0 height 0
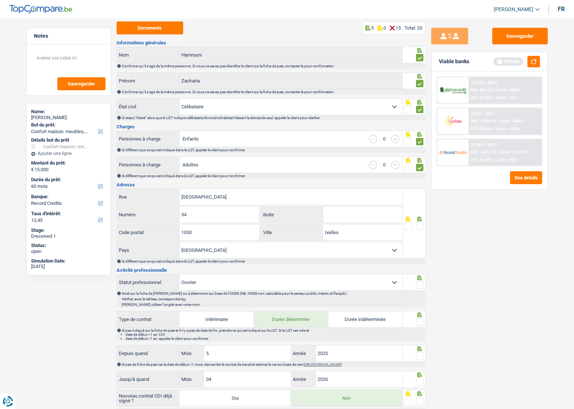
scroll to position [67, 0]
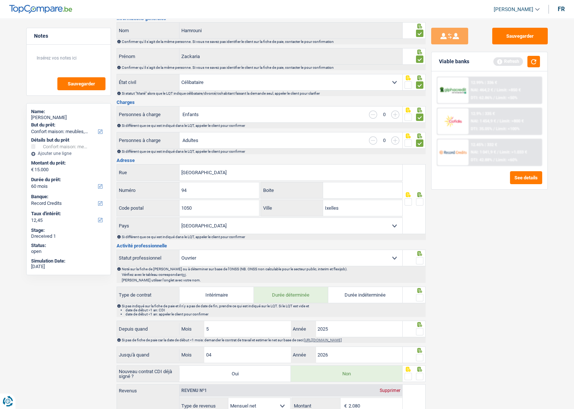
click at [420, 199] on span at bounding box center [419, 201] width 7 height 7
click at [0, 0] on input "radio" at bounding box center [0, 0] width 0 height 0
click at [414, 203] on fieldset at bounding box center [413, 202] width 19 height 9
click at [356, 193] on input "Boite" at bounding box center [362, 190] width 79 height 16
type input "ss"
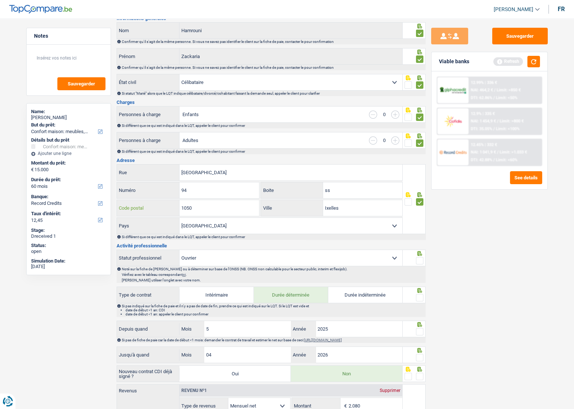
drag, startPoint x: 256, startPoint y: 201, endPoint x: 252, endPoint y: 201, distance: 4.1
click at [254, 201] on input "1050" at bounding box center [219, 208] width 80 height 16
click at [350, 208] on input "Ixelles" at bounding box center [362, 208] width 79 height 16
click at [420, 259] on span at bounding box center [419, 260] width 7 height 7
click at [0, 0] on input "radio" at bounding box center [0, 0] width 0 height 0
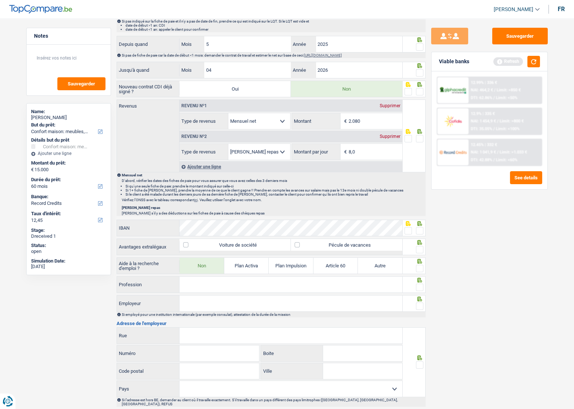
scroll to position [403, 0]
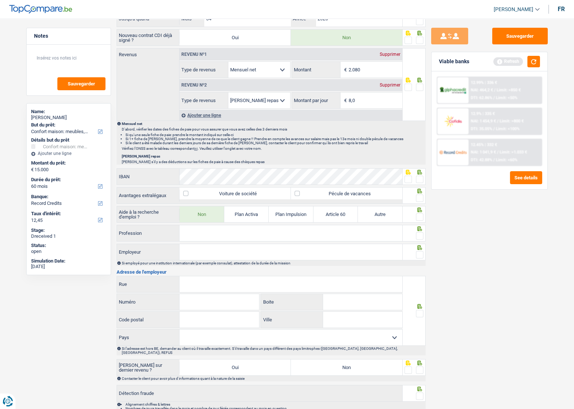
drag, startPoint x: 196, startPoint y: 283, endPoint x: 346, endPoint y: 243, distance: 155.2
click at [199, 283] on input "Rue" at bounding box center [290, 284] width 223 height 16
click at [195, 285] on input "Rue" at bounding box center [290, 284] width 223 height 16
type input "cpas ixelles"
click at [202, 294] on input "Numéro" at bounding box center [219, 302] width 80 height 16
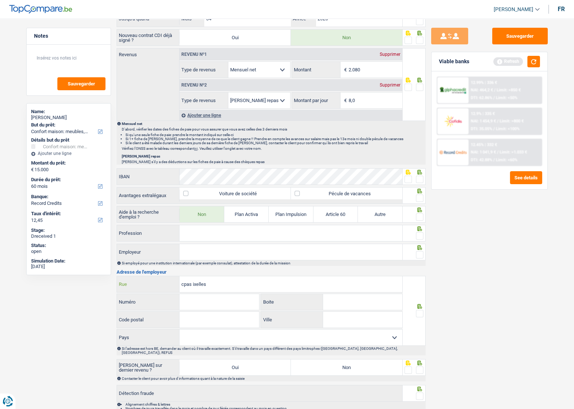
drag, startPoint x: 219, startPoint y: 282, endPoint x: 168, endPoint y: 285, distance: 51.5
click at [168, 285] on div "cpas ixelles Rue" at bounding box center [260, 284] width 286 height 16
click at [202, 233] on input "Profession" at bounding box center [290, 233] width 223 height 16
paste input "cpas ixelles"
type input "cpas ixelles"
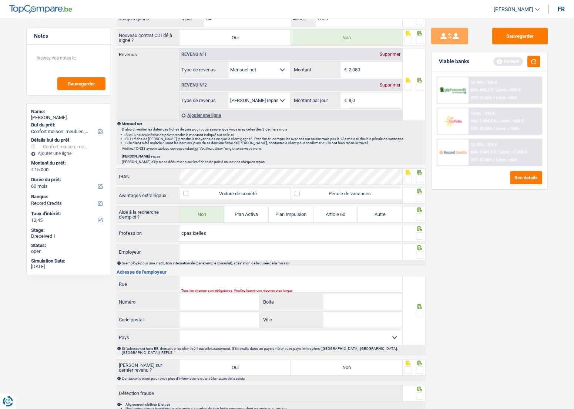
click at [206, 248] on input "Employeur" at bounding box center [290, 252] width 223 height 16
paste input "cpas ixelles"
type input "cpas ixelles"
drag, startPoint x: 218, startPoint y: 232, endPoint x: 151, endPoint y: 232, distance: 67.0
click at [151, 232] on div "cpas ixelles Profession" at bounding box center [260, 233] width 286 height 16
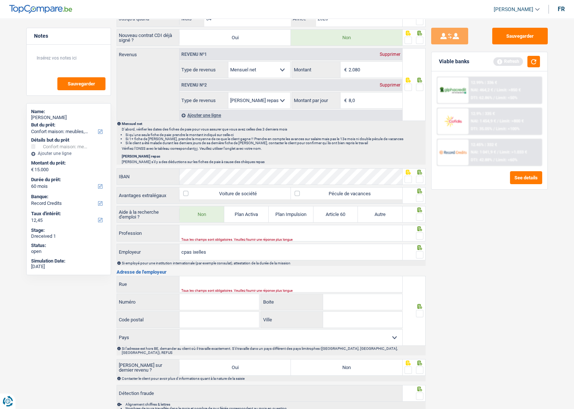
click at [417, 250] on div at bounding box center [419, 254] width 7 height 9
click at [417, 198] on span at bounding box center [419, 198] width 7 height 7
click at [0, 0] on input "radio" at bounding box center [0, 0] width 0 height 0
click at [418, 215] on span at bounding box center [419, 216] width 7 height 7
click at [0, 0] on input "radio" at bounding box center [0, 0] width 0 height 0
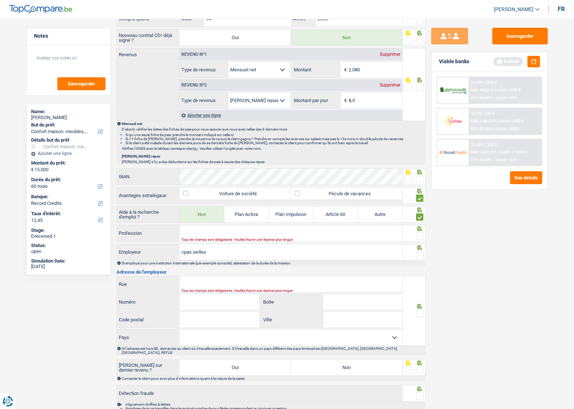
click at [418, 232] on span at bounding box center [419, 235] width 7 height 7
click at [0, 0] on input "radio" at bounding box center [0, 0] width 0 height 0
click at [416, 252] on span at bounding box center [419, 254] width 7 height 7
click at [0, 0] on input "radio" at bounding box center [0, 0] width 0 height 0
click at [230, 232] on input "Profession" at bounding box center [290, 233] width 223 height 16
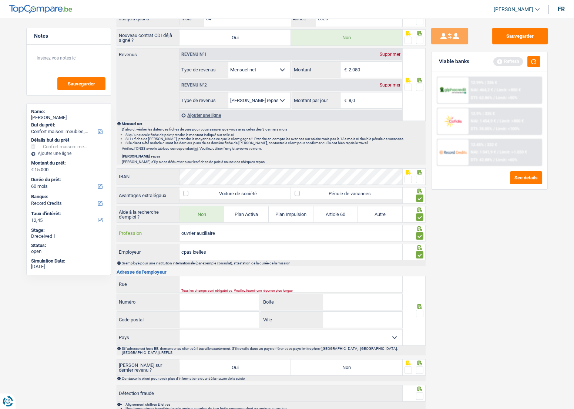
type input "ouvrier auxiliaire"
drag, startPoint x: 224, startPoint y: 276, endPoint x: 255, endPoint y: 277, distance: 30.7
click at [224, 276] on input "Rue" at bounding box center [290, 284] width 223 height 16
type input "chaussee de boondael"
click at [198, 300] on input "Numéro" at bounding box center [219, 302] width 80 height 16
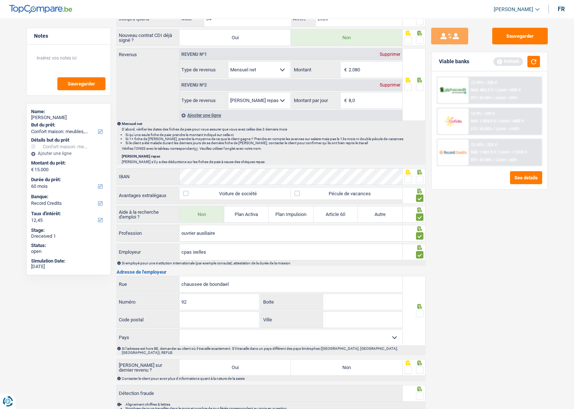
type input "92"
drag, startPoint x: 185, startPoint y: 330, endPoint x: 186, endPoint y: 319, distance: 11.8
click at [185, 330] on select "Belgique France Allemagne Italie Luxembourg Pays-Bas Espagne Suisse Sélectionne…" at bounding box center [290, 338] width 223 height 16
click at [186, 317] on input "Code postal" at bounding box center [219, 320] width 80 height 16
type input "1050"
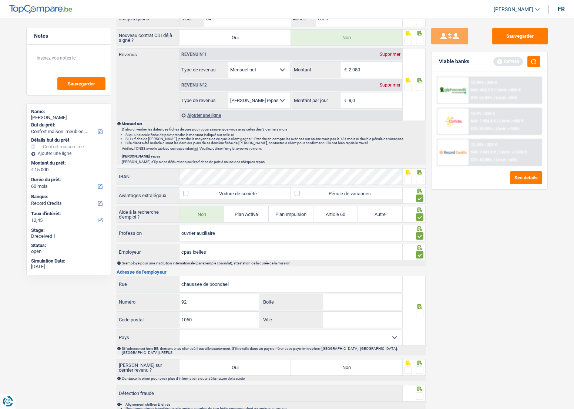
click at [277, 333] on select "Belgique France Allemagne Italie Luxembourg Pays-Bas Espagne Suisse Sélectionne…" at bounding box center [290, 338] width 223 height 16
select select "BE"
click at [179, 330] on select "Belgique France Allemagne Italie Luxembourg Pays-Bas Espagne Suisse Sélectionne…" at bounding box center [290, 338] width 223 height 16
drag, startPoint x: 330, startPoint y: 327, endPoint x: 334, endPoint y: 319, distance: 9.3
click at [330, 330] on select "Belgique France Allemagne Italie Luxembourg Pays-Bas Espagne Suisse Sélectionne…" at bounding box center [290, 338] width 223 height 16
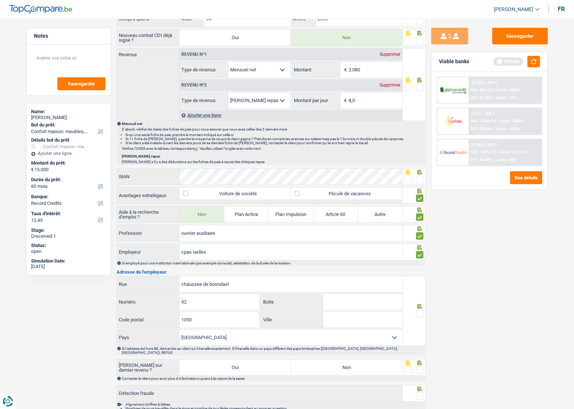
click at [336, 317] on input "Ville" at bounding box center [362, 320] width 79 height 16
type input "ixelles"
click at [419, 309] on div at bounding box center [419, 313] width 7 height 9
click at [370, 360] on label "Non" at bounding box center [346, 368] width 111 height 16
click at [370, 360] on input "Non" at bounding box center [346, 368] width 111 height 16
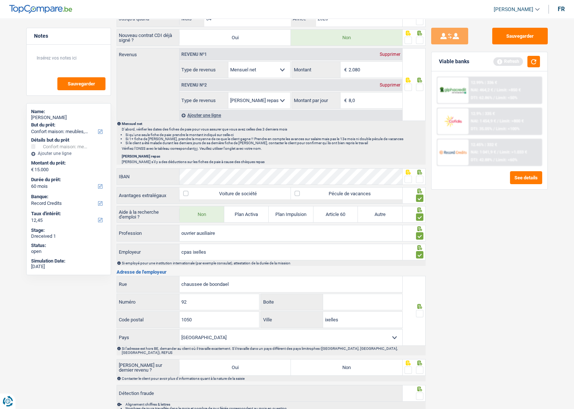
radio input "true"
drag, startPoint x: 420, startPoint y: 363, endPoint x: 420, endPoint y: 368, distance: 5.6
click at [420, 367] on span at bounding box center [419, 370] width 7 height 7
click at [0, 0] on input "radio" at bounding box center [0, 0] width 0 height 0
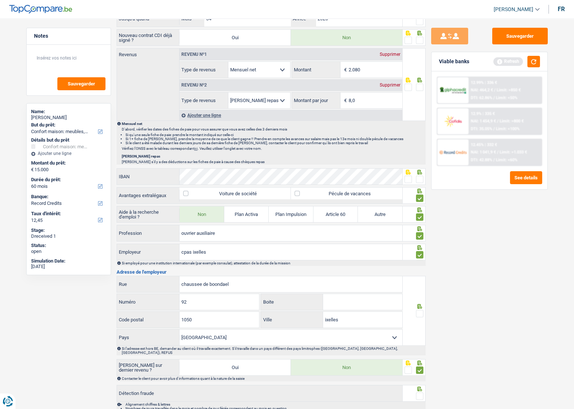
click at [419, 311] on span at bounding box center [419, 313] width 7 height 7
click at [0, 0] on input "radio" at bounding box center [0, 0] width 0 height 0
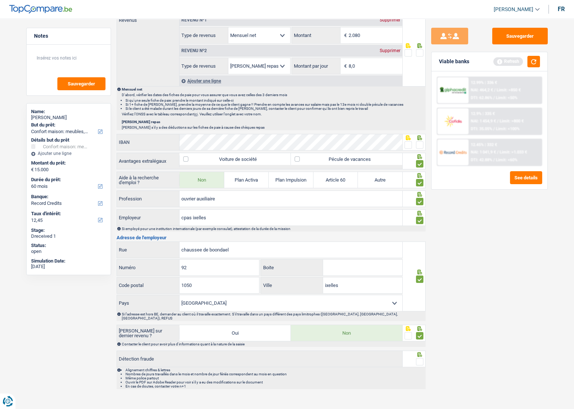
click at [420, 360] on div at bounding box center [419, 361] width 7 height 9
click at [408, 144] on span at bounding box center [407, 144] width 7 height 7
click at [0, 0] on input "radio" at bounding box center [0, 0] width 0 height 0
click at [419, 358] on span at bounding box center [419, 361] width 7 height 7
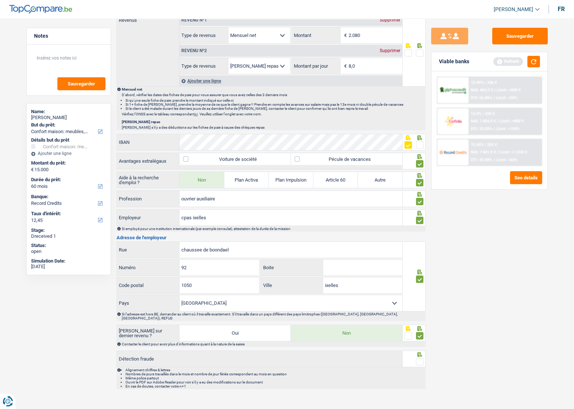
click at [0, 0] on input "radio" at bounding box center [0, 0] width 0 height 0
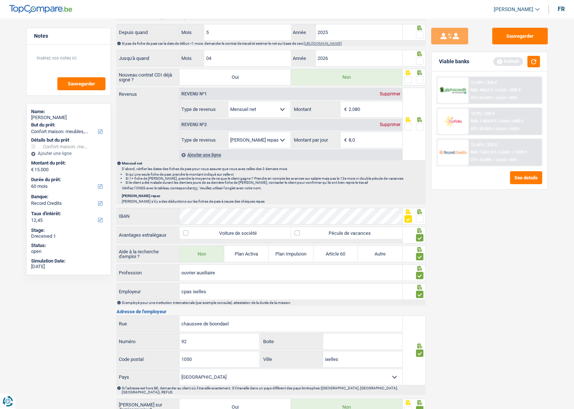
scroll to position [270, 0]
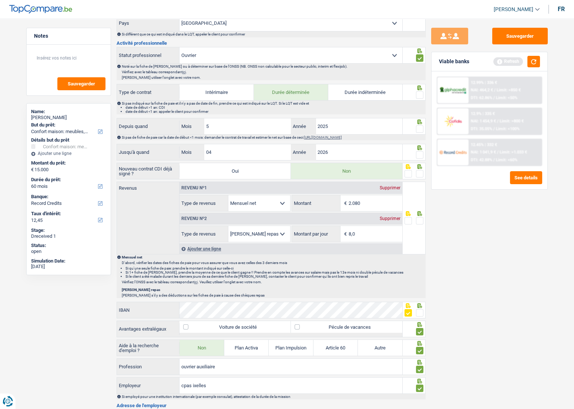
click at [420, 152] on span at bounding box center [419, 154] width 7 height 7
click at [0, 0] on input "radio" at bounding box center [0, 0] width 0 height 0
click at [363, 202] on input "2.080" at bounding box center [375, 203] width 54 height 16
type input "2.085"
click at [457, 239] on div "Sauvegarder Viable banks Refresh 12.99% | 336 € NAI: 464,2 € / Limit: >850 € DT…" at bounding box center [489, 212] width 128 height 368
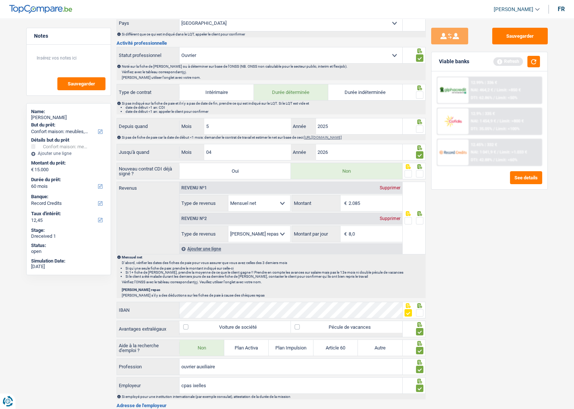
click at [549, 265] on div "Sauvegarder Viable banks Refresh 12.99% | 336 € NAI: 464,2 € / Limit: >850 € DT…" at bounding box center [489, 212] width 128 height 368
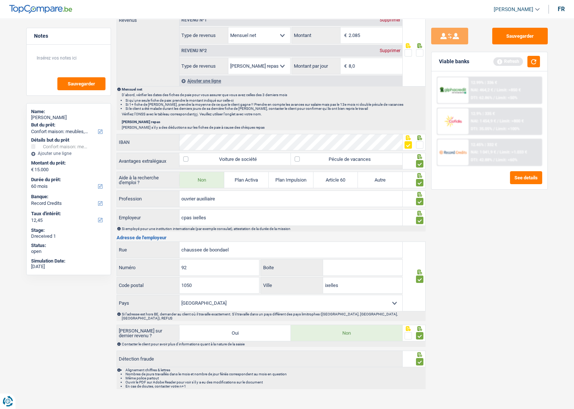
click at [421, 49] on span at bounding box center [419, 52] width 7 height 7
click at [0, 0] on input "radio" at bounding box center [0, 0] width 0 height 0
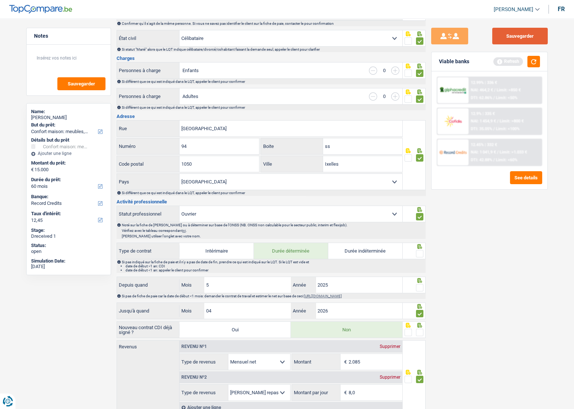
scroll to position [68, 0]
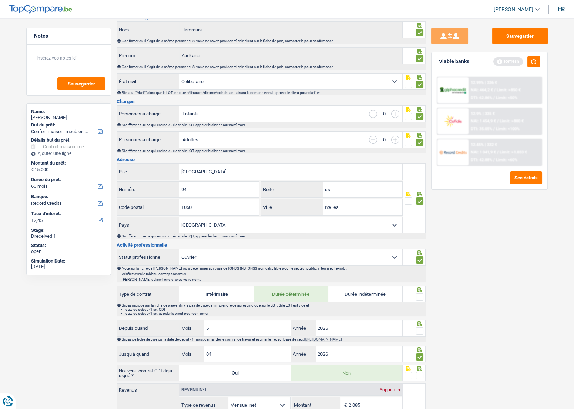
drag, startPoint x: 417, startPoint y: 297, endPoint x: 423, endPoint y: 321, distance: 24.5
click at [418, 297] on span at bounding box center [419, 296] width 7 height 7
click at [0, 0] on input "radio" at bounding box center [0, 0] width 0 height 0
click at [420, 333] on span at bounding box center [419, 330] width 7 height 7
click at [0, 0] on input "radio" at bounding box center [0, 0] width 0 height 0
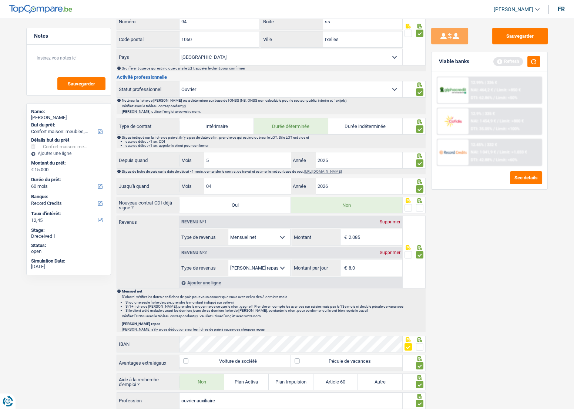
scroll to position [236, 0]
click at [415, 205] on fieldset at bounding box center [413, 207] width 19 height 9
click at [416, 206] on span at bounding box center [419, 207] width 7 height 7
click at [0, 0] on input "radio" at bounding box center [0, 0] width 0 height 0
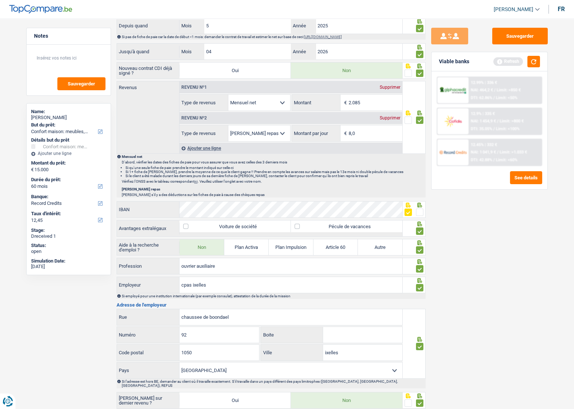
drag, startPoint x: 452, startPoint y: 247, endPoint x: 434, endPoint y: 197, distance: 53.0
click at [452, 247] on div "Sauvegarder Viable banks Refresh 12.99% | 336 € NAI: 464,2 € / Limit: >850 € DT…" at bounding box center [489, 212] width 128 height 368
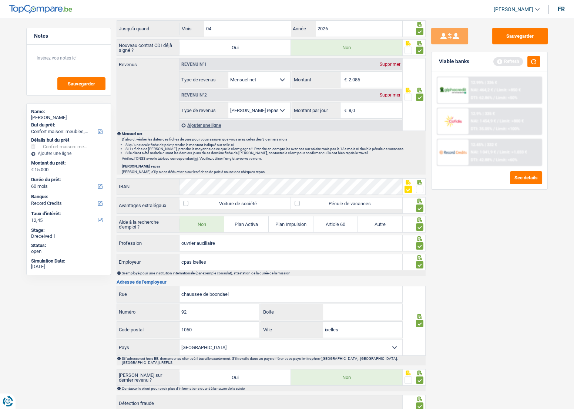
scroll to position [438, 0]
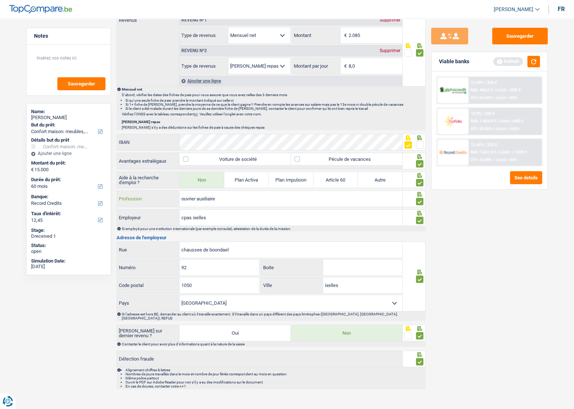
click at [276, 196] on input "ouvrier auxiliaire" at bounding box center [290, 199] width 223 height 16
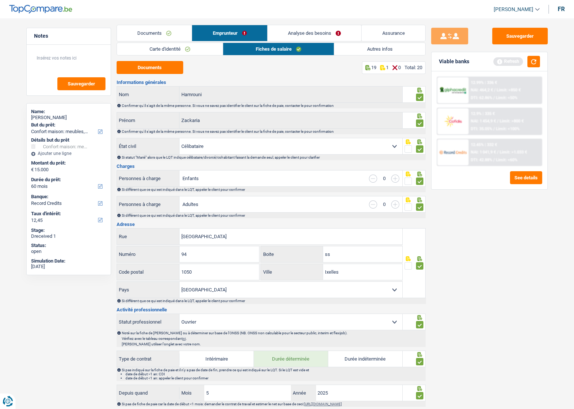
scroll to position [0, 0]
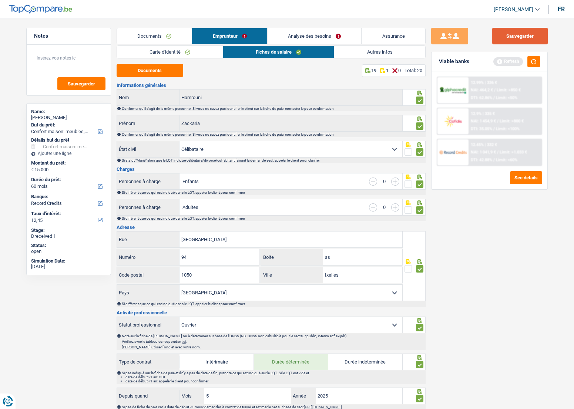
click at [523, 43] on div "Sauvegarder Viable banks Refresh 12.99% | 336 € NAI: 464,2 € / Limit: >850 € DT…" at bounding box center [489, 212] width 128 height 368
drag, startPoint x: 533, startPoint y: 70, endPoint x: 533, endPoint y: 64, distance: 6.0
click at [533, 69] on div "Viable banks Refresh" at bounding box center [489, 61] width 116 height 19
drag, startPoint x: 533, startPoint y: 60, endPoint x: 438, endPoint y: 55, distance: 95.2
click at [533, 60] on button "button" at bounding box center [533, 61] width 13 height 11
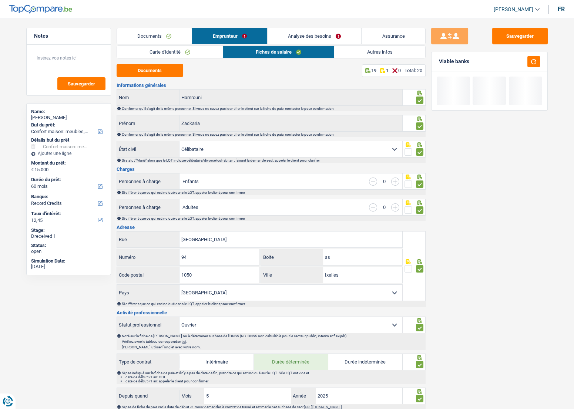
click at [360, 46] on link "Autres infos" at bounding box center [379, 52] width 91 height 12
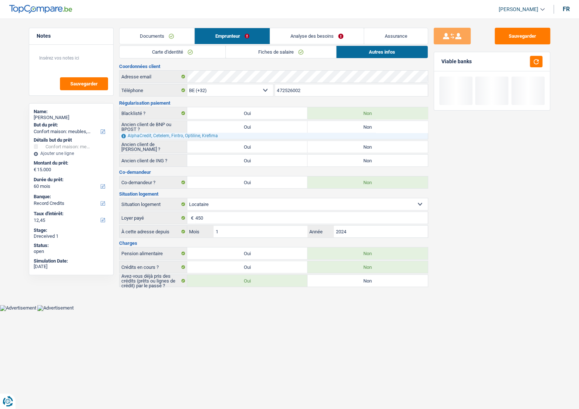
click at [338, 154] on div "Ancien client de ING ? Oui Non Tous les champs sont obligatoires. Veuillez séle…" at bounding box center [273, 160] width 309 height 13
click at [329, 139] on div "Coordonnées client Adresse email BE (+32) LU (+352) Sélectionner une option Tél…" at bounding box center [273, 175] width 309 height 223
click at [329, 122] on label "Non" at bounding box center [367, 127] width 120 height 12
click at [329, 122] on input "Non" at bounding box center [367, 127] width 120 height 12
radio input "true"
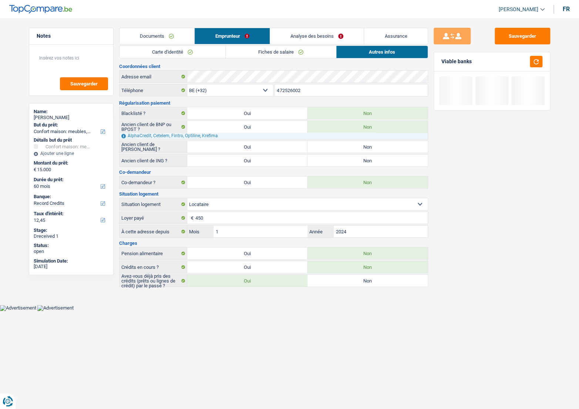
click at [340, 165] on label "Non" at bounding box center [367, 161] width 120 height 12
click at [340, 165] on input "Non" at bounding box center [367, 161] width 120 height 12
radio input "true"
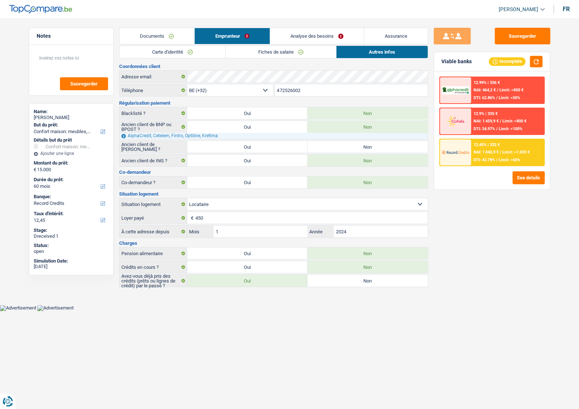
drag, startPoint x: 336, startPoint y: 145, endPoint x: 344, endPoint y: 161, distance: 17.4
click at [336, 145] on label "Non" at bounding box center [367, 147] width 120 height 12
click at [336, 145] on input "Non" at bounding box center [367, 147] width 120 height 12
radio input "true"
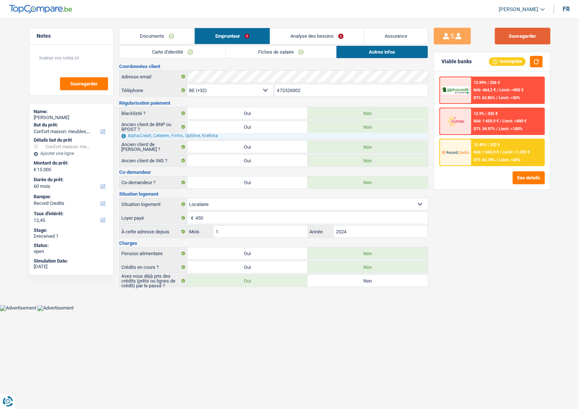
drag, startPoint x: 524, startPoint y: 33, endPoint x: 522, endPoint y: 40, distance: 6.8
click at [524, 35] on button "Sauvegarder" at bounding box center [522, 36] width 55 height 17
drag, startPoint x: 290, startPoint y: 49, endPoint x: 296, endPoint y: 50, distance: 6.1
click at [290, 49] on link "Fiches de salaire" at bounding box center [281, 52] width 110 height 12
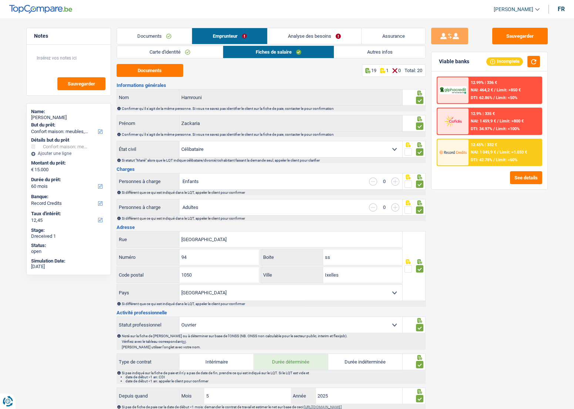
drag, startPoint x: 355, startPoint y: 49, endPoint x: 514, endPoint y: 141, distance: 183.4
click at [355, 50] on link "Autres infos" at bounding box center [379, 52] width 91 height 12
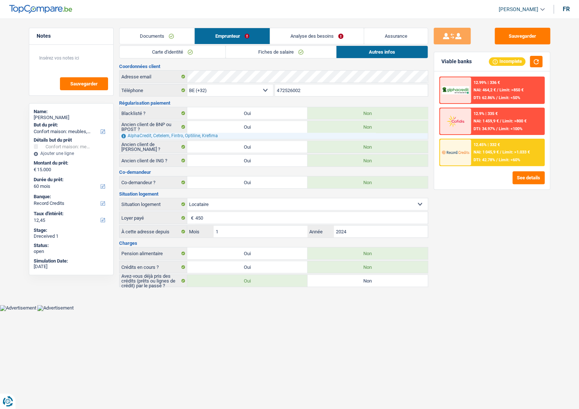
click at [495, 151] on span "NAI: 1 045,9 €" at bounding box center [485, 152] width 25 height 5
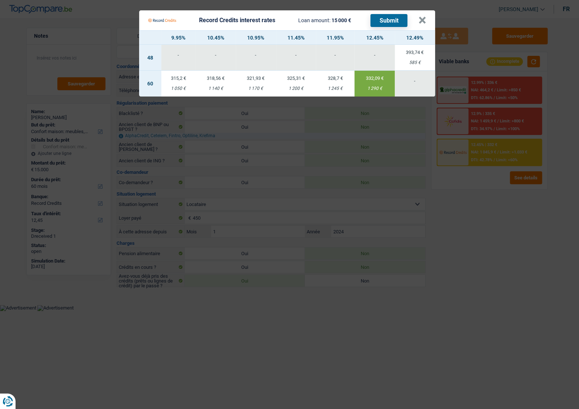
click at [375, 20] on button "Submit" at bounding box center [388, 20] width 37 height 13
click at [423, 17] on button "×" at bounding box center [422, 20] width 8 height 7
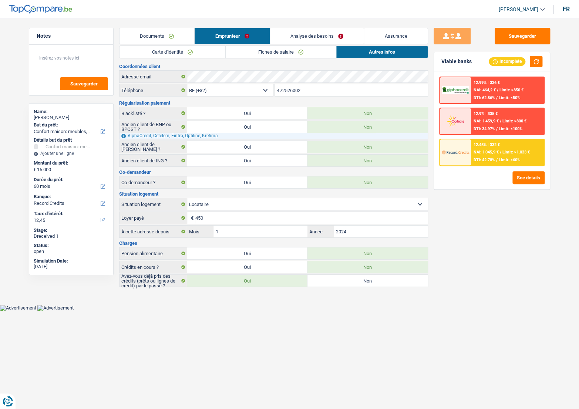
click at [58, 119] on div "Zackaria Hamrouni" at bounding box center [71, 118] width 75 height 6
copy div "Hamrouni"
click at [496, 153] on span "NAI: 1 045,9 €" at bounding box center [485, 152] width 25 height 5
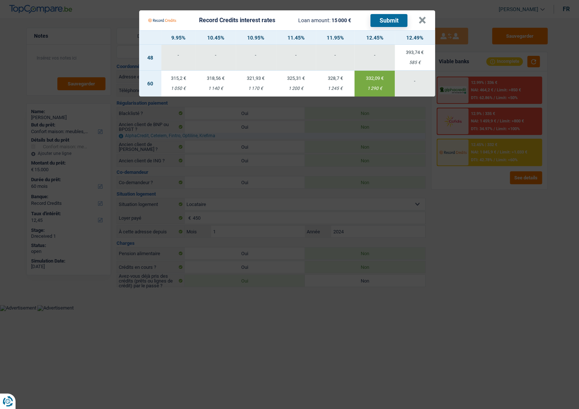
click at [526, 233] on Credits "Record Credits interest rates Loan amount: 15 000 € Submit × 9.95% 10.45% 10.95…" at bounding box center [289, 204] width 579 height 409
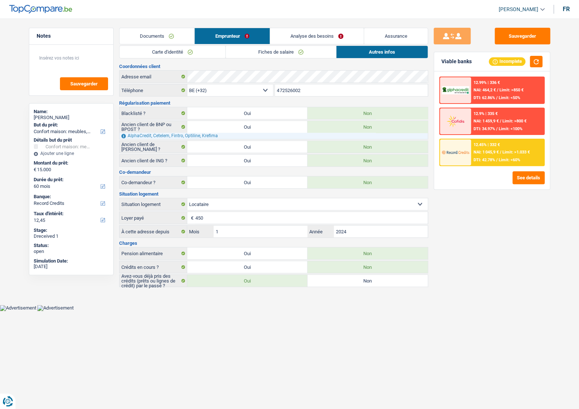
click at [153, 34] on link "Documents" at bounding box center [156, 36] width 75 height 16
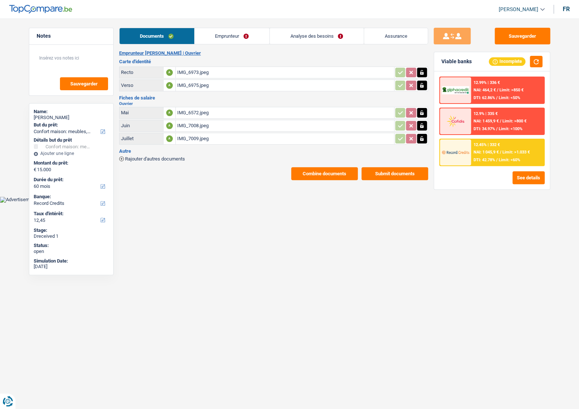
click at [191, 75] on div "IMG_6973.jpeg" at bounding box center [284, 72] width 215 height 11
click at [196, 89] on div "IMG_6975.jpeg" at bounding box center [284, 85] width 215 height 11
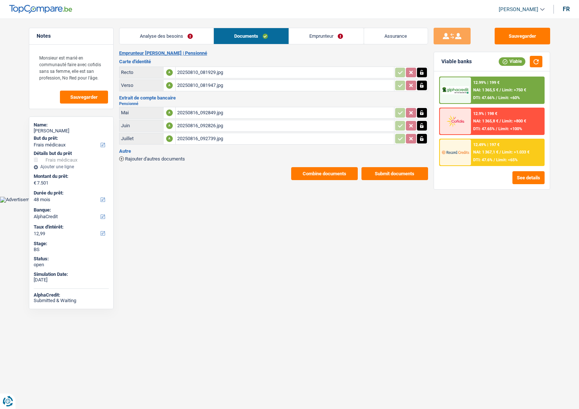
select select "medical"
select select "48"
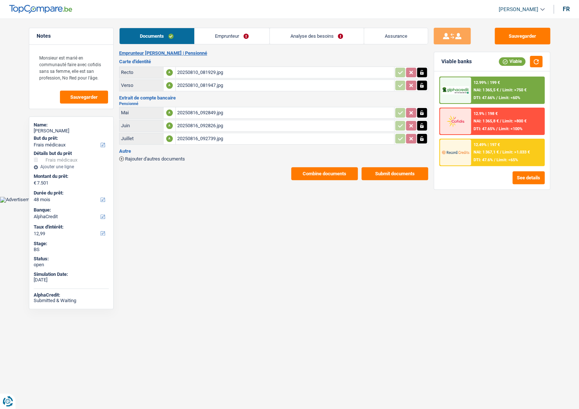
click at [500, 161] on span "Limit: <65%" at bounding box center [506, 160] width 21 height 5
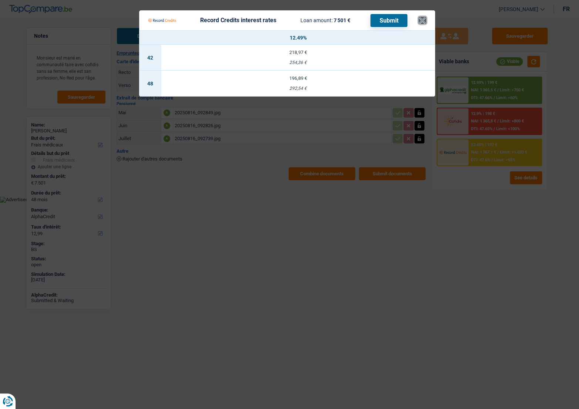
click at [423, 18] on button "×" at bounding box center [422, 20] width 8 height 7
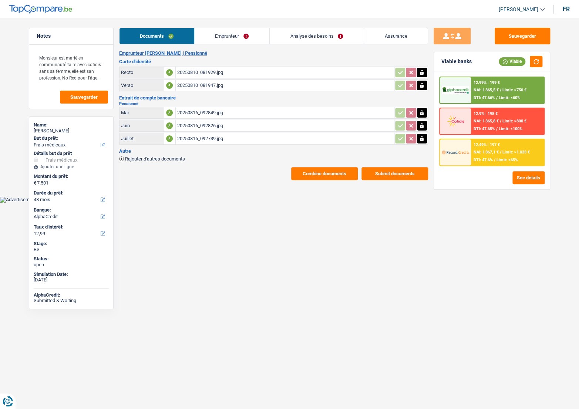
drag, startPoint x: 235, startPoint y: 33, endPoint x: 243, endPoint y: 33, distance: 8.5
click at [235, 33] on link "Emprunteur" at bounding box center [232, 36] width 75 height 16
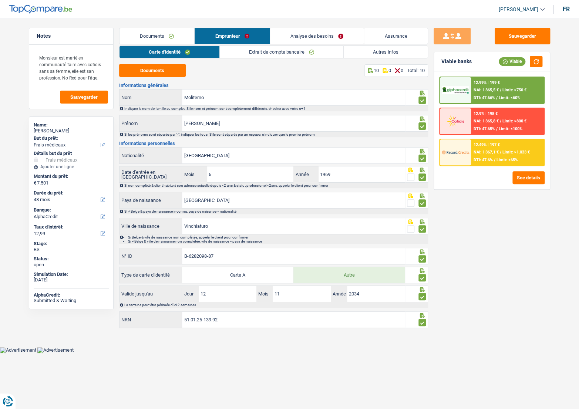
click at [302, 33] on link "Analyse des besoins" at bounding box center [317, 36] width 94 height 16
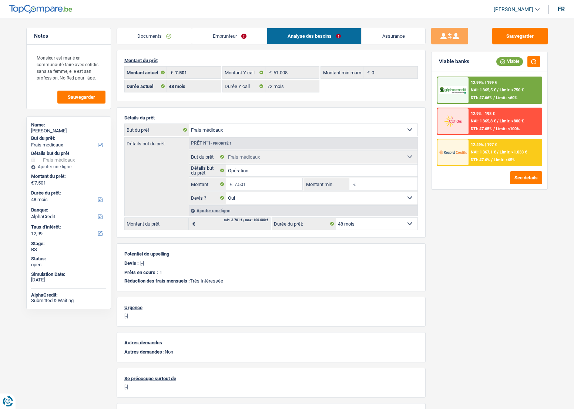
click at [488, 152] on span "NAI: 1 367,1 €" at bounding box center [483, 152] width 25 height 5
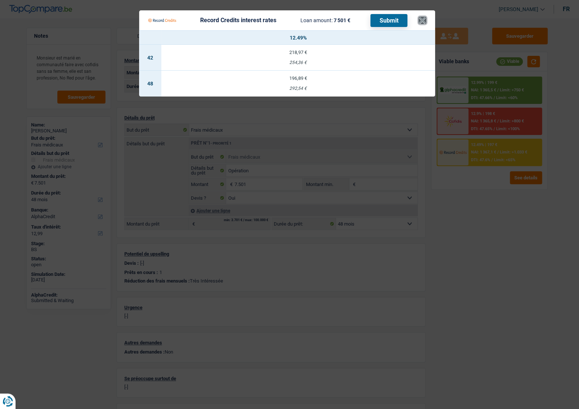
click at [419, 22] on button "×" at bounding box center [422, 20] width 8 height 7
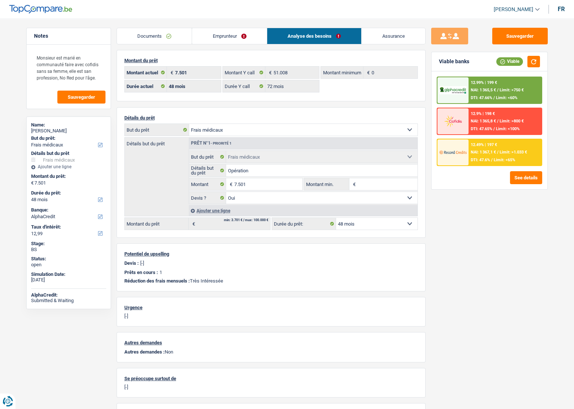
click at [488, 148] on div "12.49% | 197 € NAI: 1 367,1 € / Limit: >1.033 € DTI: 47.6% / Limit: <65%" at bounding box center [504, 152] width 73 height 26
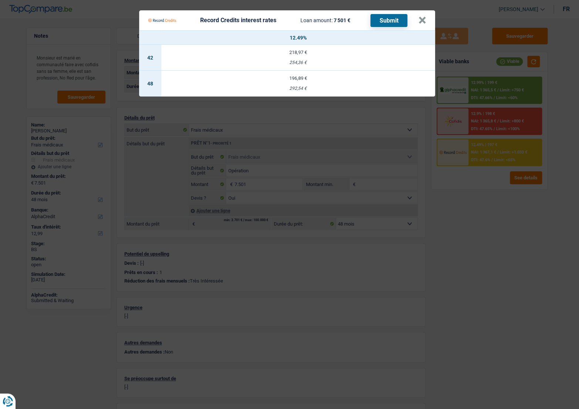
click at [333, 74] on td "196,89 € 292,54 €" at bounding box center [298, 84] width 274 height 26
select select "record credits"
type input "12,49"
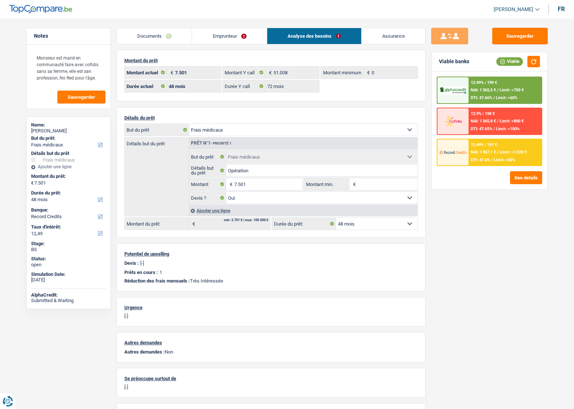
click at [488, 153] on span "NAI: 1 367,1 €" at bounding box center [483, 152] width 25 height 5
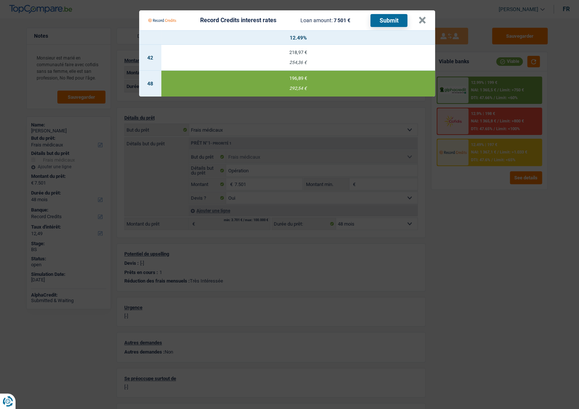
click at [393, 19] on button "Submit" at bounding box center [388, 20] width 37 height 13
click at [419, 17] on button "×" at bounding box center [422, 20] width 8 height 7
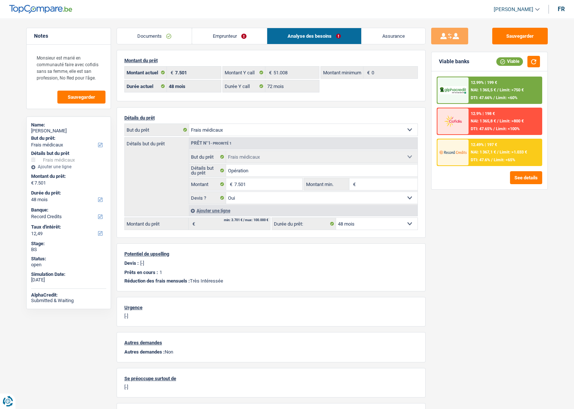
click at [152, 39] on link "Documents" at bounding box center [154, 36] width 75 height 16
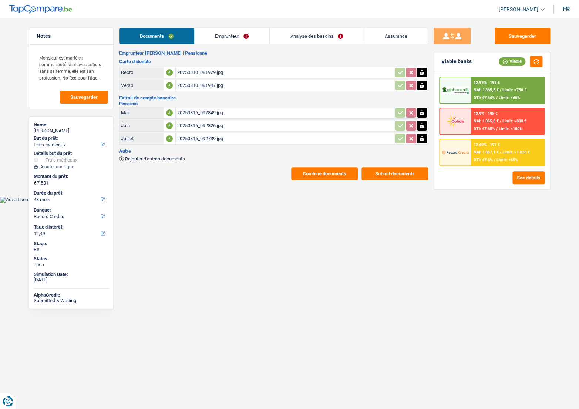
drag, startPoint x: 299, startPoint y: 179, endPoint x: 302, endPoint y: 174, distance: 6.5
click at [300, 178] on main "Notes Monsieur est marié en communauté faire avec cofidis sans sa femme, elle e…" at bounding box center [289, 104] width 579 height 186
click at [302, 174] on button "Combine documents" at bounding box center [324, 173] width 67 height 13
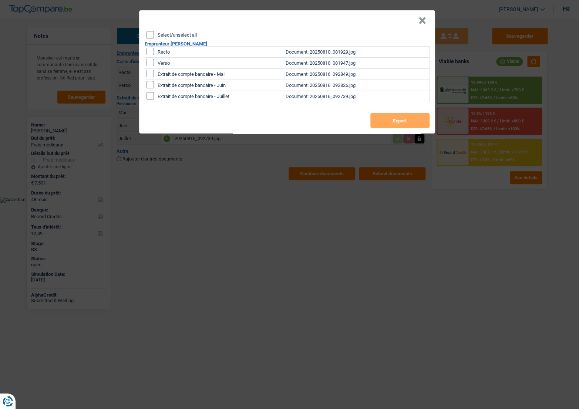
click at [145, 32] on div "Select/unselect all Emprunteur [PERSON_NAME] Recto Document: 20250810_081929.jp…" at bounding box center [287, 82] width 296 height 102
click at [150, 33] on input "Select/unselect all" at bounding box center [149, 34] width 7 height 7
checkbox input "true"
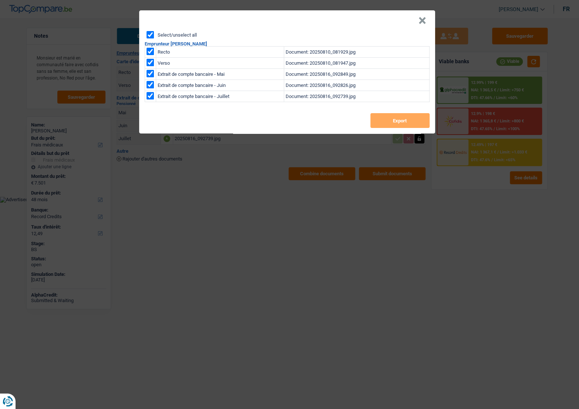
checkbox input "true"
click at [391, 117] on button "Export" at bounding box center [399, 120] width 59 height 15
drag, startPoint x: 422, startPoint y: 22, endPoint x: 405, endPoint y: 21, distance: 16.7
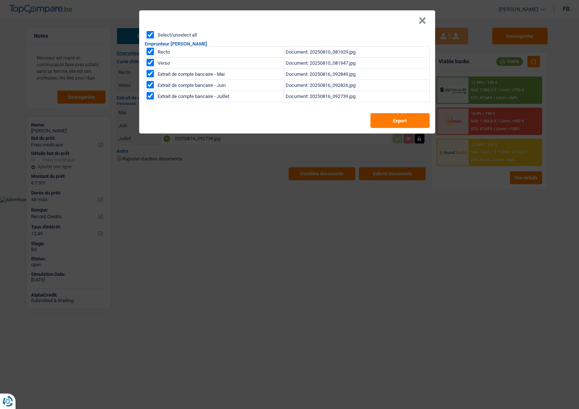
click at [422, 22] on button "×" at bounding box center [422, 20] width 8 height 7
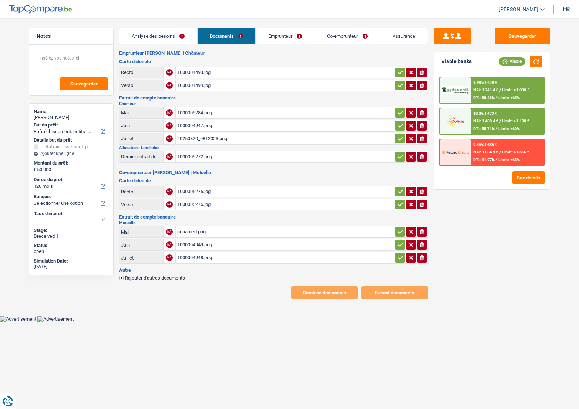
select select "houseOrGarden"
select select "120"
select select "houseOrGarden"
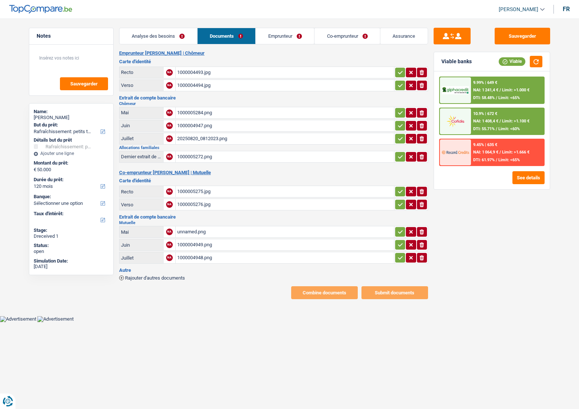
select select "120"
